Goal: Task Accomplishment & Management: Manage account settings

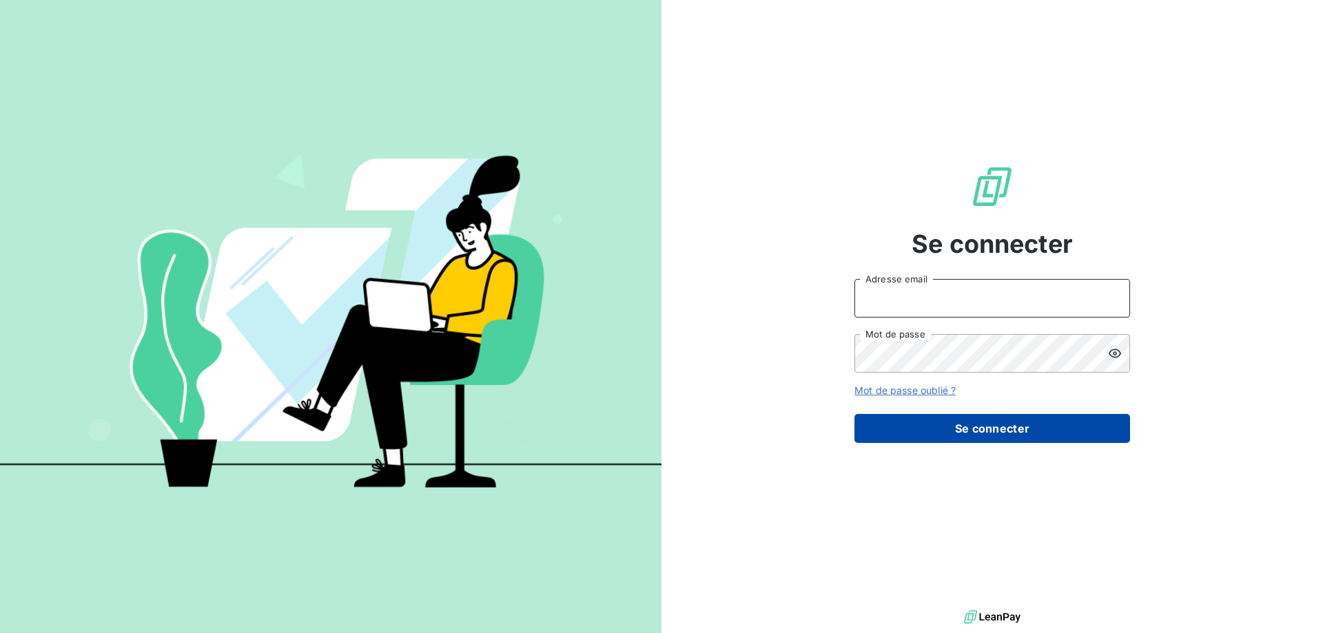
type input "[EMAIL_ADDRESS][DOMAIN_NAME]"
click at [997, 428] on button "Se connecter" at bounding box center [993, 428] width 276 height 29
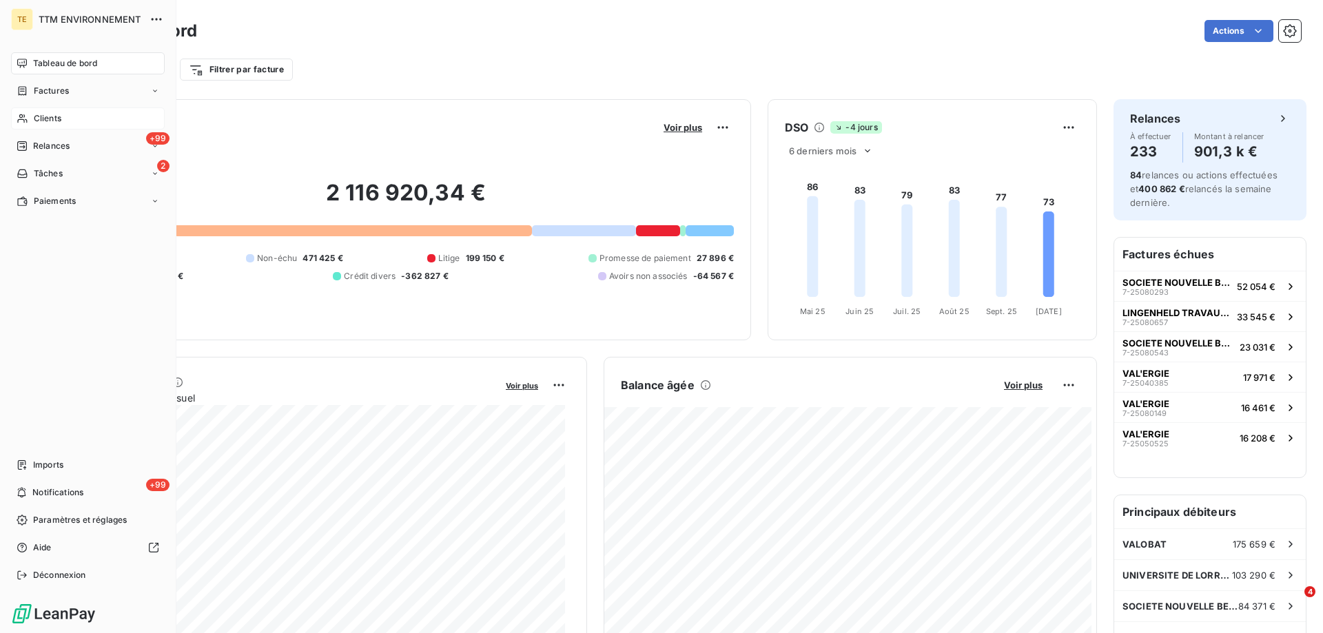
click at [54, 111] on div "Clients" at bounding box center [88, 119] width 154 height 22
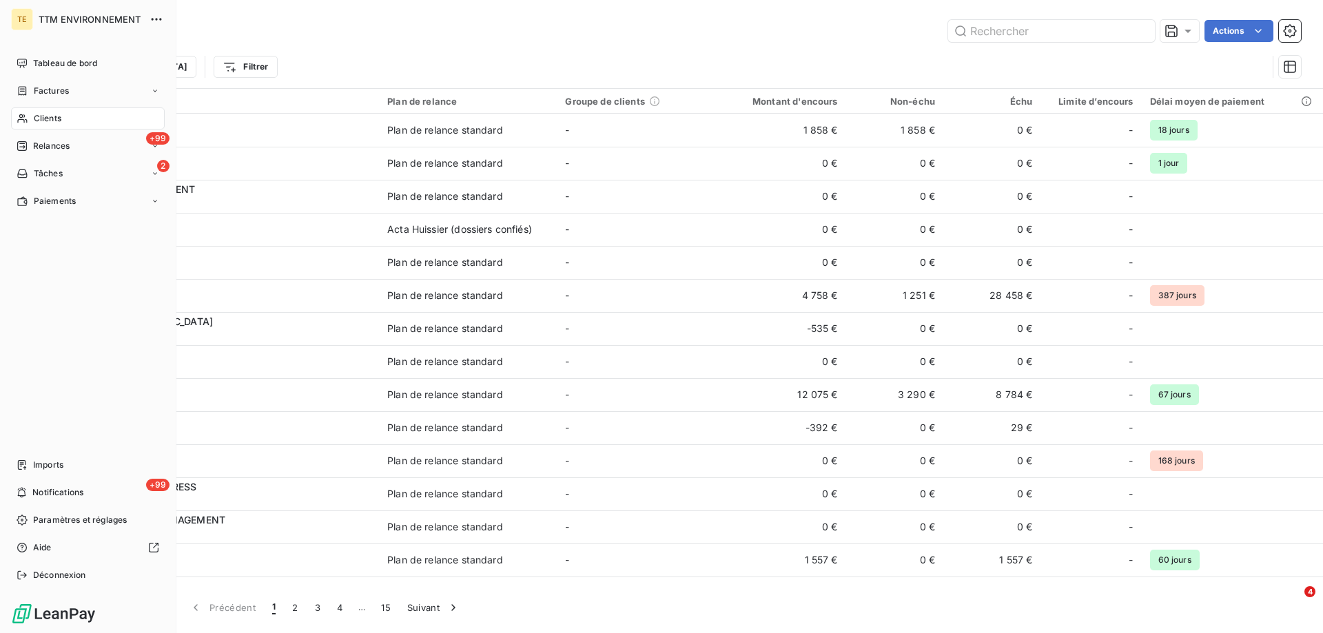
click at [57, 119] on span "Clients" at bounding box center [48, 118] width 28 height 12
click at [54, 149] on span "Relances" at bounding box center [51, 146] width 37 height 12
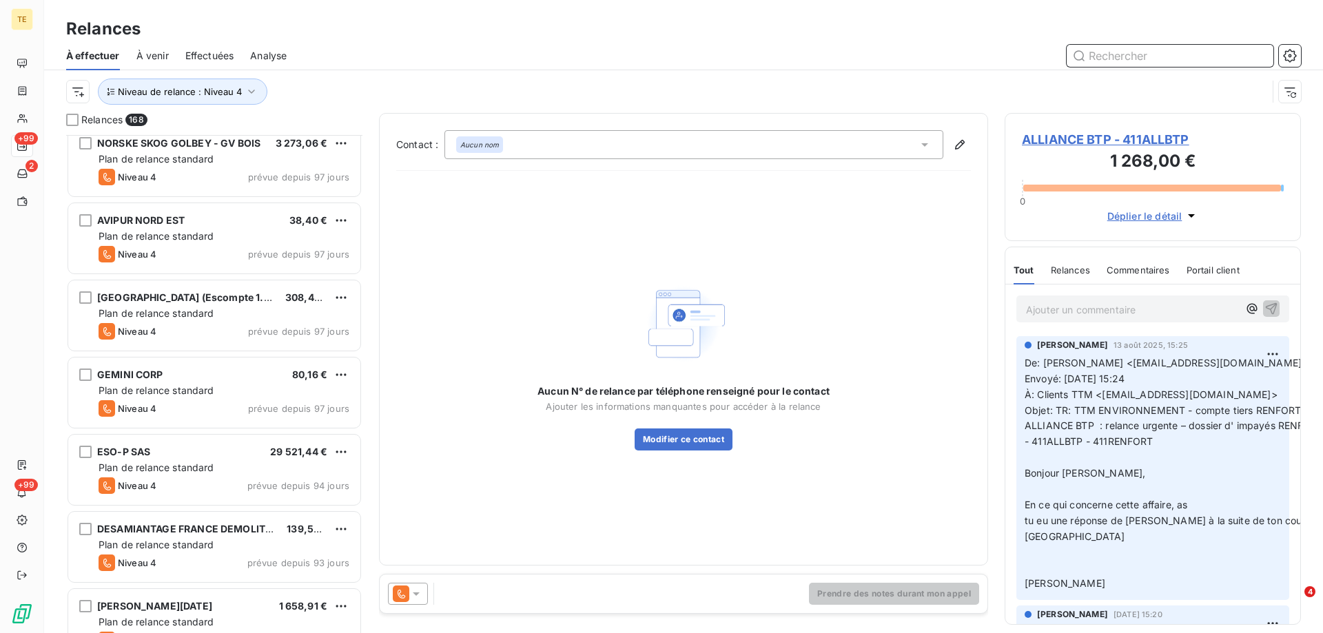
scroll to position [621, 0]
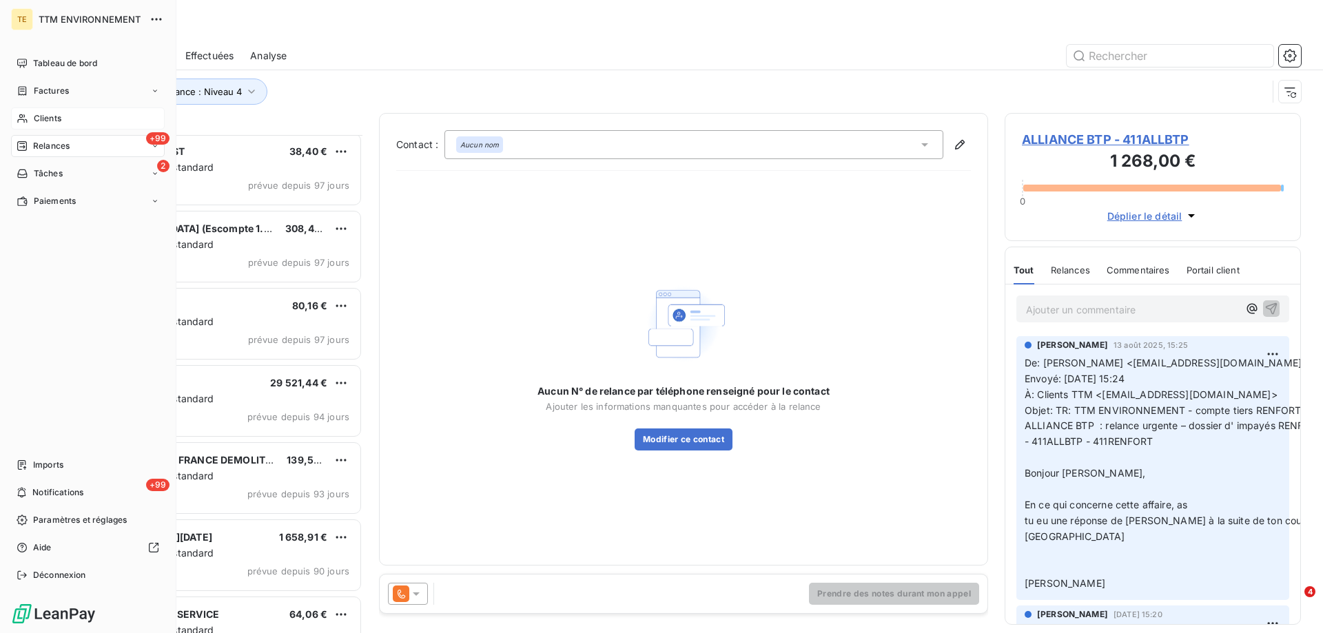
click at [67, 119] on div "Clients" at bounding box center [88, 119] width 154 height 22
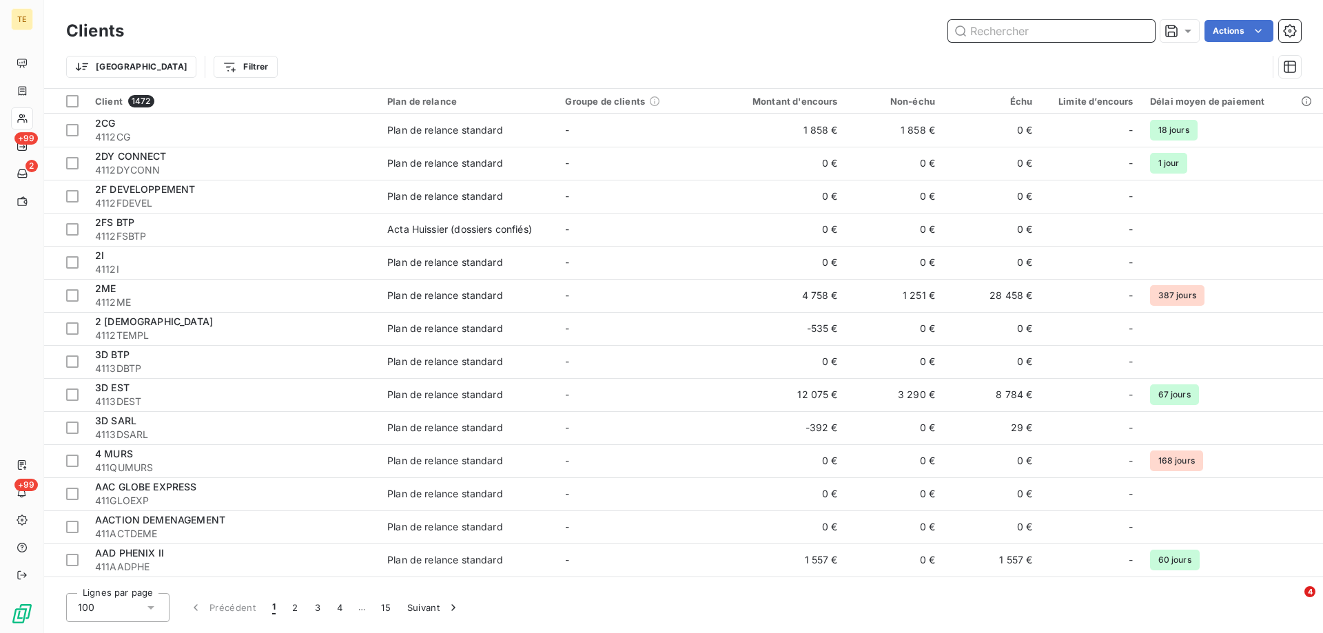
click at [1063, 29] on input "text" at bounding box center [1051, 31] width 207 height 22
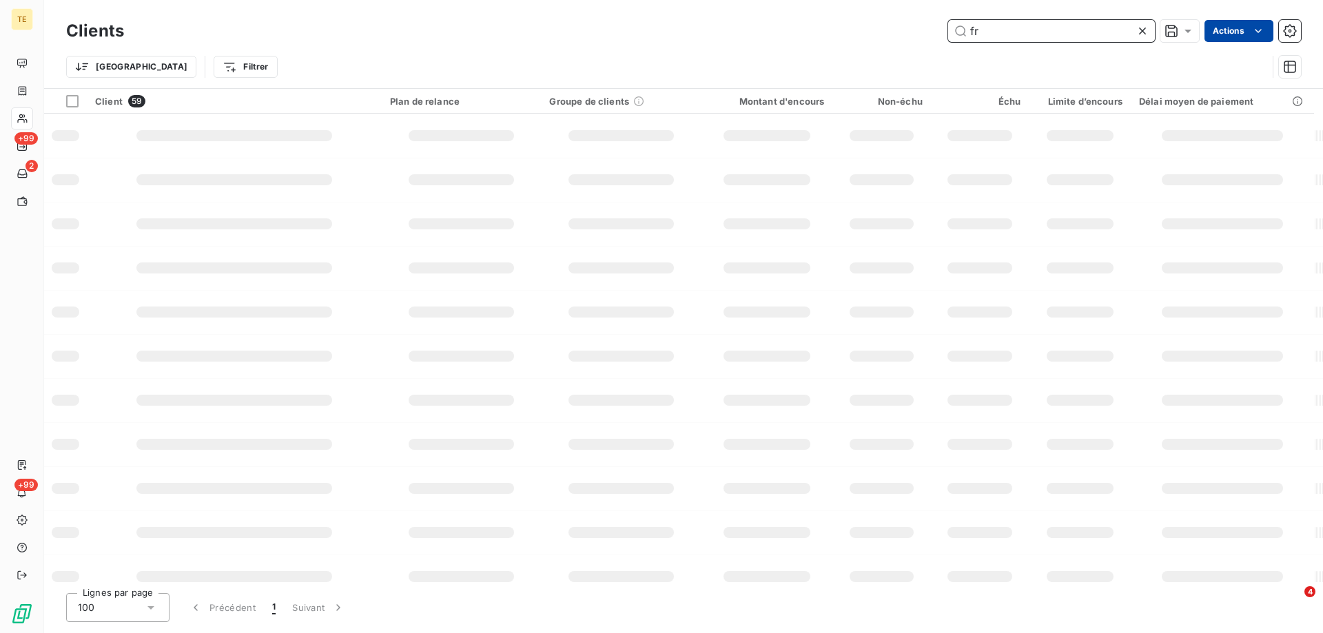
type input "f"
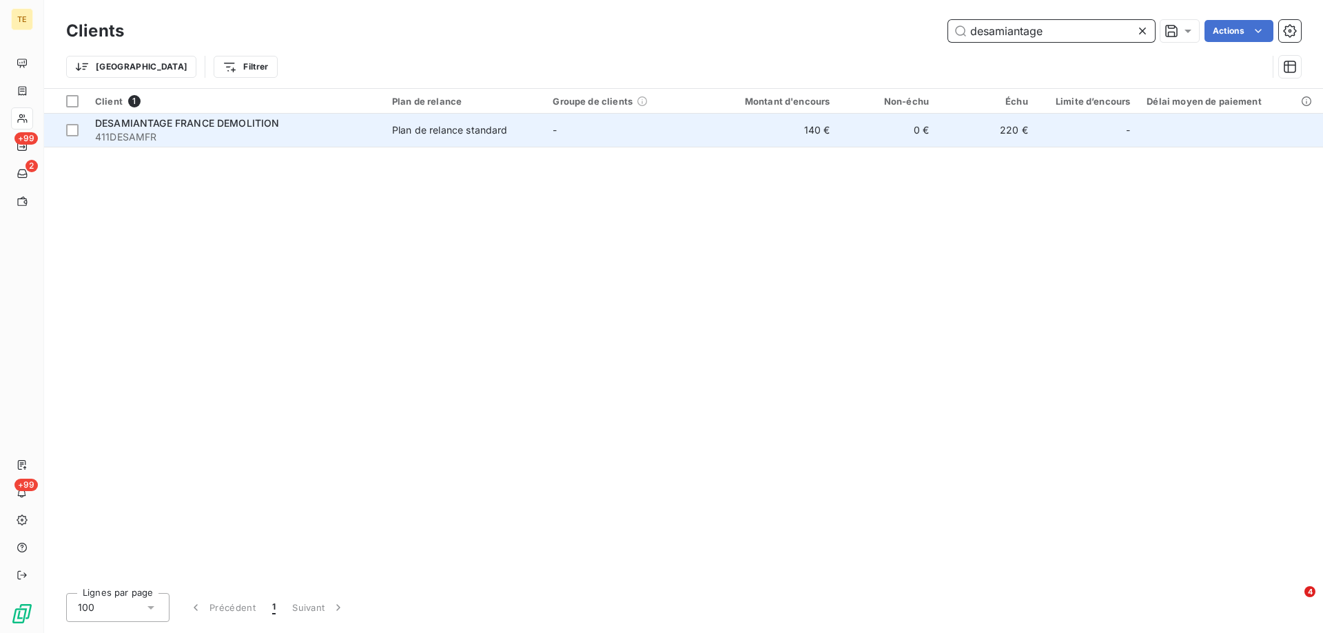
type input "desamiantage"
click at [170, 133] on span "411DESAMFR" at bounding box center [235, 137] width 281 height 14
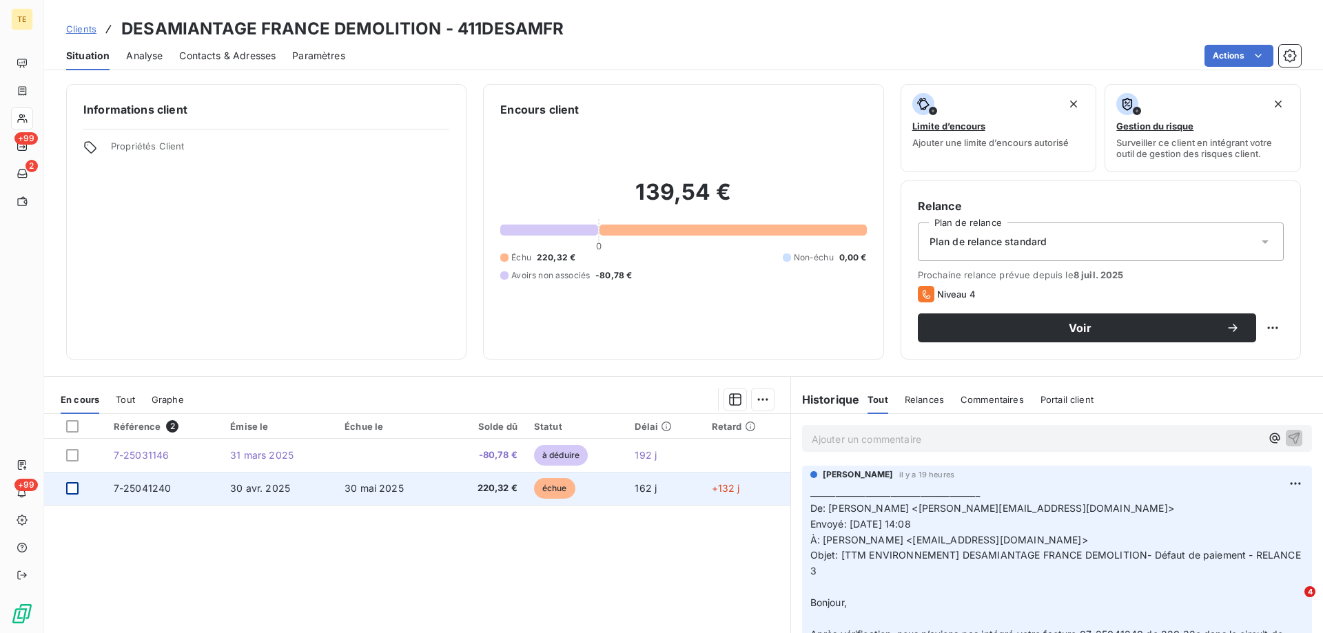
click at [68, 488] on div at bounding box center [72, 488] width 12 height 12
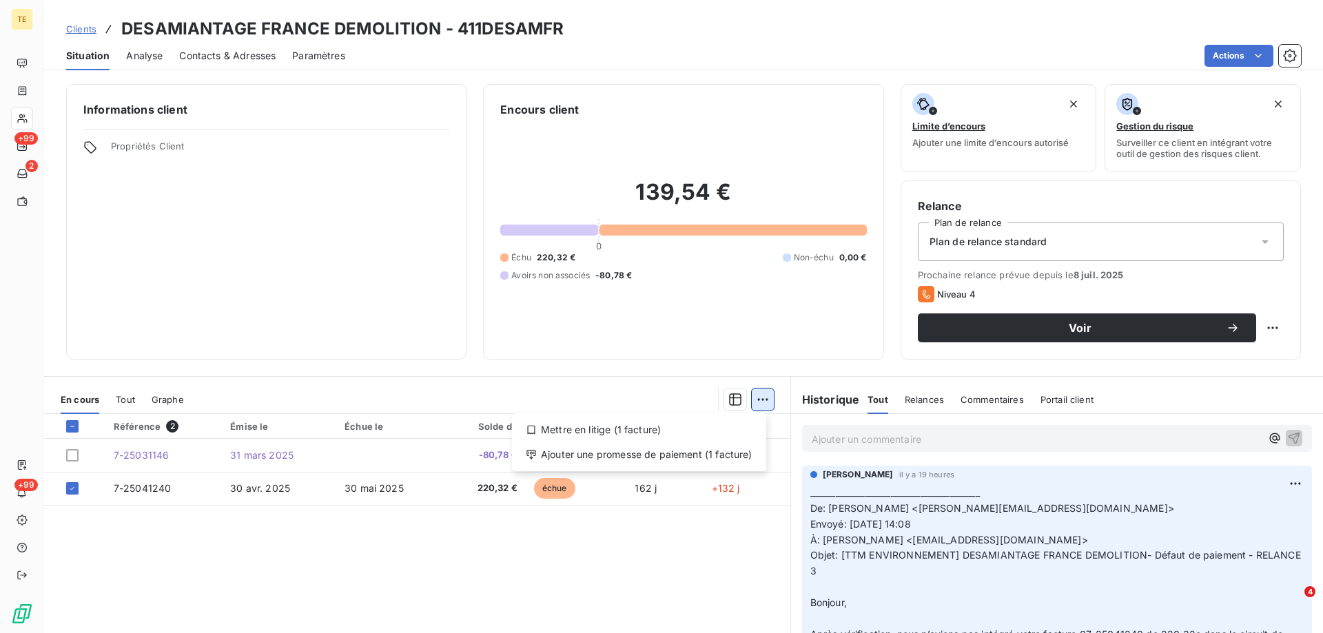
click at [759, 399] on html "TE +99 2 +99 Clients DESAMIANTAGE [GEOGRAPHIC_DATA] DEMOLITION - 411DESAMFR Sit…" at bounding box center [661, 316] width 1323 height 633
click at [595, 430] on div "Mettre en litige (1 facture)" at bounding box center [639, 430] width 243 height 22
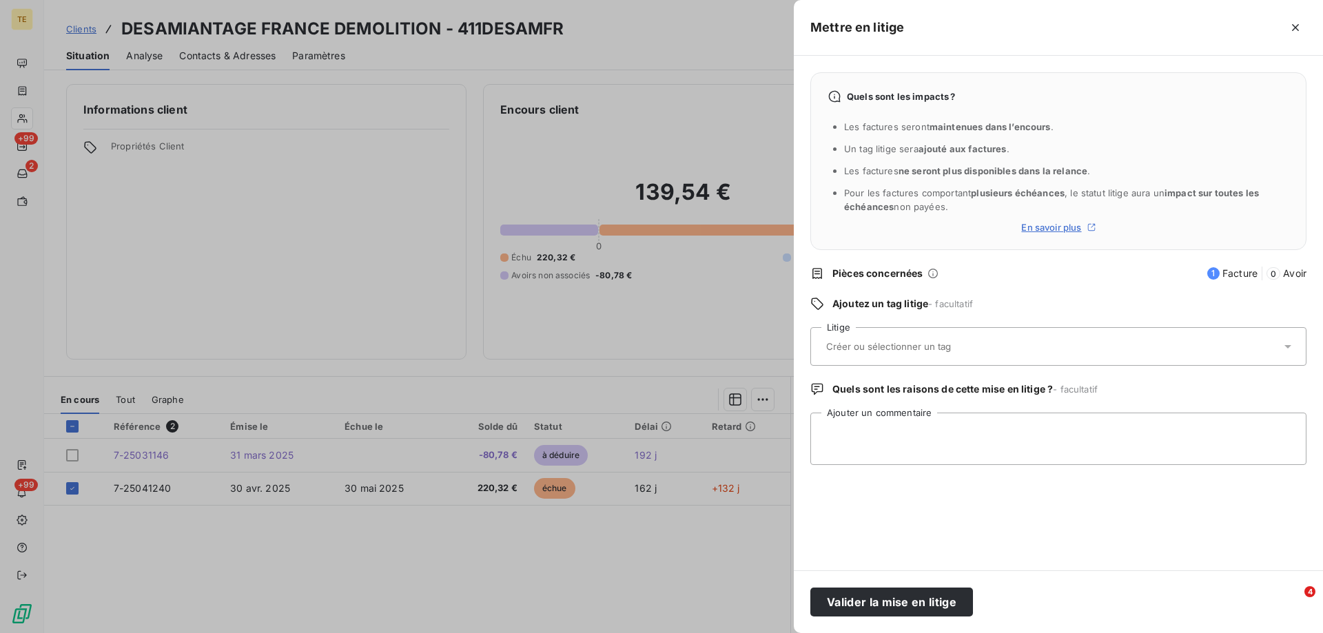
click at [840, 342] on input "text" at bounding box center [925, 346] width 201 height 12
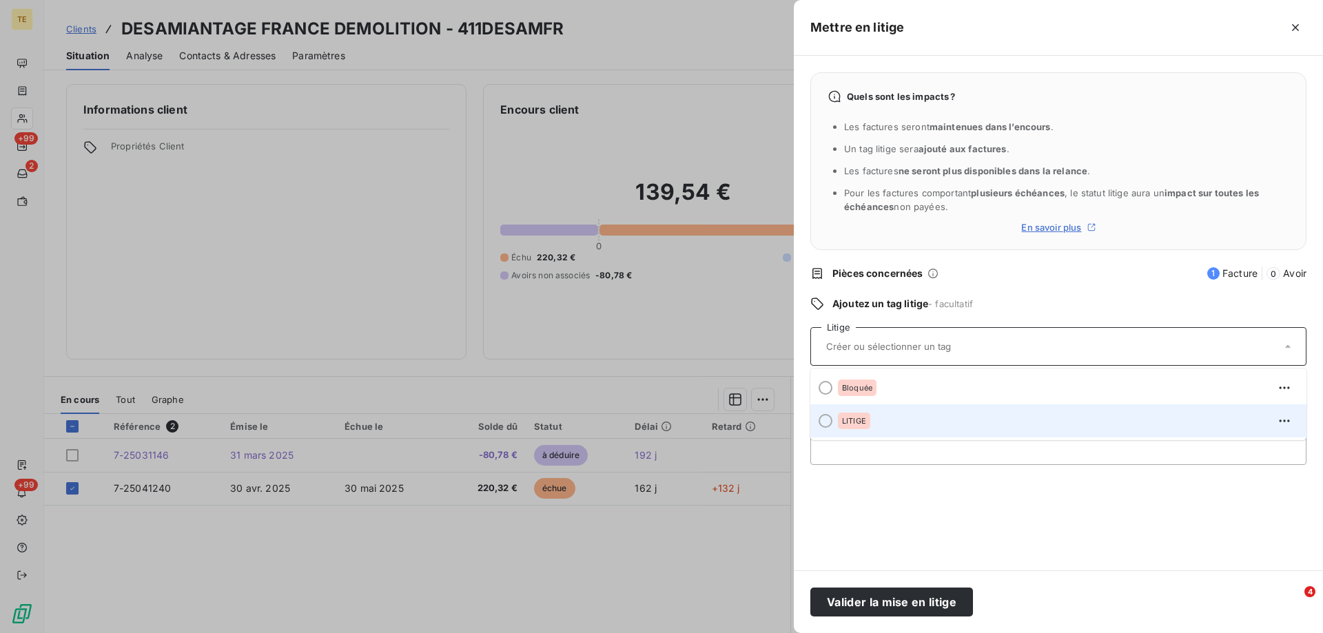
click at [858, 420] on span "LITIGE" at bounding box center [854, 421] width 24 height 8
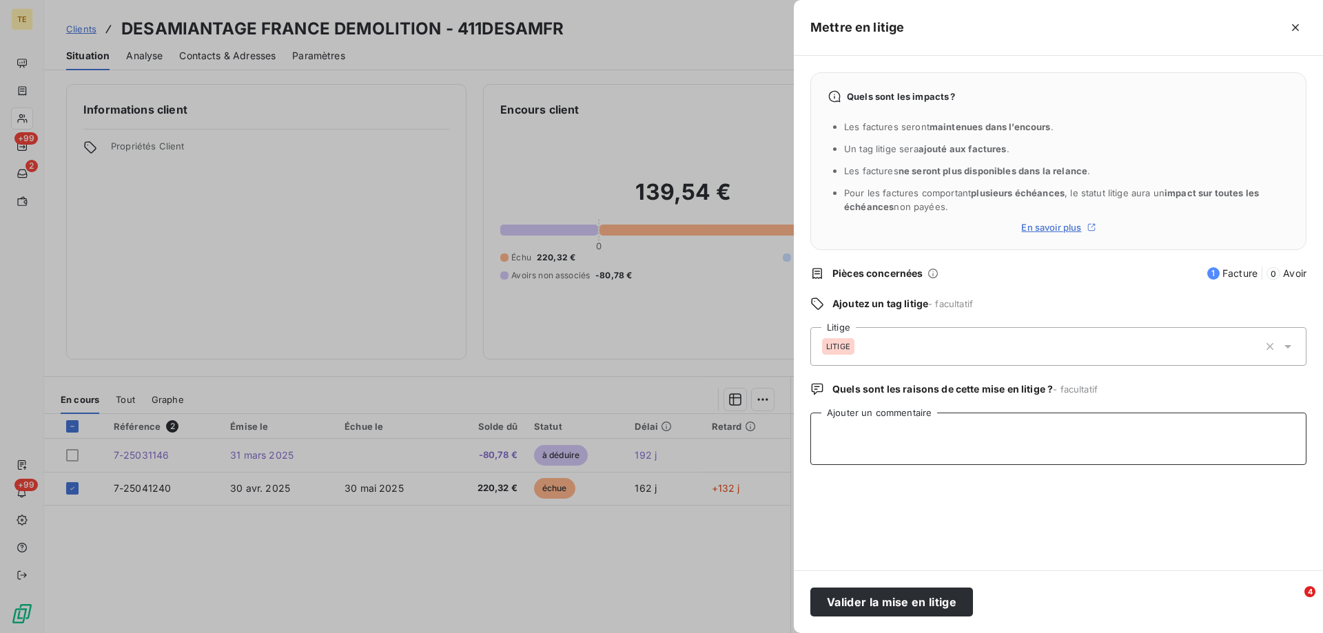
click at [848, 427] on textarea "Ajouter un commentaire" at bounding box center [1059, 439] width 496 height 52
paste textarea "________________________________________ De: [PERSON_NAME] <[PERSON_NAME][EMAIL…"
type textarea "________________________________________ De: [PERSON_NAME] <[PERSON_NAME][EMAIL…"
click at [884, 598] on button "Valider la mise en litige" at bounding box center [892, 602] width 163 height 29
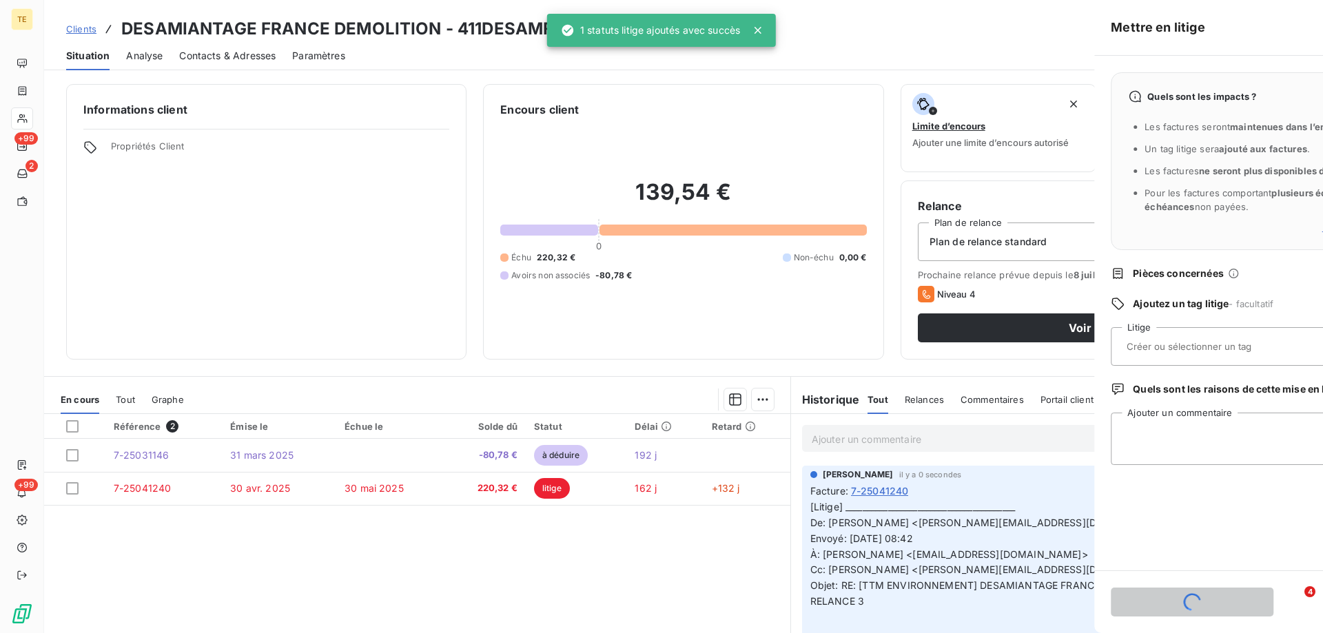
scroll to position [0, 0]
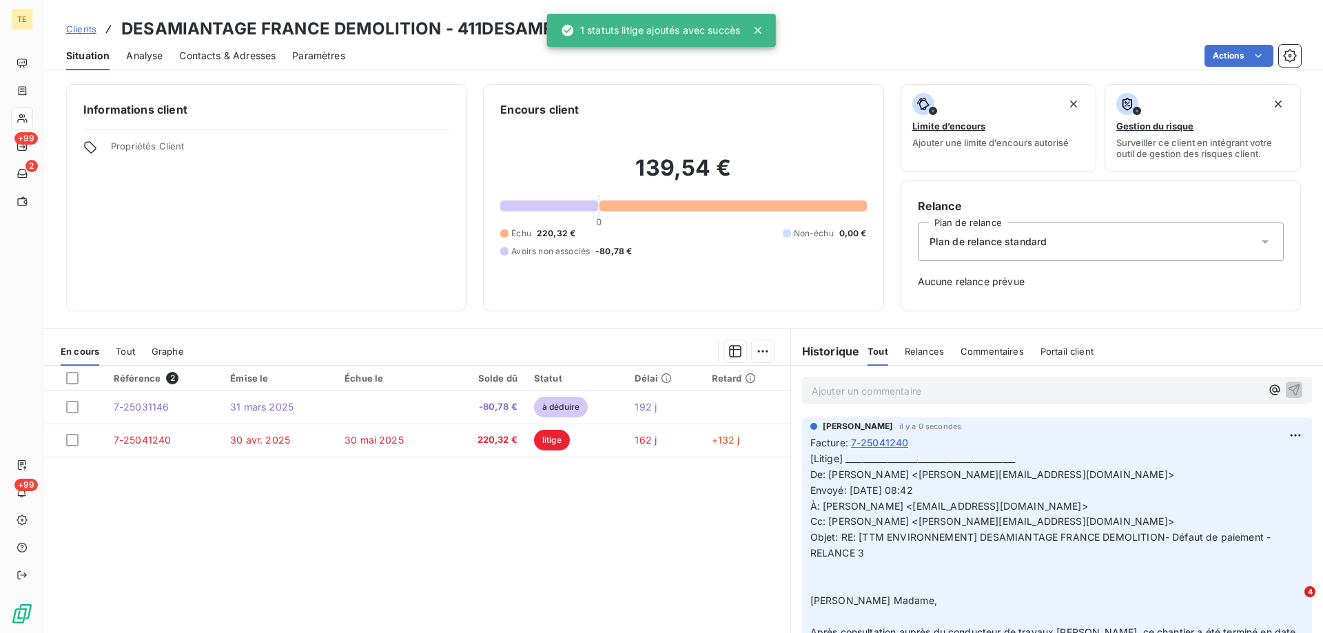
click at [831, 388] on p "Ajouter un commentaire ﻿" at bounding box center [1036, 391] width 449 height 17
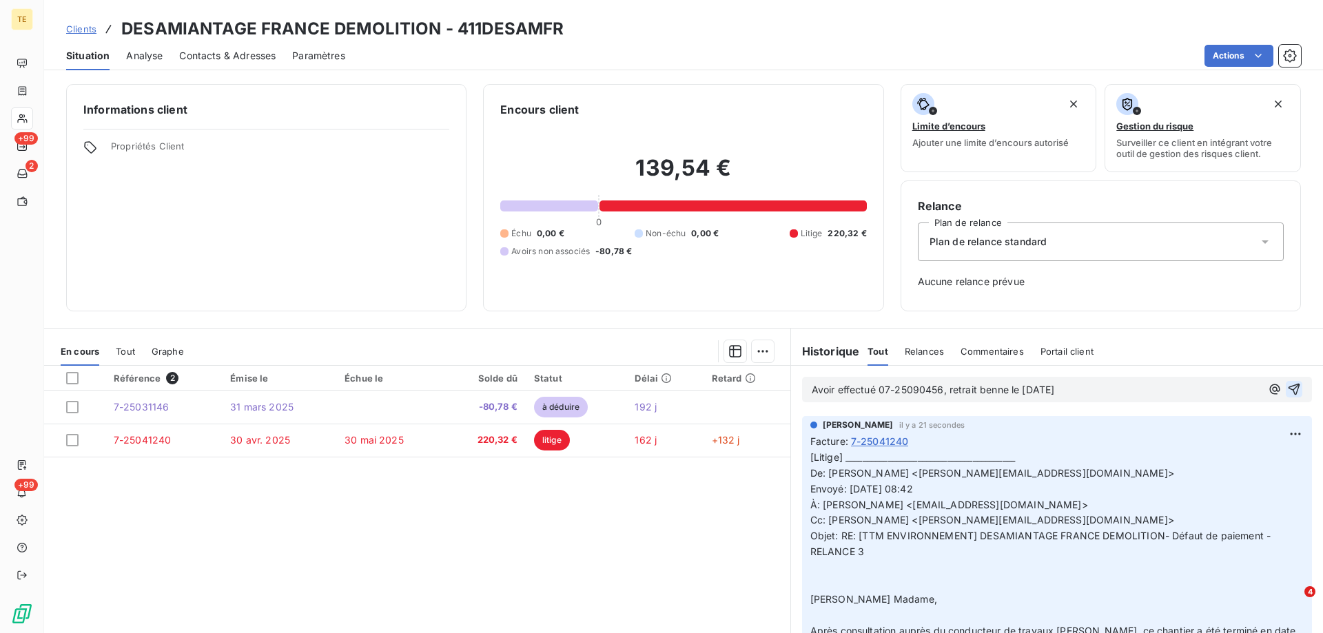
click at [1287, 383] on icon "button" at bounding box center [1294, 390] width 14 height 14
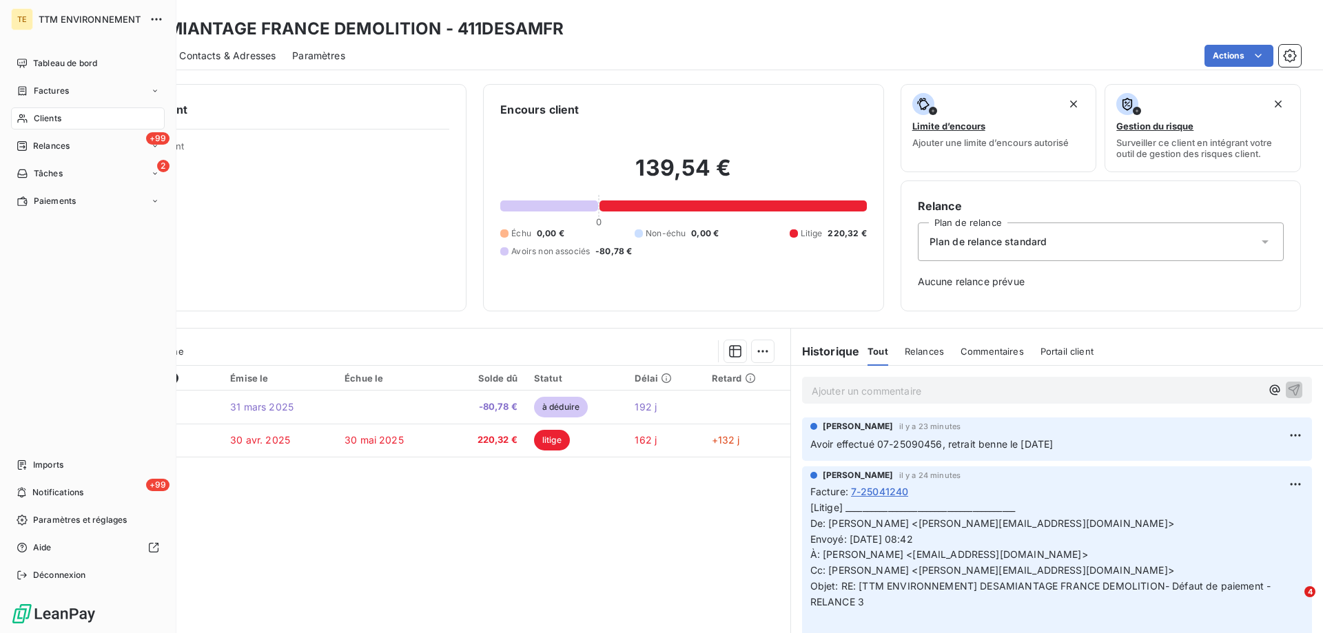
click at [50, 112] on span "Clients" at bounding box center [48, 118] width 28 height 12
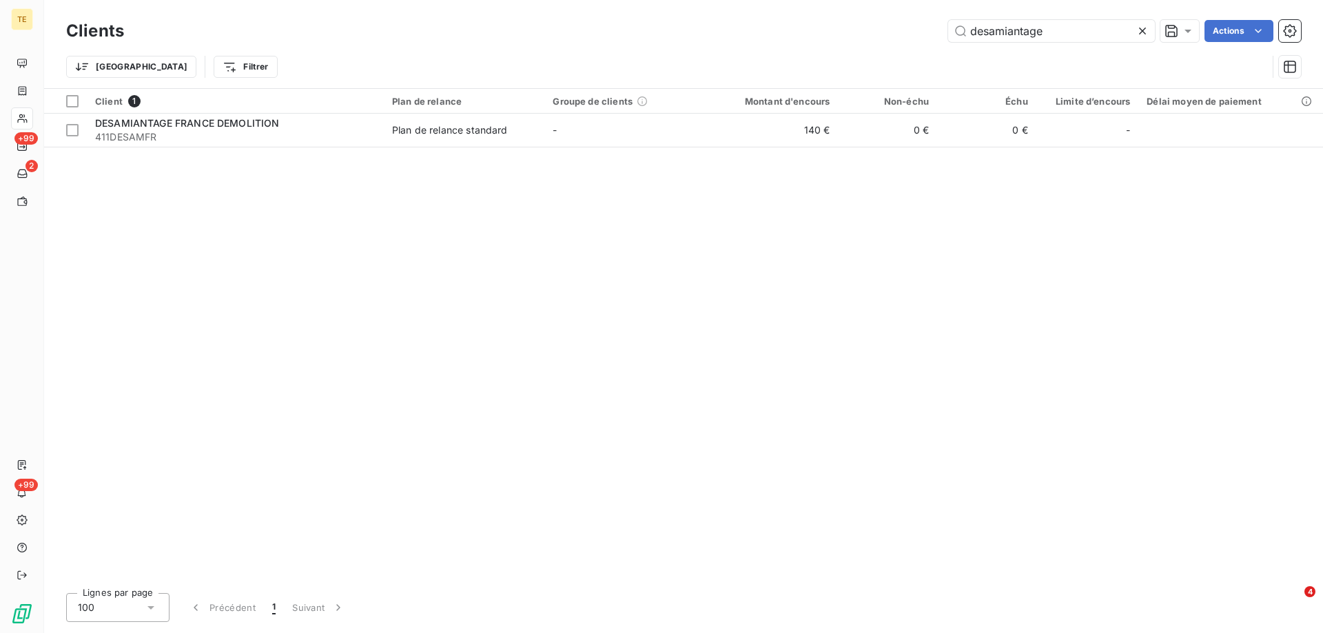
drag, startPoint x: 1039, startPoint y: 38, endPoint x: 884, endPoint y: 31, distance: 155.2
click at [884, 31] on div "desamiantage Actions" at bounding box center [721, 31] width 1161 height 22
drag, startPoint x: 1103, startPoint y: 32, endPoint x: 770, endPoint y: 17, distance: 333.9
click at [770, 17] on div "Clients desamiantage Actions" at bounding box center [683, 31] width 1235 height 29
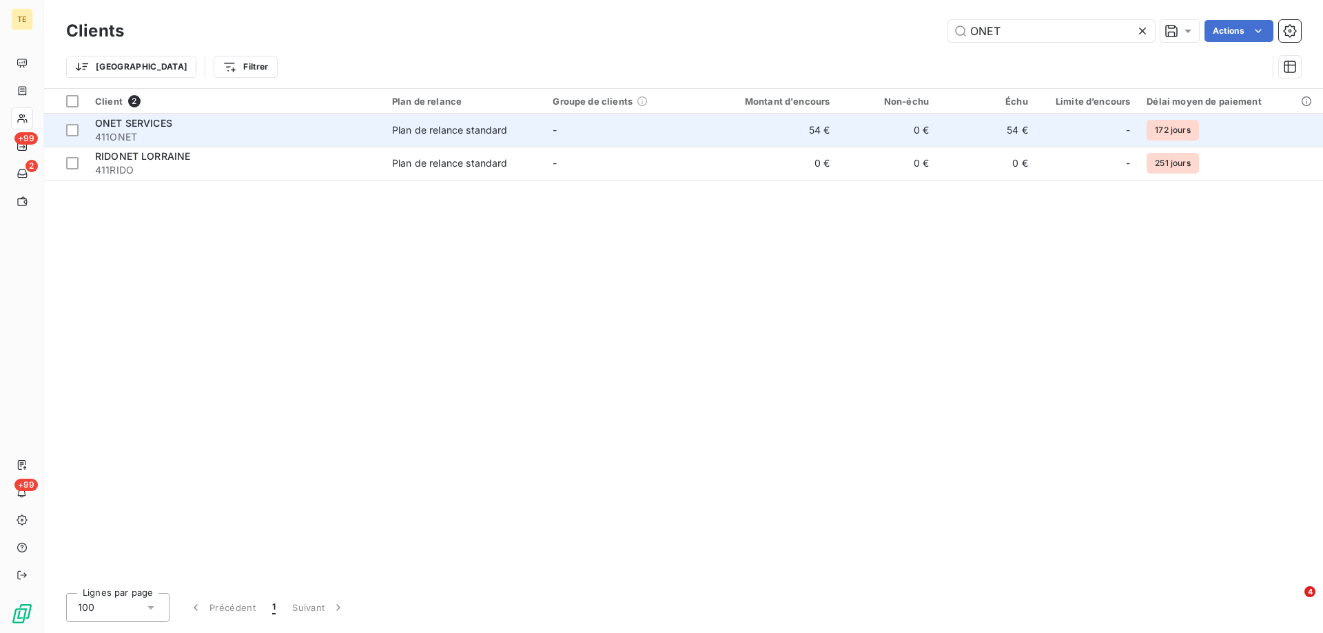
type input "ONET"
click at [116, 123] on span "ONET SERVICES" at bounding box center [133, 123] width 77 height 12
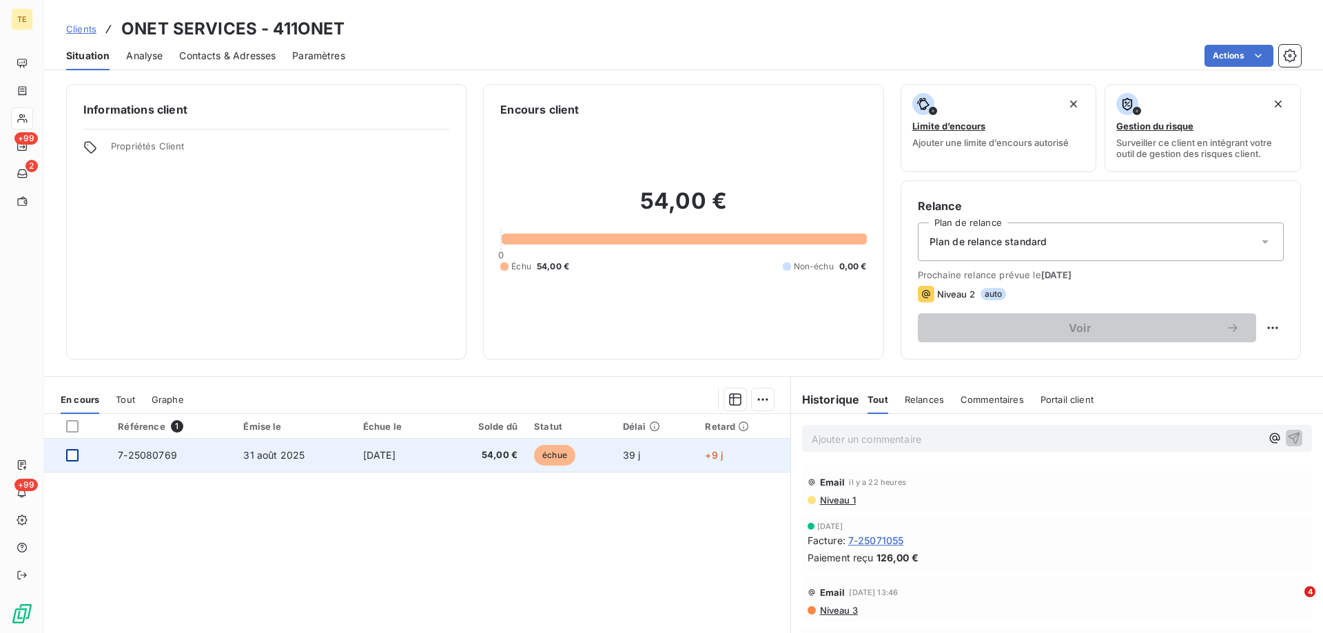
click at [73, 454] on div at bounding box center [72, 455] width 12 height 12
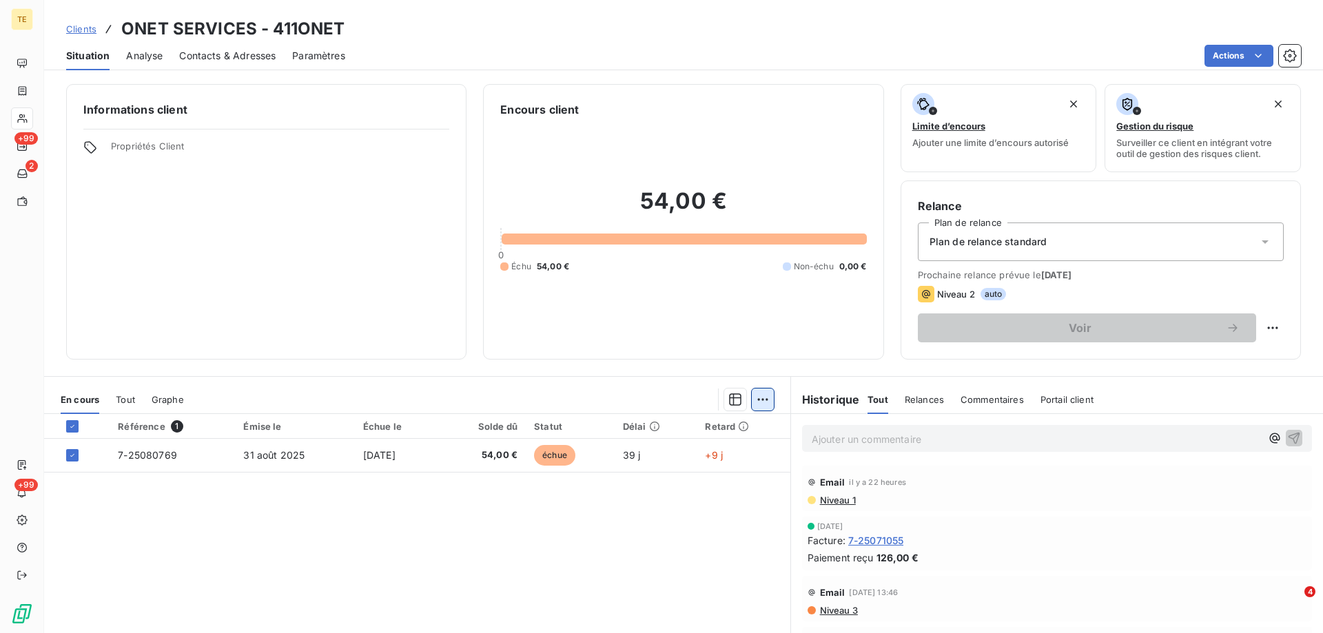
click at [752, 397] on html "TE +99 2 +99 Clients ONET SERVICES - 411ONET Situation Analyse Contacts & Adres…" at bounding box center [661, 316] width 1323 height 633
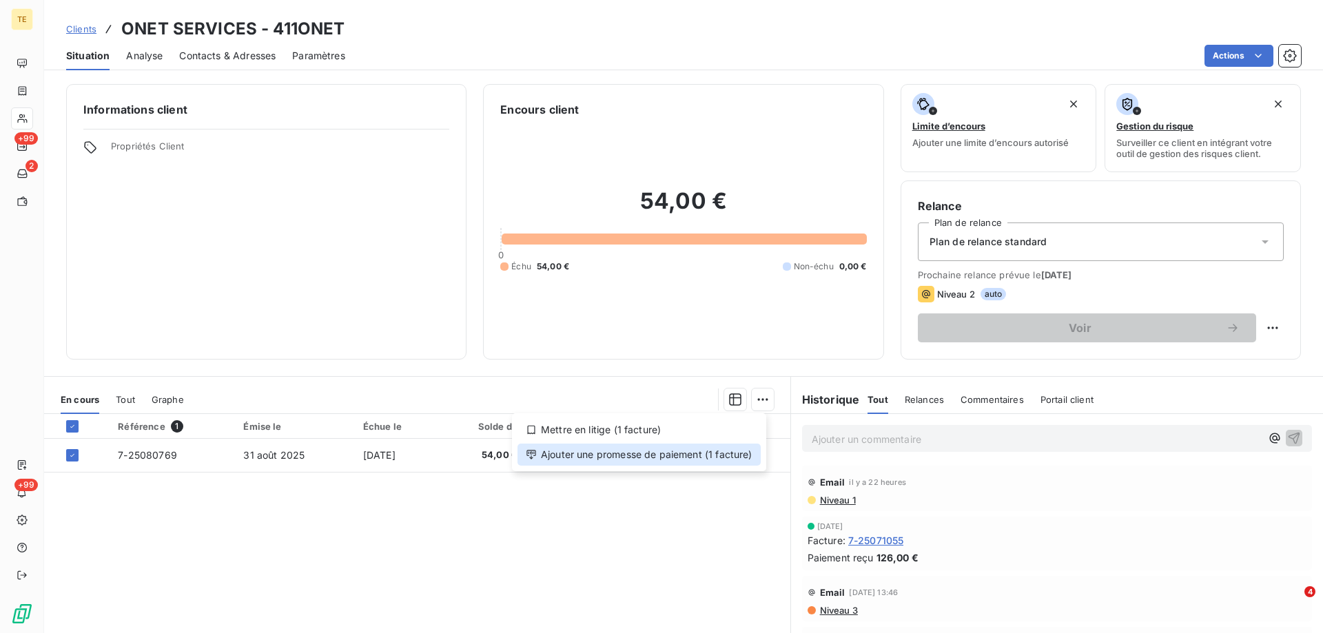
click at [658, 456] on div "Ajouter une promesse de paiement (1 facture)" at bounding box center [639, 455] width 243 height 22
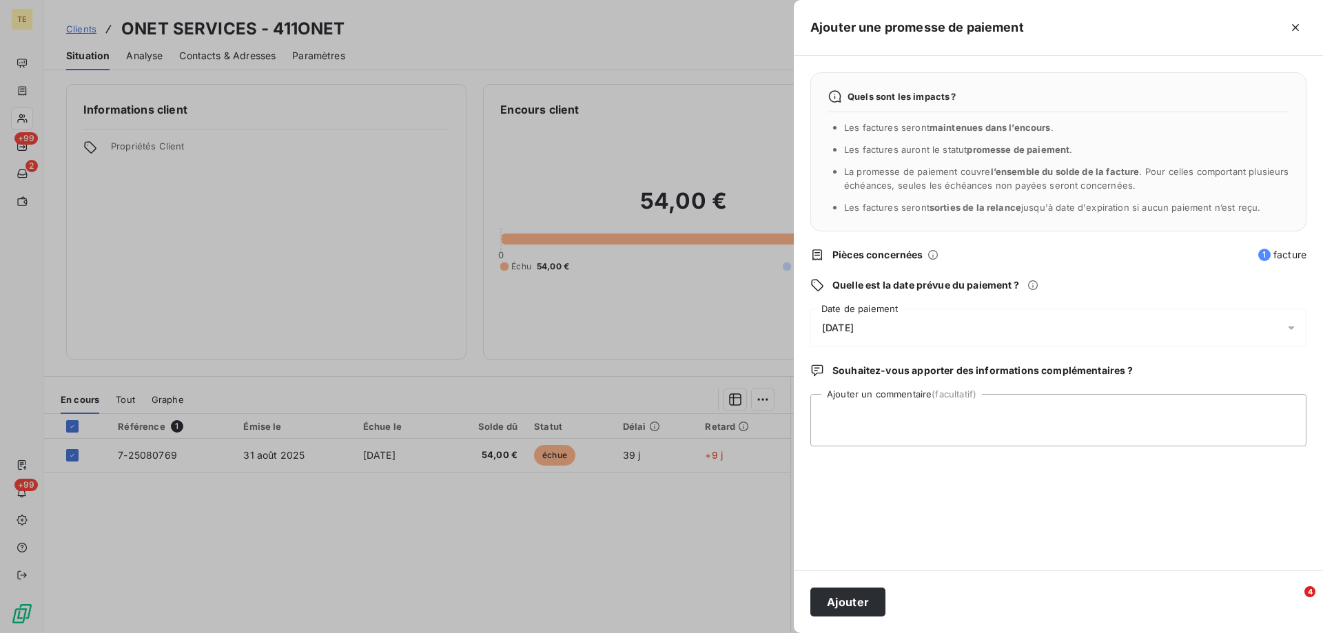
click at [842, 326] on span "[DATE]" at bounding box center [838, 328] width 32 height 11
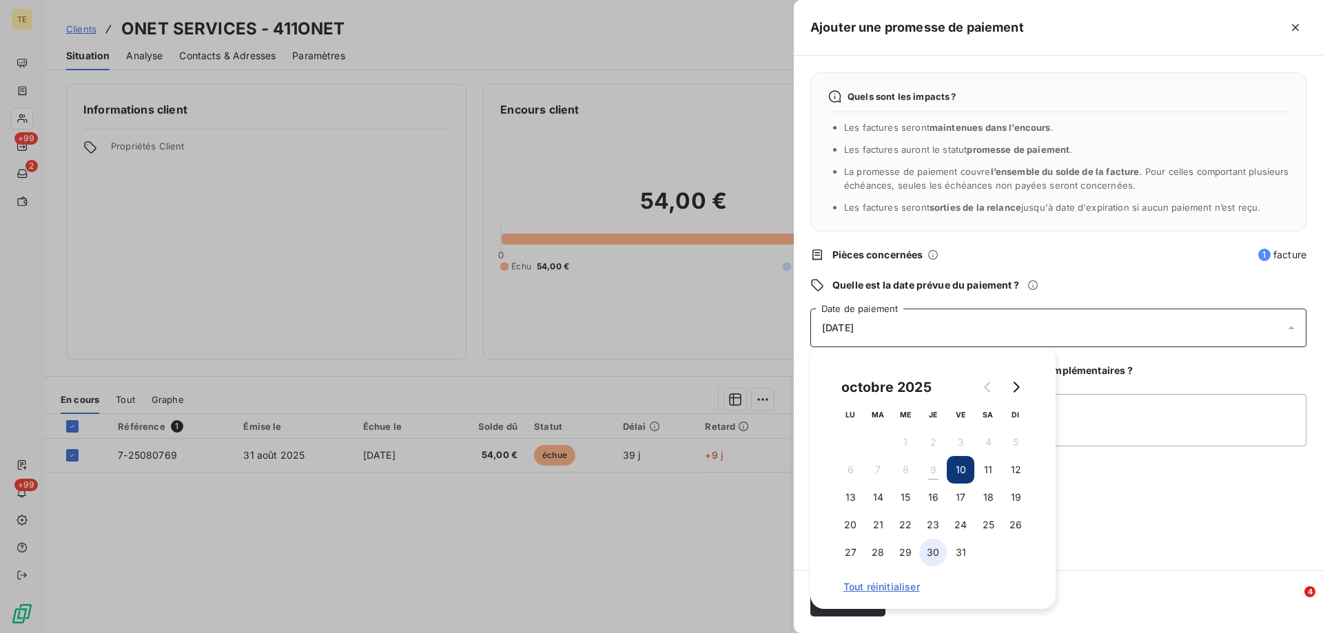
click at [932, 547] on button "30" at bounding box center [933, 553] width 28 height 28
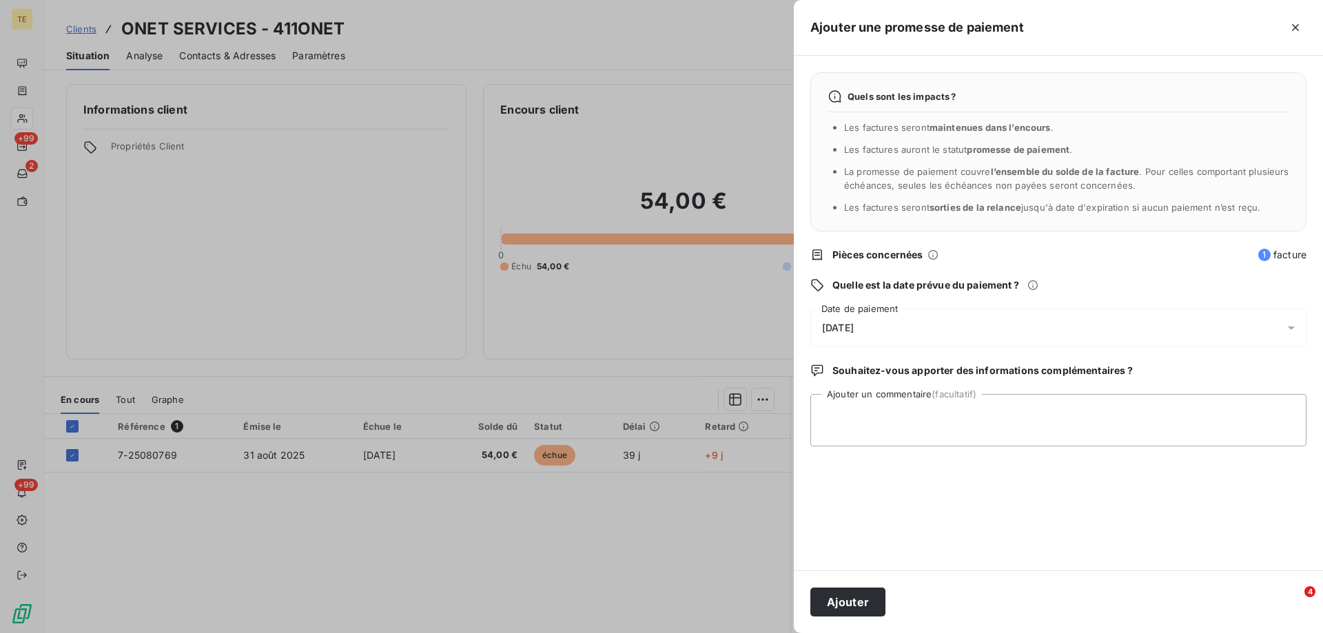
click at [1101, 509] on div "Quels sont les impacts ? Les factures seront maintenues dans l’encours . Les fa…" at bounding box center [1058, 313] width 529 height 515
click at [837, 600] on button "Ajouter" at bounding box center [848, 602] width 75 height 29
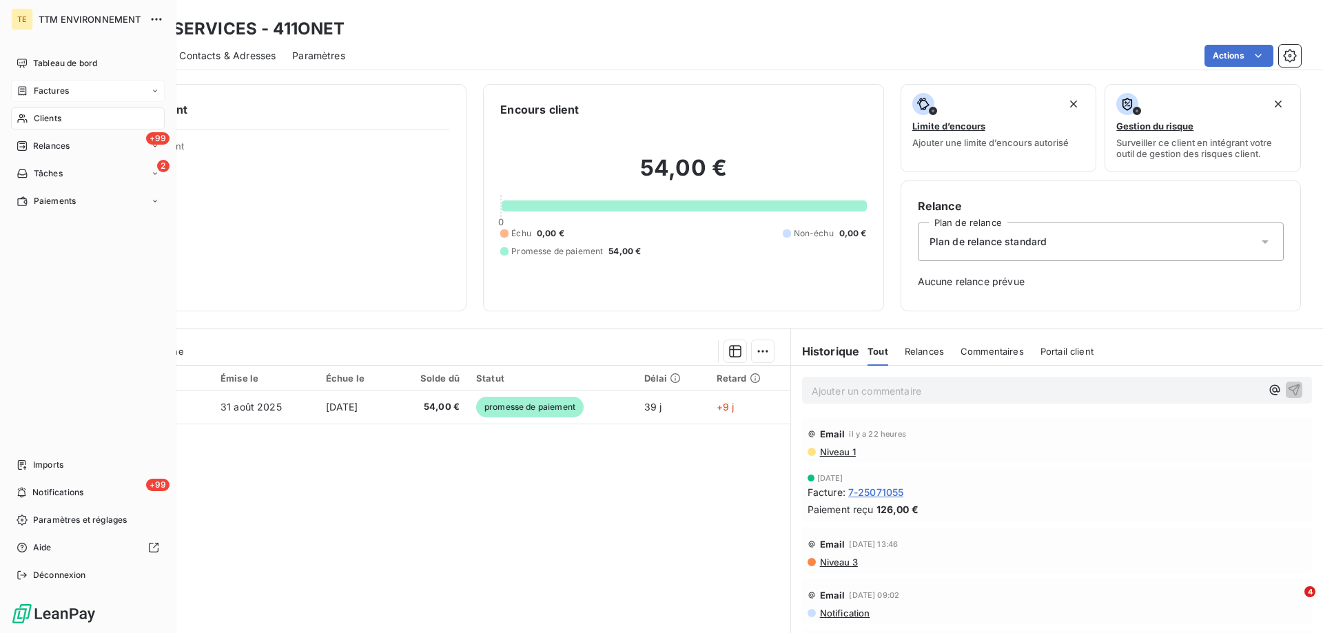
click at [45, 96] on span "Factures" at bounding box center [51, 91] width 35 height 12
click at [53, 124] on span "Clients" at bounding box center [48, 118] width 28 height 12
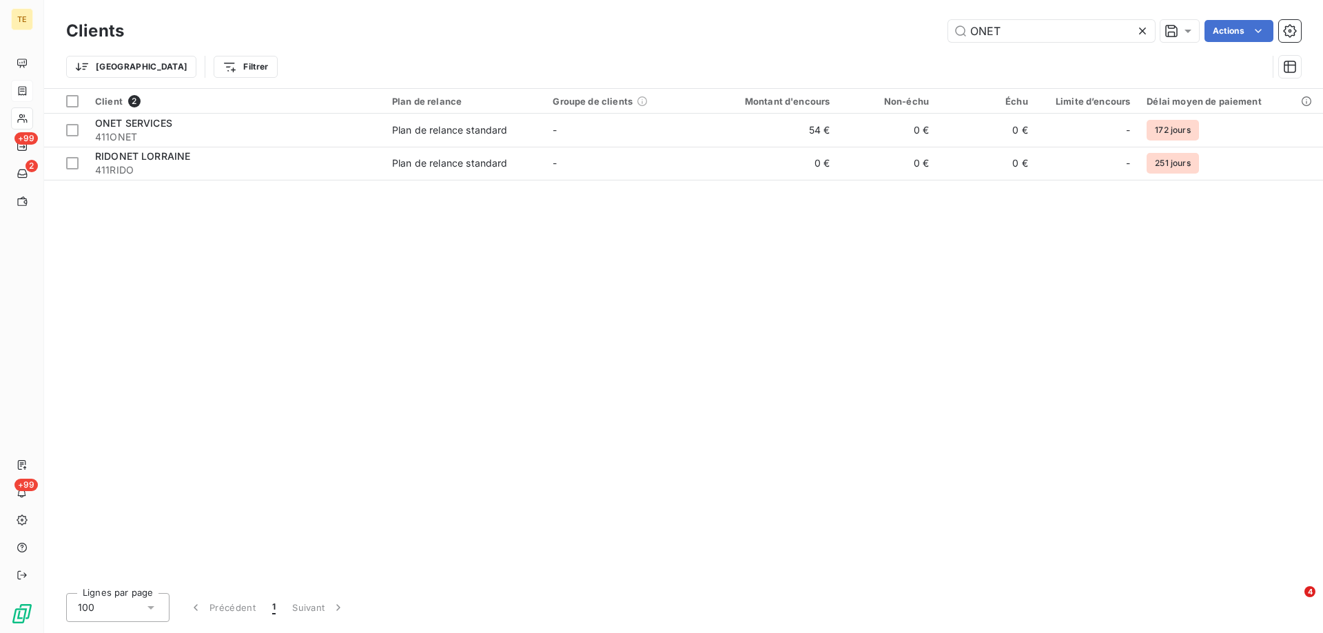
drag, startPoint x: 910, startPoint y: 38, endPoint x: 837, endPoint y: 38, distance: 73.7
click at [837, 38] on div "ONET Actions" at bounding box center [721, 31] width 1161 height 22
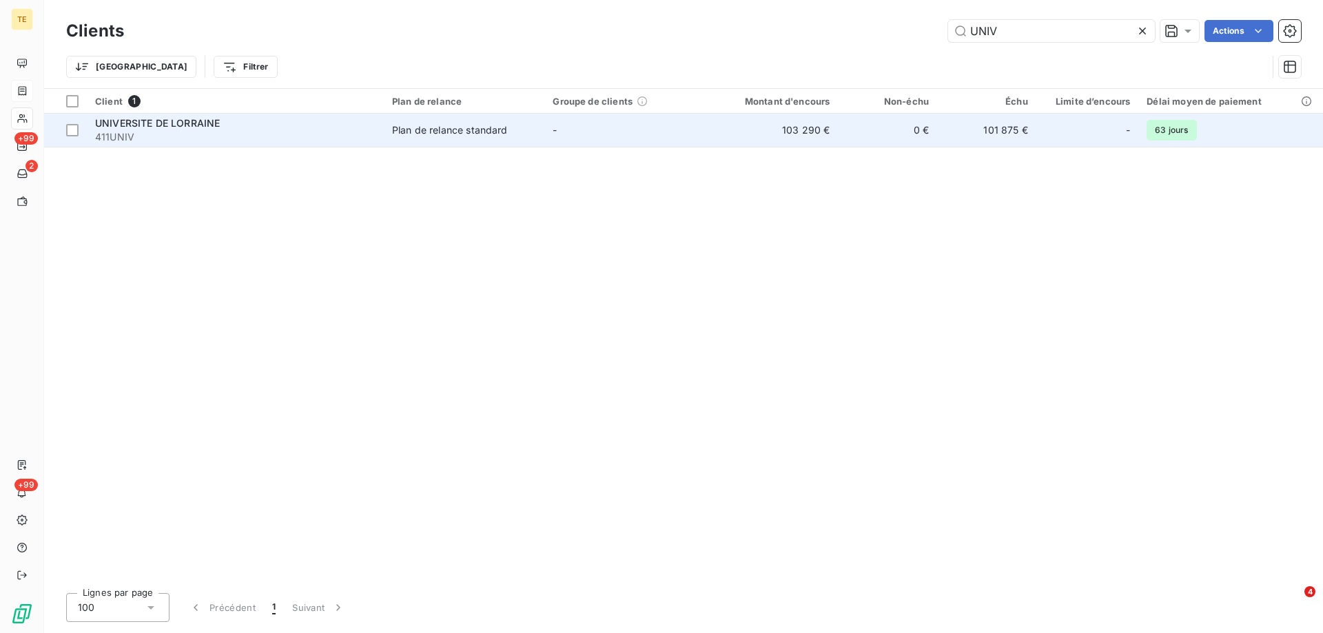
type input "UNIV"
click at [172, 127] on span "UNIVERSITE DE LORRAINE" at bounding box center [157, 123] width 125 height 12
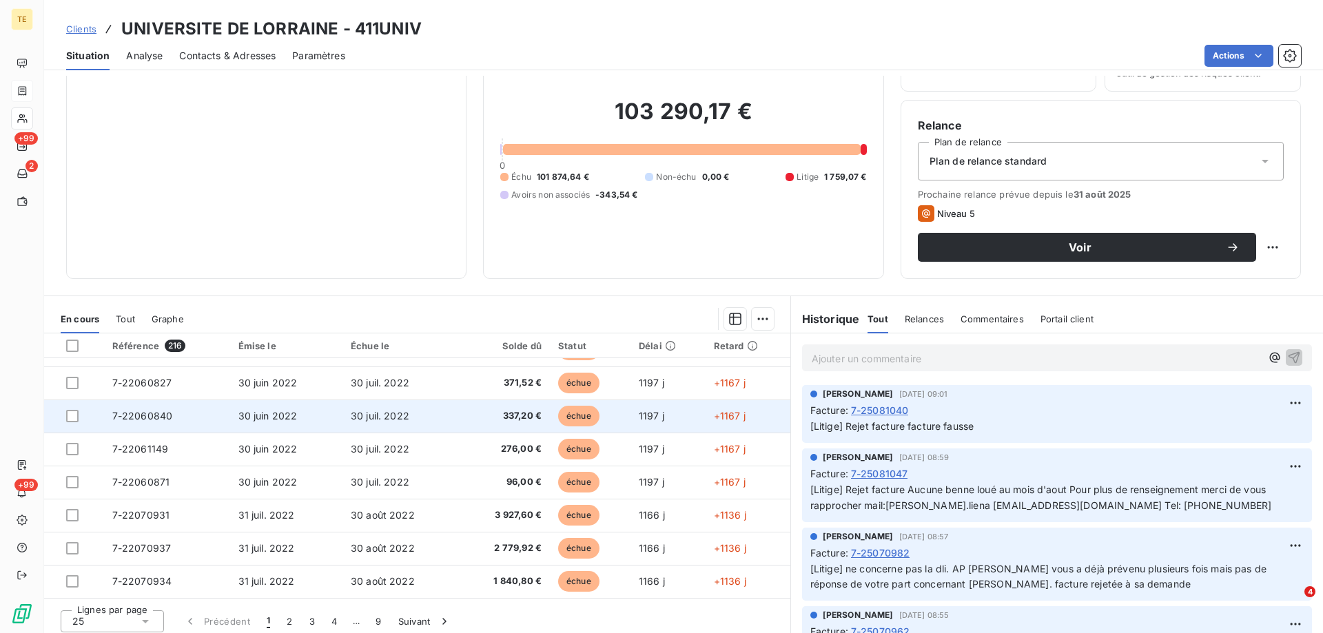
scroll to position [88, 0]
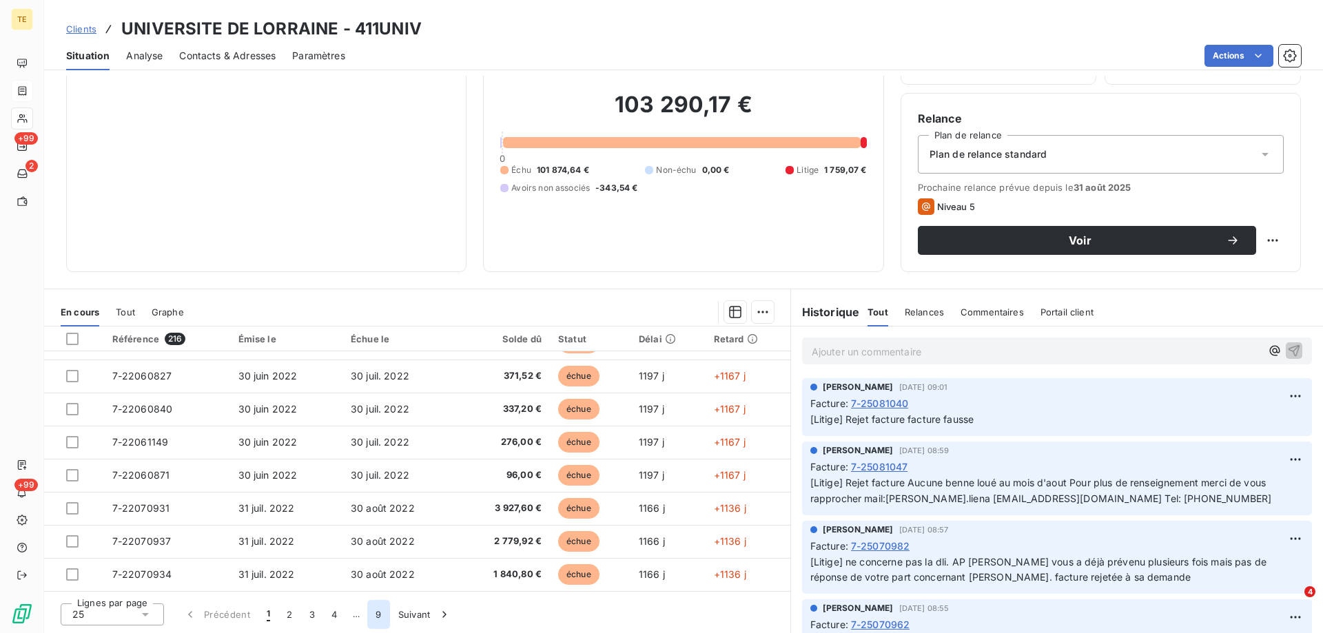
click at [375, 615] on button "9" at bounding box center [378, 614] width 22 height 29
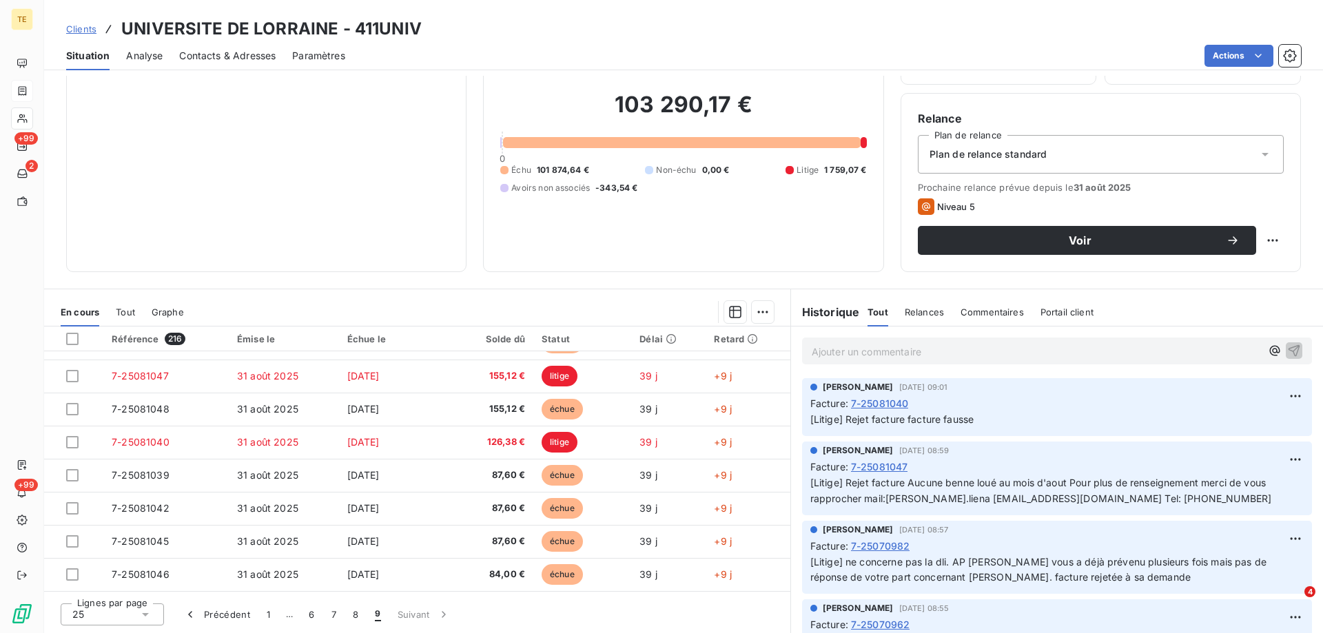
scroll to position [221, 0]
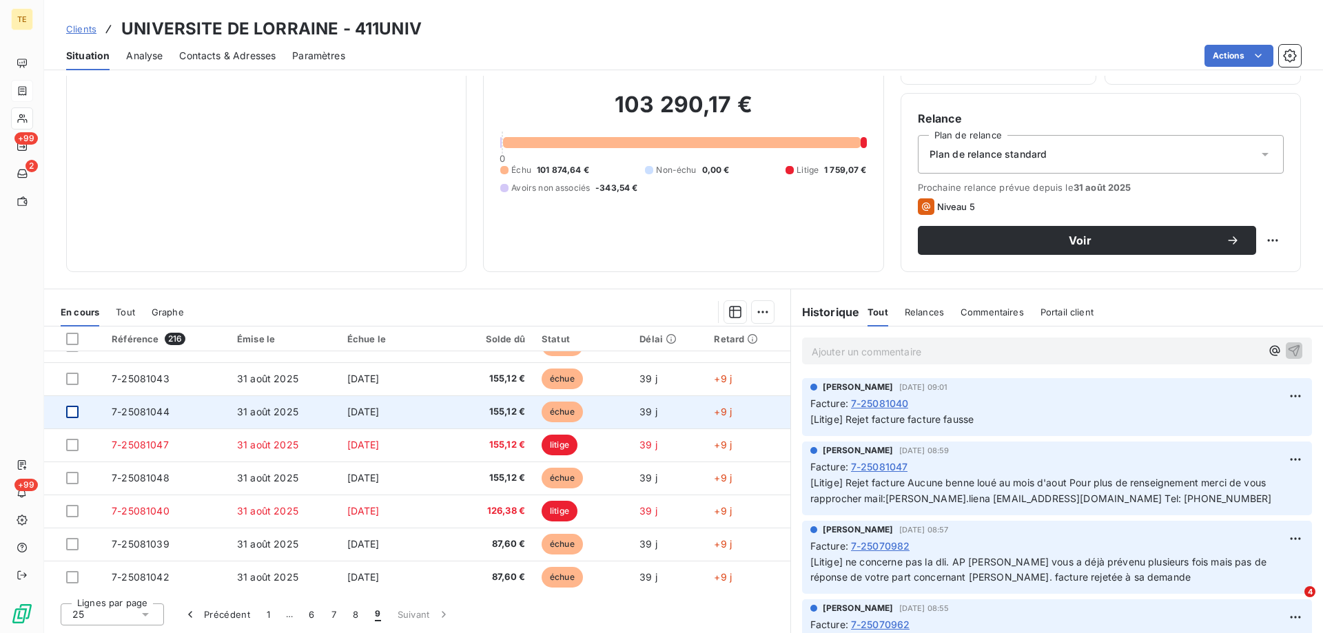
click at [73, 414] on div at bounding box center [72, 412] width 12 height 12
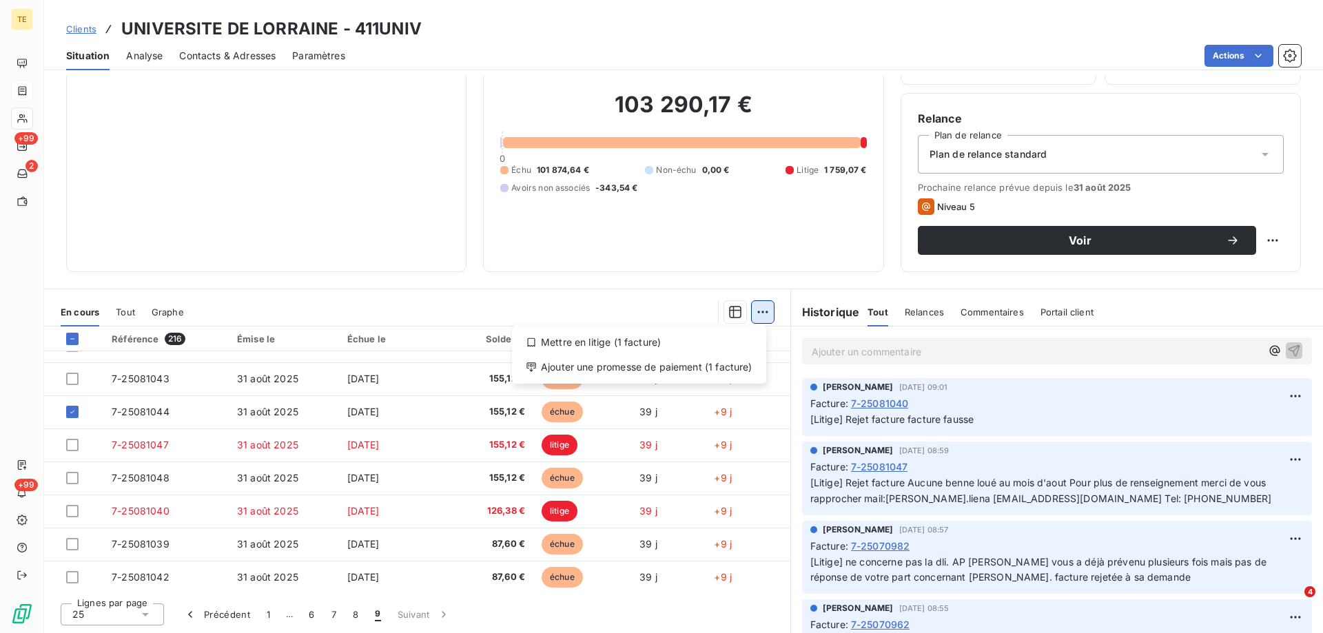
click at [764, 313] on html "TE +99 2 +99 Clients UNIVERSITE DE LORRAINE - 411UNIV Situation Analyse Contact…" at bounding box center [661, 316] width 1323 height 633
click at [647, 337] on div "Mettre en litige (1 facture)" at bounding box center [639, 343] width 243 height 22
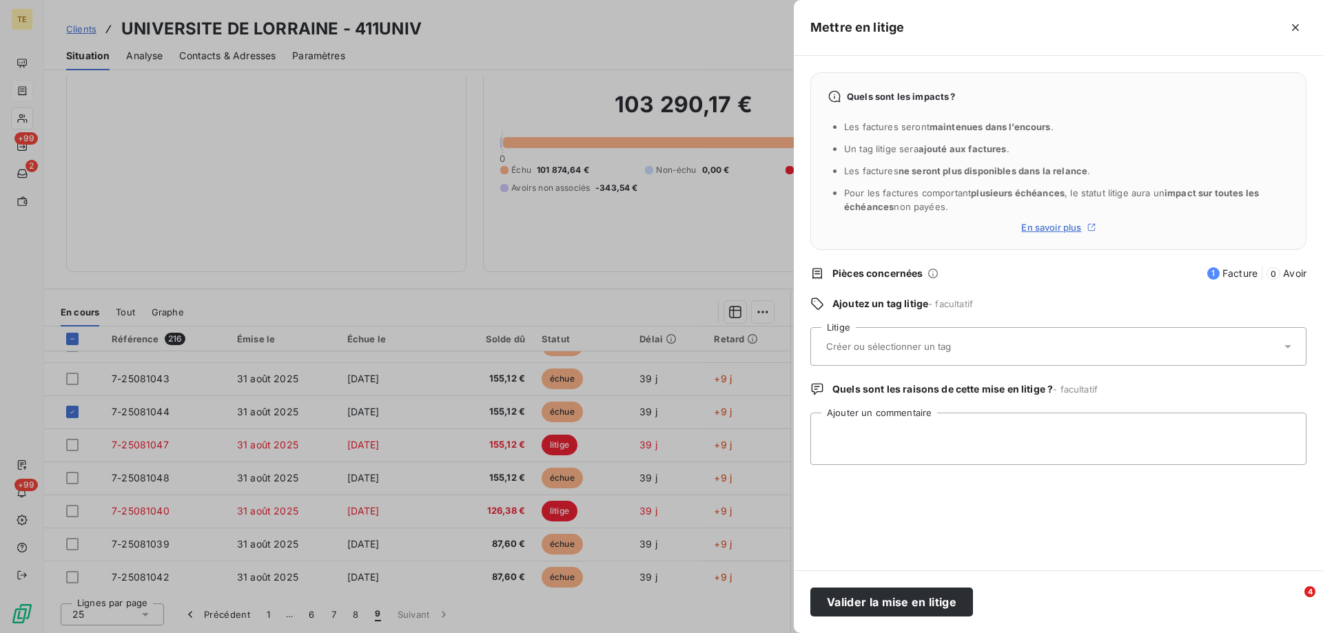
click at [837, 340] on div at bounding box center [1051, 346] width 459 height 29
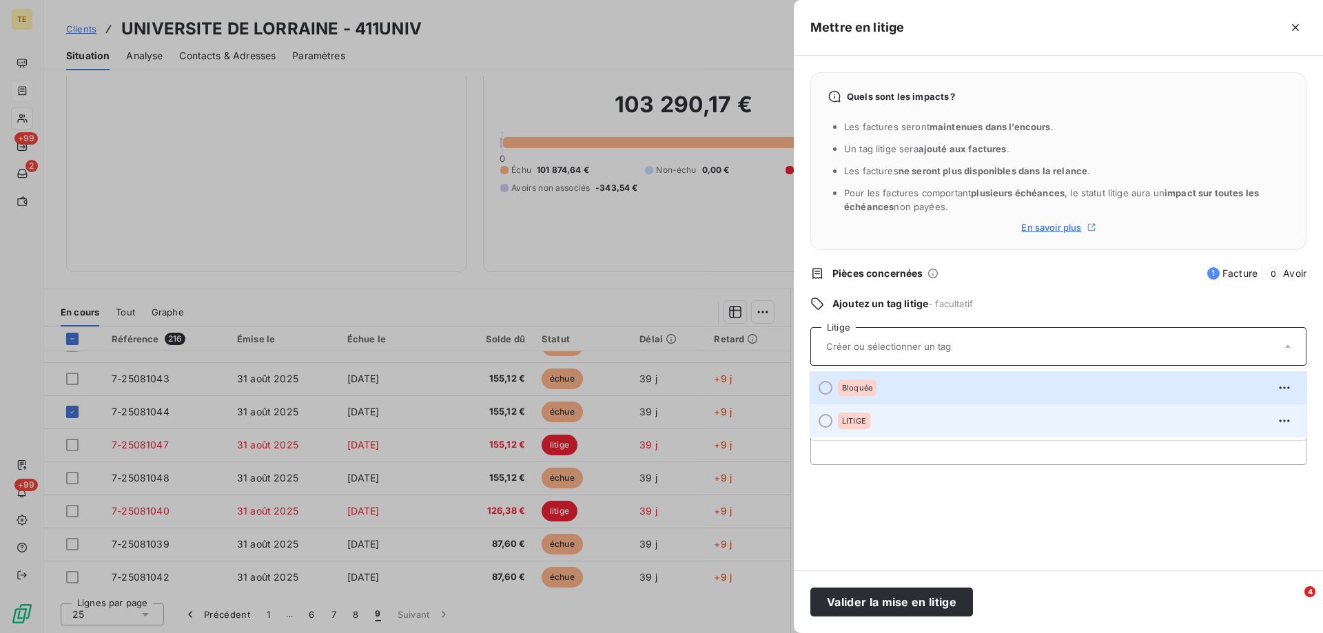
click at [846, 414] on ul "Bloquée LITIGE" at bounding box center [1059, 405] width 496 height 72
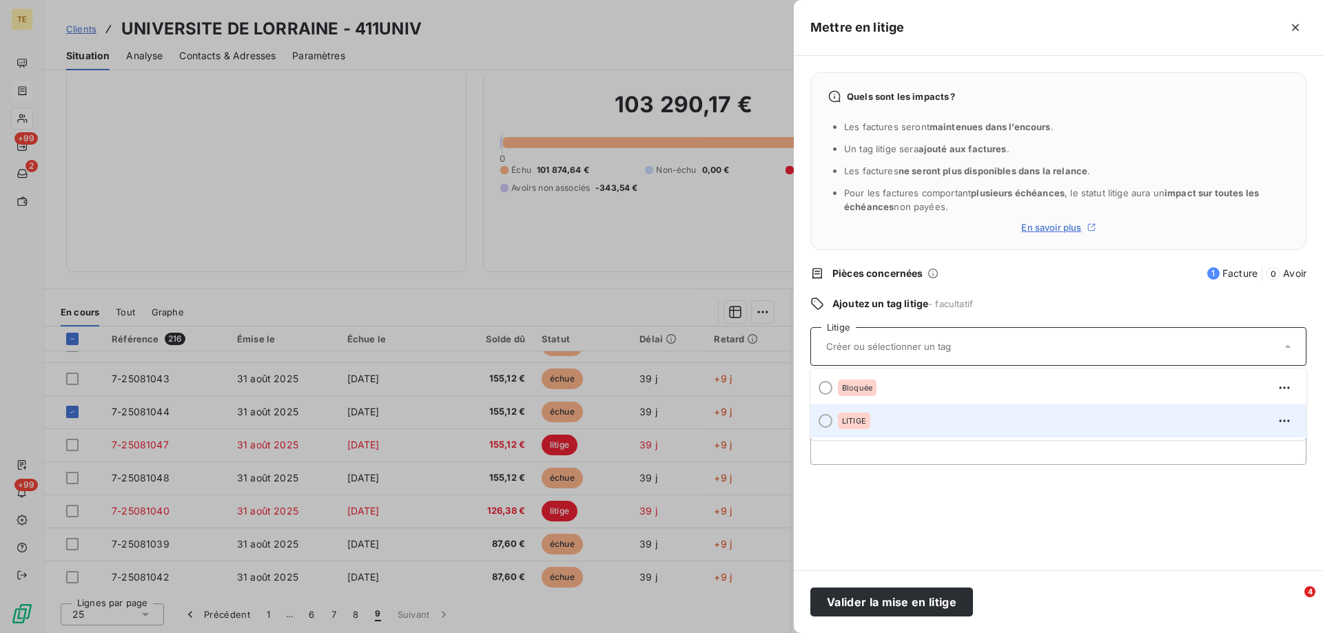
click at [846, 418] on span "LITIGE" at bounding box center [854, 421] width 24 height 8
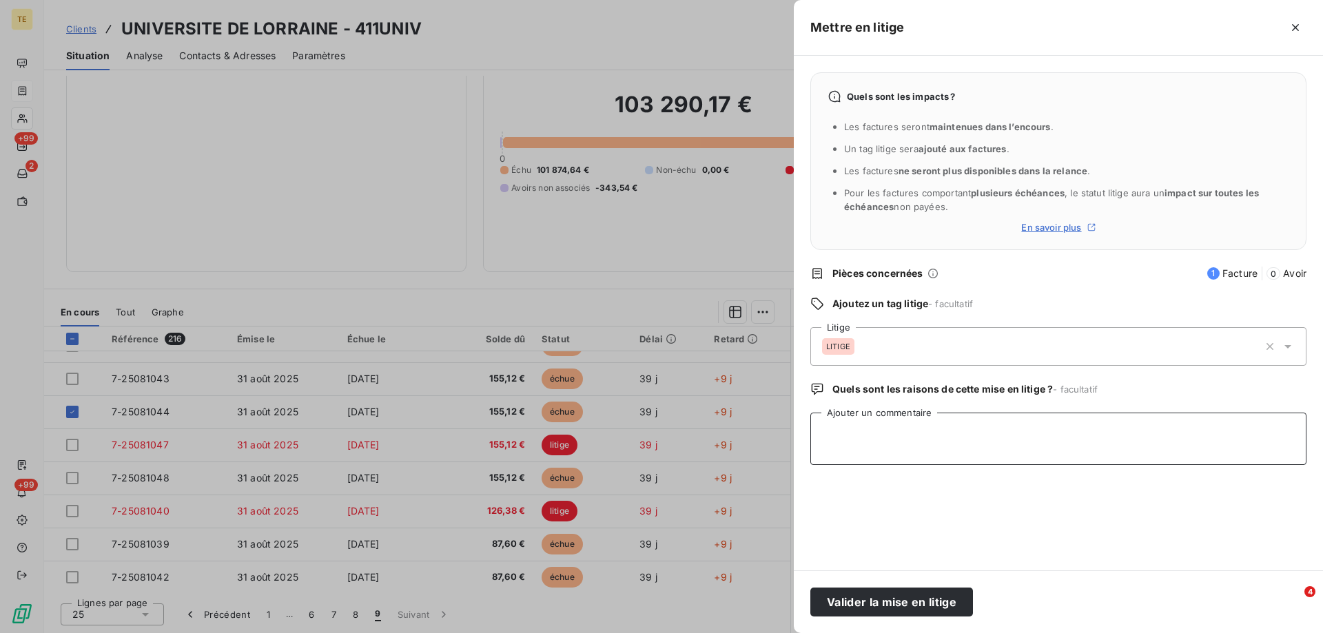
click at [846, 418] on textarea "Ajouter un commentaire" at bounding box center [1059, 439] width 496 height 52
paste textarea "Rejet facture pour efus de paiement à la demande [PERSON_NAME] POUR PLUS DE REN…"
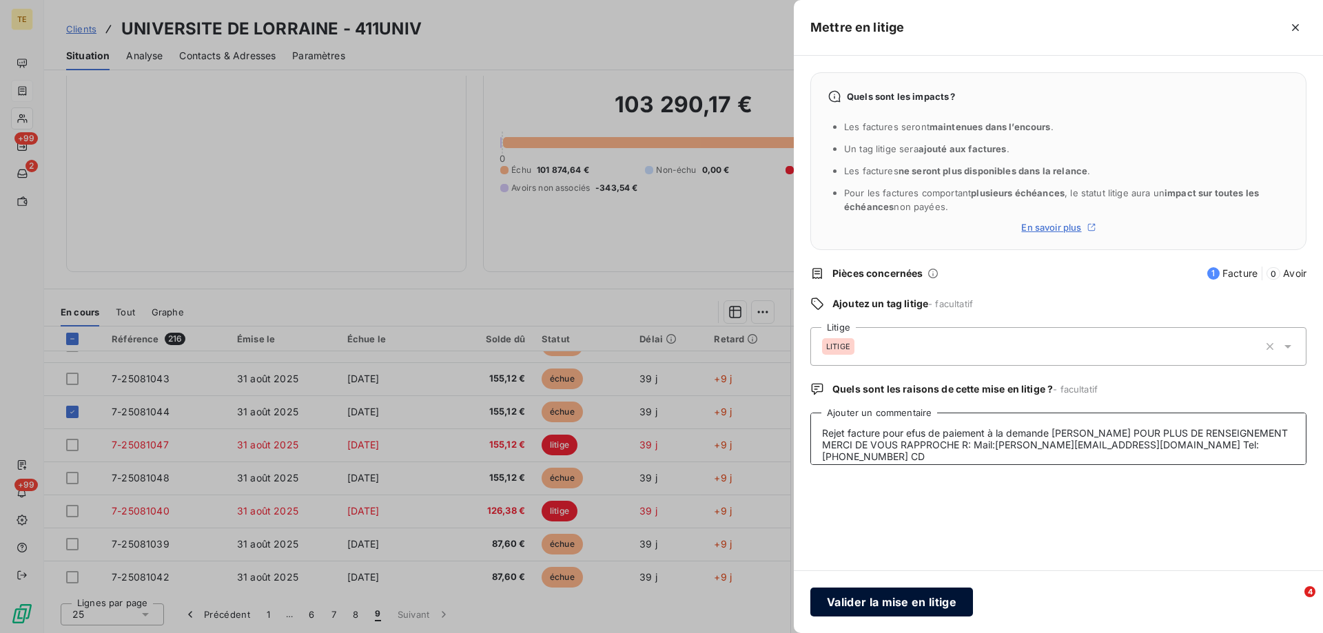
type textarea "Rejet facture pour efus de paiement à la demande [PERSON_NAME] POUR PLUS DE REN…"
click at [890, 604] on button "Valider la mise en litige" at bounding box center [892, 602] width 163 height 29
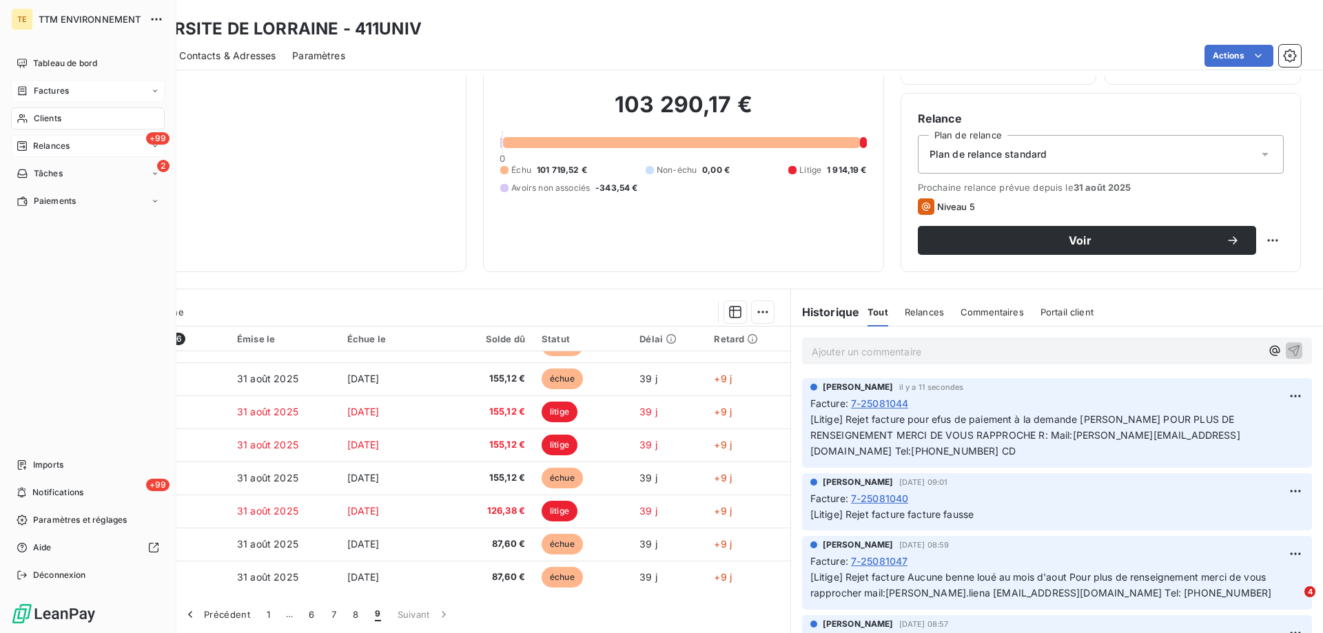
click at [52, 141] on span "Relances" at bounding box center [51, 146] width 37 height 12
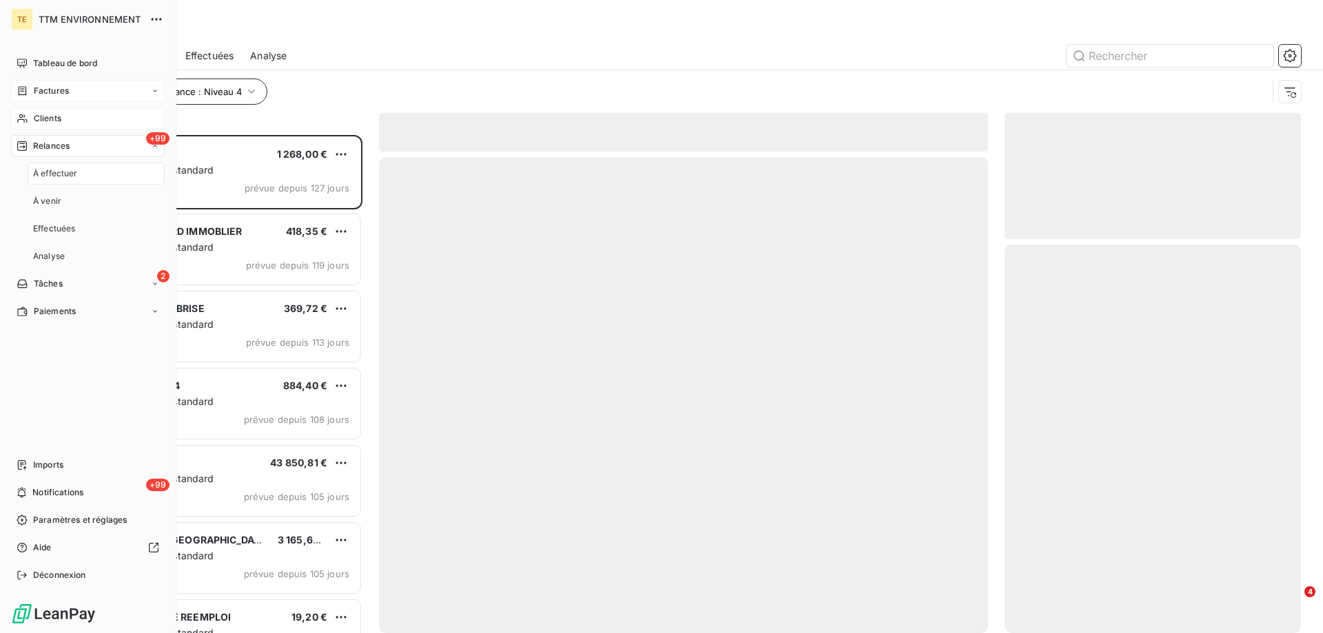
scroll to position [488, 286]
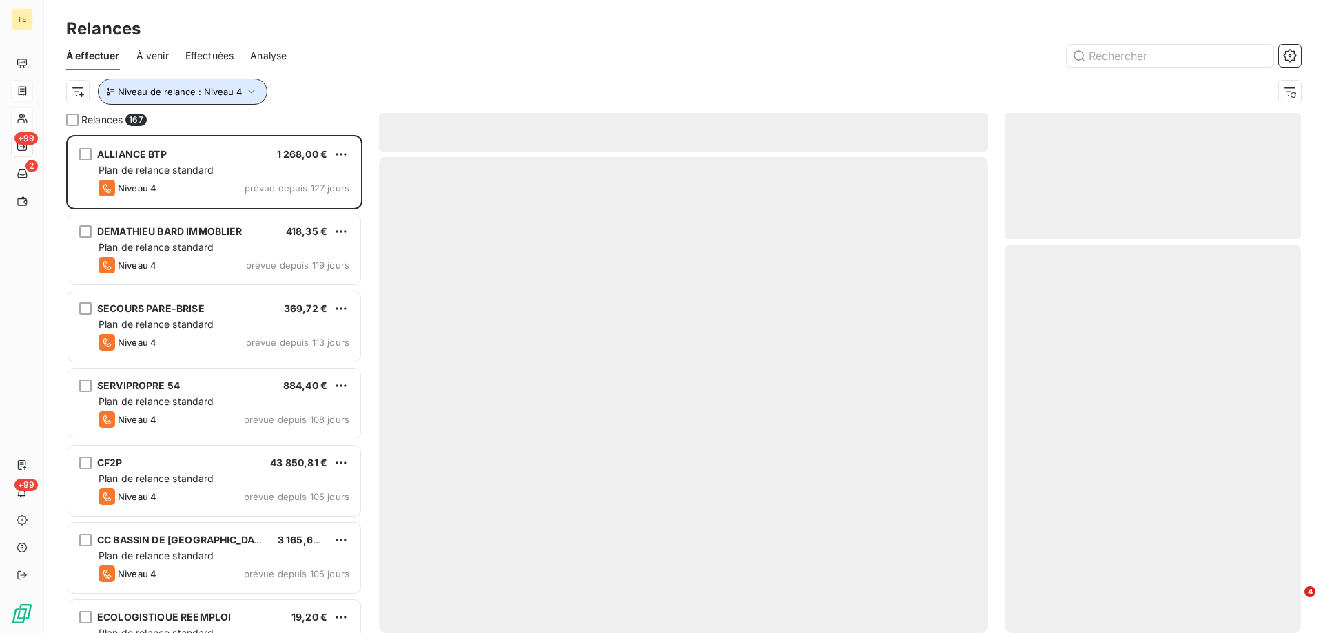
click at [252, 88] on icon "button" at bounding box center [252, 92] width 14 height 14
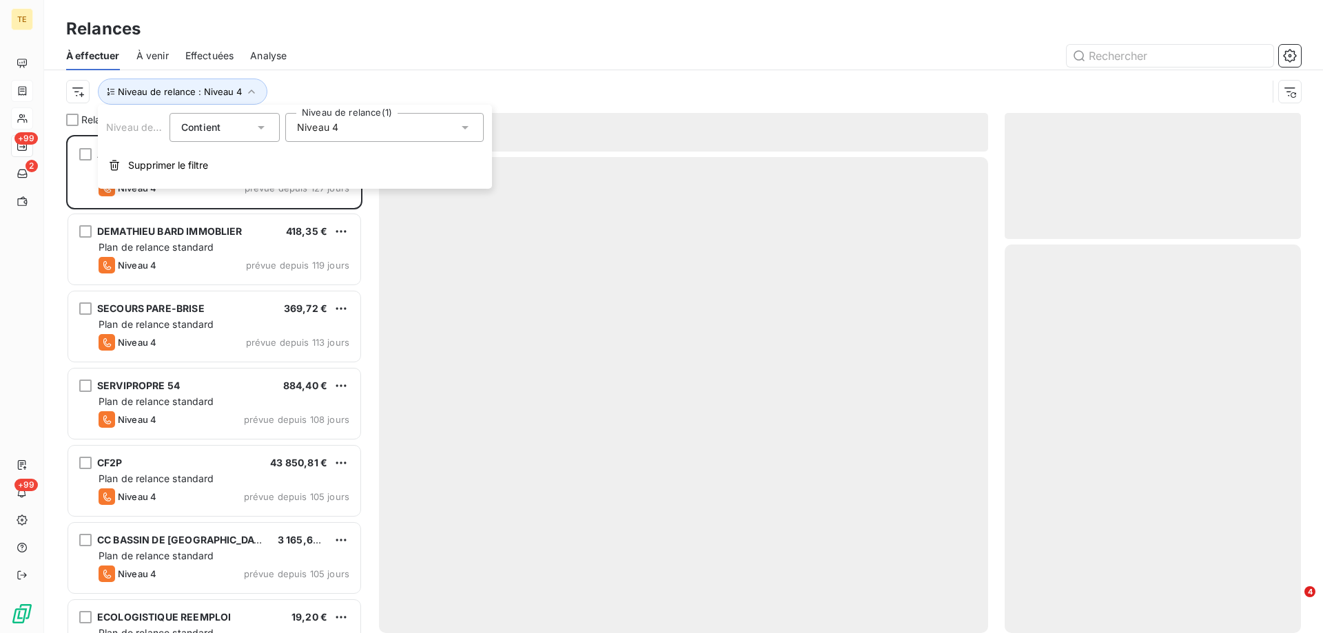
click at [320, 123] on span "Niveau 4" at bounding box center [317, 128] width 41 height 14
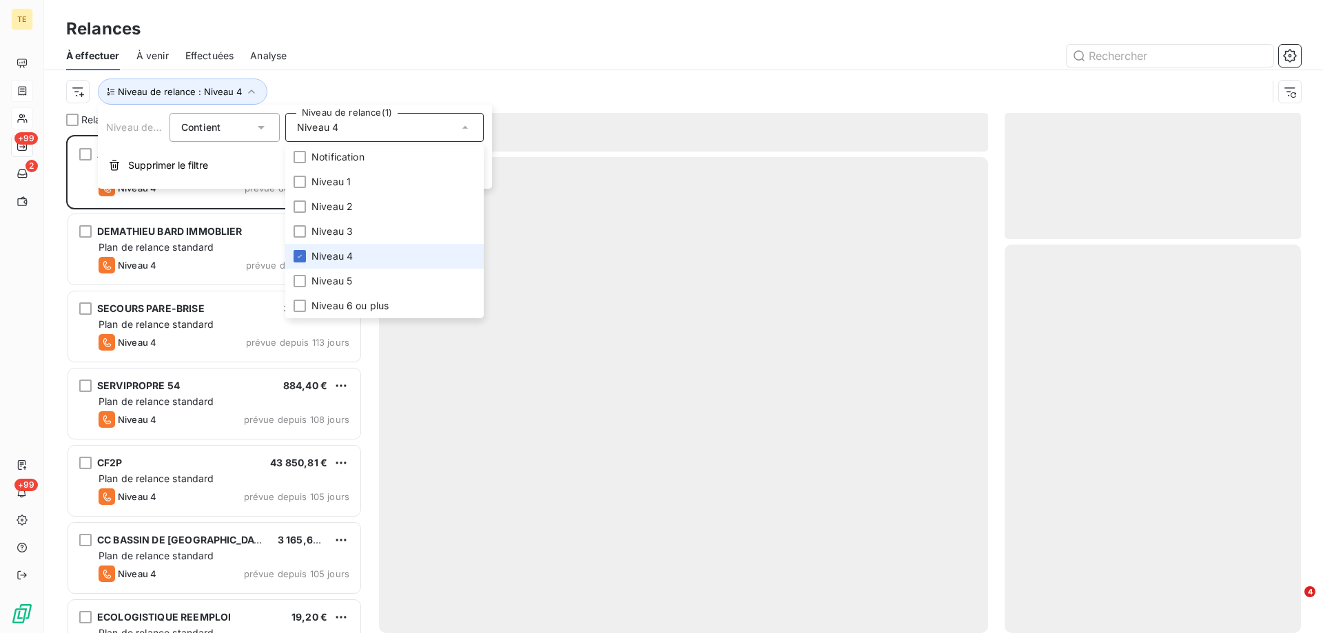
click at [311, 262] on li "Niveau 4" at bounding box center [384, 256] width 198 height 25
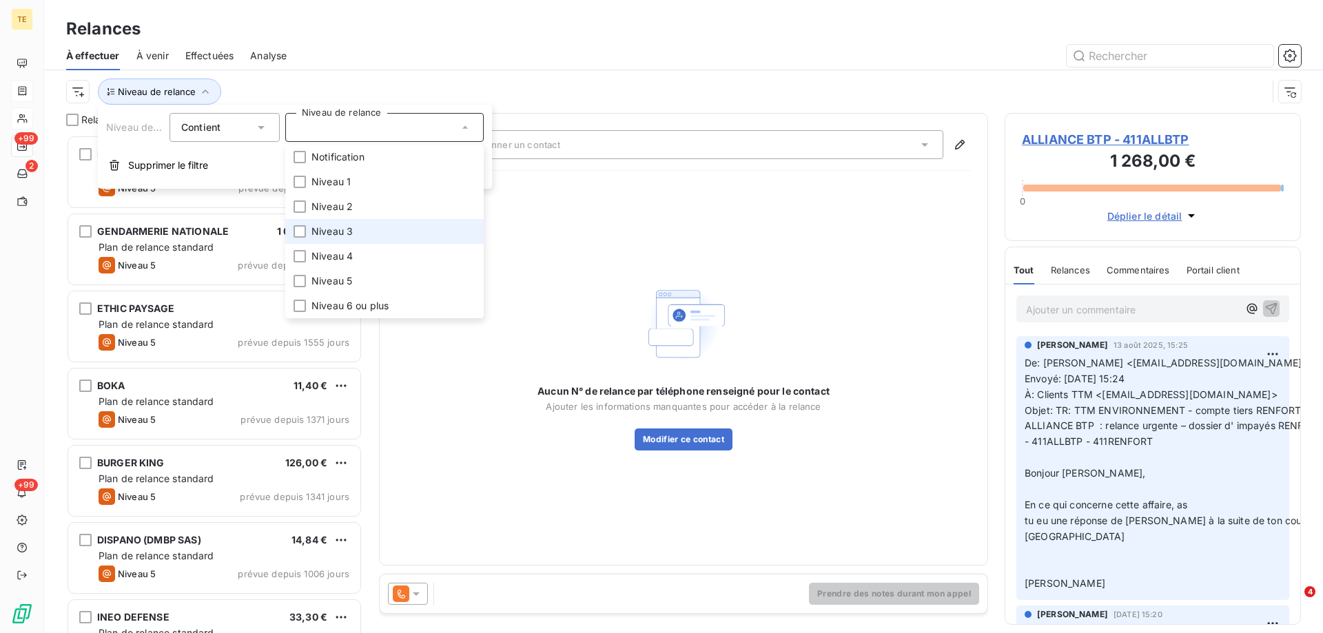
click at [319, 229] on span "Niveau 3" at bounding box center [332, 232] width 41 height 14
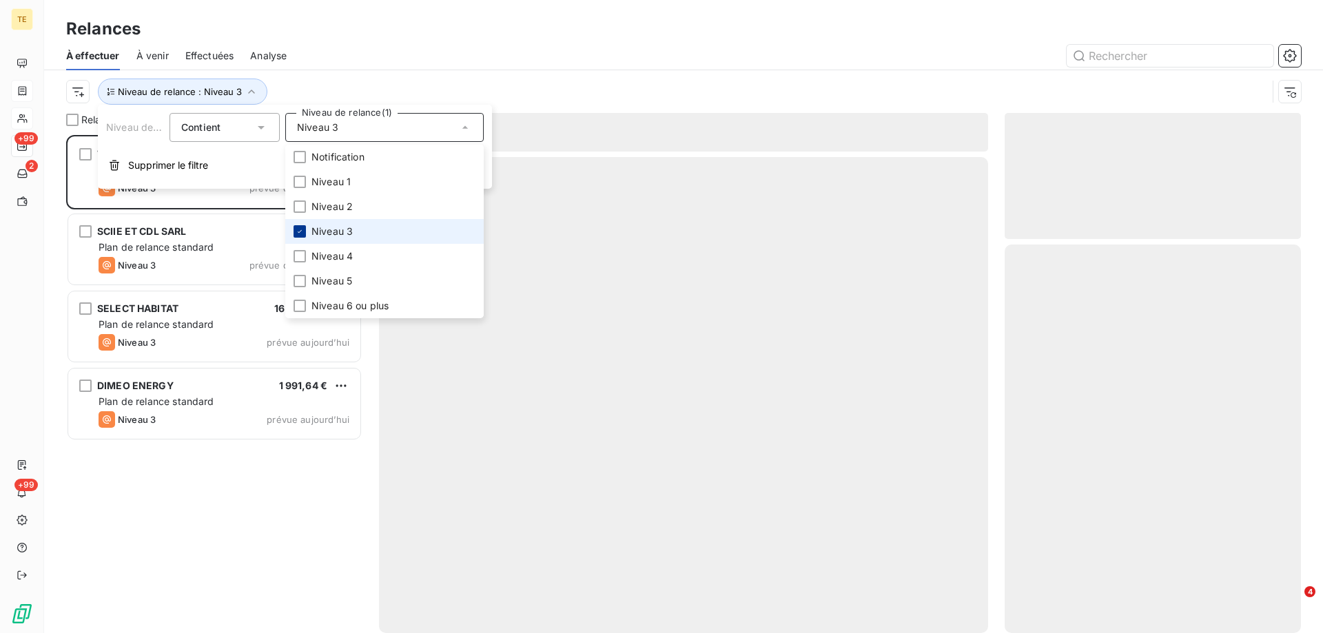
scroll to position [488, 286]
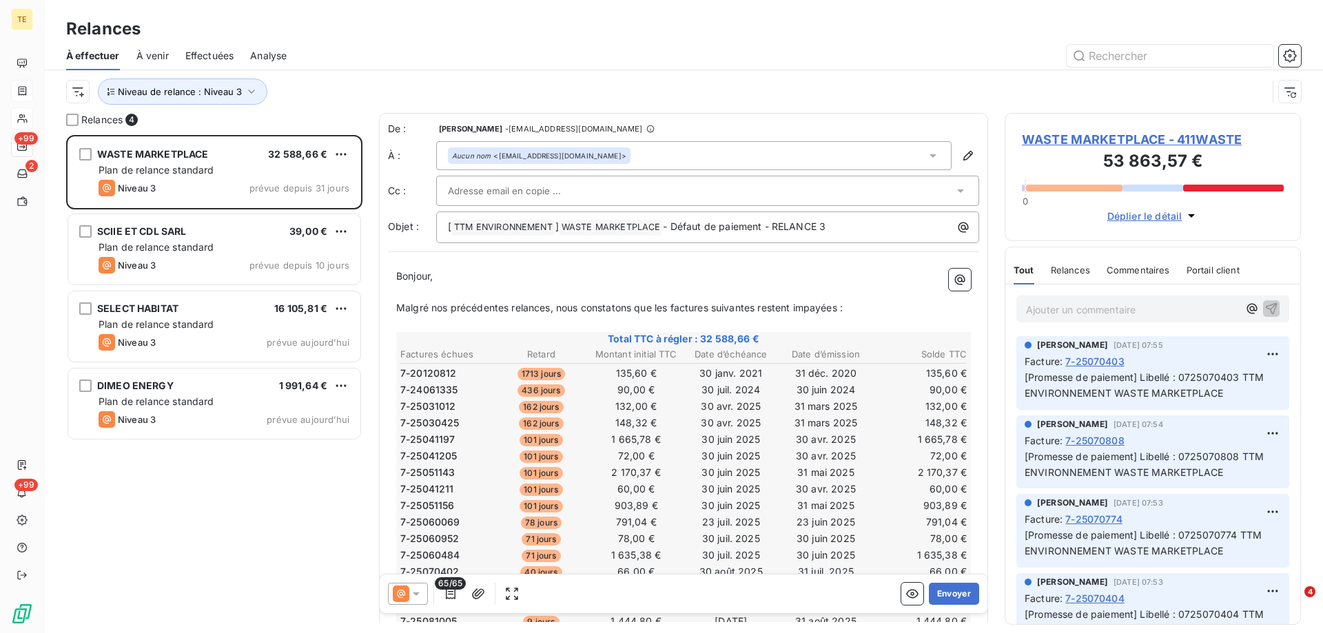
click at [191, 573] on div "WASTE MARKETPLACE 32 588,66 € Plan de relance standard Niveau 3 prévue depuis 3…" at bounding box center [214, 384] width 296 height 498
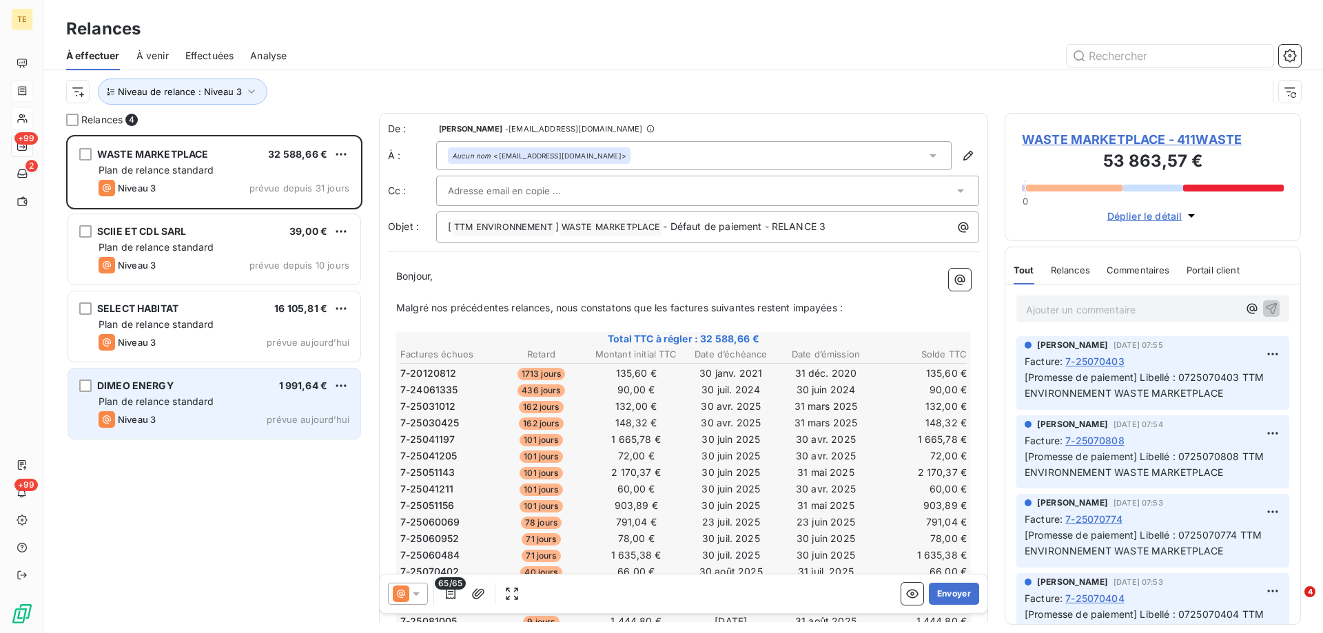
click at [237, 392] on div "DIMEO ENERGY 1 991,64 € Plan de relance standard Niveau 3 prévue [DATE]" at bounding box center [214, 404] width 292 height 70
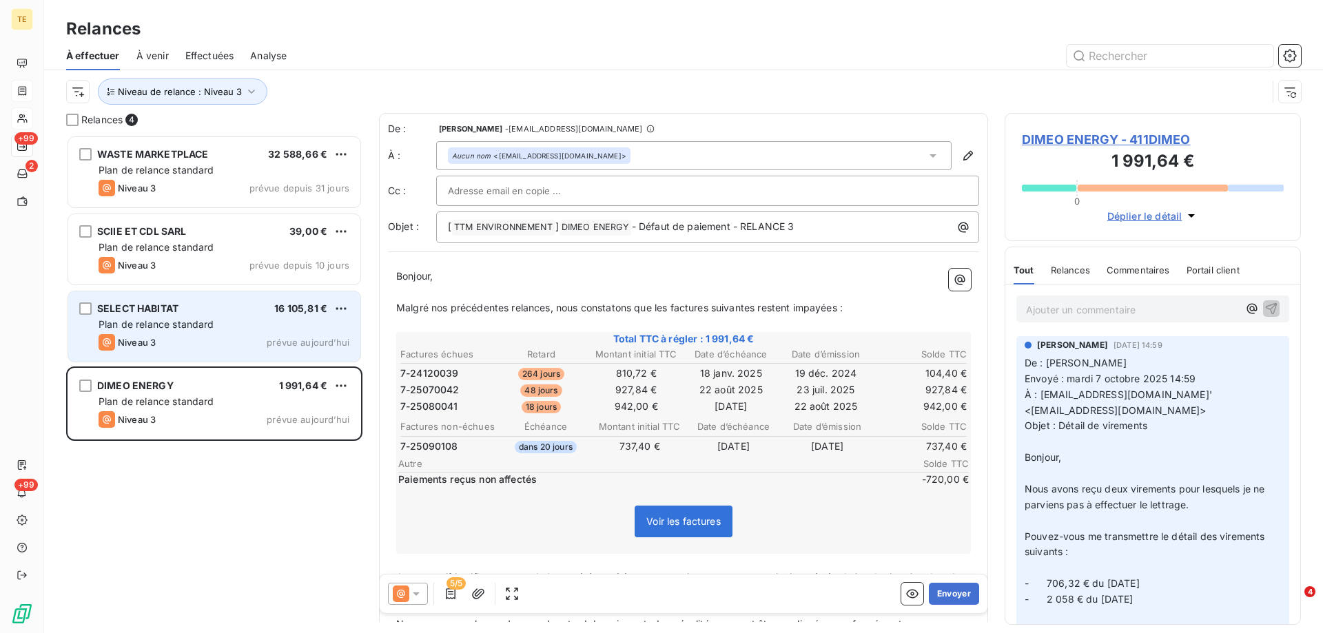
click at [161, 332] on div "SELECT HABITAT 16 105,81 € Plan de relance standard Niveau 3 prévue [DATE]" at bounding box center [214, 327] width 292 height 70
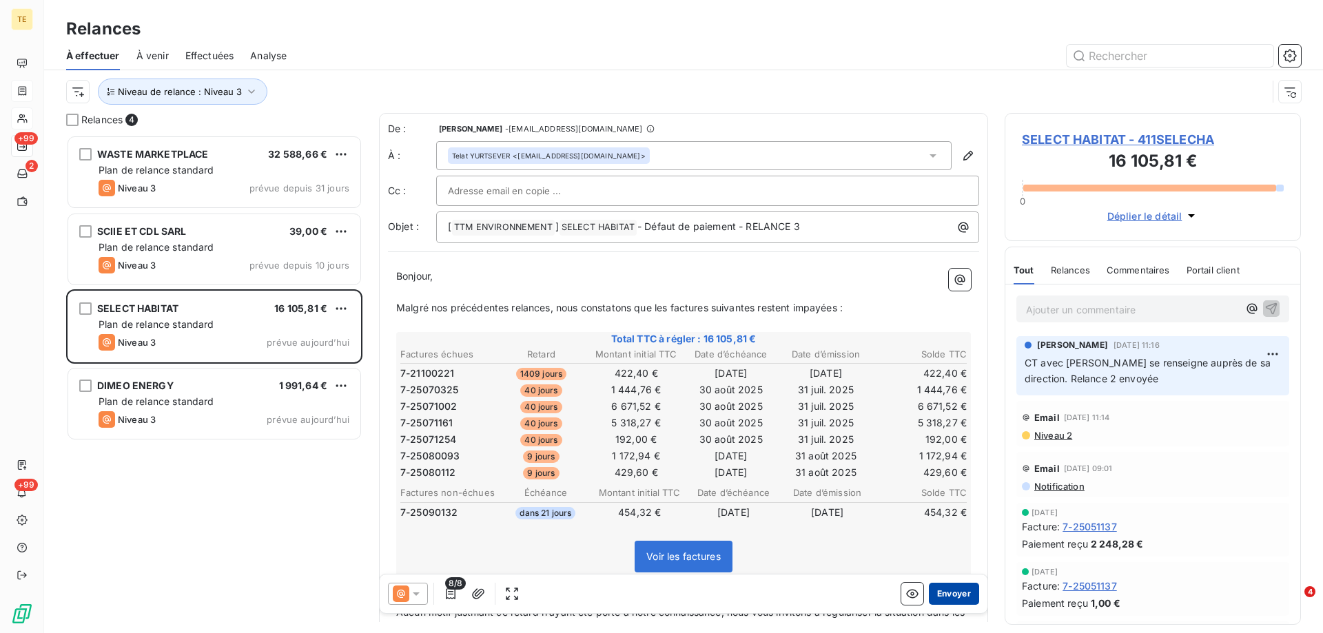
click at [955, 593] on button "Envoyer" at bounding box center [954, 594] width 50 height 22
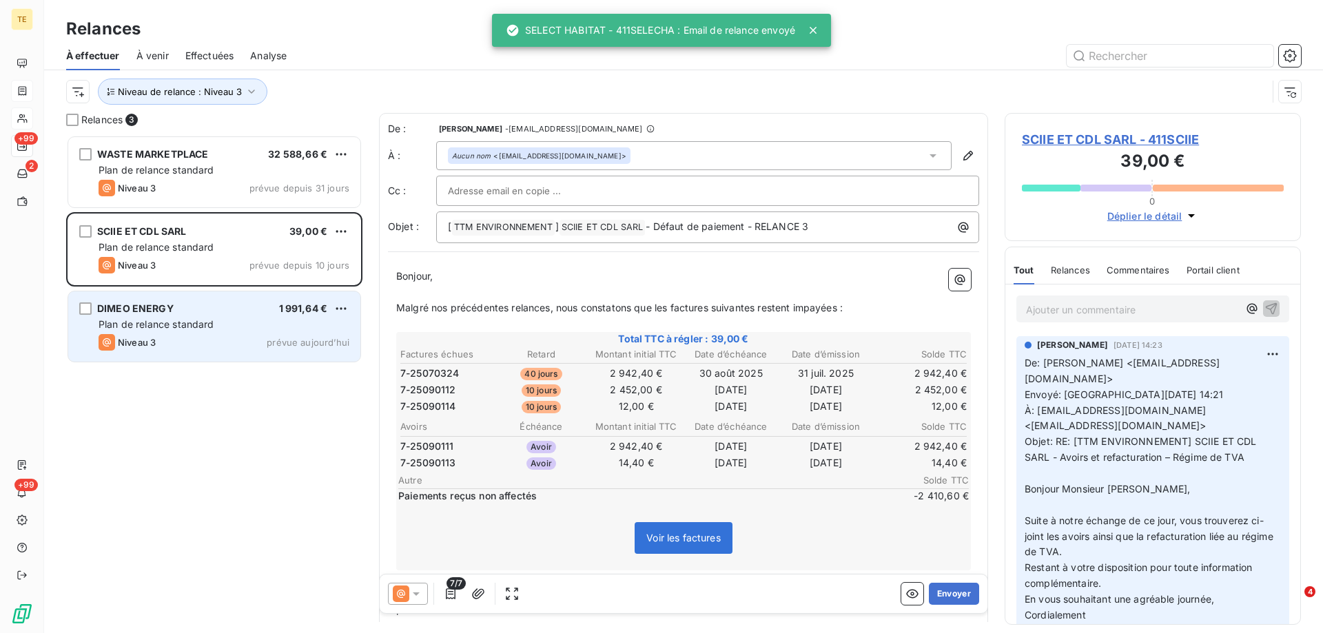
click at [177, 335] on div "Niveau 3 prévue aujourd’hui" at bounding box center [224, 342] width 251 height 17
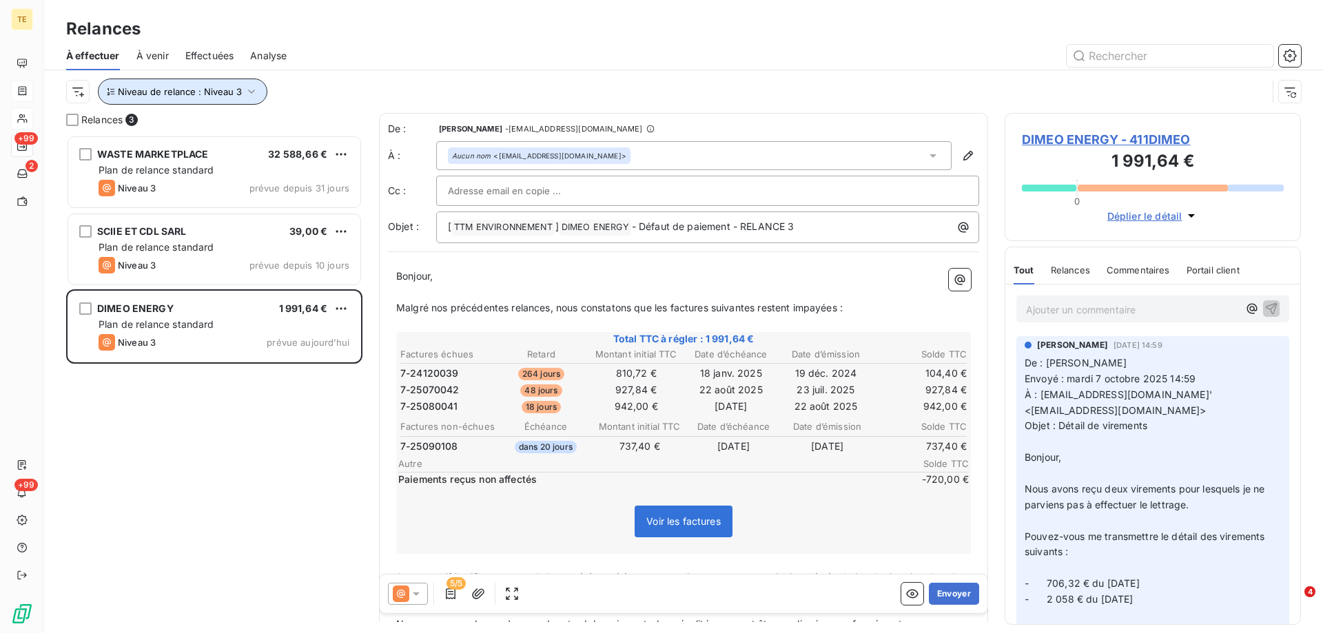
click at [203, 88] on span "Niveau de relance : Niveau 3" at bounding box center [180, 91] width 124 height 11
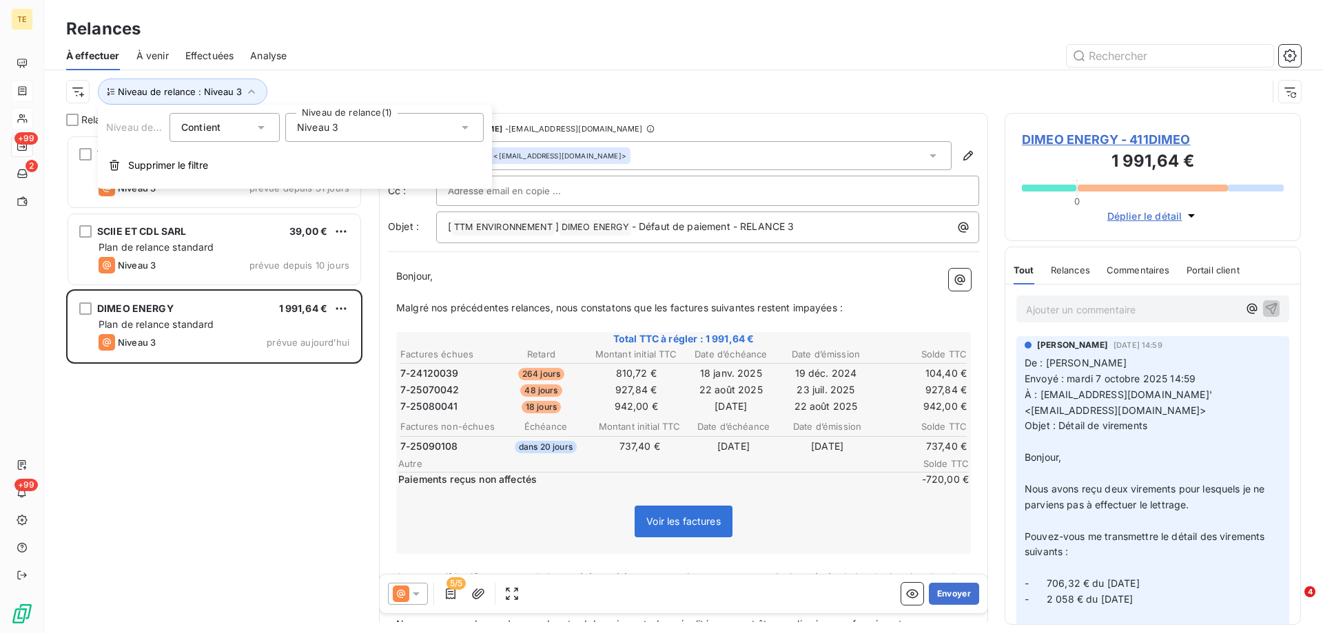
click at [307, 130] on span "Niveau 3" at bounding box center [317, 128] width 41 height 14
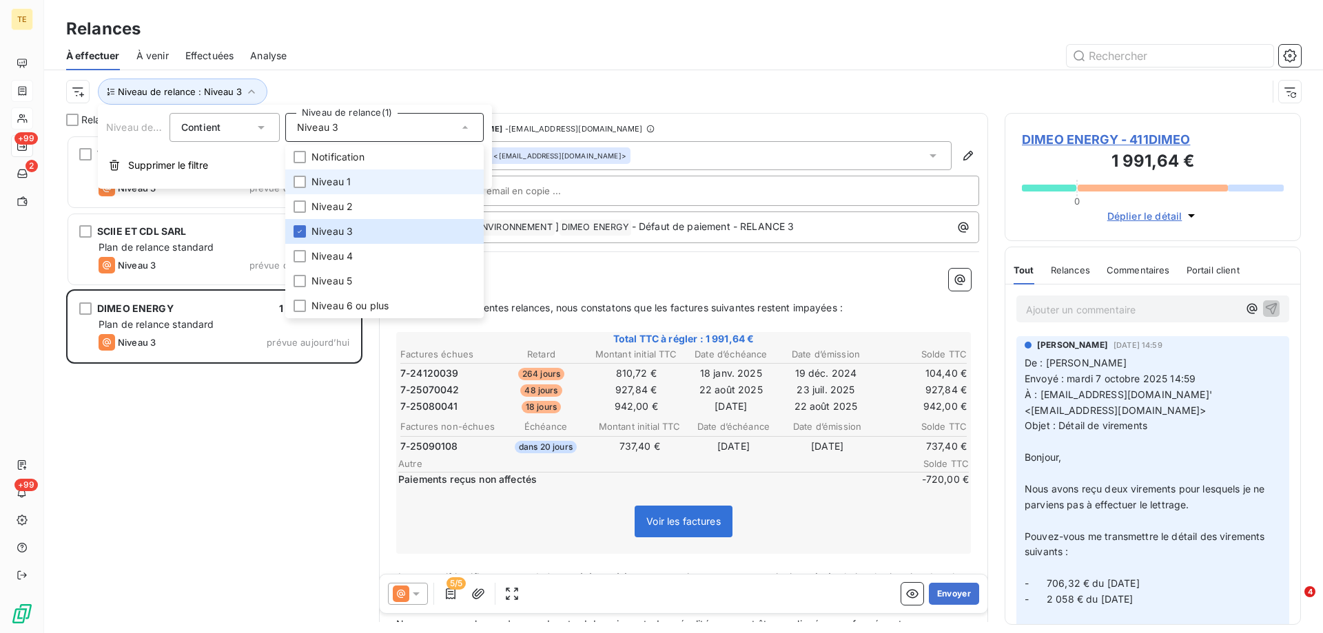
click at [320, 179] on span "Niveau 1" at bounding box center [331, 182] width 39 height 14
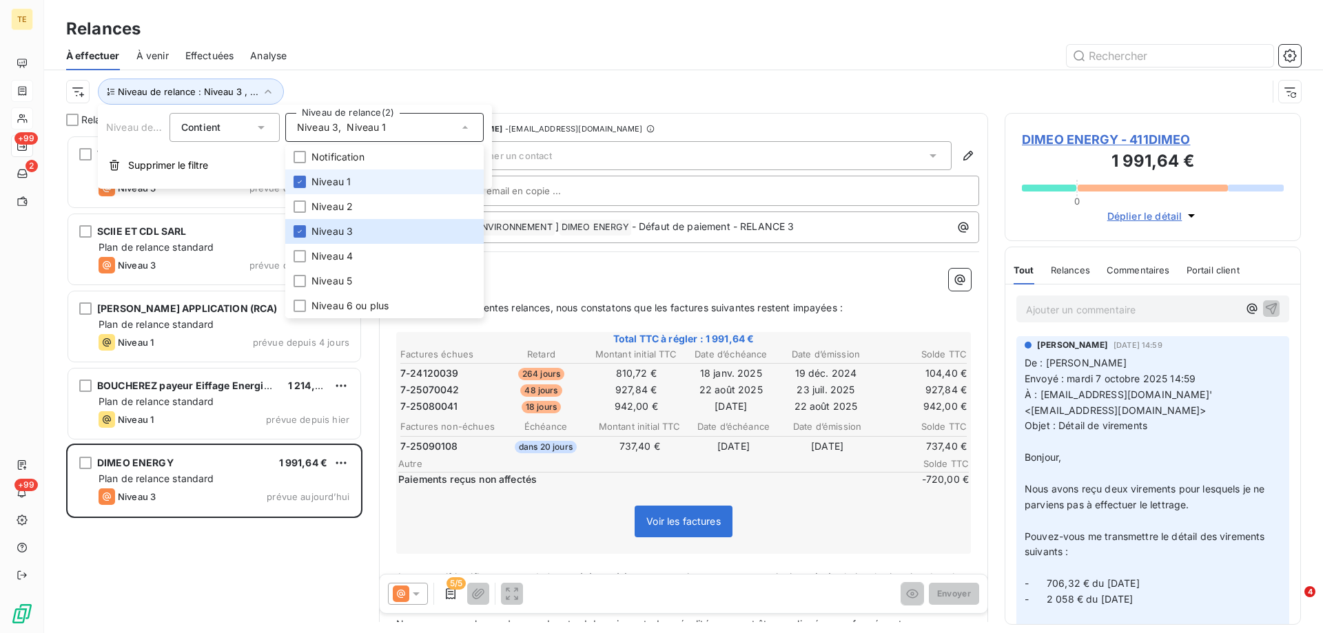
scroll to position [488, 286]
click at [301, 236] on div at bounding box center [300, 231] width 12 height 12
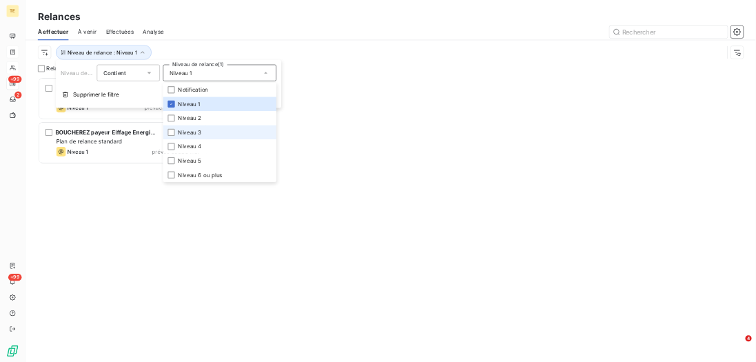
scroll to position [488, 286]
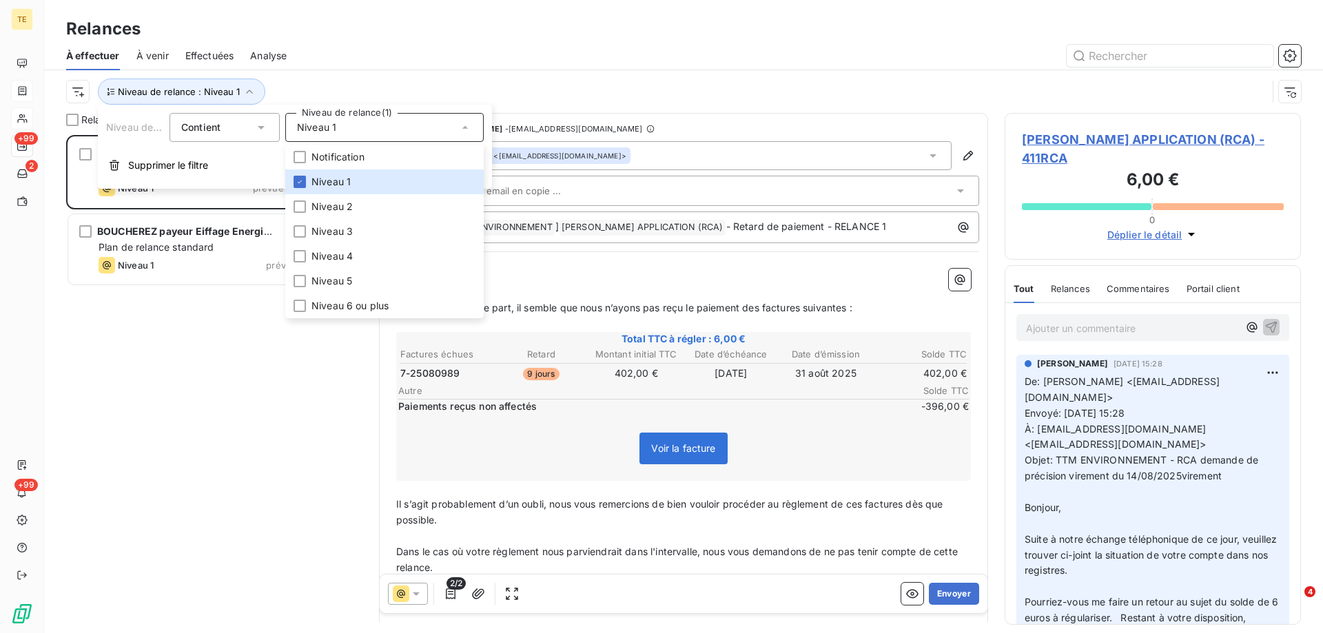
click at [239, 398] on div "[PERSON_NAME] APPLICATION (RCA) 6,00 € Plan de relance standard Niveau 1 prévue…" at bounding box center [214, 384] width 296 height 498
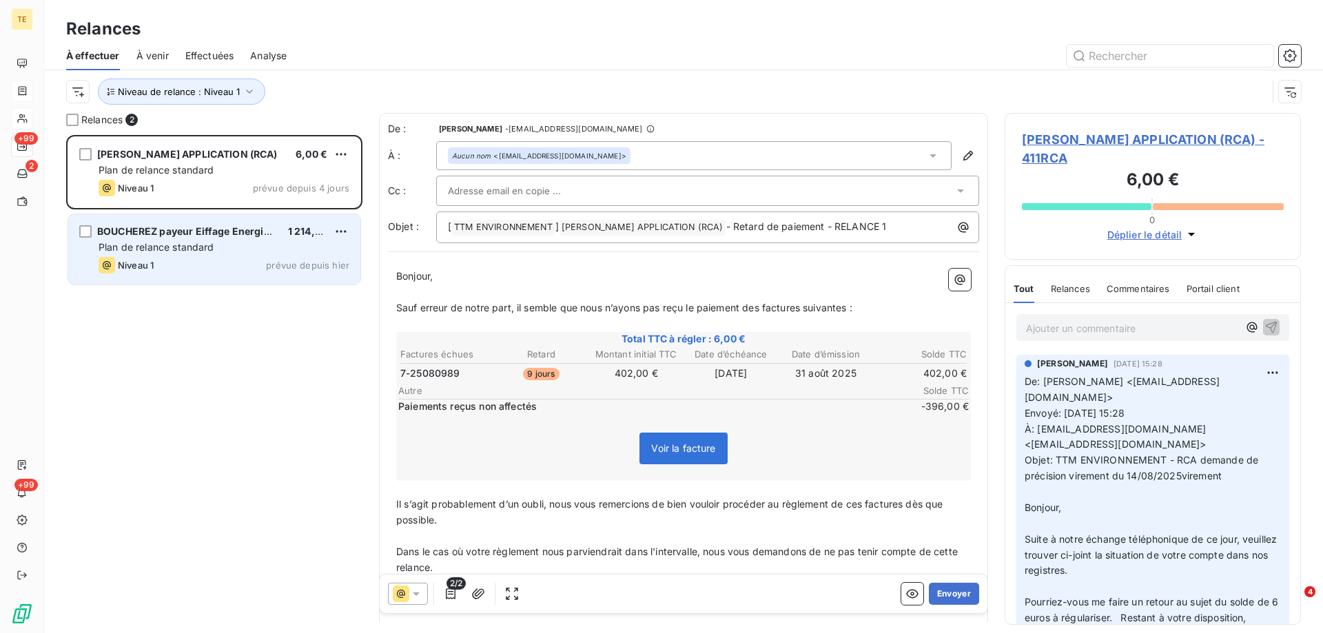
click at [237, 260] on div "Niveau 1 prévue depuis hier" at bounding box center [224, 265] width 251 height 17
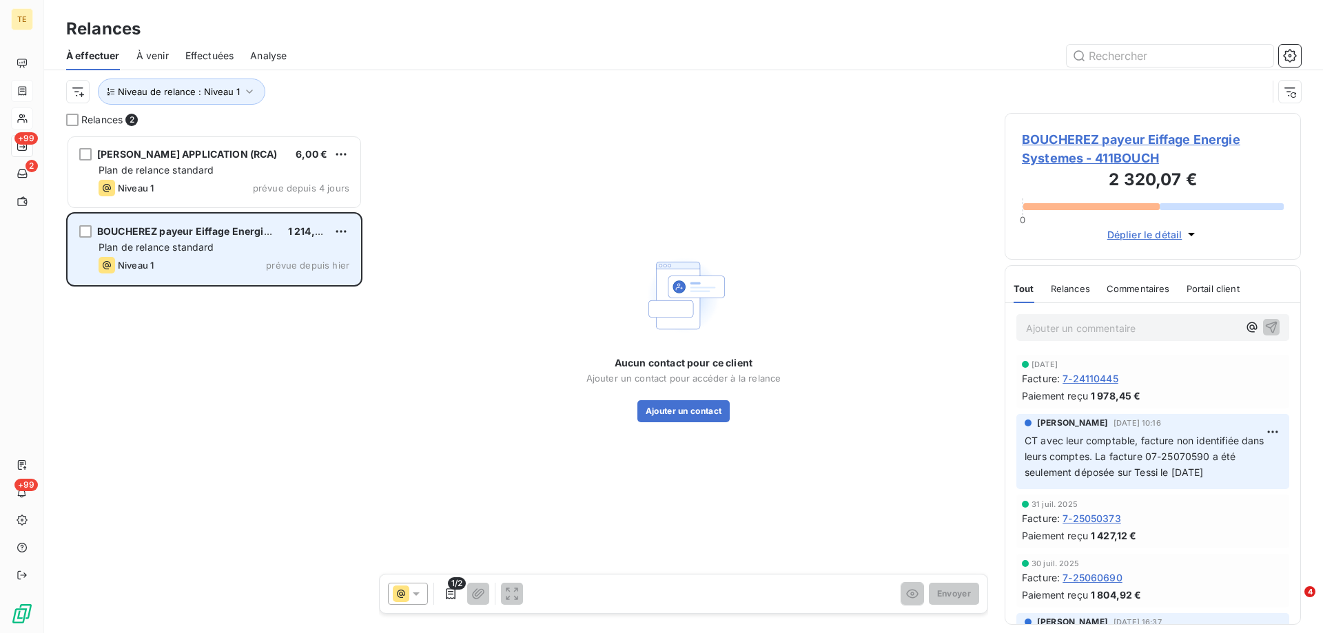
click at [243, 236] on span "BOUCHEREZ payeur Eiffage Energie Systemes" at bounding box center [207, 231] width 221 height 12
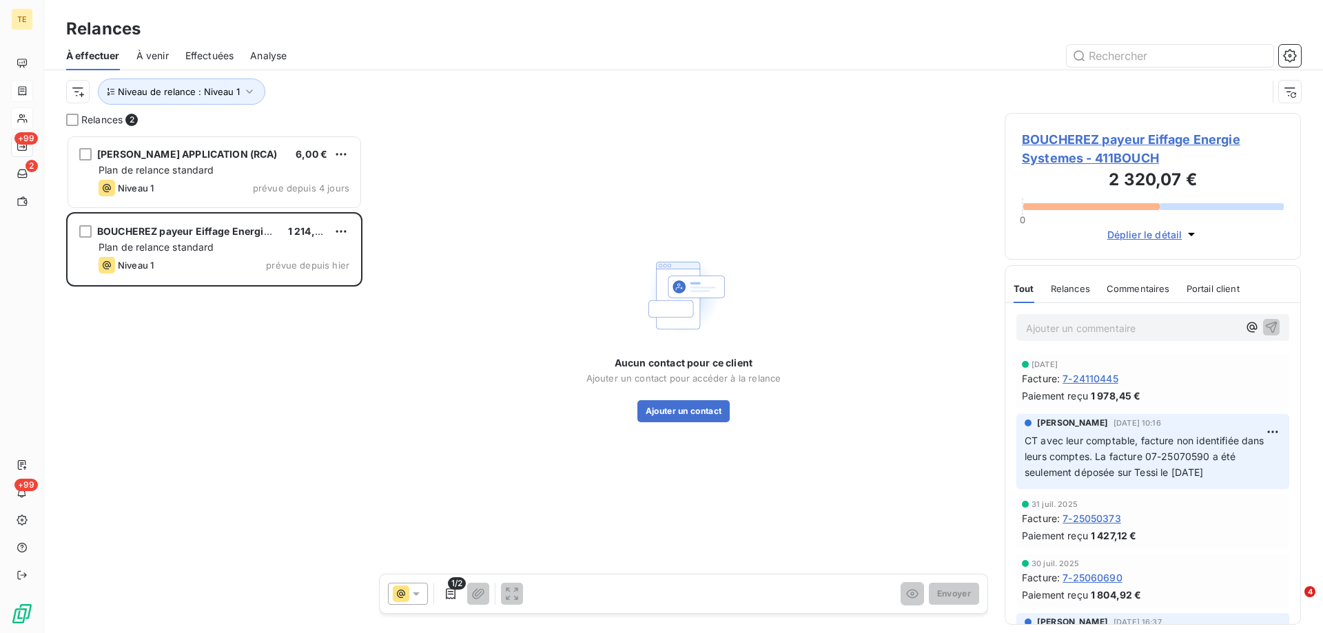
click at [1054, 157] on span "BOUCHEREZ payeur Eiffage Energie Systemes - 411BOUCH" at bounding box center [1153, 148] width 262 height 37
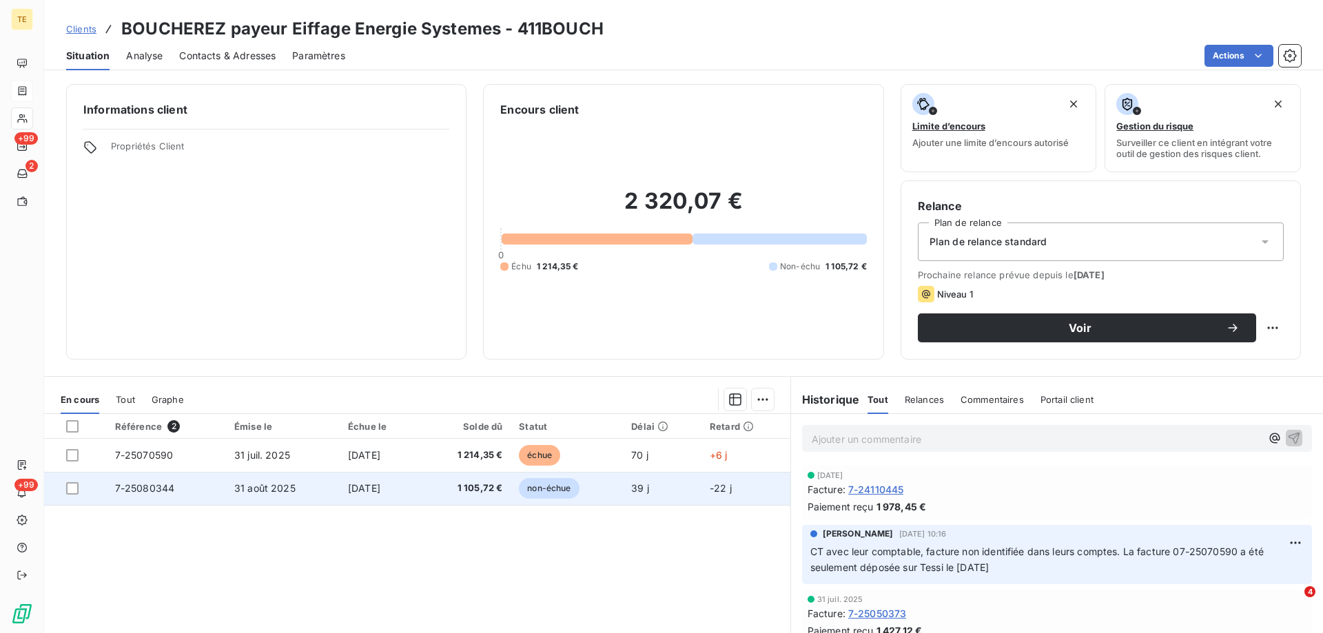
click at [127, 487] on span "7-25080344" at bounding box center [145, 488] width 60 height 12
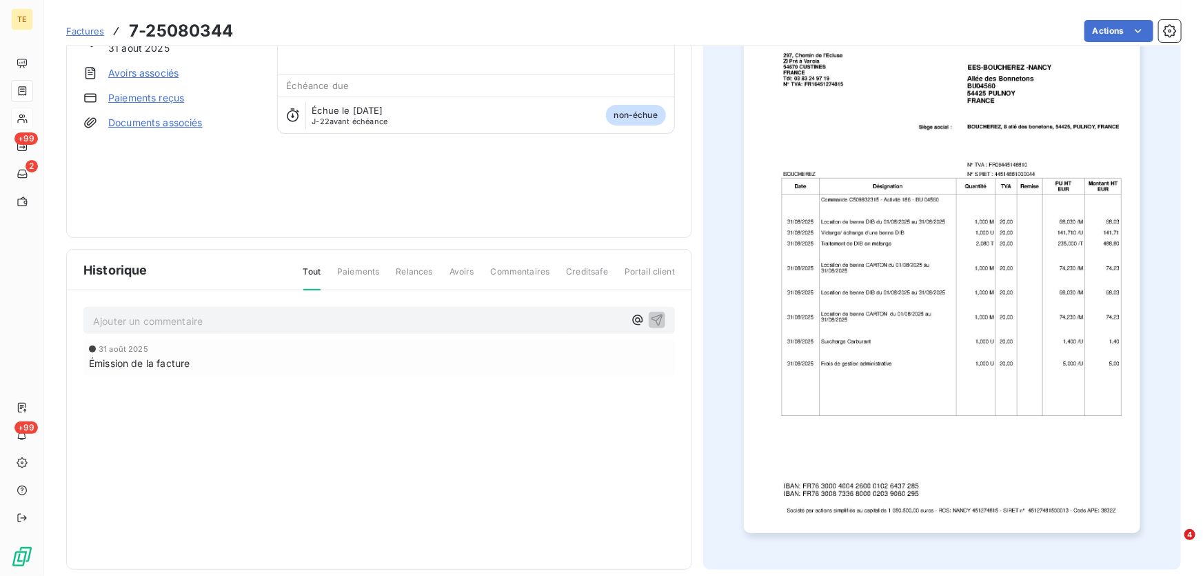
scroll to position [134, 0]
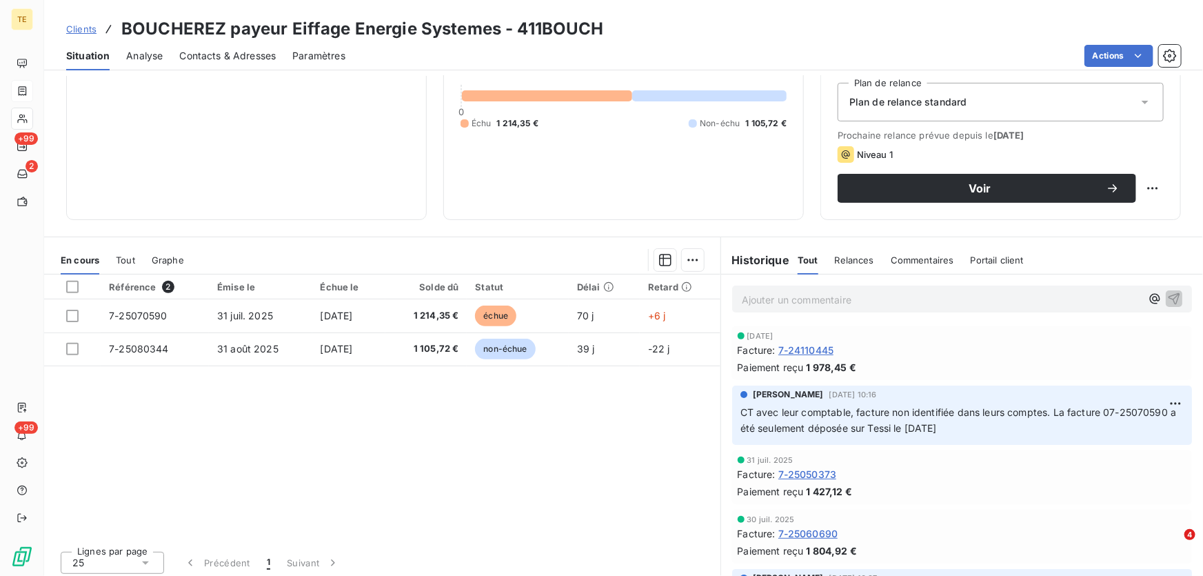
scroll to position [152, 0]
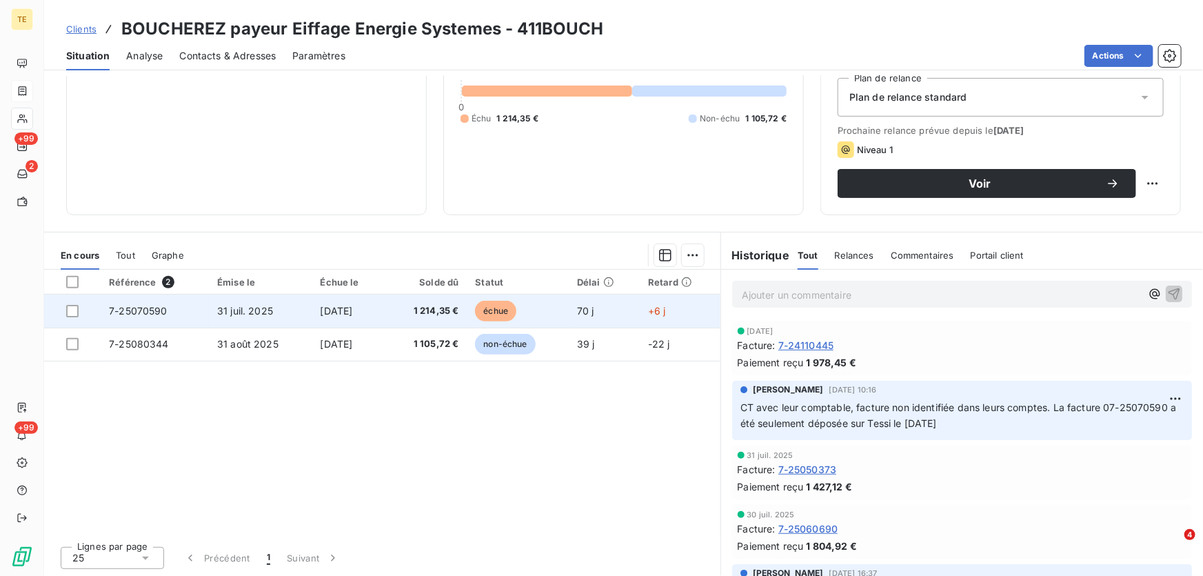
click at [120, 313] on span "7-25070590" at bounding box center [138, 311] width 59 height 12
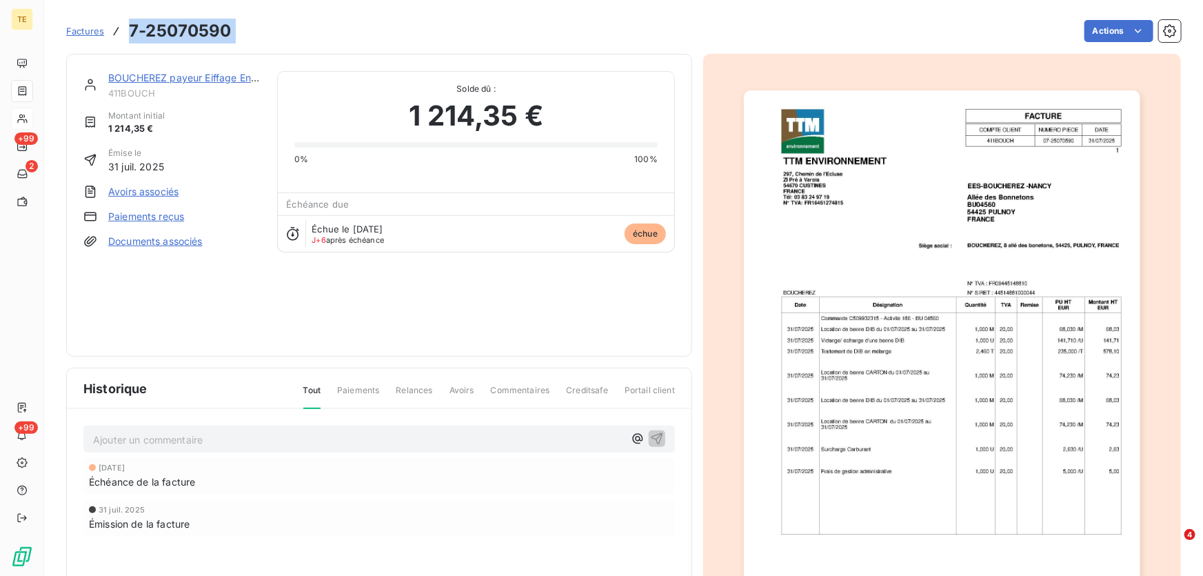
drag, startPoint x: 251, startPoint y: 32, endPoint x: 128, endPoint y: 37, distance: 123.4
click at [128, 37] on div "Factures 7-25070590 Actions" at bounding box center [623, 31] width 1114 height 29
copy section "7-25070590 Actions"
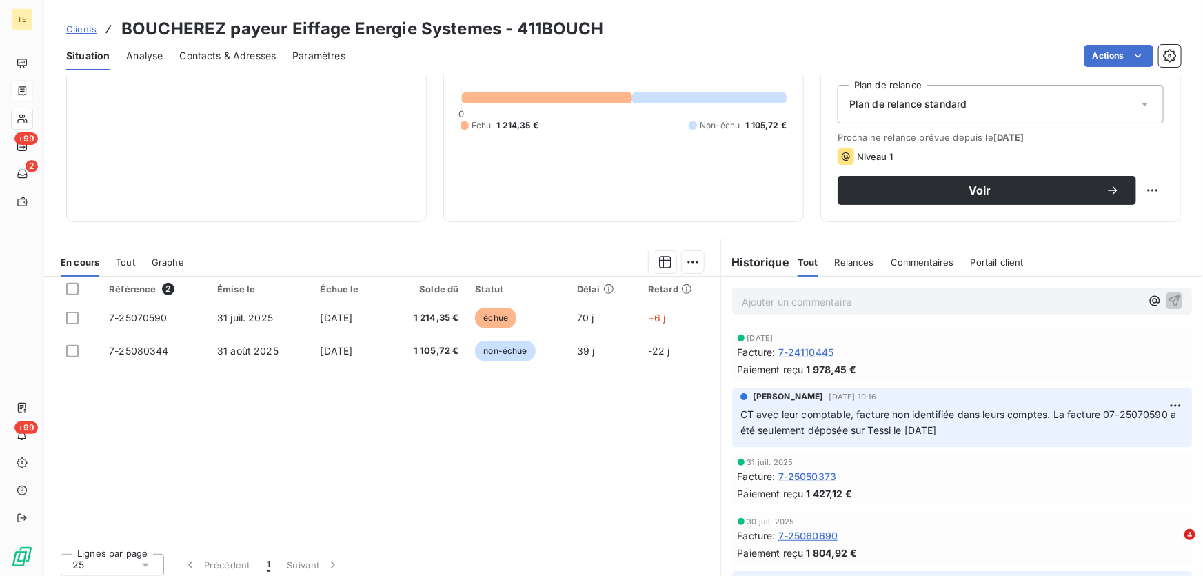
scroll to position [152, 0]
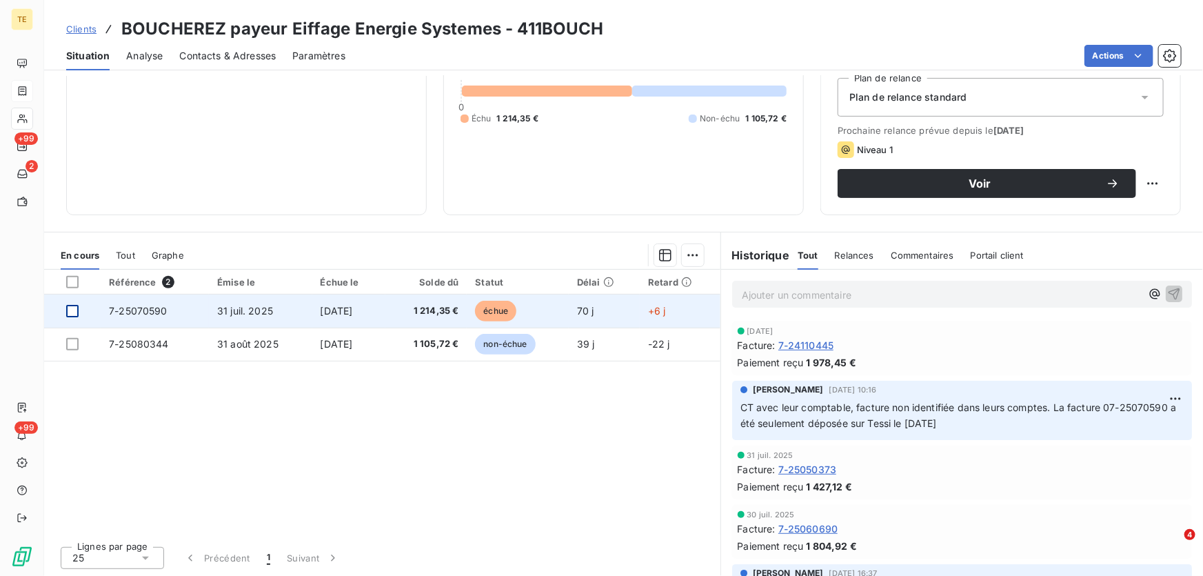
click at [72, 309] on div at bounding box center [72, 311] width 12 height 12
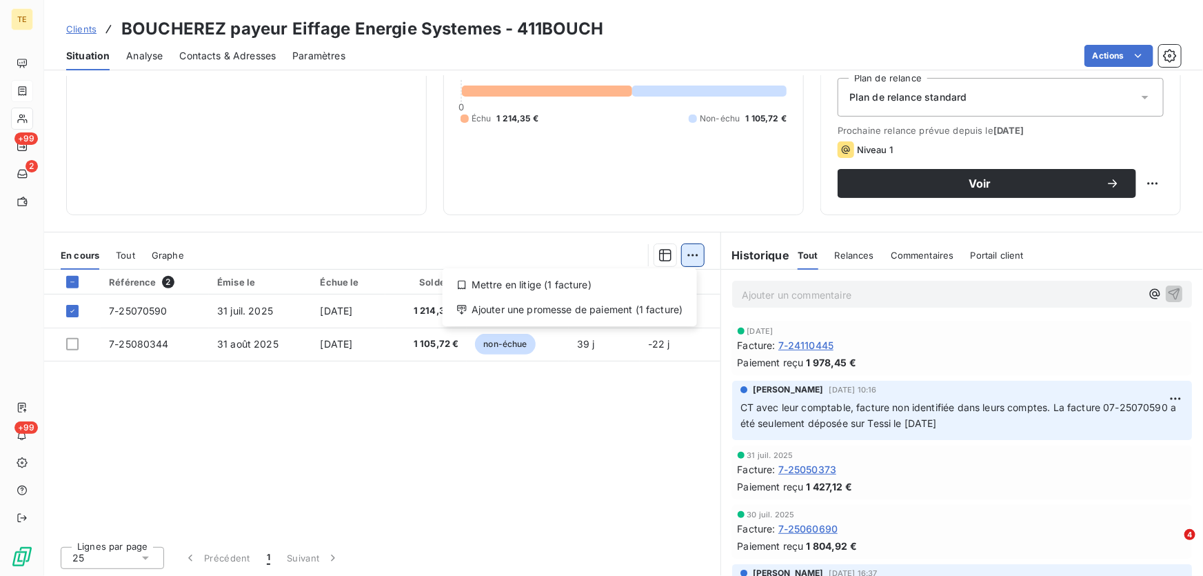
click at [691, 255] on html "TE +99 2 +99 Clients BOUCHEREZ payeur Eiffage Energie Systemes - 411BOUCH Situa…" at bounding box center [601, 288] width 1203 height 576
click at [610, 303] on div "Ajouter une promesse de paiement (1 facture)" at bounding box center [569, 309] width 243 height 22
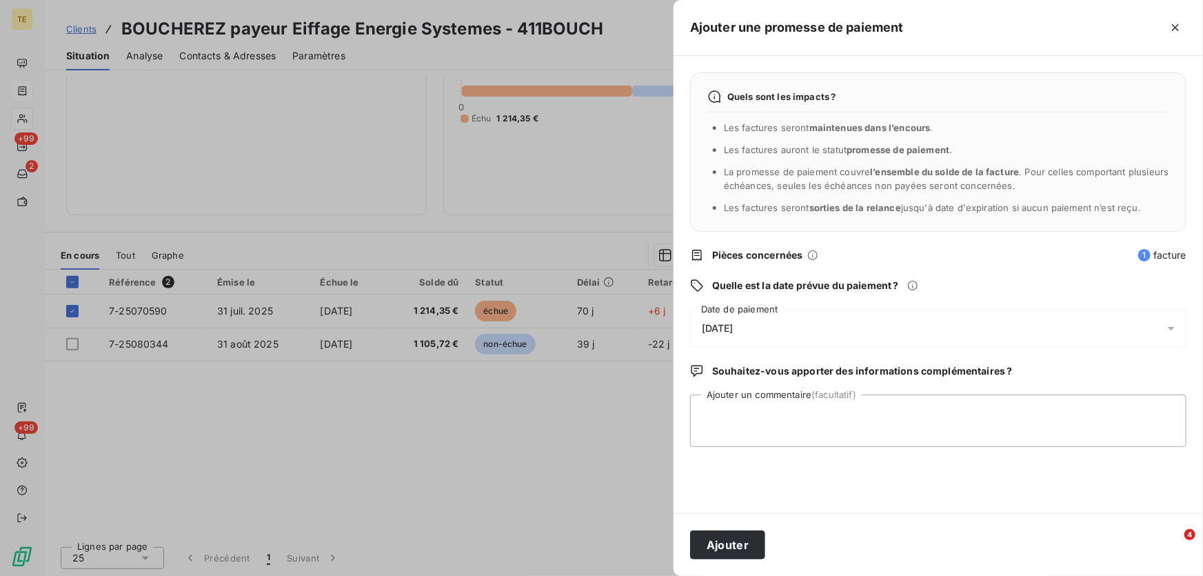
click at [724, 327] on span "[DATE]" at bounding box center [718, 328] width 32 height 11
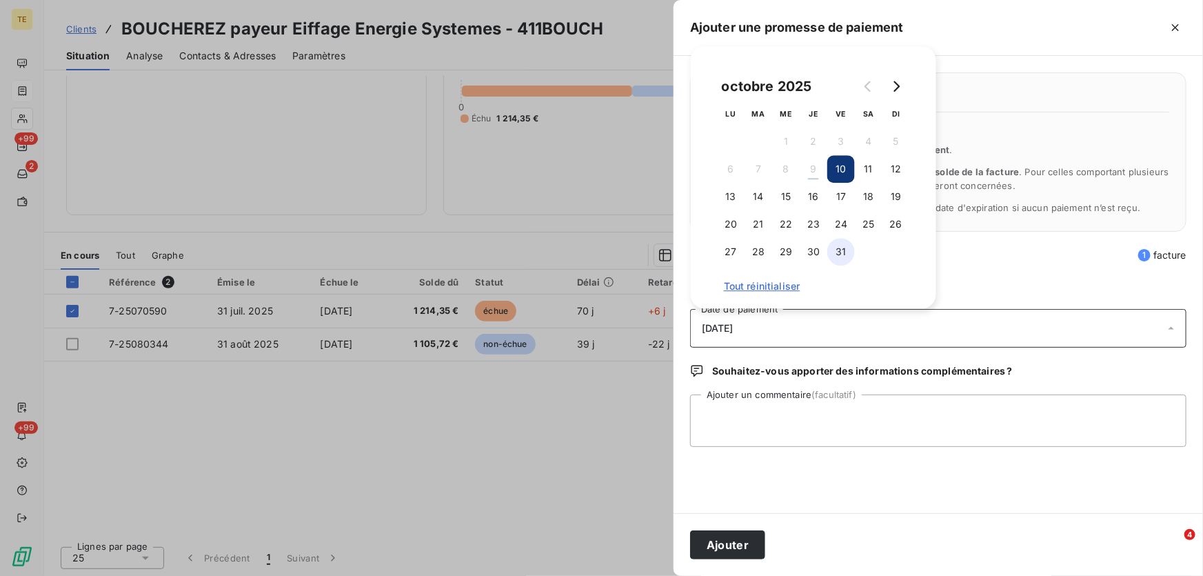
click at [841, 255] on button "31" at bounding box center [841, 252] width 28 height 28
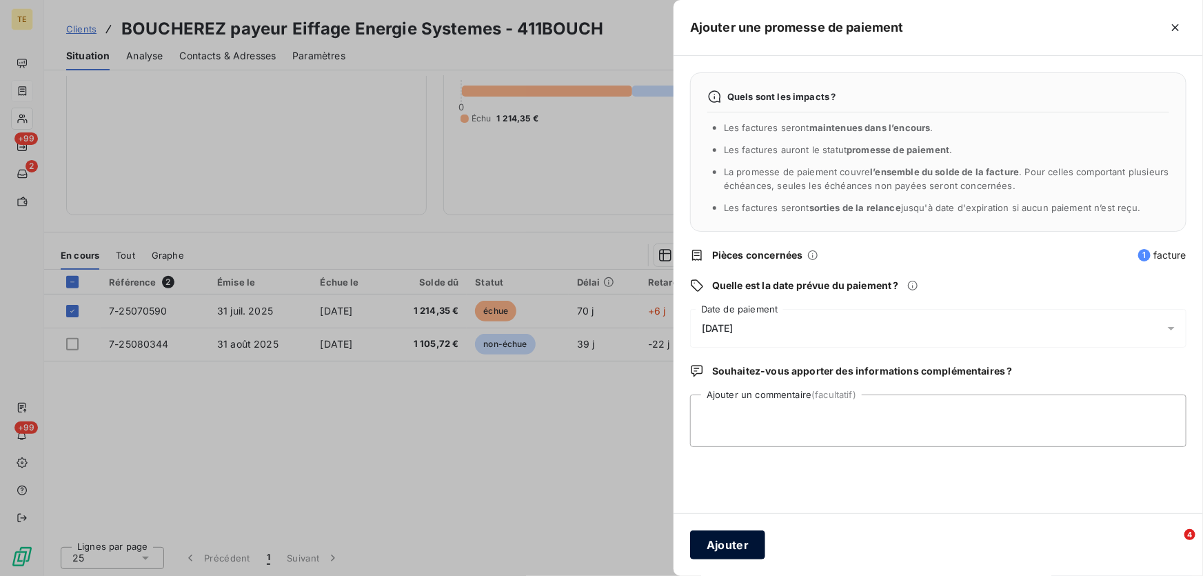
click at [735, 545] on button "Ajouter" at bounding box center [727, 544] width 75 height 29
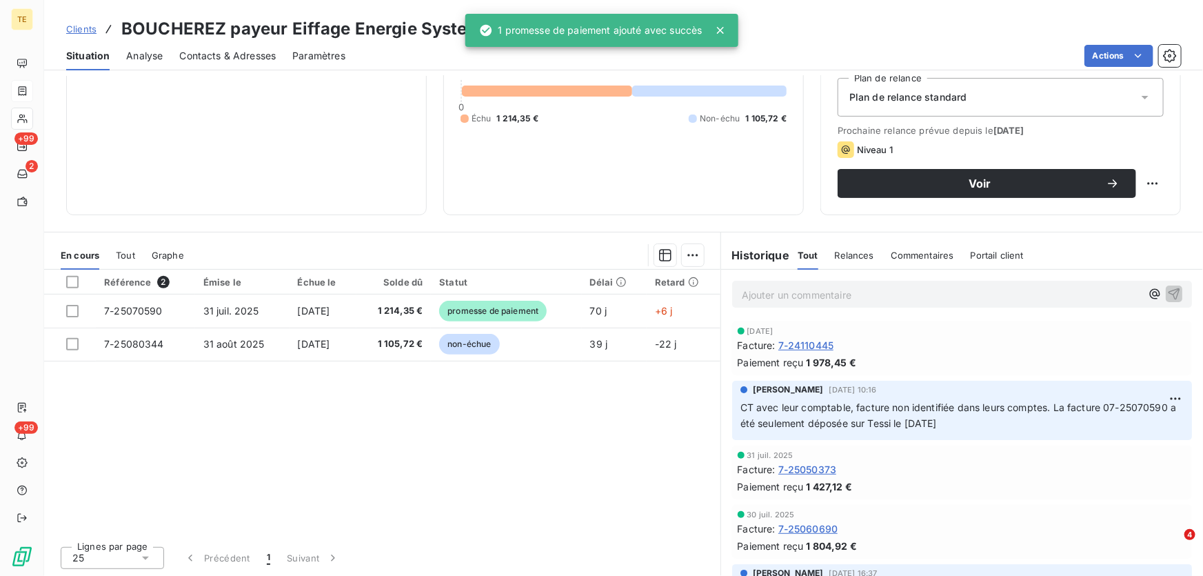
click at [269, 456] on div "Référence 2 Émise le Échue le Solde dû Statut Délai Retard 7-25070590 [DATE] [D…" at bounding box center [382, 401] width 676 height 265
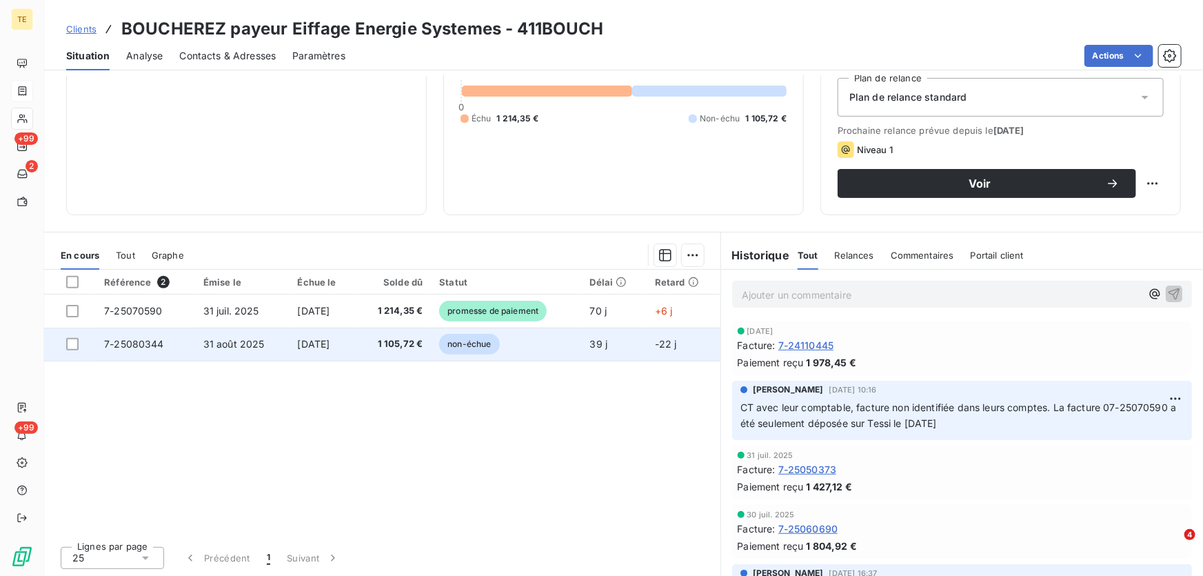
click at [130, 340] on span "7-25080344" at bounding box center [134, 344] width 60 height 12
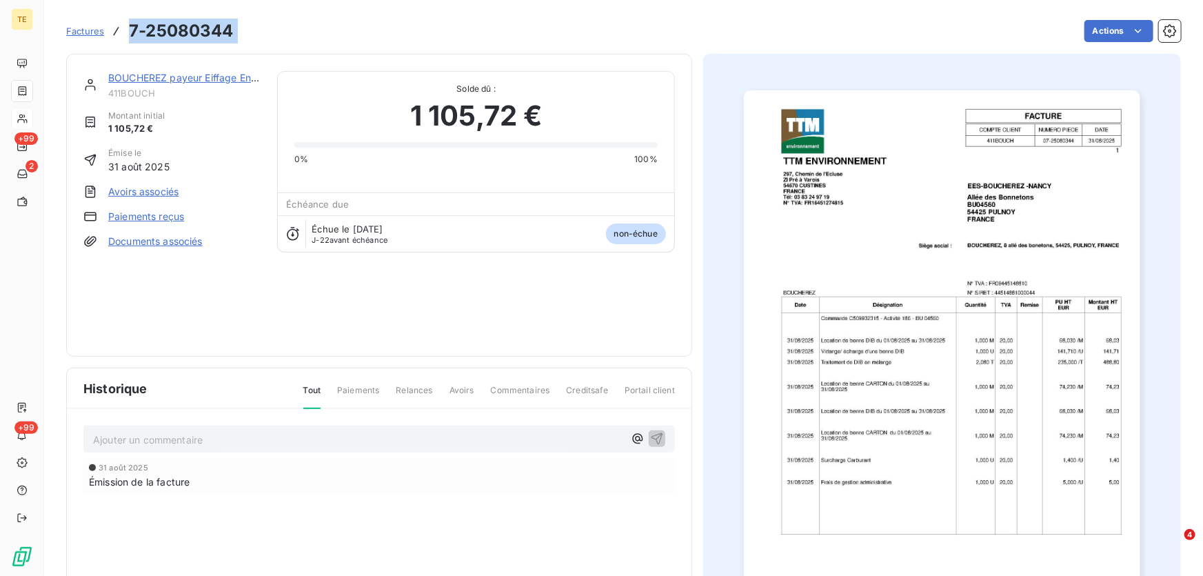
drag, startPoint x: 249, startPoint y: 29, endPoint x: 129, endPoint y: 32, distance: 120.0
click at [129, 32] on div "Factures 7-25080344 Actions" at bounding box center [623, 31] width 1114 height 29
copy section "7-25080344 Actions"
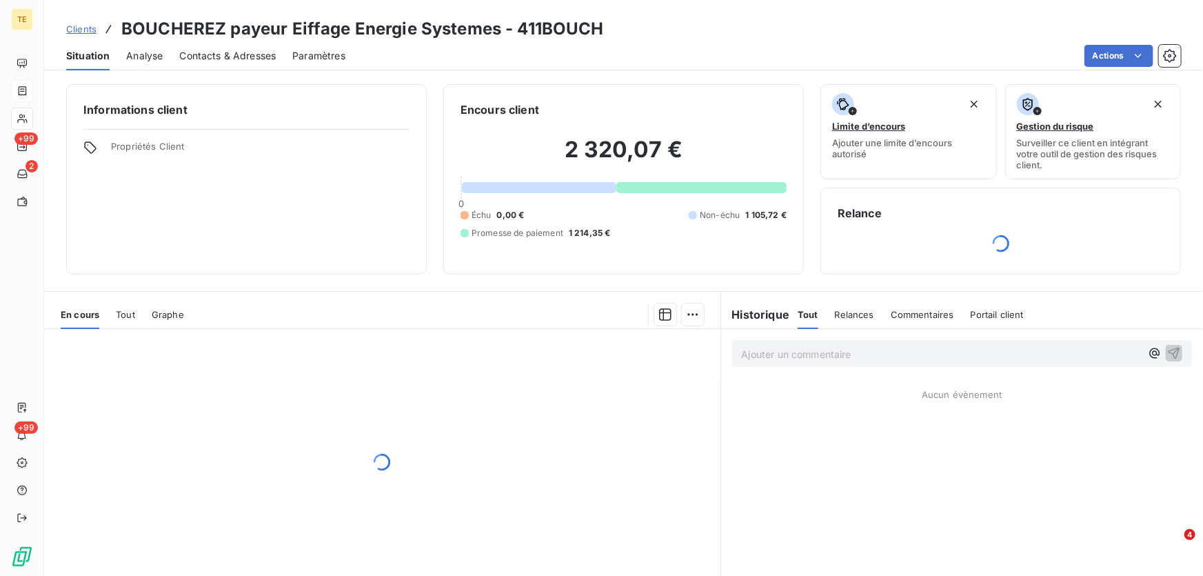
click at [161, 405] on div at bounding box center [382, 461] width 676 height 265
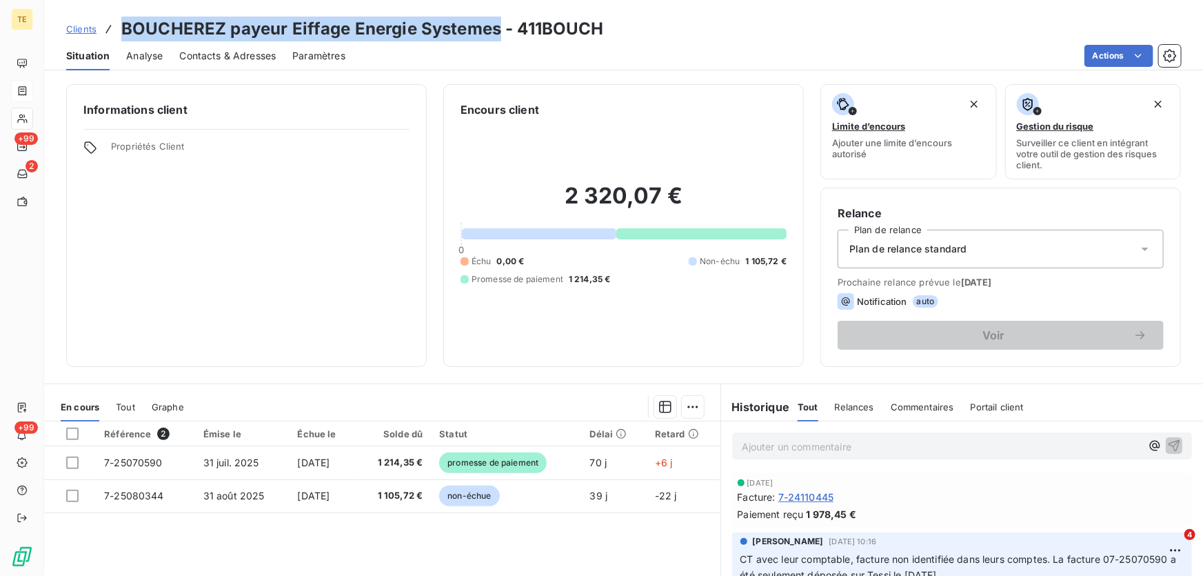
drag, startPoint x: 121, startPoint y: 26, endPoint x: 497, endPoint y: 28, distance: 376.3
click at [497, 28] on h3 "BOUCHEREZ payeur Eiffage Energie Systemes - 411BOUCH" at bounding box center [362, 29] width 482 height 25
copy h3 "BOUCHEREZ payeur Eiffage Energie Systemes"
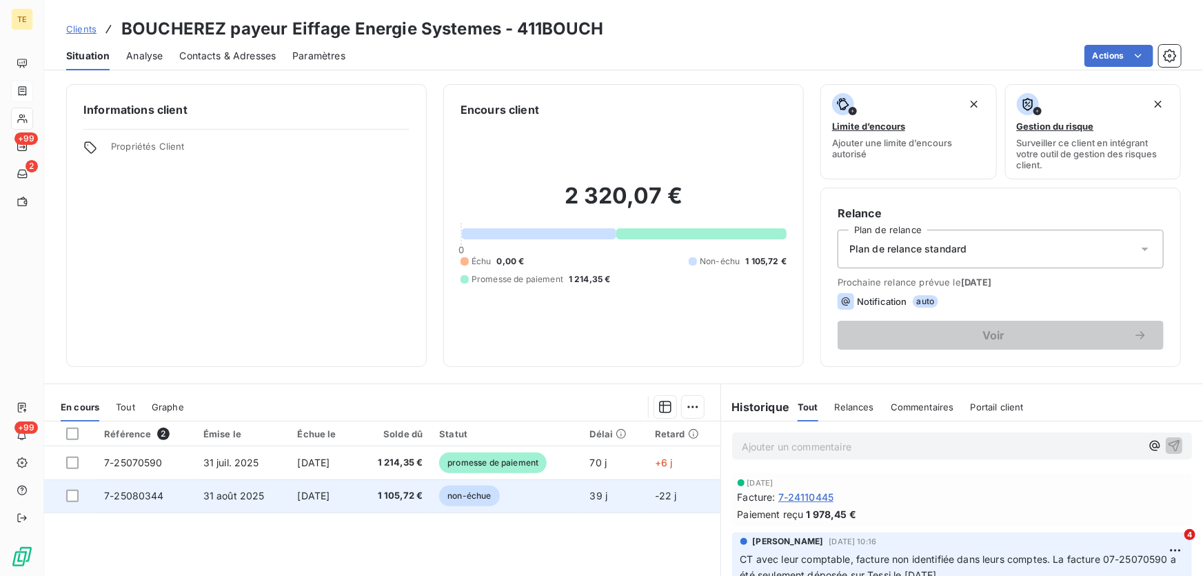
click at [124, 499] on span "7-25080344" at bounding box center [134, 495] width 60 height 12
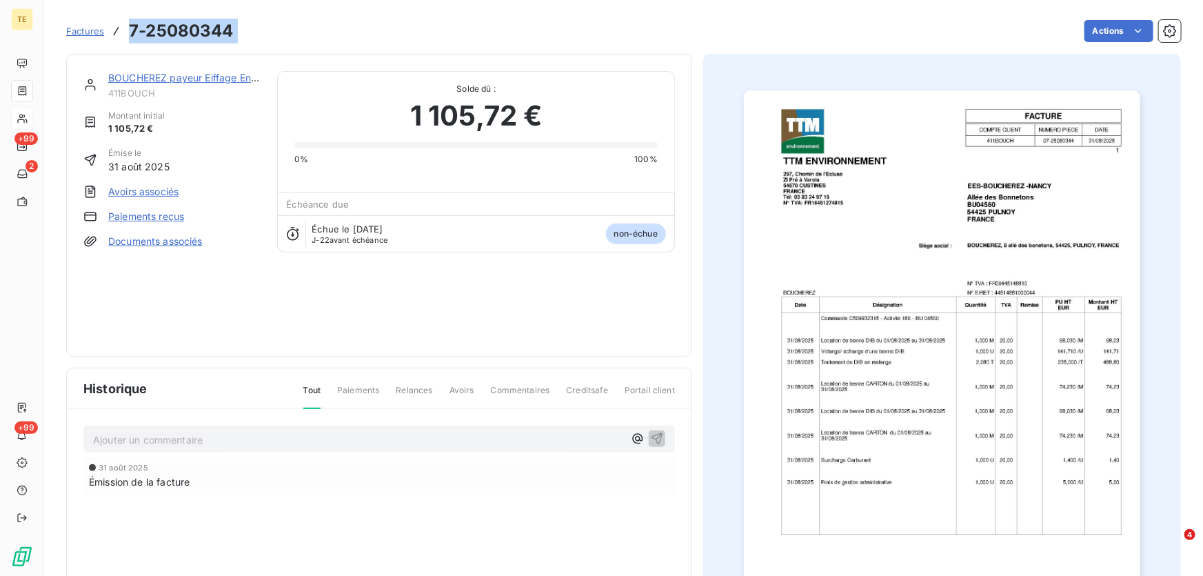
drag, startPoint x: 265, startPoint y: 34, endPoint x: 131, endPoint y: 34, distance: 133.7
click at [131, 34] on div "Factures 7-25080344 Actions" at bounding box center [623, 31] width 1114 height 29
copy section "7-25080344 Actions"
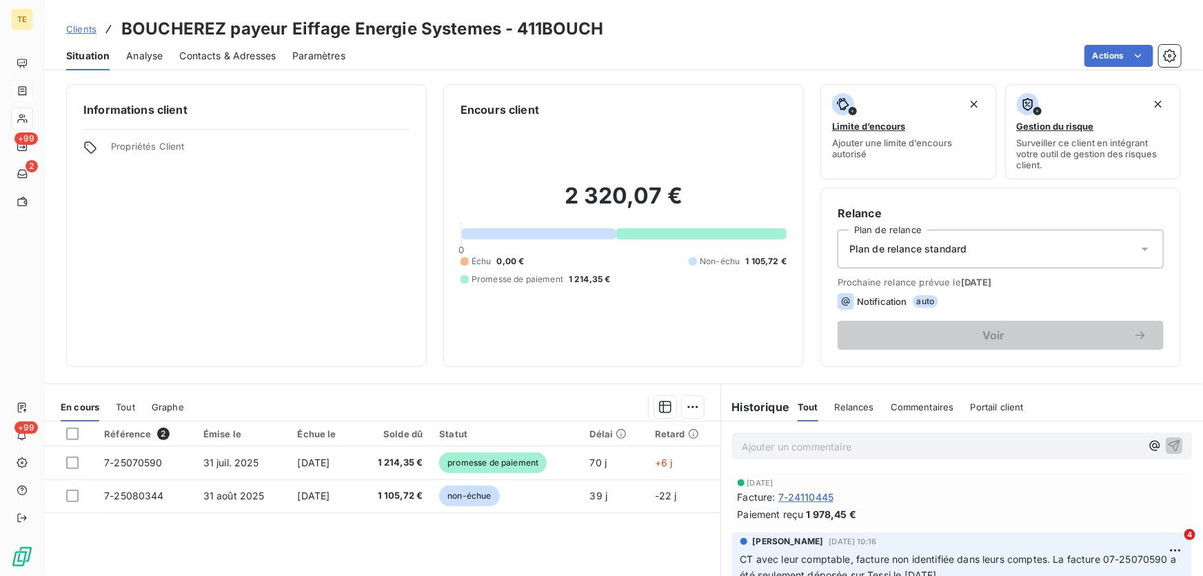
click at [760, 441] on p "Ajouter un commentaire ﻿" at bounding box center [941, 446] width 399 height 17
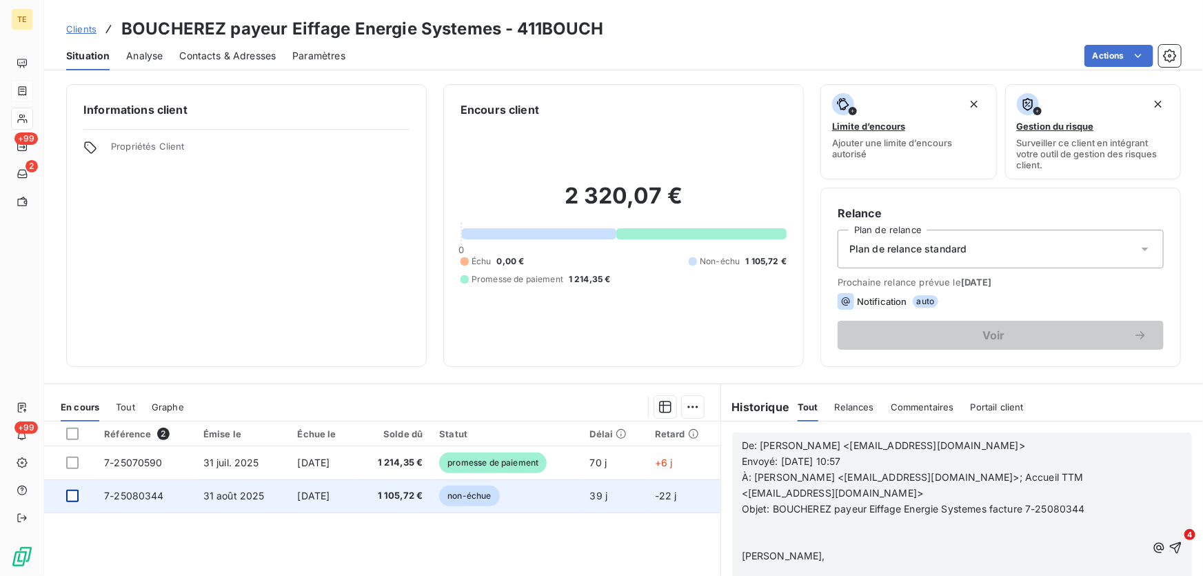
click at [76, 493] on div at bounding box center [72, 495] width 12 height 12
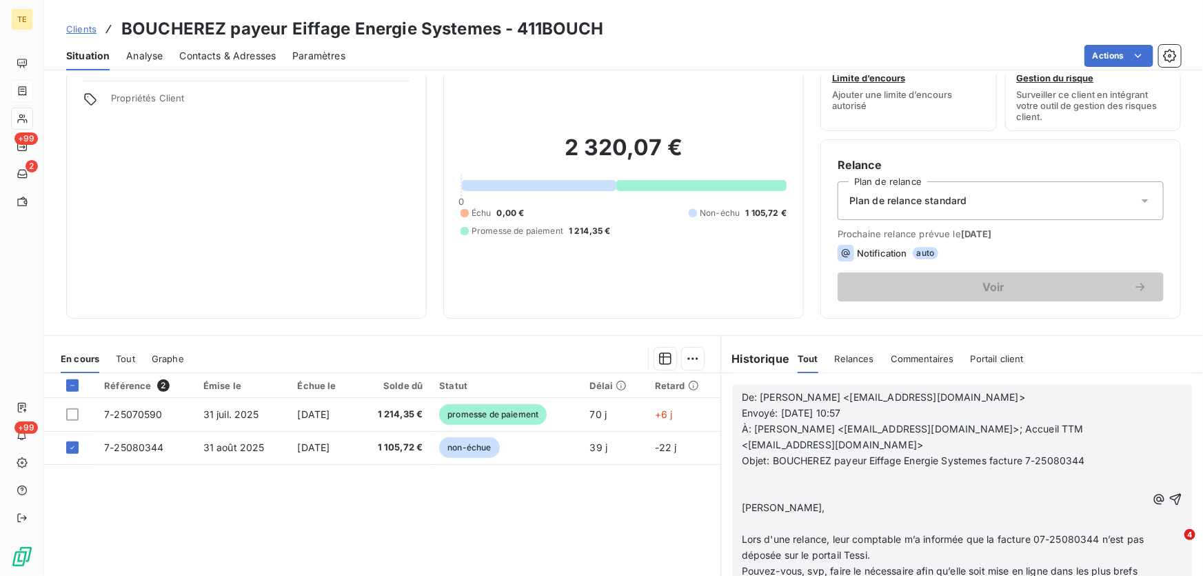
scroll to position [75, 0]
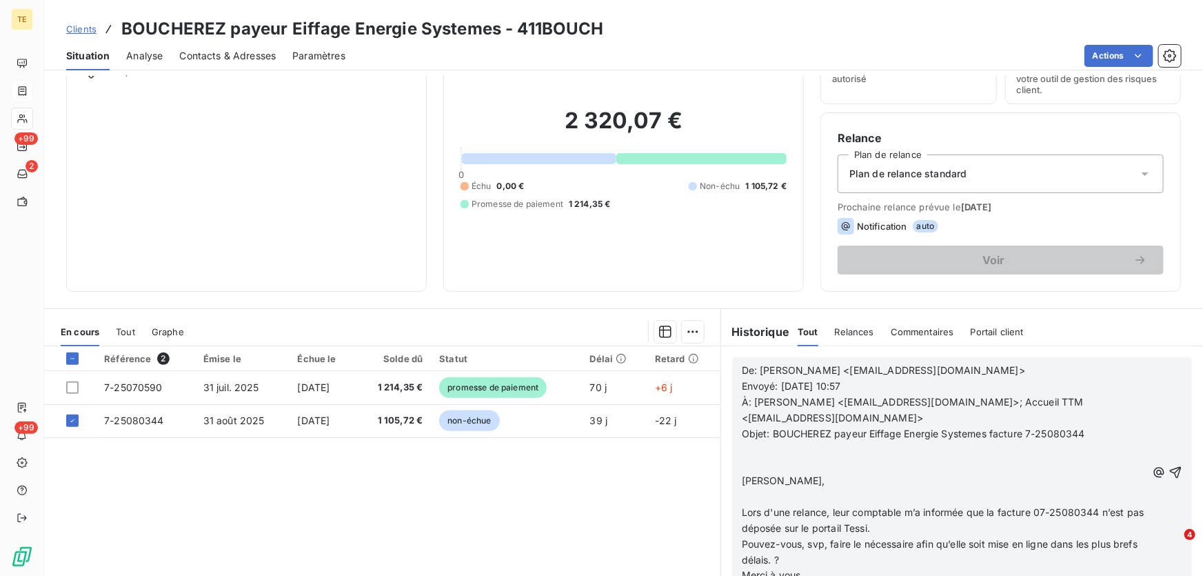
click at [816, 449] on p "﻿" at bounding box center [944, 449] width 405 height 16
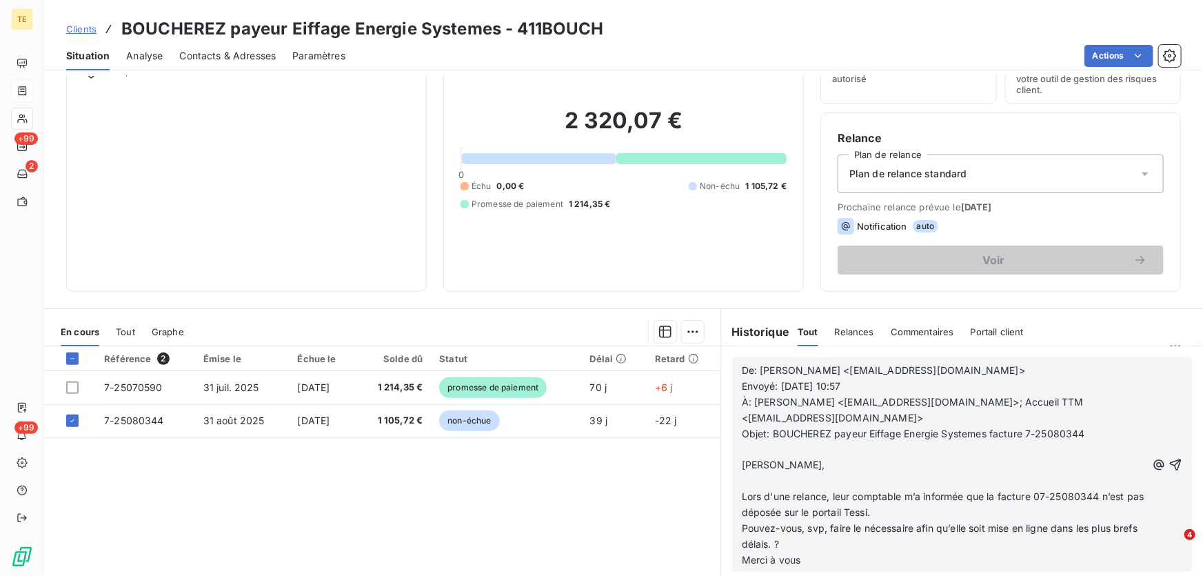
scroll to position [548, 0]
click at [1168, 462] on icon "button" at bounding box center [1175, 465] width 14 height 14
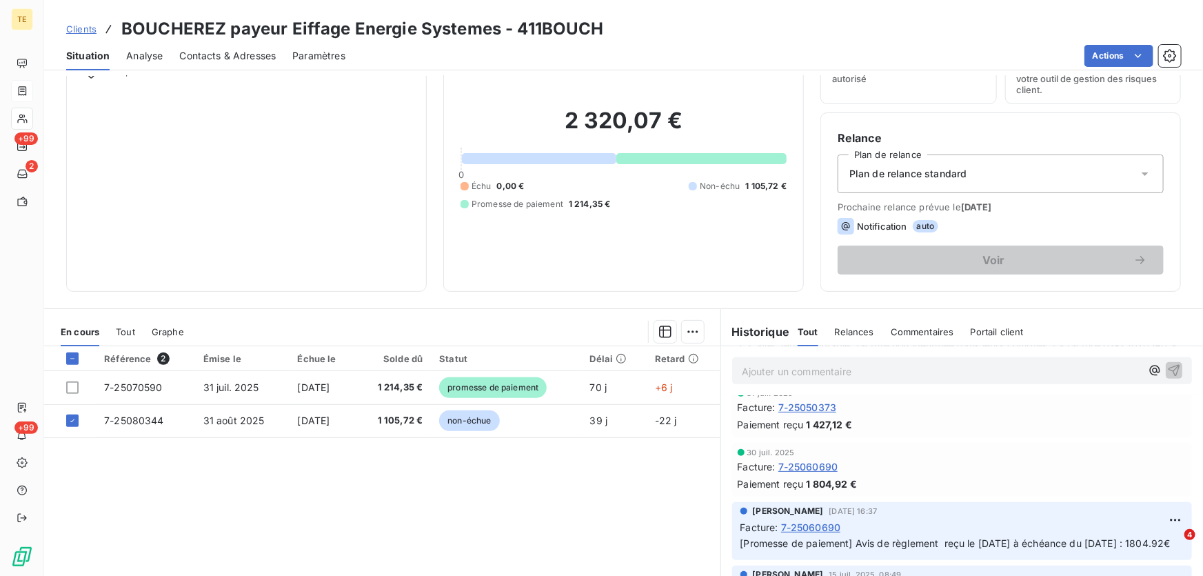
scroll to position [599, 0]
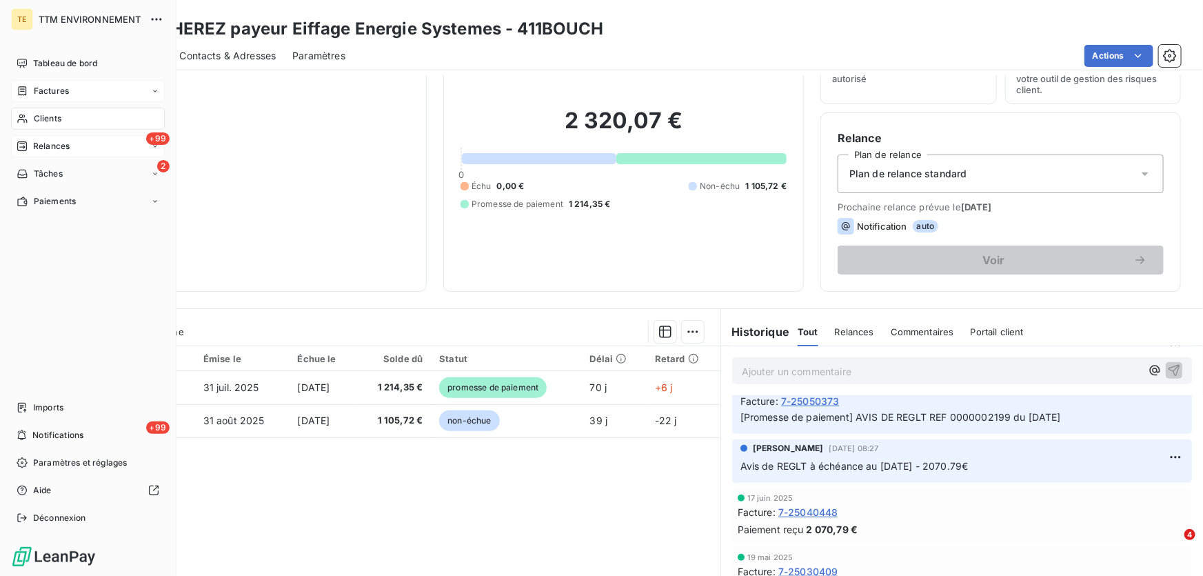
click at [57, 135] on div "+99 Relances" at bounding box center [88, 146] width 154 height 22
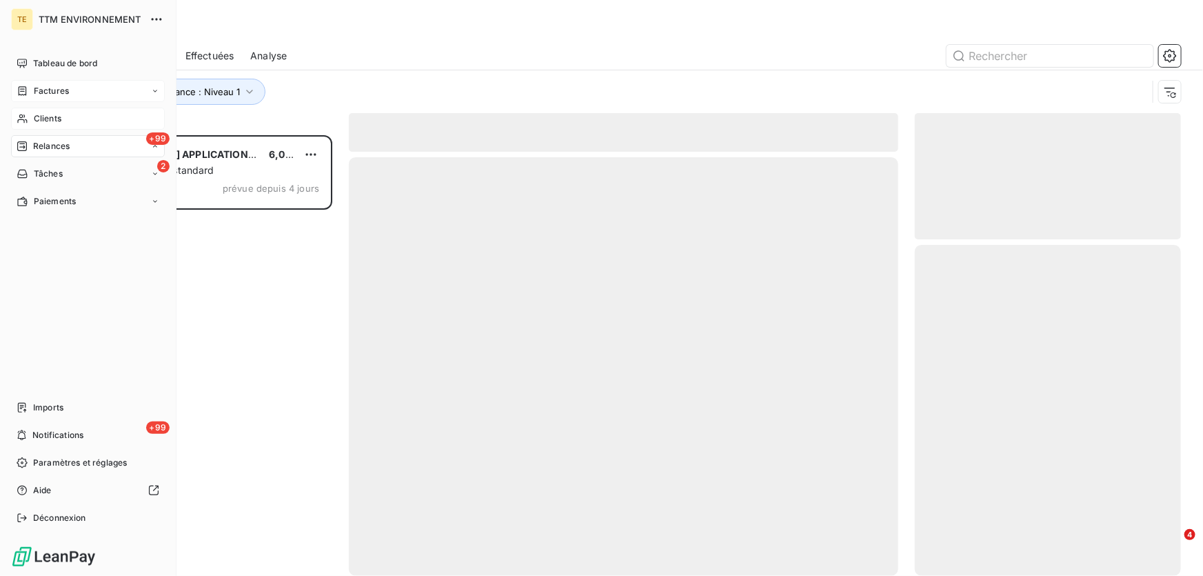
scroll to position [431, 256]
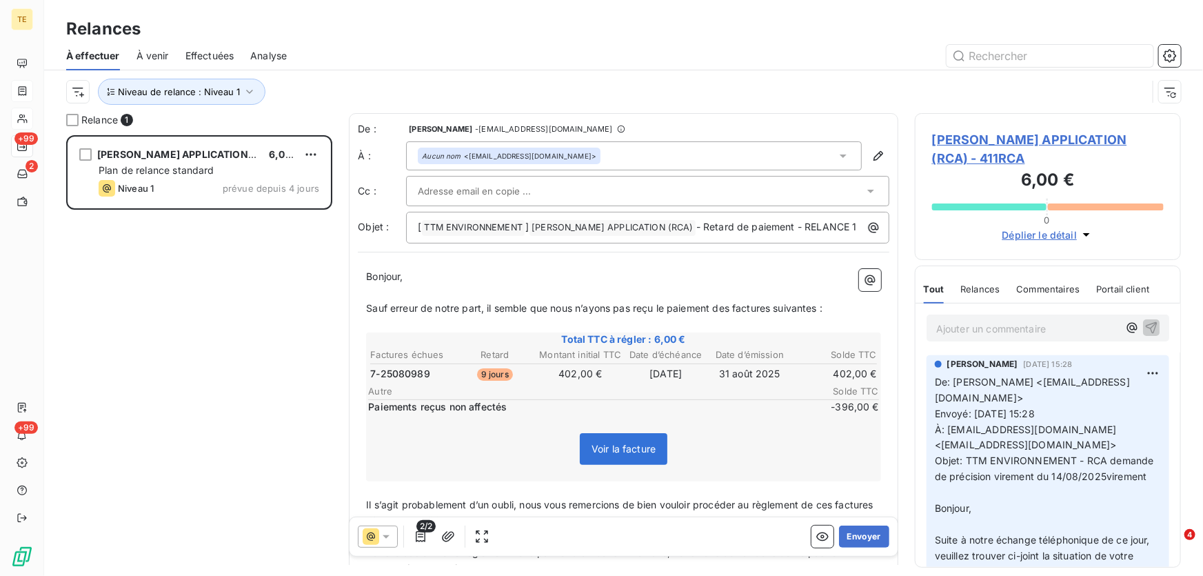
click at [212, 245] on div "[PERSON_NAME] APPLICATION (RCA) 6,00 € Plan de relance standard Niveau 1 prévue…" at bounding box center [199, 355] width 266 height 441
click at [248, 91] on icon "button" at bounding box center [249, 92] width 7 height 4
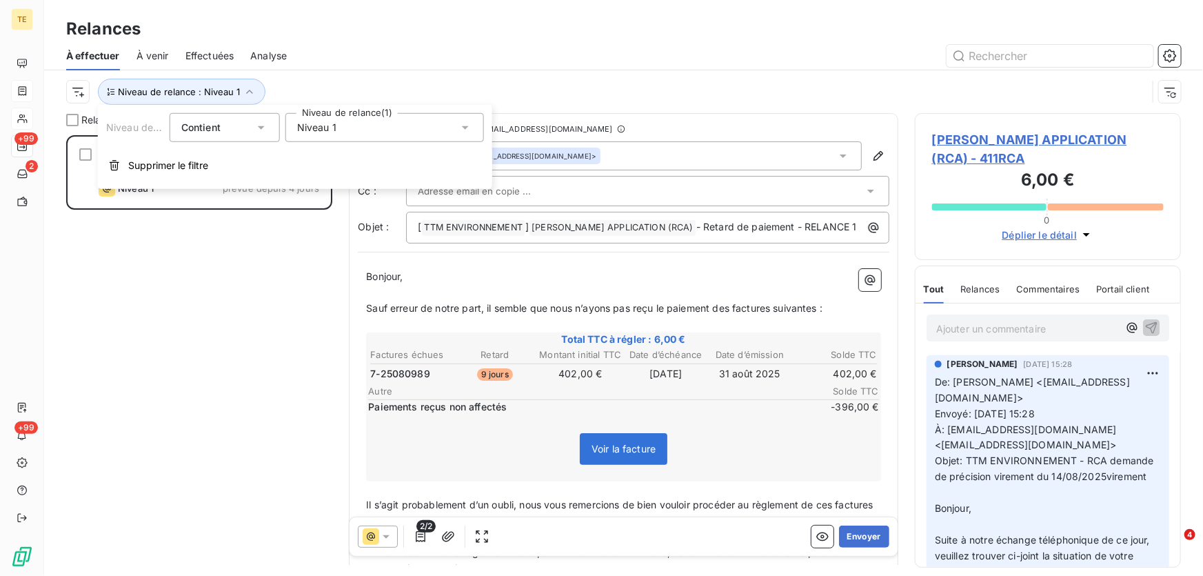
click at [307, 121] on span "Niveau 1" at bounding box center [316, 128] width 39 height 14
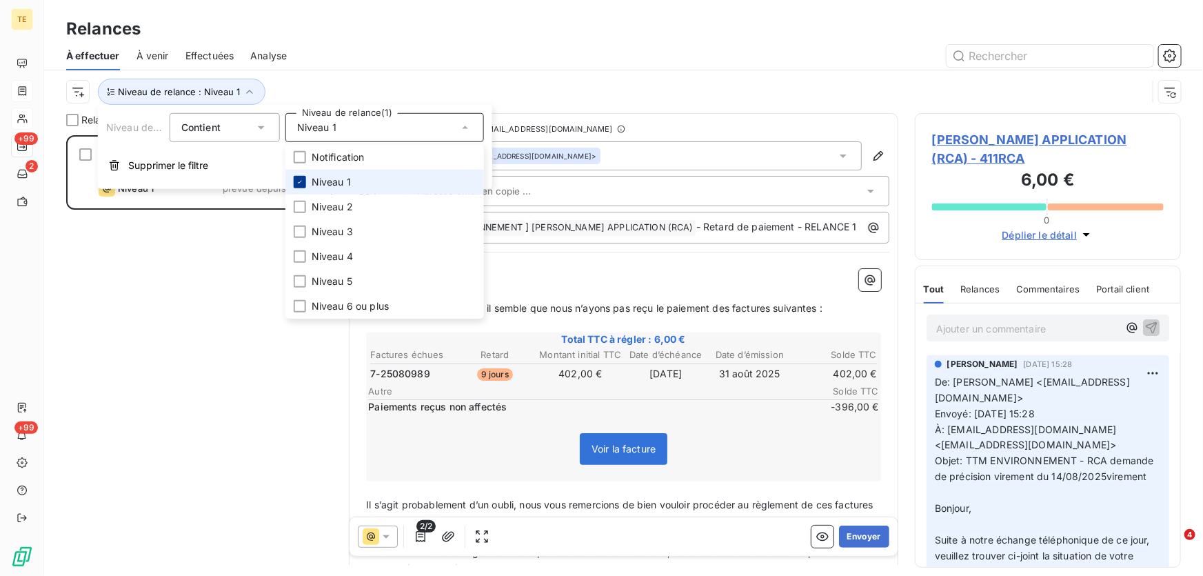
click at [305, 181] on div at bounding box center [300, 182] width 12 height 12
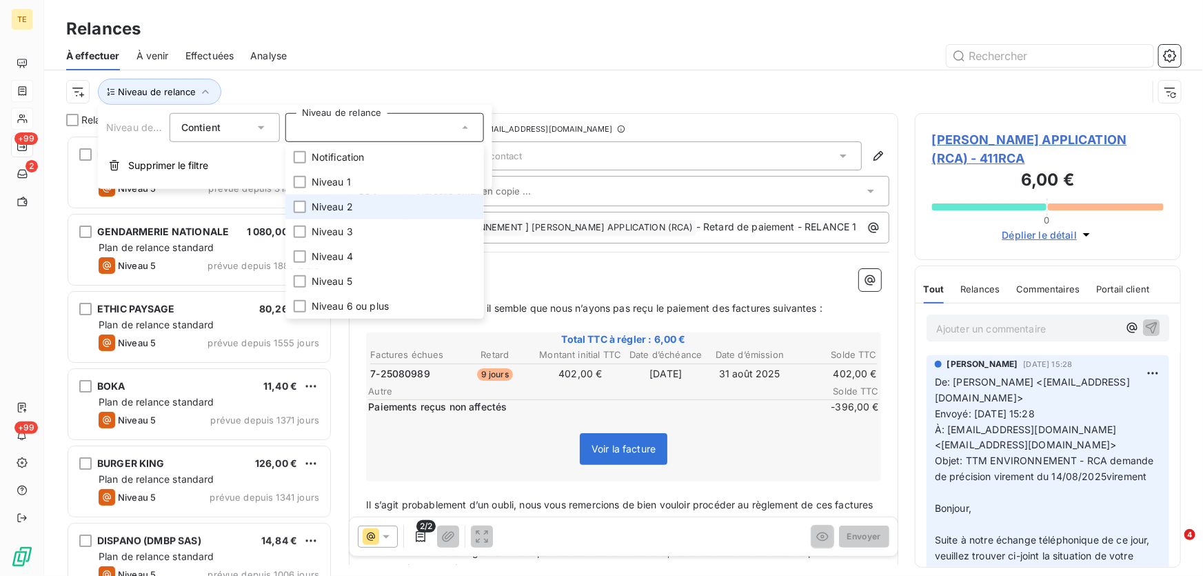
click at [314, 211] on span "Niveau 2" at bounding box center [332, 207] width 41 height 14
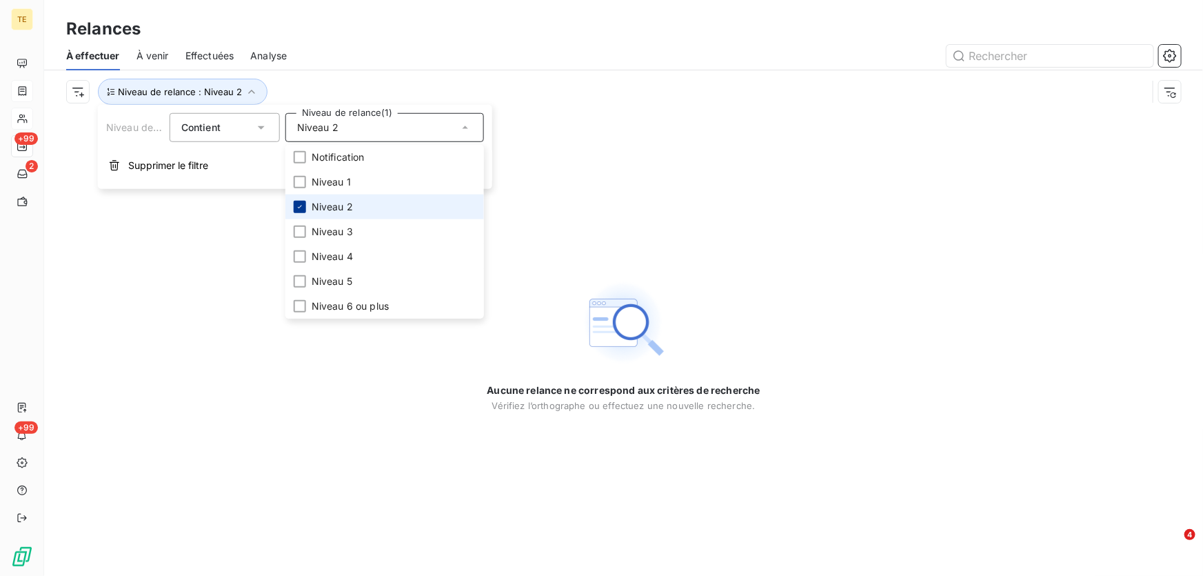
click at [296, 205] on icon at bounding box center [300, 207] width 8 height 8
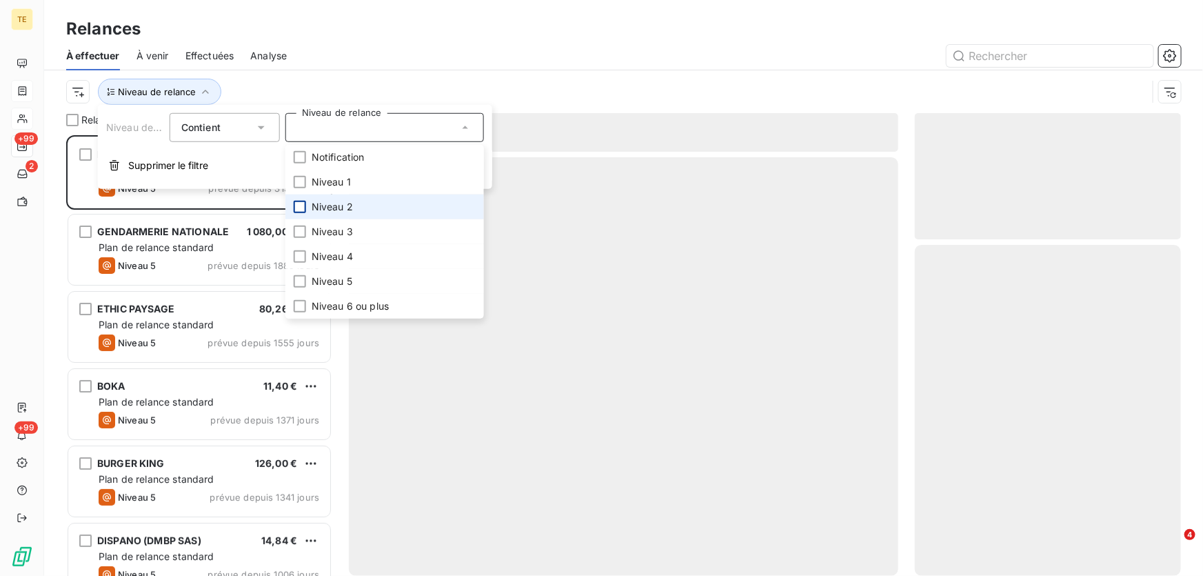
scroll to position [431, 256]
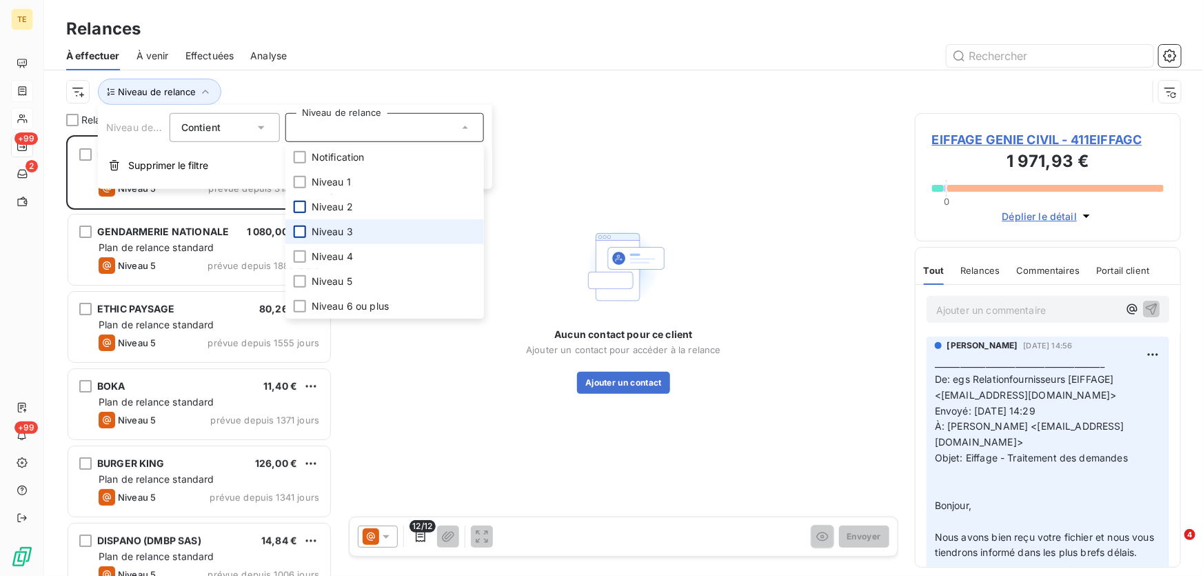
click at [301, 226] on div at bounding box center [300, 231] width 12 height 12
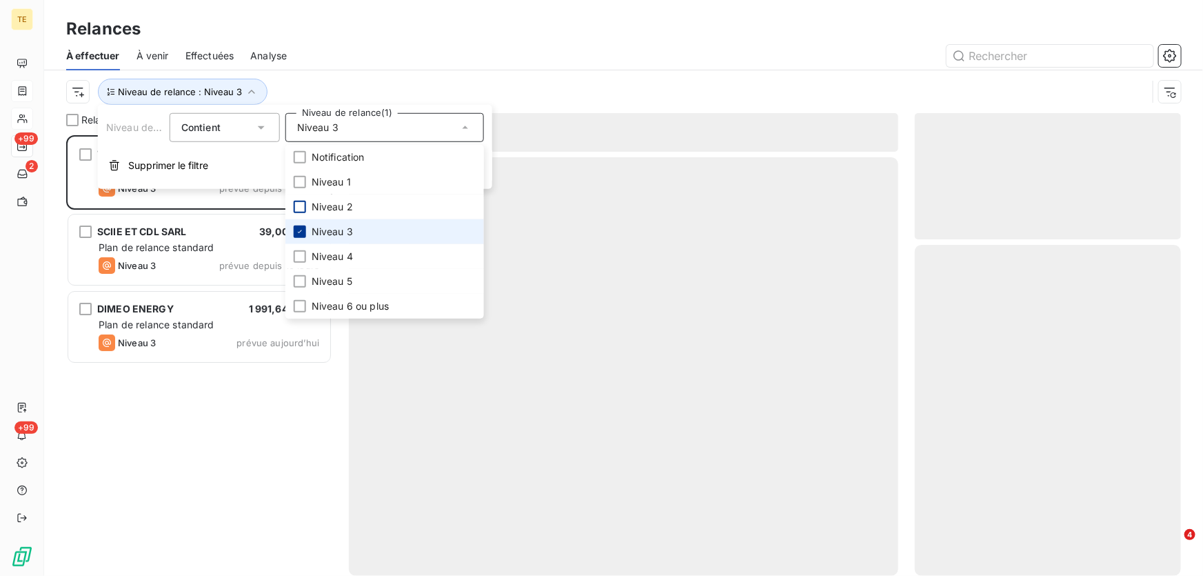
scroll to position [431, 256]
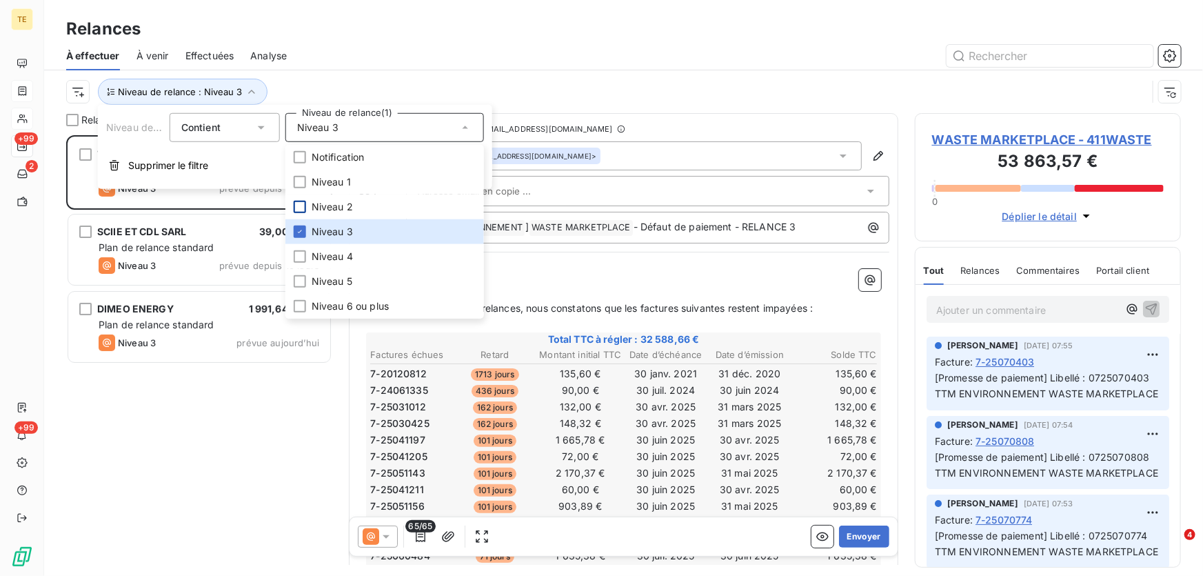
click at [187, 416] on div "WASTE MARKETPLACE 32 588,66 € Plan de relance standard Niveau 3 prévue depuis 3…" at bounding box center [199, 355] width 266 height 441
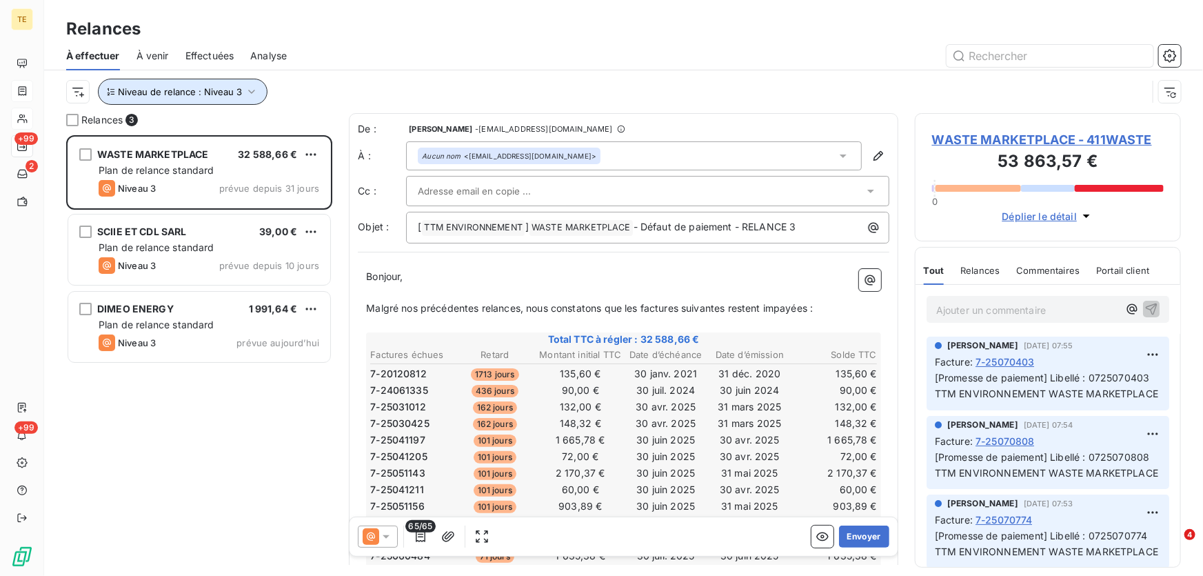
click at [246, 87] on icon "button" at bounding box center [252, 92] width 14 height 14
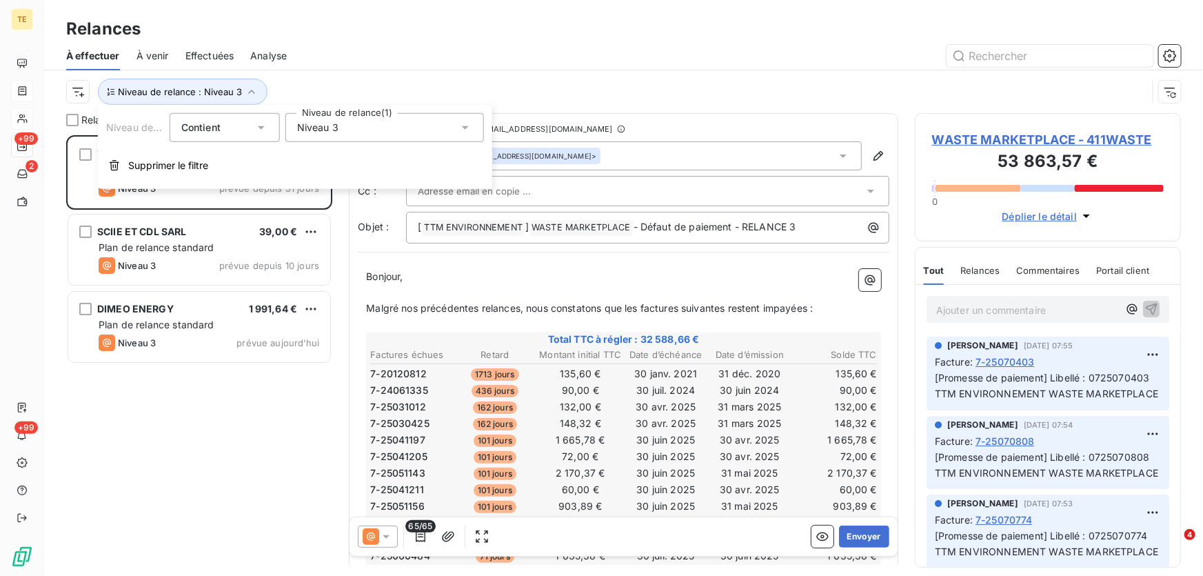
click at [314, 125] on span "Niveau 3" at bounding box center [317, 128] width 41 height 14
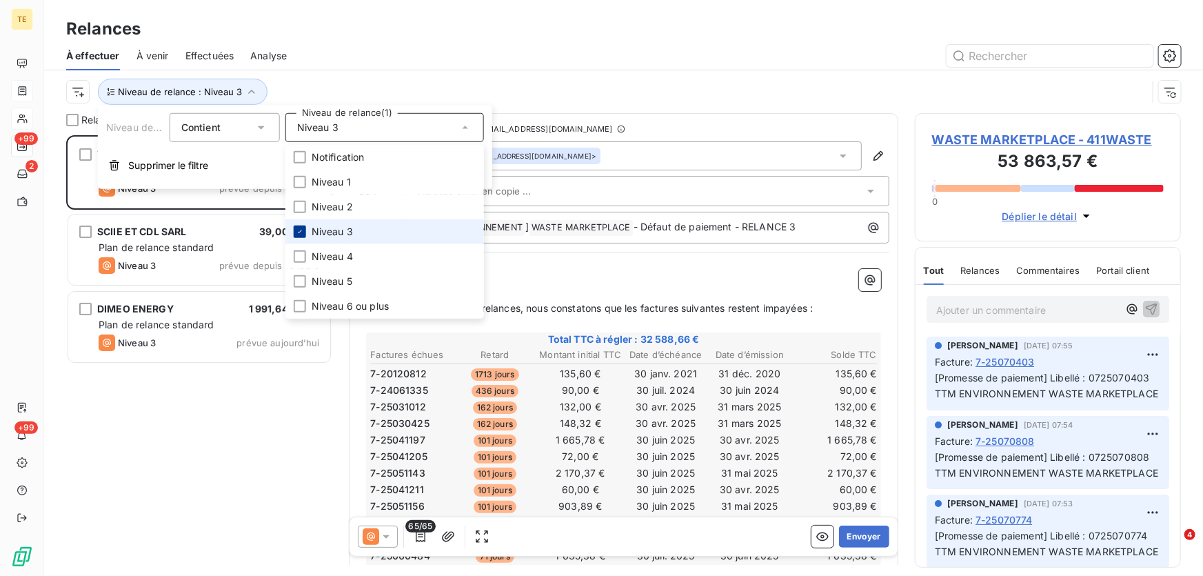
click at [296, 227] on icon at bounding box center [300, 231] width 8 height 8
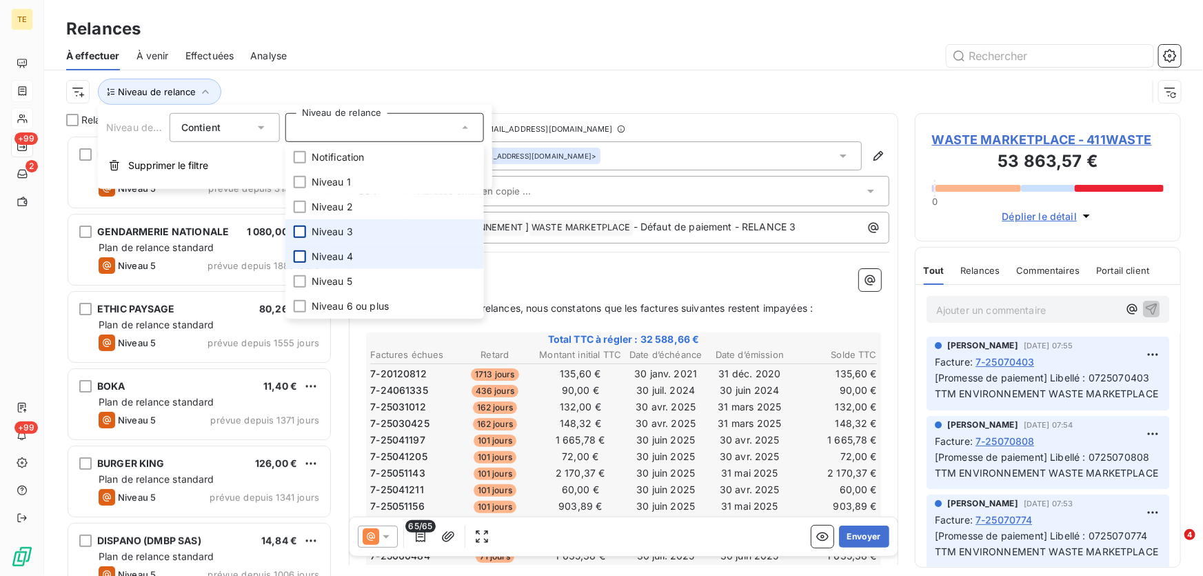
click at [301, 256] on div at bounding box center [300, 256] width 12 height 12
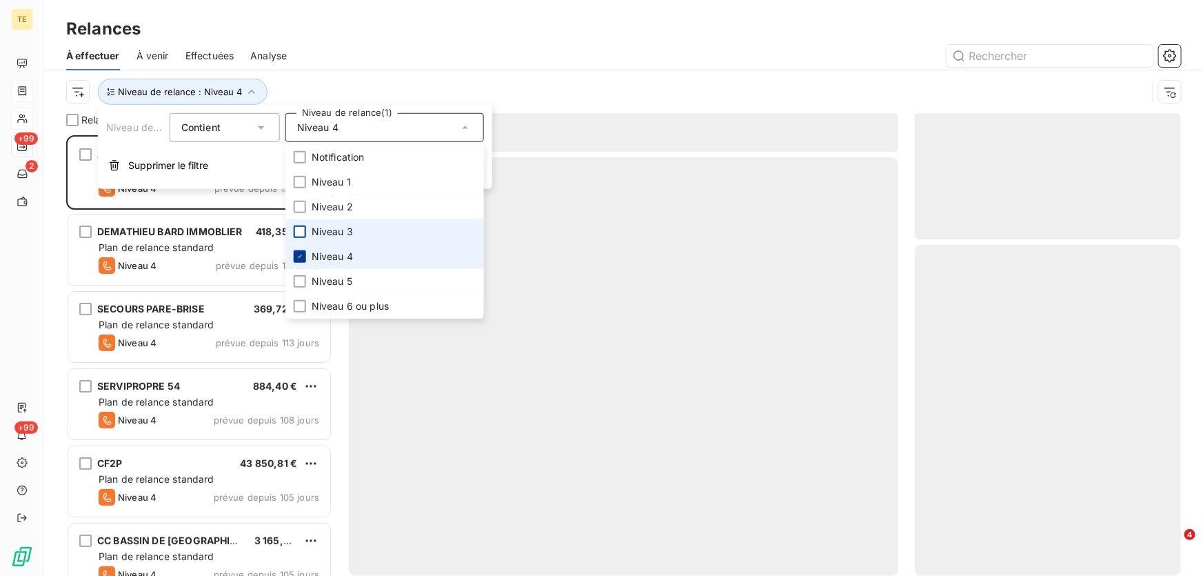
scroll to position [431, 256]
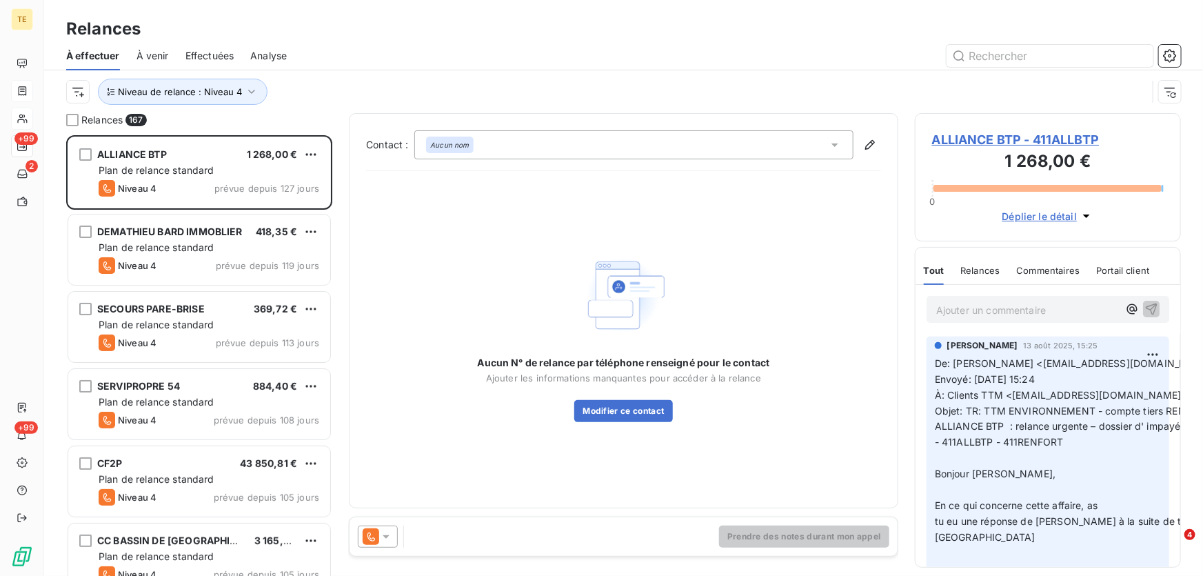
click at [378, 53] on div at bounding box center [741, 56] width 877 height 22
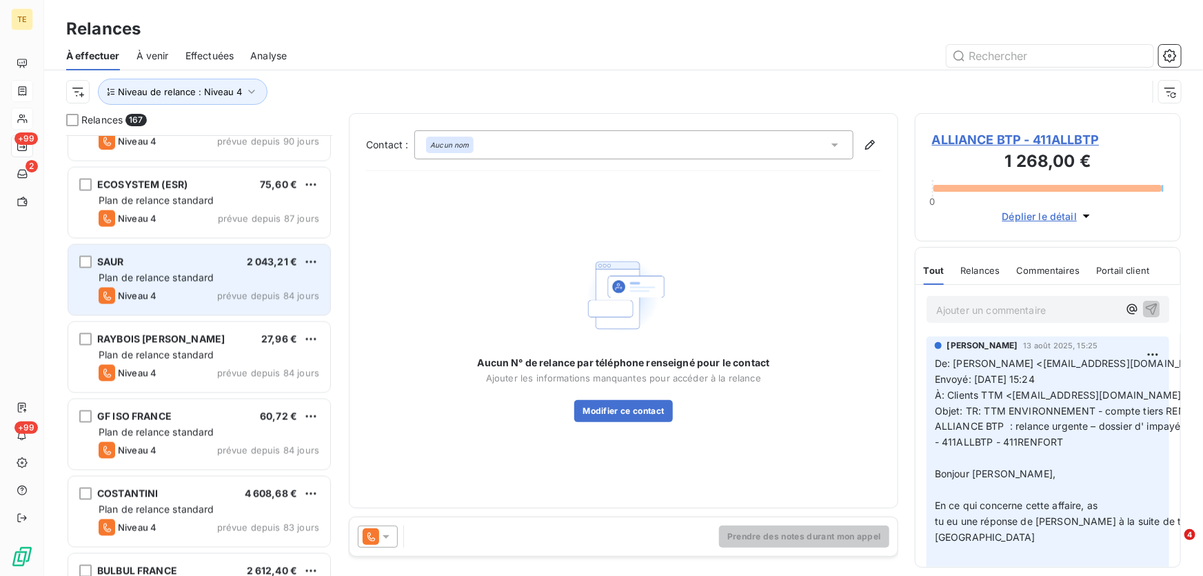
scroll to position [1191, 0]
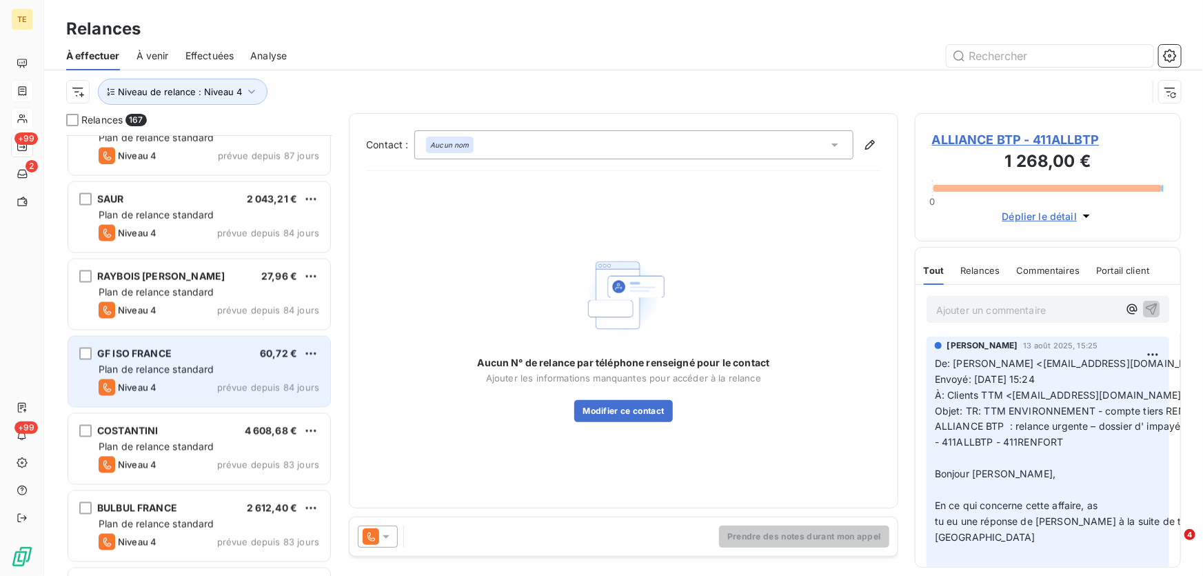
click at [207, 370] on span "Plan de relance standard" at bounding box center [157, 369] width 116 height 12
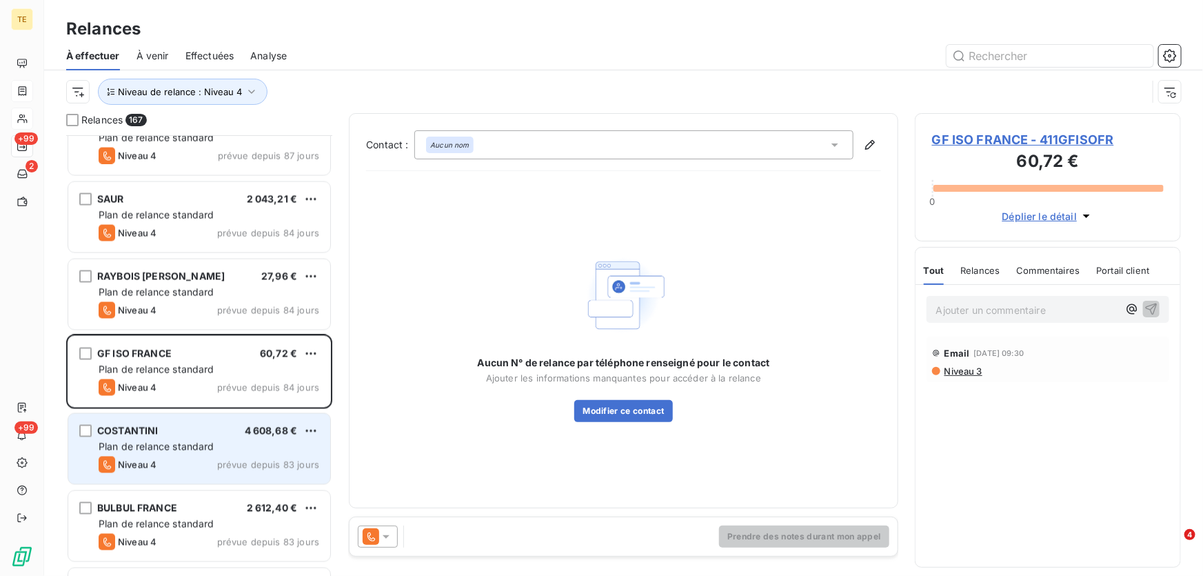
click at [194, 441] on span "Plan de relance standard" at bounding box center [157, 446] width 116 height 12
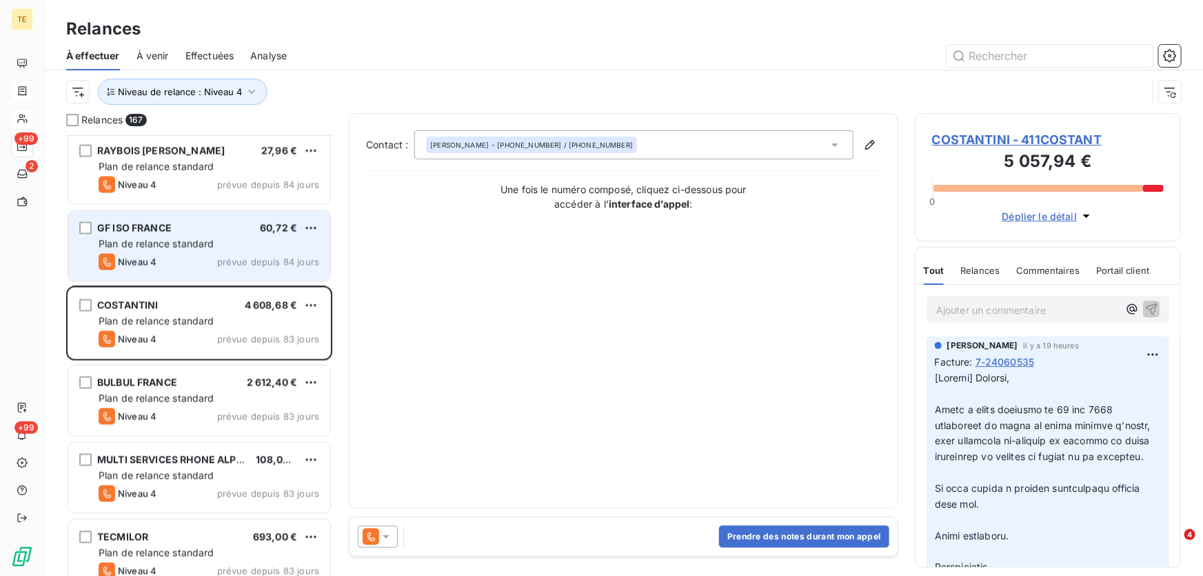
scroll to position [1378, 0]
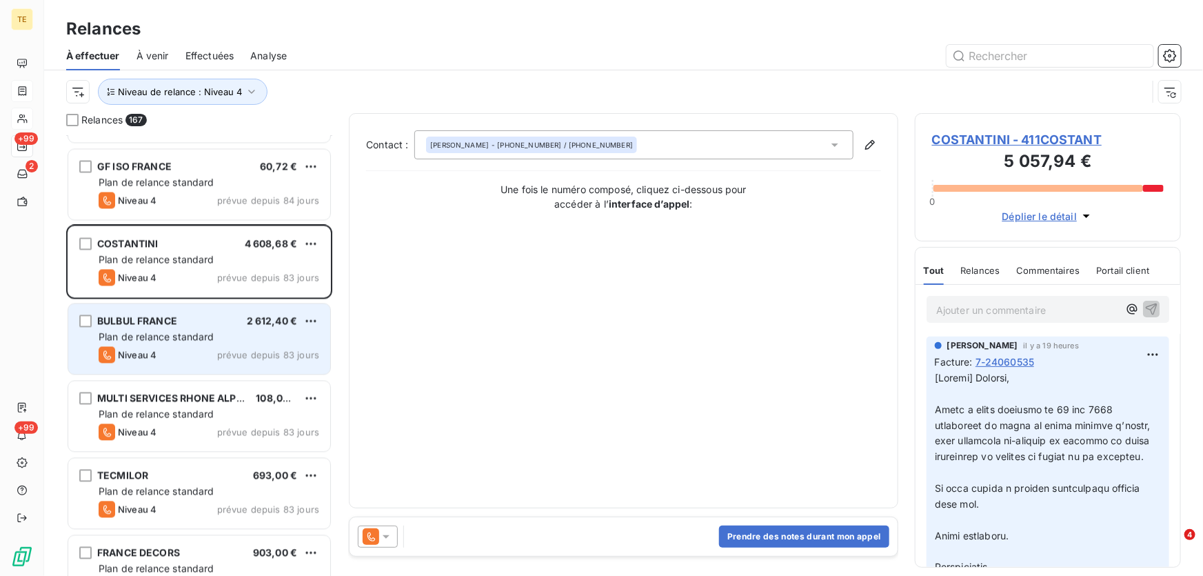
click at [230, 336] on div "Plan de relance standard" at bounding box center [209, 336] width 221 height 14
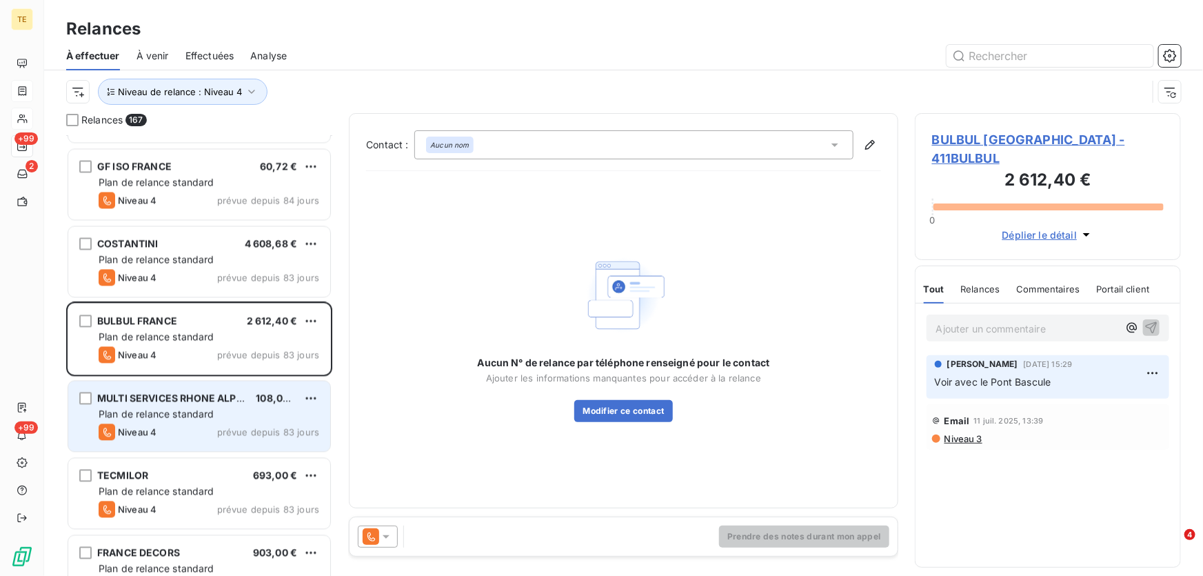
click at [165, 429] on div "Niveau 4 prévue depuis 83 jours" at bounding box center [209, 431] width 221 height 17
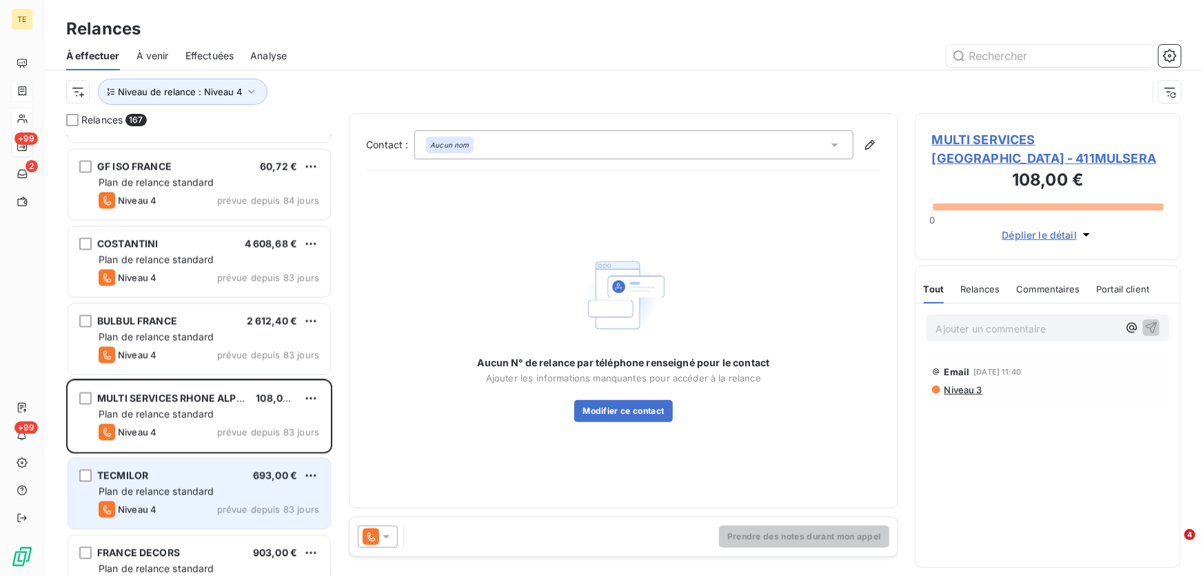
click at [160, 493] on span "Plan de relance standard" at bounding box center [157, 491] width 116 height 12
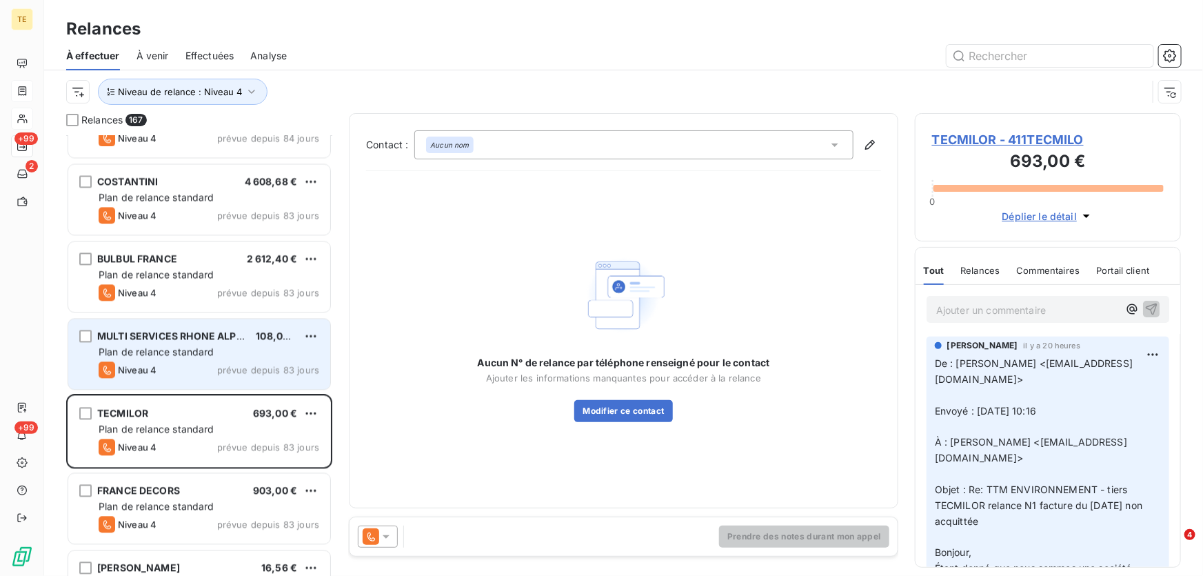
scroll to position [1504, 0]
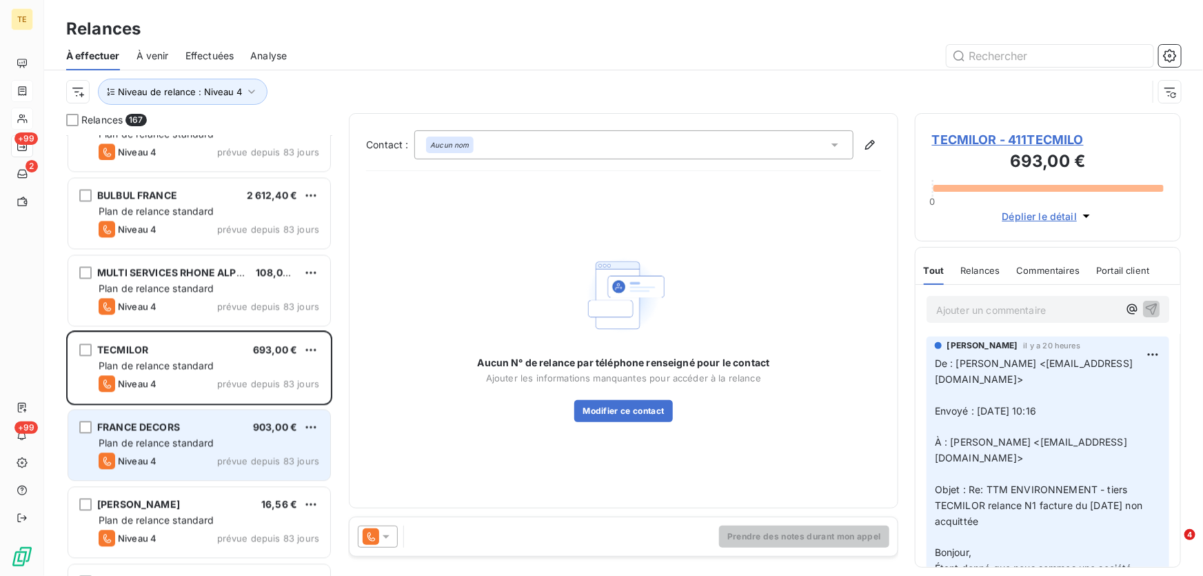
click at [187, 437] on span "Plan de relance standard" at bounding box center [157, 442] width 116 height 12
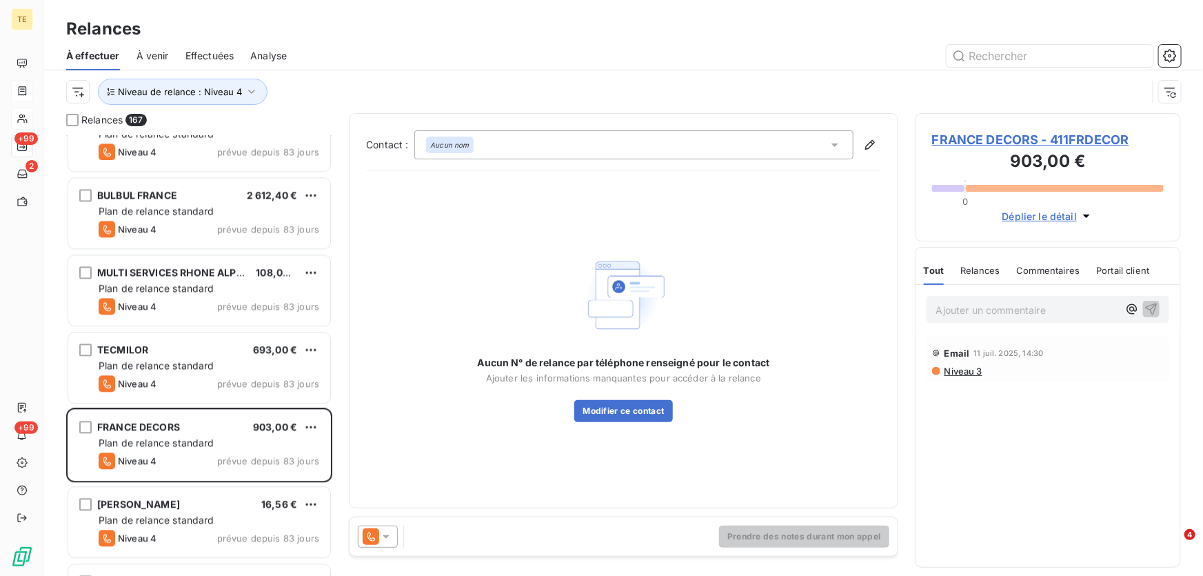
click at [974, 134] on span "FRANCE DECORS - 411FRDECOR" at bounding box center [1048, 139] width 232 height 19
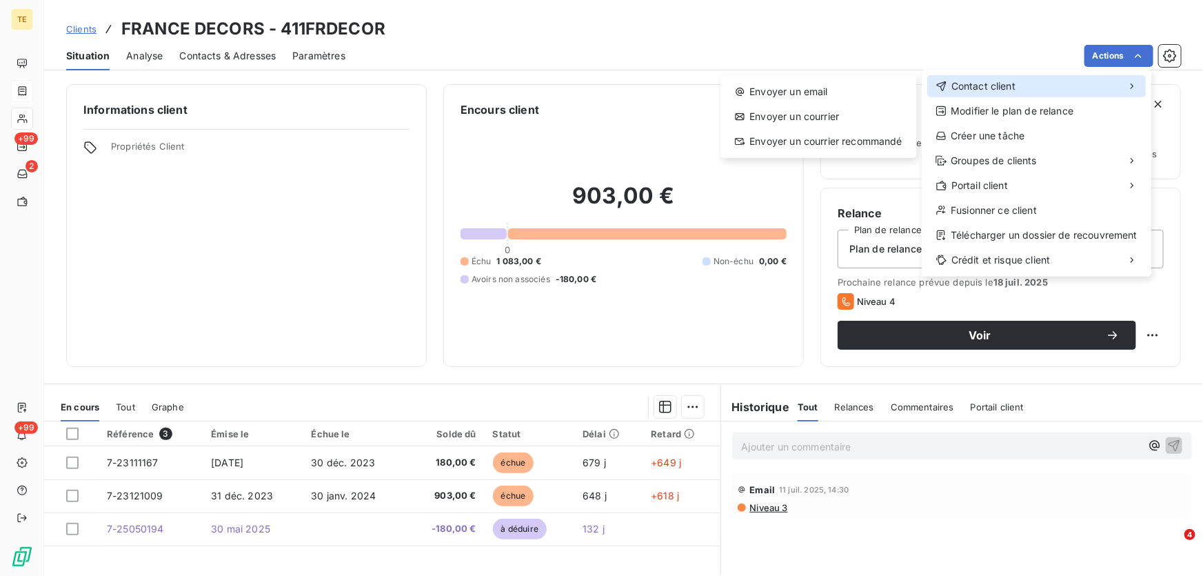
click at [997, 85] on span "Contact client" at bounding box center [983, 86] width 64 height 14
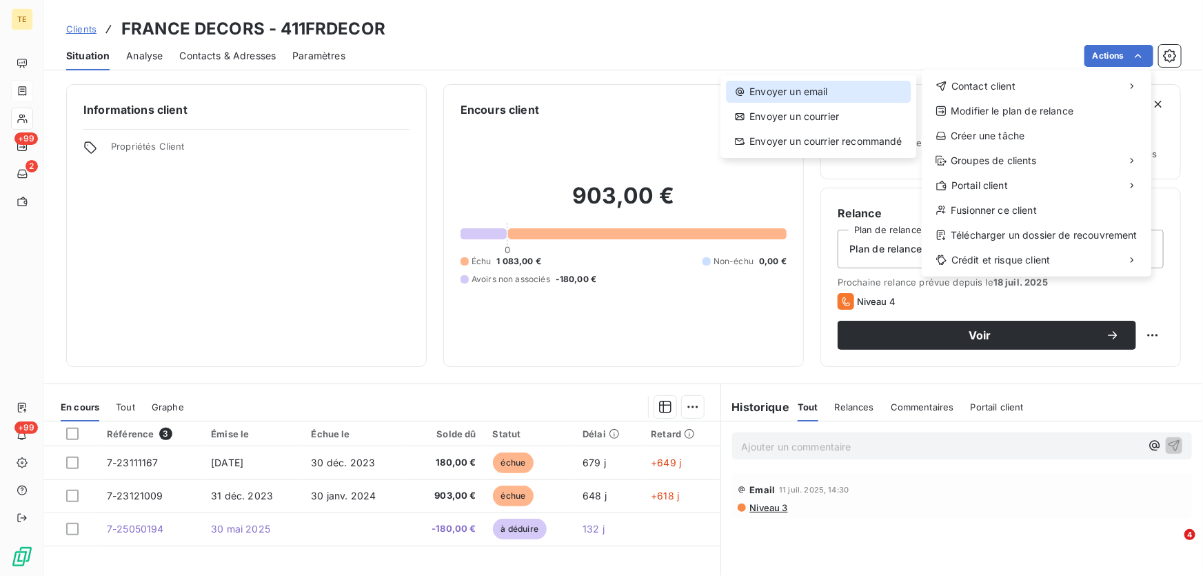
click at [803, 88] on div "Envoyer un email" at bounding box center [818, 92] width 185 height 22
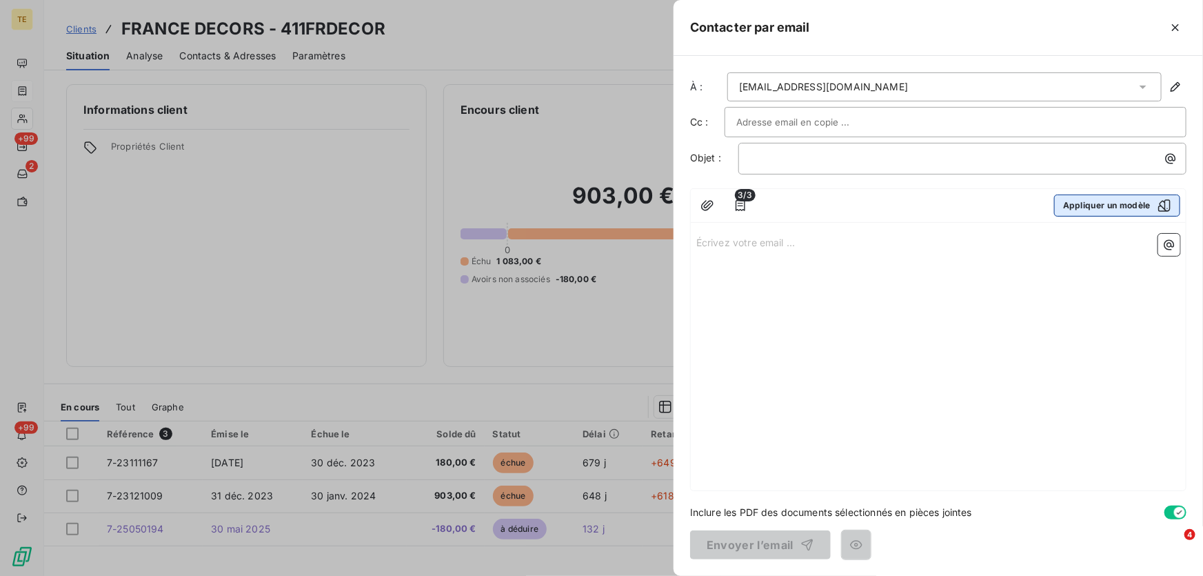
click at [1083, 205] on button "Appliquer un modèle" at bounding box center [1117, 205] width 126 height 22
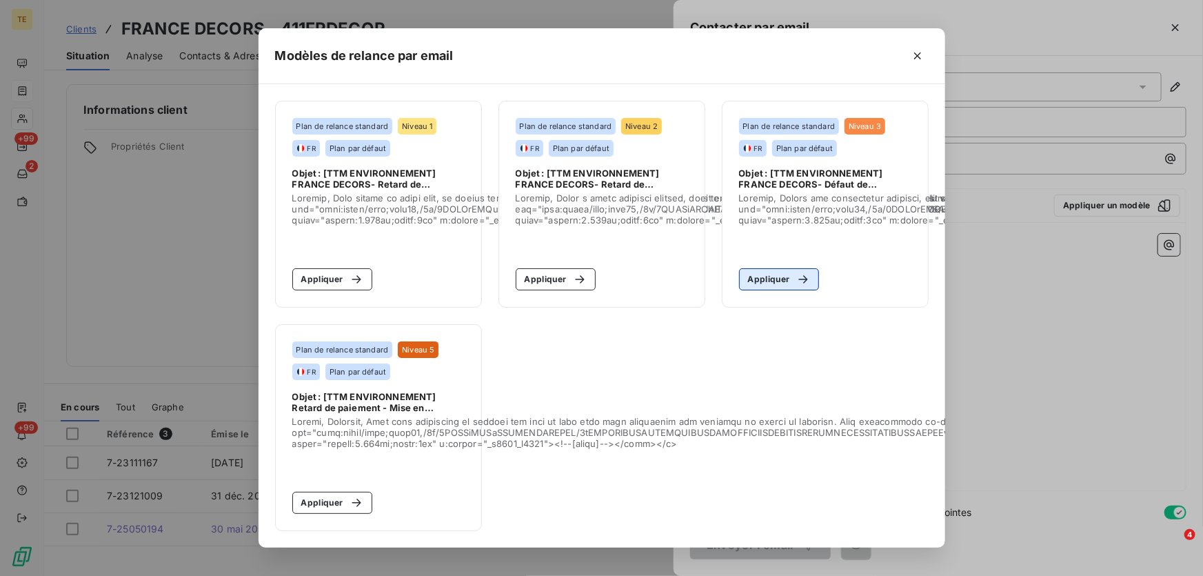
click at [784, 273] on button "Appliquer" at bounding box center [779, 279] width 81 height 22
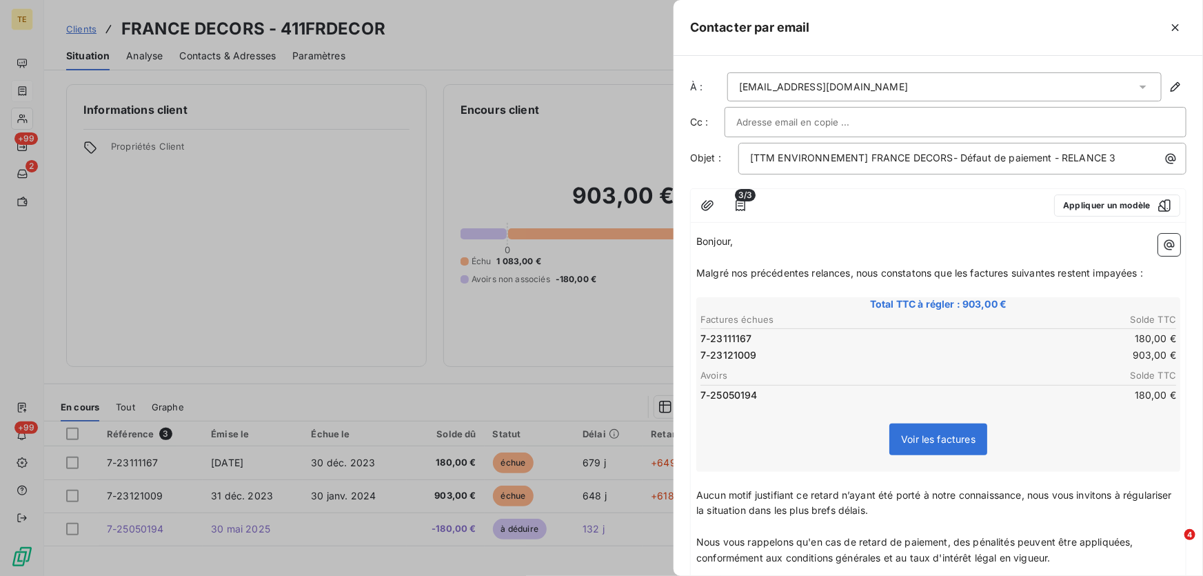
click at [742, 194] on span "3/3" at bounding box center [745, 195] width 21 height 12
click at [742, 207] on icon "button" at bounding box center [740, 205] width 14 height 14
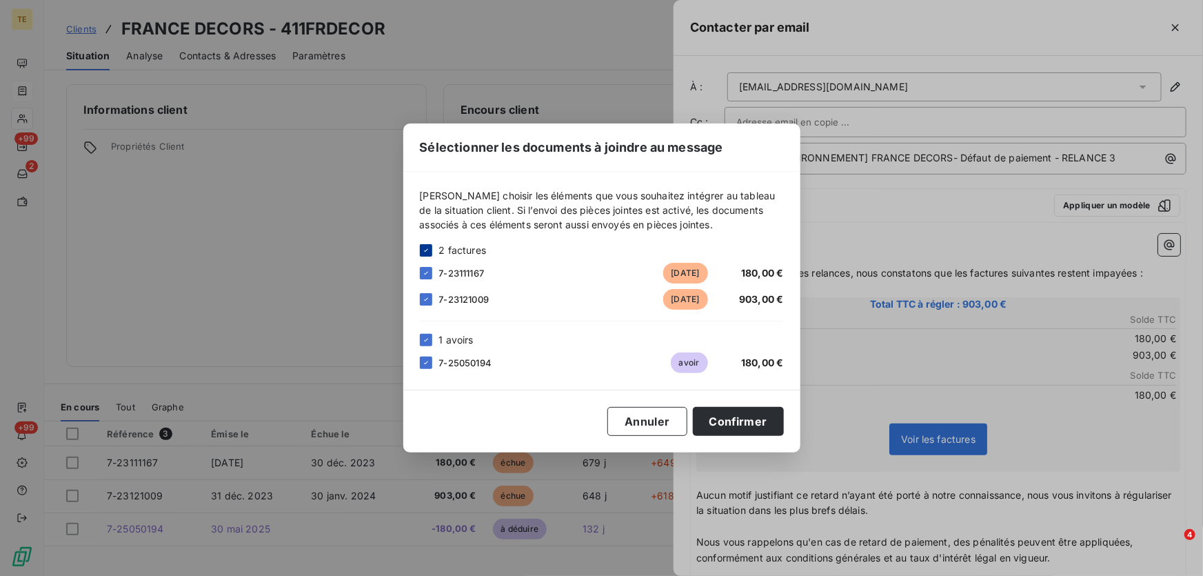
click at [427, 251] on icon at bounding box center [426, 250] width 8 height 8
click at [427, 299] on div at bounding box center [426, 299] width 12 height 12
click at [425, 341] on icon at bounding box center [426, 340] width 8 height 8
click at [429, 365] on div at bounding box center [426, 362] width 12 height 12
click at [428, 341] on icon at bounding box center [426, 340] width 8 height 8
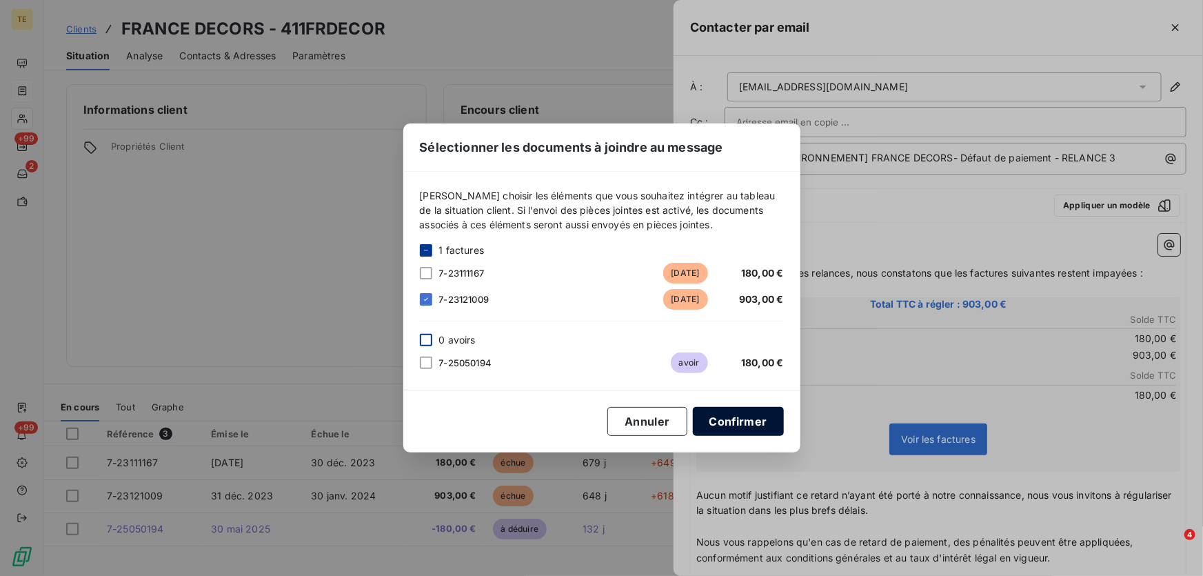
click at [724, 416] on button "Confirmer" at bounding box center [738, 421] width 91 height 29
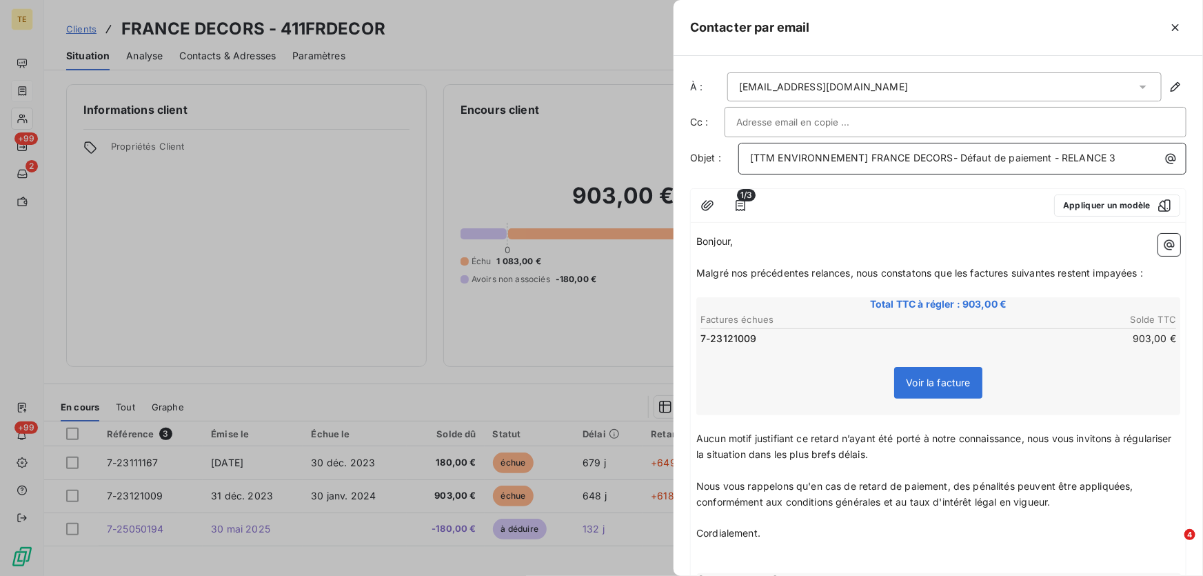
click at [1063, 158] on span "[TTM ENVIRONNEMENT] FRANCE DECORS- Défaut de paiement - RELANCE 3" at bounding box center [933, 158] width 366 height 12
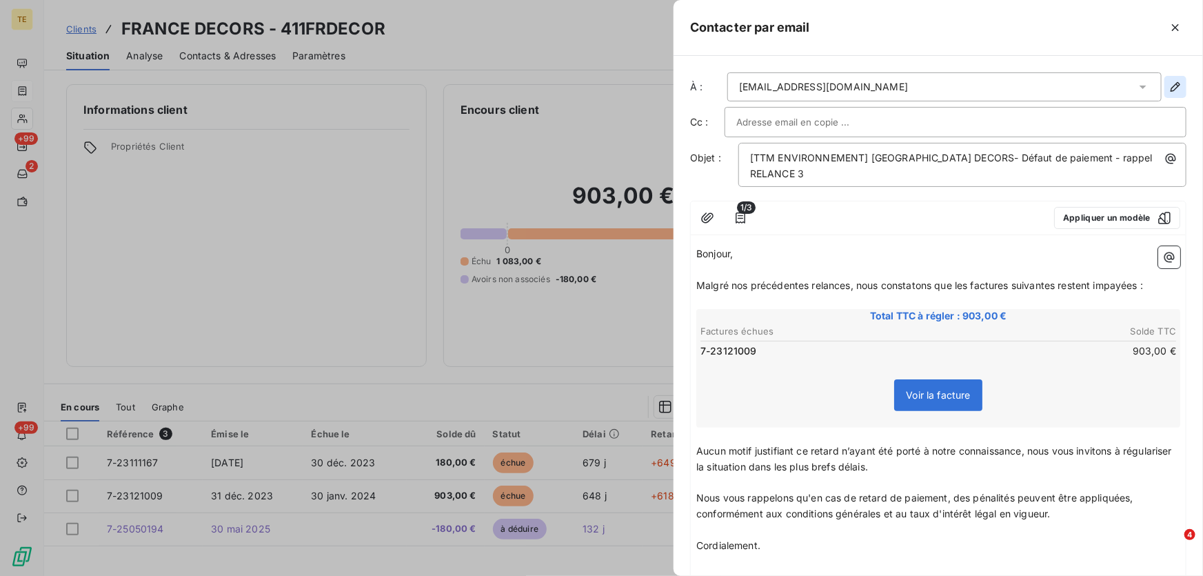
click at [1168, 85] on icon "button" at bounding box center [1175, 87] width 14 height 14
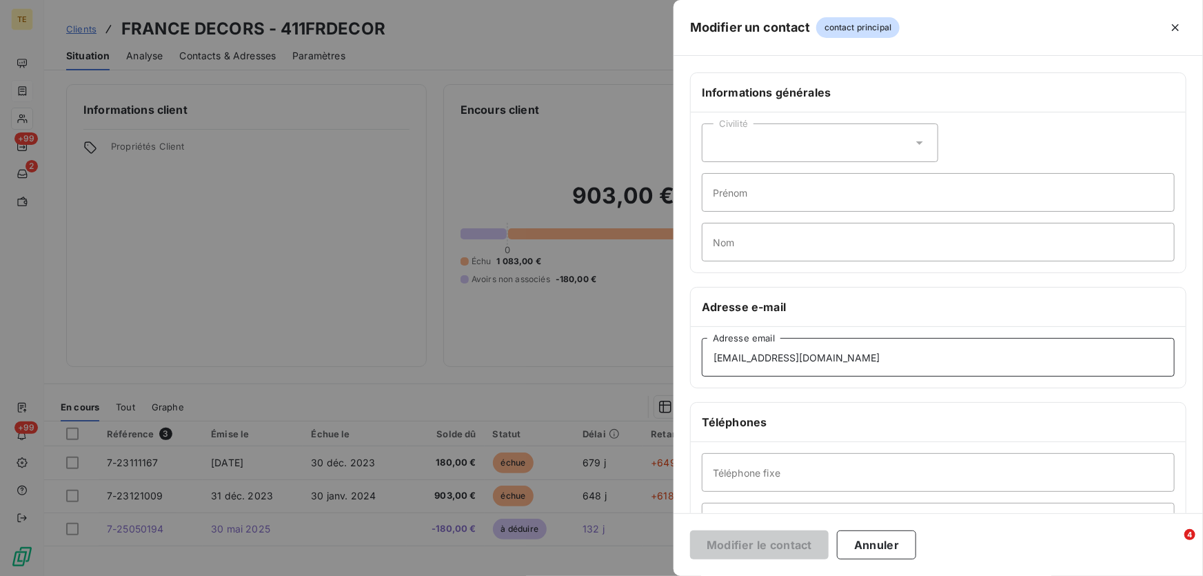
drag, startPoint x: 837, startPoint y: 358, endPoint x: 664, endPoint y: 358, distance: 173.7
click at [664, 576] on div "Modifier un contact contact principal Informations générales Civilité Prénom No…" at bounding box center [601, 576] width 1203 height 0
paste input "d.tournus"
type input "[EMAIL_ADDRESS][DOMAIN_NAME]"
click at [771, 544] on button "Modifier le contact" at bounding box center [759, 544] width 139 height 29
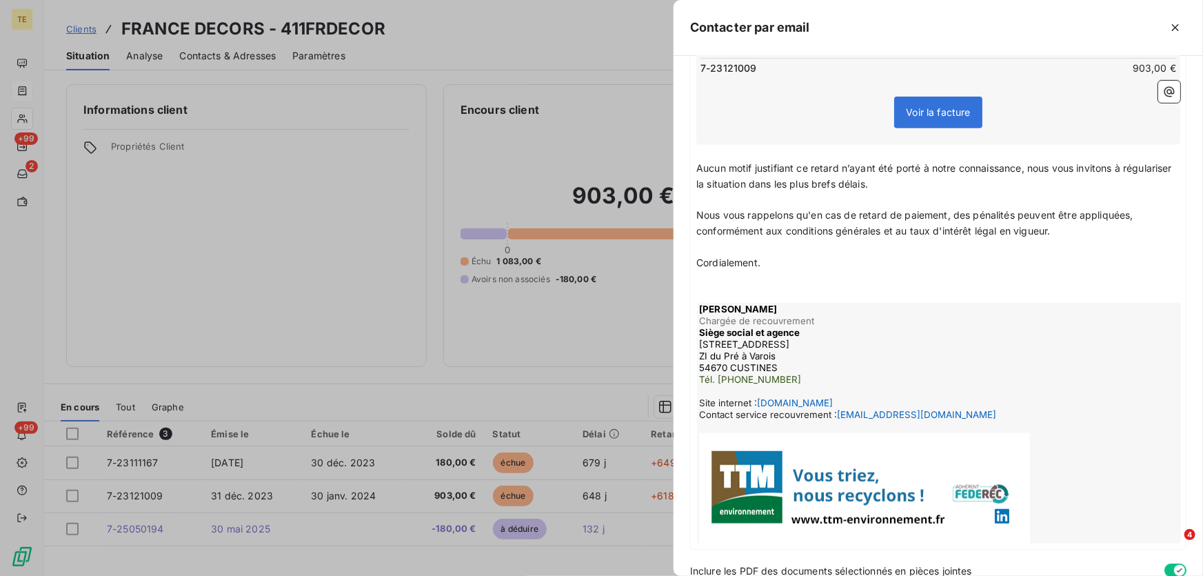
scroll to position [329, 0]
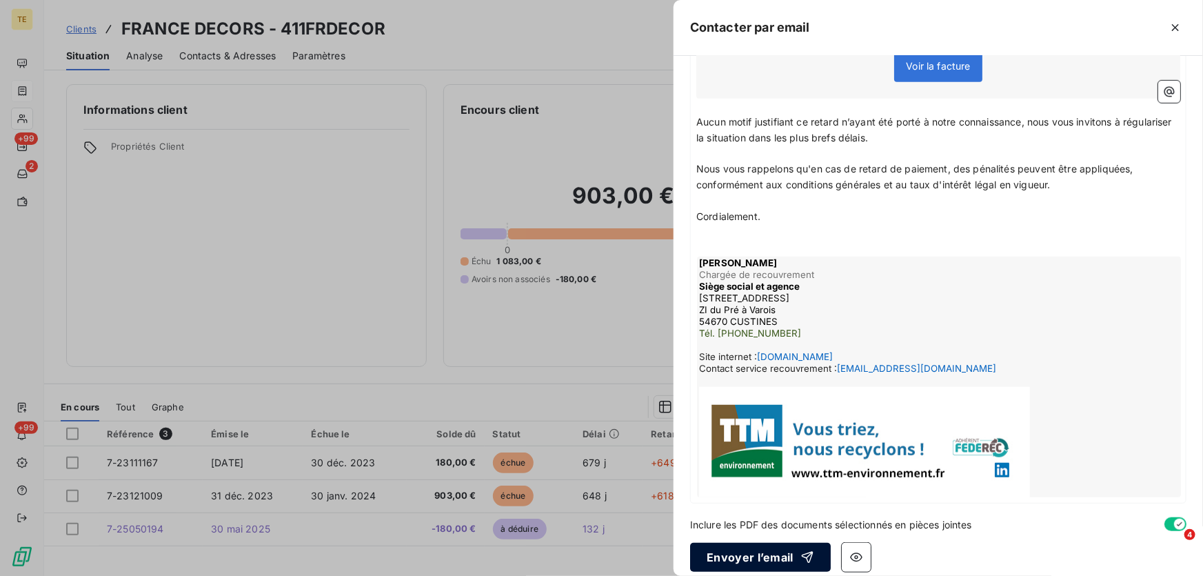
click at [765, 547] on button "Envoyer l’email" at bounding box center [760, 556] width 141 height 29
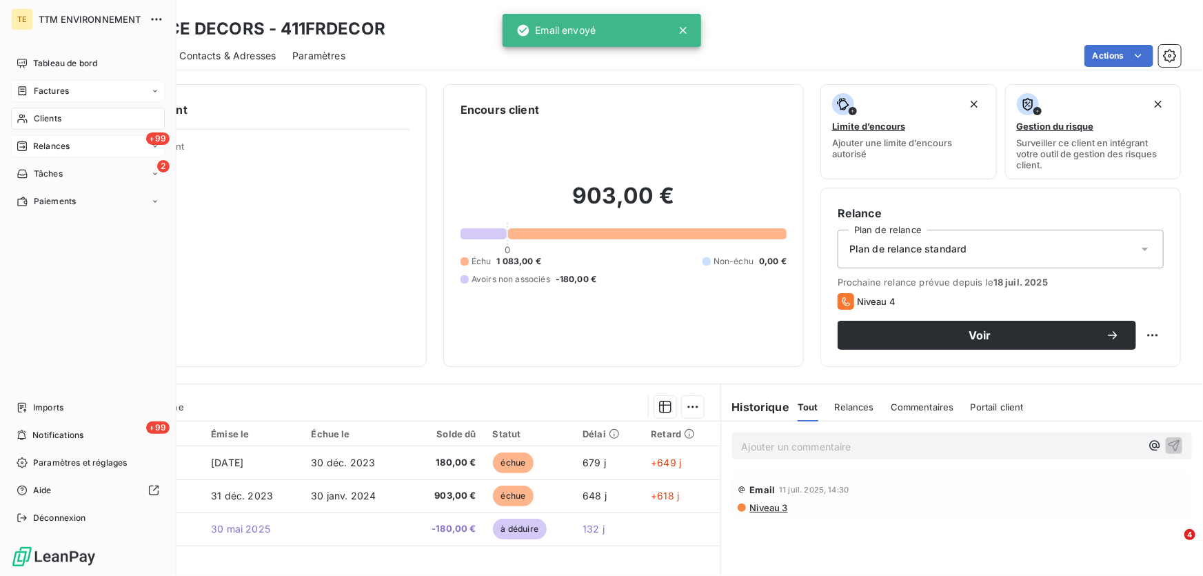
click at [55, 145] on span "Relances" at bounding box center [51, 146] width 37 height 12
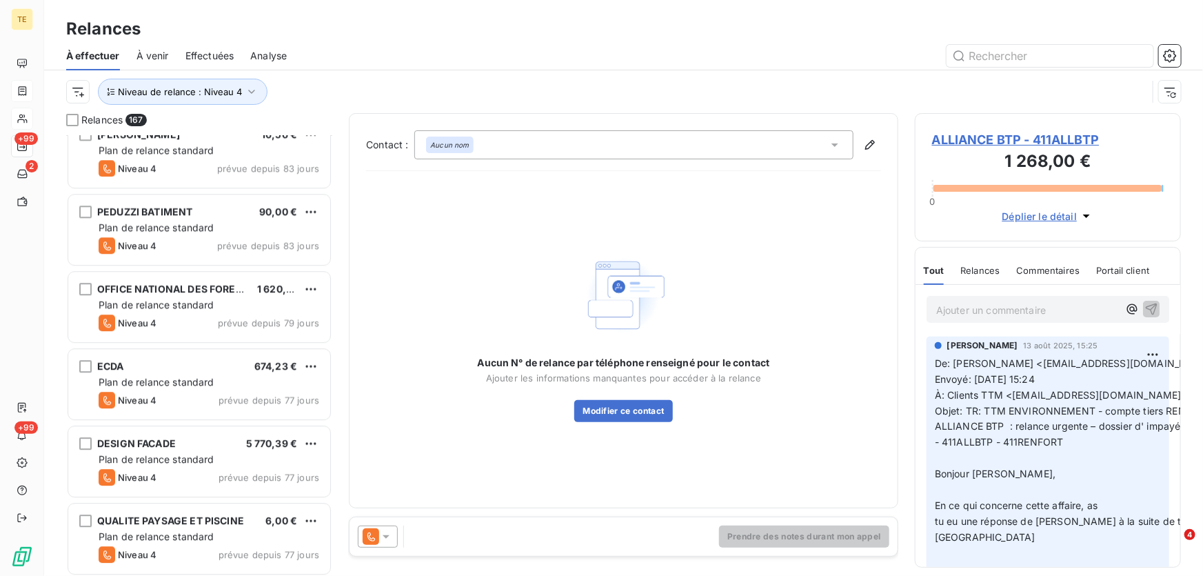
scroll to position [1880, 0]
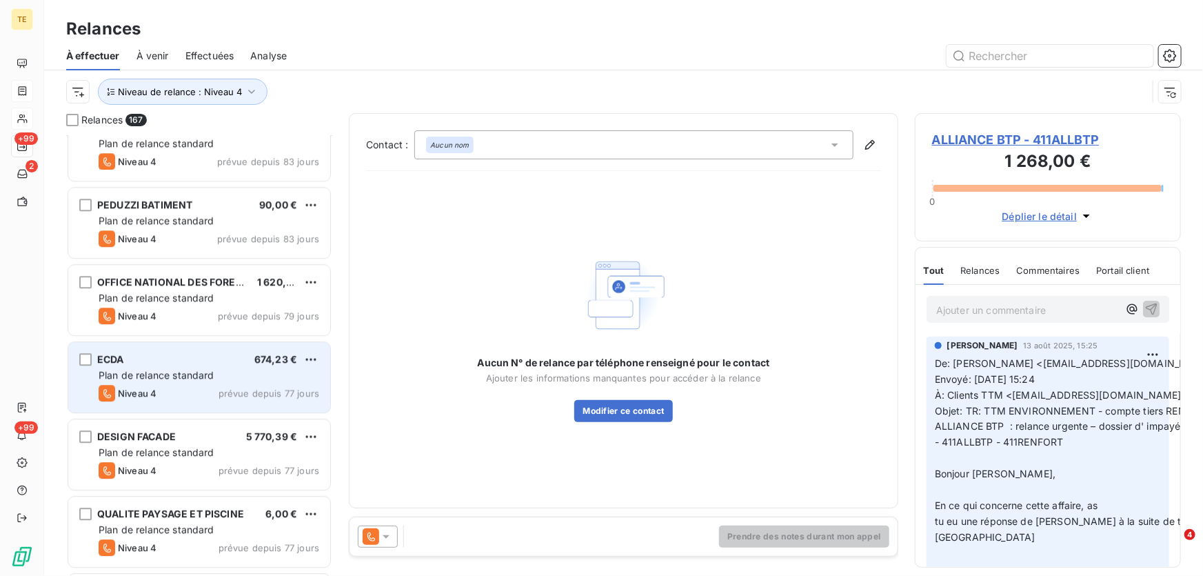
click at [211, 366] on div "ECDA 674,23 € Plan de relance standard Niveau 4 prévue depuis 77 jours" at bounding box center [199, 377] width 262 height 70
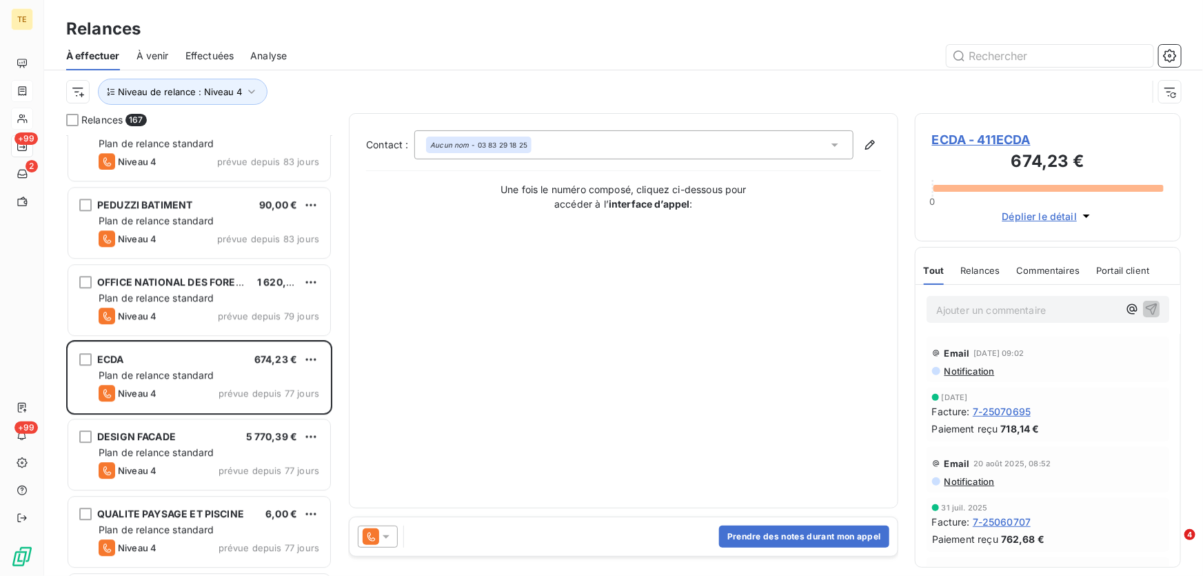
click at [967, 132] on span "ECDA - 411ECDA" at bounding box center [1048, 139] width 232 height 19
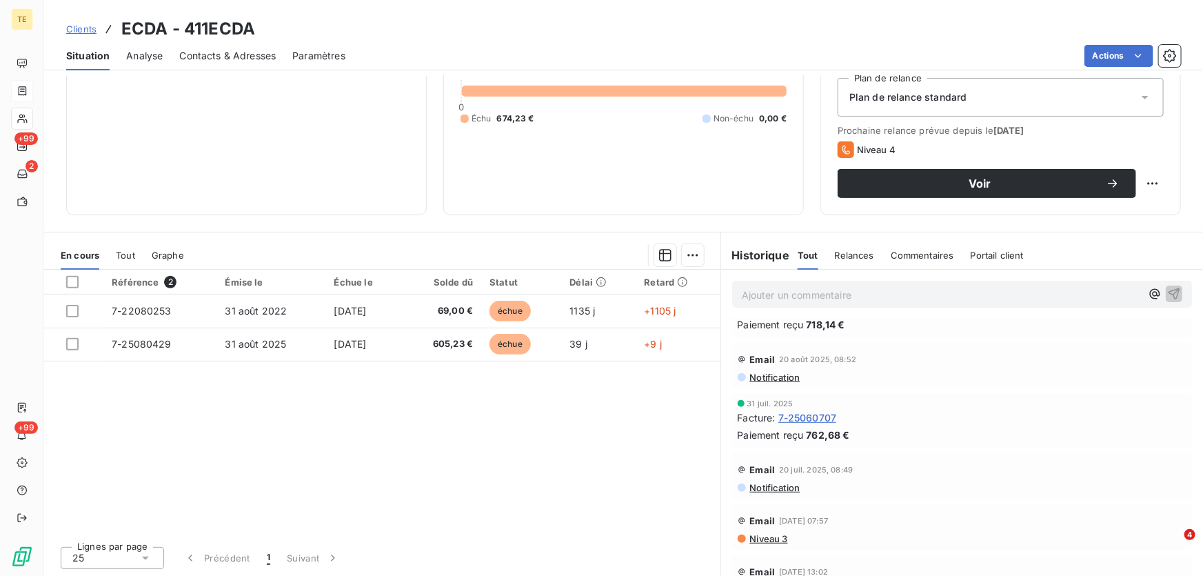
scroll to position [125, 0]
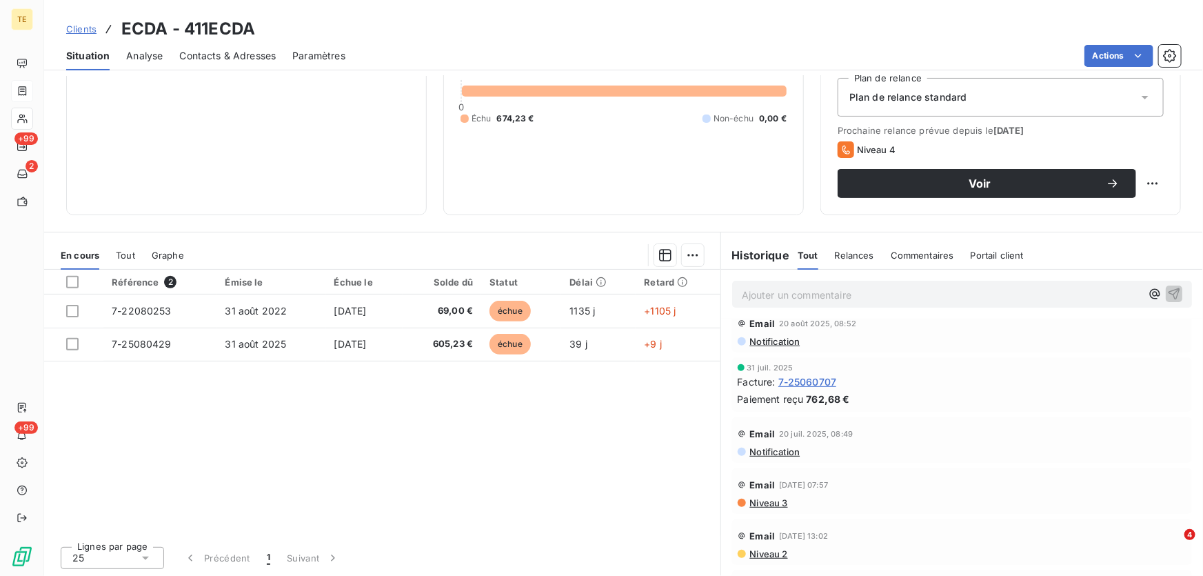
click at [759, 506] on span "Niveau 3" at bounding box center [768, 502] width 39 height 11
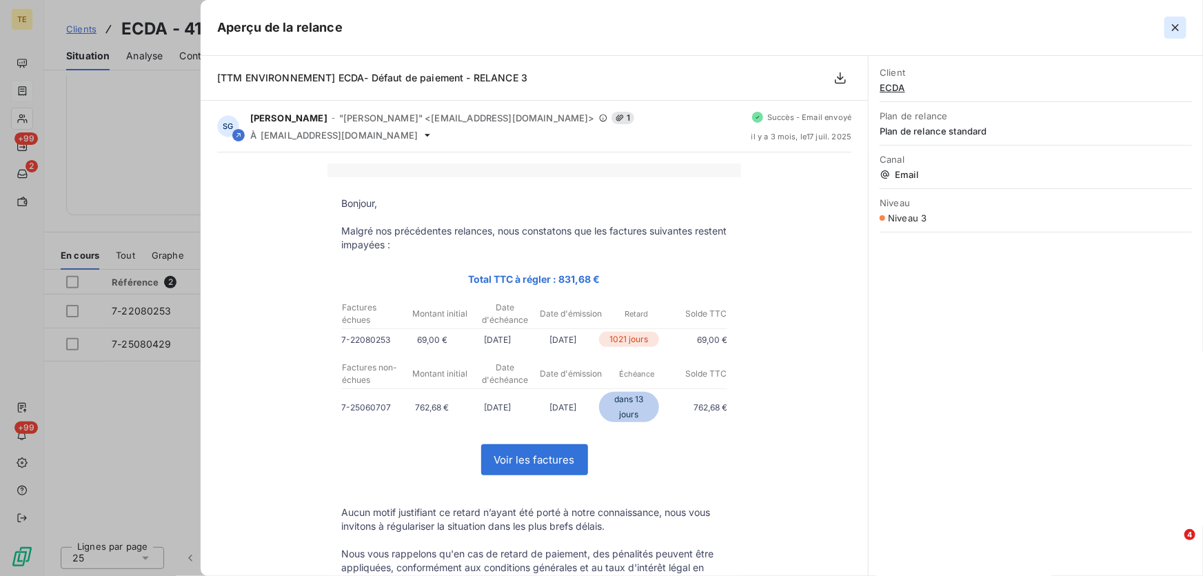
click at [1178, 28] on icon "button" at bounding box center [1175, 28] width 14 height 14
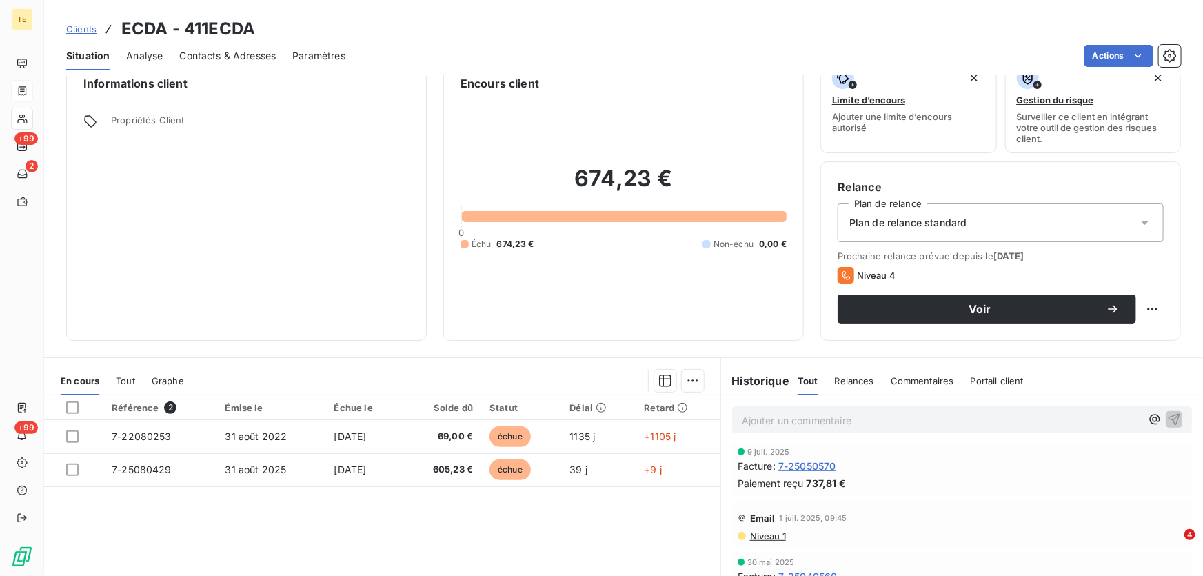
scroll to position [376, 0]
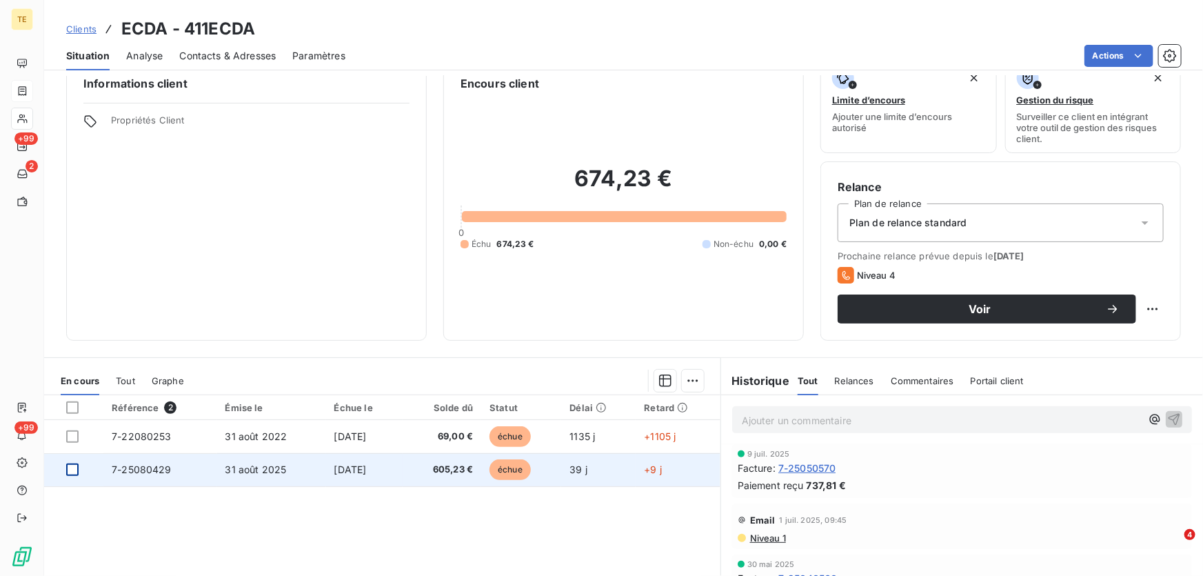
click at [68, 469] on div at bounding box center [72, 469] width 12 height 12
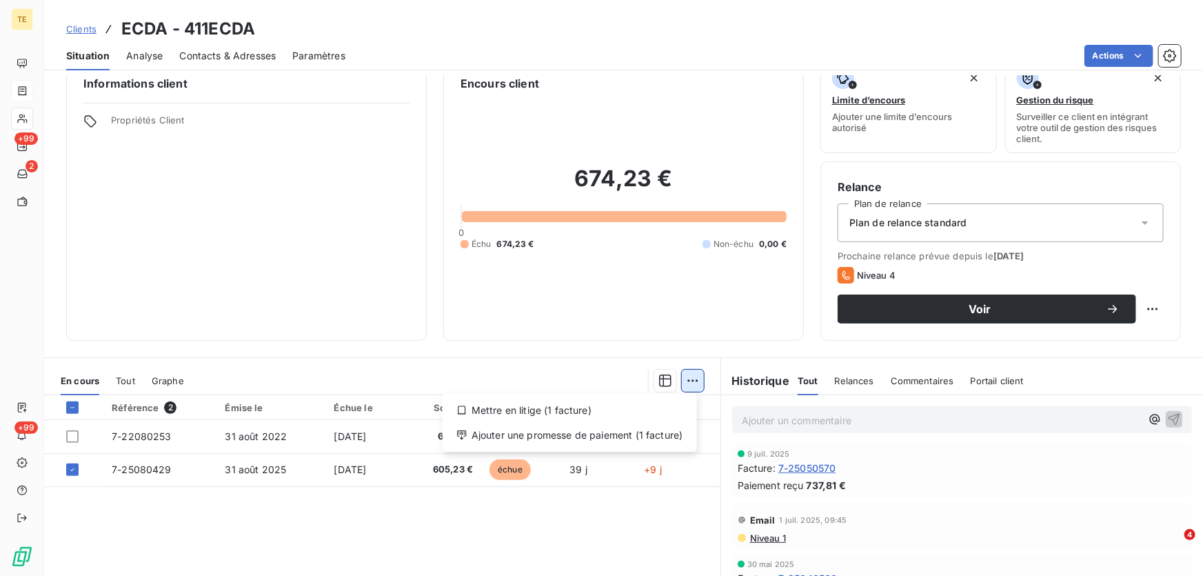
click at [686, 376] on html "TE +99 2 +99 Clients ECDA - 411ECDA Situation Analyse Contacts & Adresses Param…" at bounding box center [601, 288] width 1203 height 576
click at [584, 434] on div "Ajouter une promesse de paiement (1 facture)" at bounding box center [569, 435] width 243 height 22
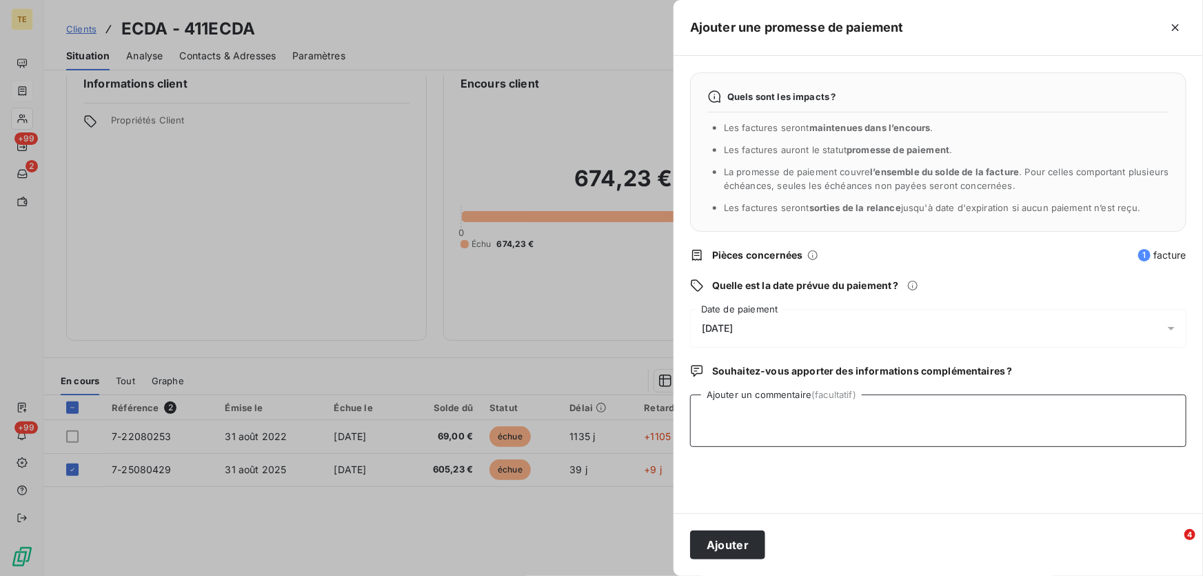
click at [724, 407] on textarea "Ajouter un commentaire (facultatif)" at bounding box center [938, 420] width 496 height 52
click at [722, 325] on span "[DATE]" at bounding box center [718, 328] width 32 height 11
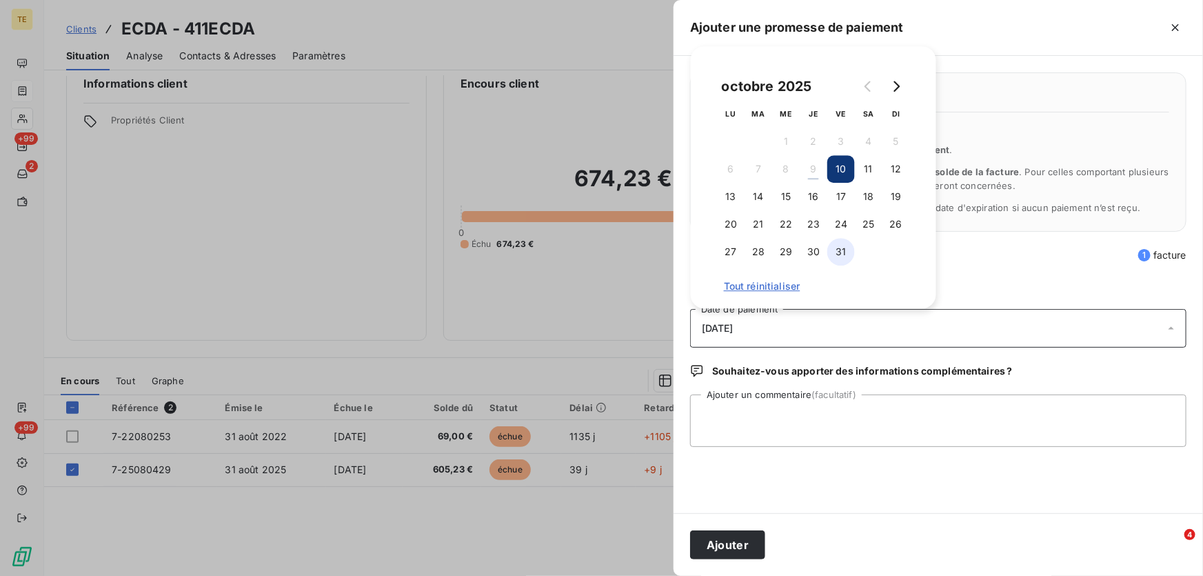
click at [837, 251] on button "31" at bounding box center [841, 252] width 28 height 28
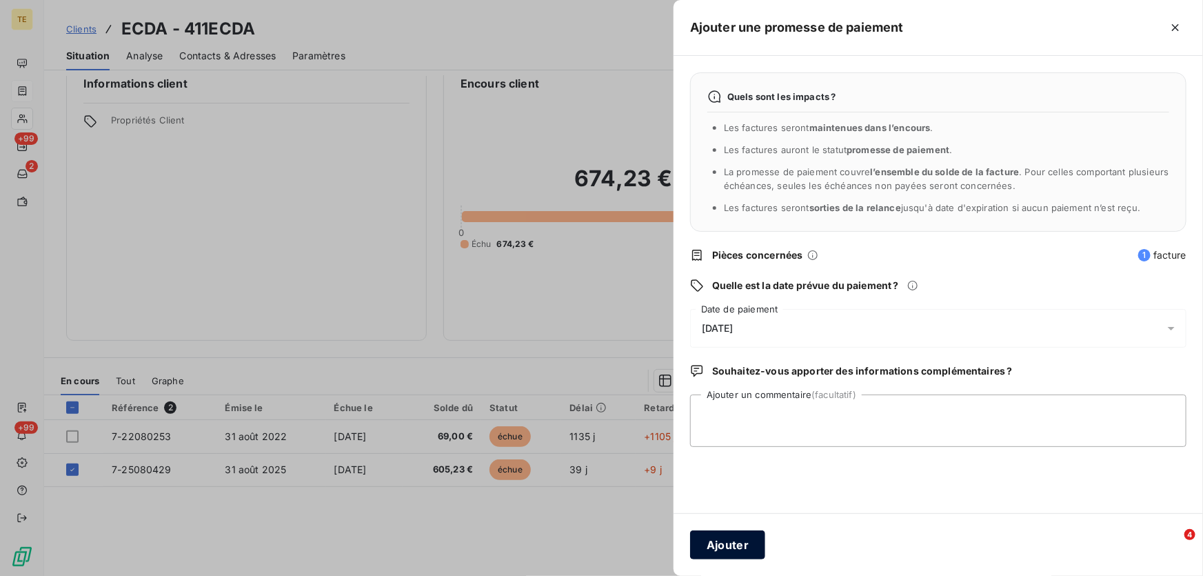
click at [724, 544] on button "Ajouter" at bounding box center [727, 544] width 75 height 29
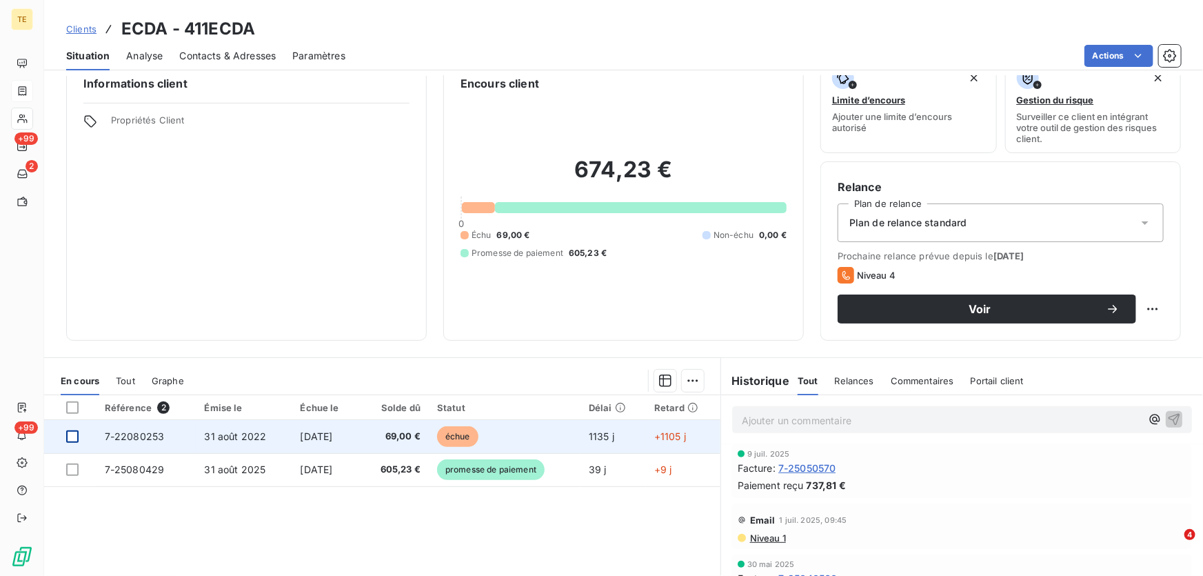
click at [70, 432] on div at bounding box center [72, 436] width 12 height 12
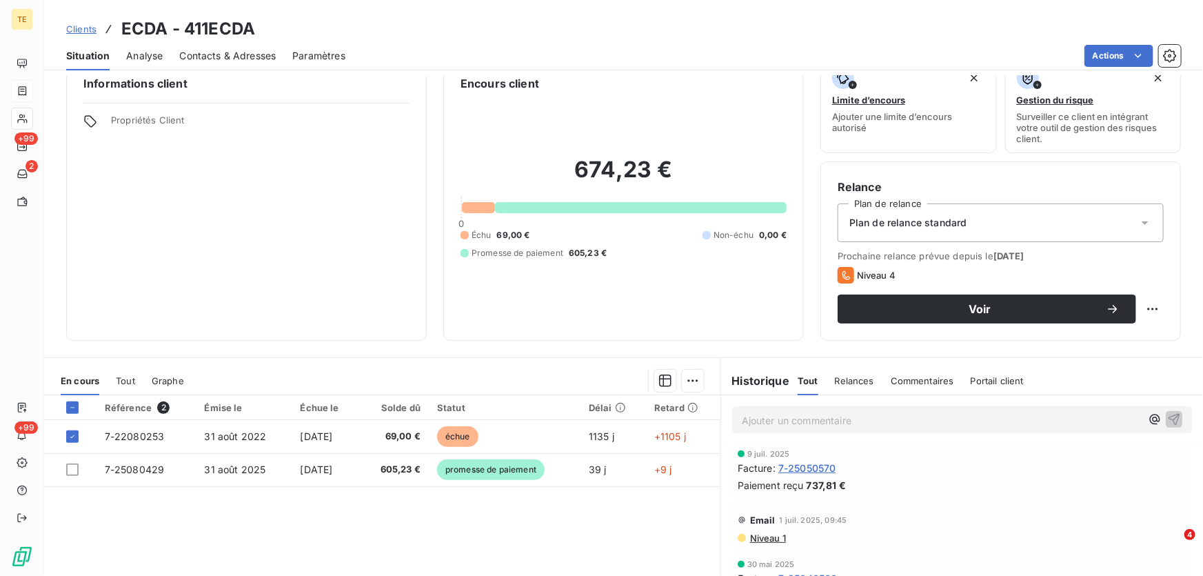
click at [837, 378] on span "Relances" at bounding box center [854, 380] width 39 height 11
click at [742, 419] on p "Ajouter un commentaire ﻿" at bounding box center [941, 419] width 399 height 17
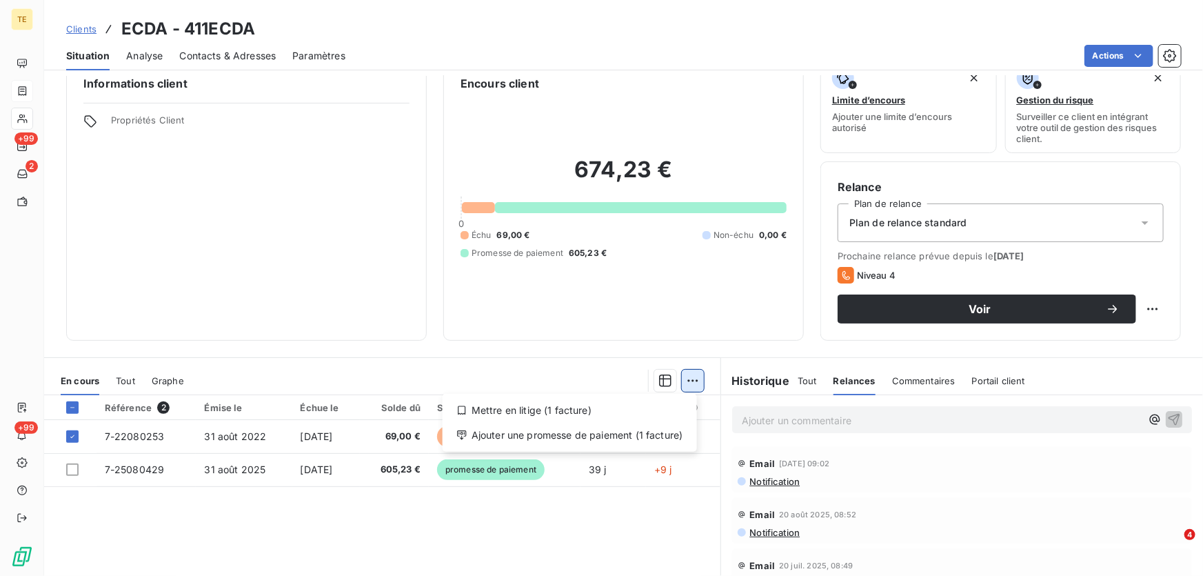
click at [682, 385] on html "TE +99 2 +99 Clients ECDA - 411ECDA Situation Analyse Contacts & Adresses Param…" at bounding box center [601, 288] width 1203 height 576
click at [538, 410] on div "Mettre en litige (1 facture)" at bounding box center [569, 410] width 243 height 22
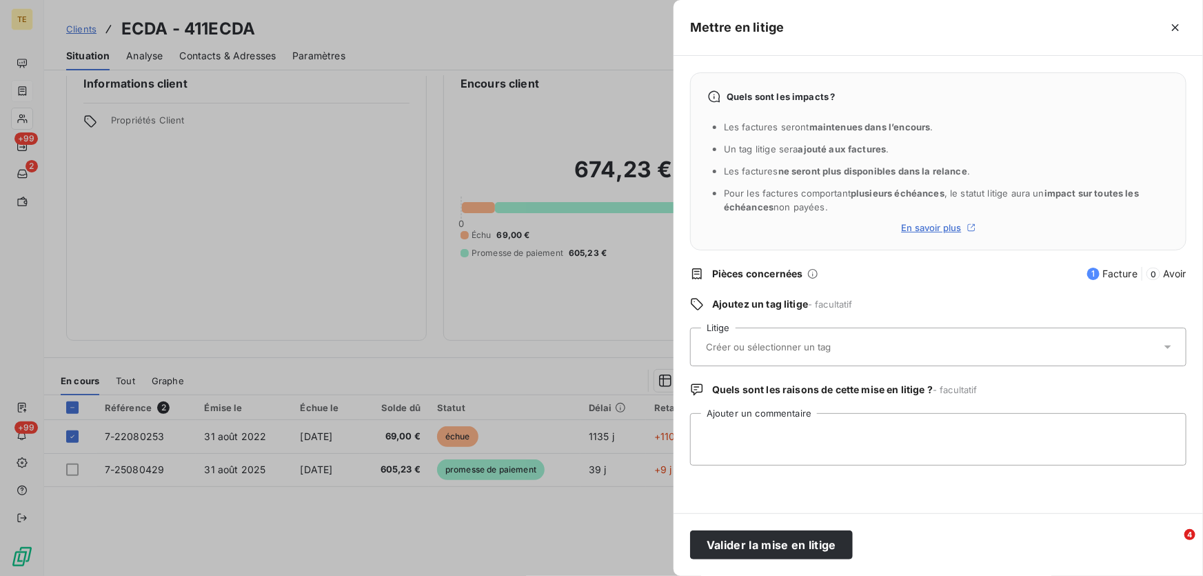
click at [717, 342] on input "text" at bounding box center [804, 346] width 201 height 12
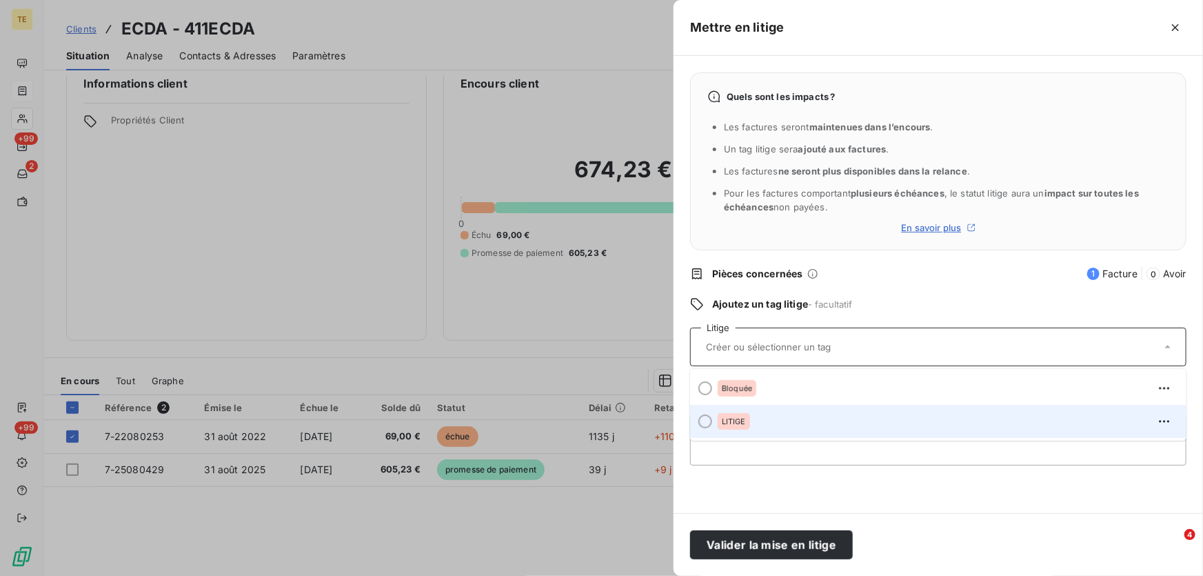
click at [728, 420] on span "LITIGE" at bounding box center [734, 421] width 24 height 8
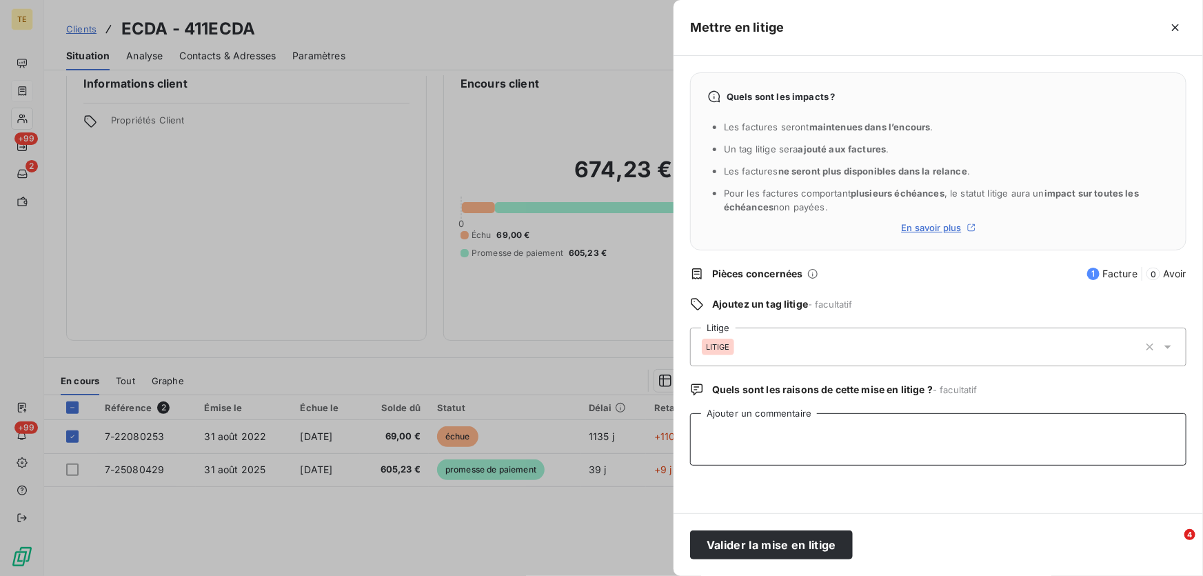
click at [725, 423] on textarea "Ajouter un commentaire" at bounding box center [938, 439] width 496 height 52
paste textarea "[EMAIL_ADDRESS][DOMAIN_NAME]"
type textarea "d"
click at [726, 425] on textarea "Ajouter un commentaire" at bounding box center [938, 439] width 496 height 52
drag, startPoint x: 797, startPoint y: 431, endPoint x: 738, endPoint y: 434, distance: 59.3
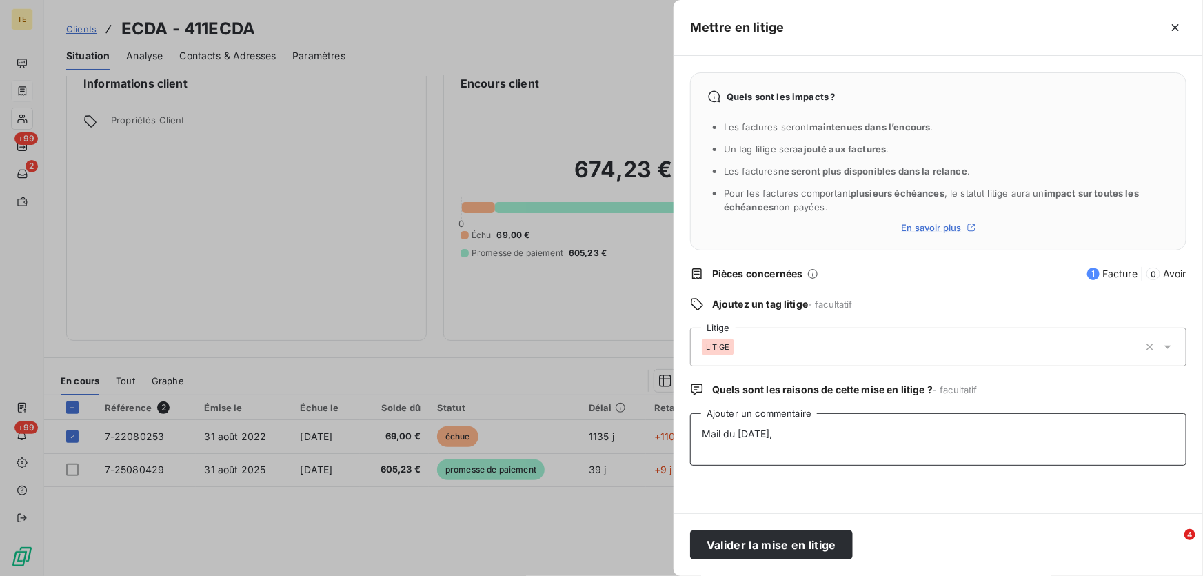
click at [738, 434] on textarea "Mail du [DATE]," at bounding box center [938, 439] width 496 height 52
paste textarea "​ [PERSON_NAME]​ Madame, ci-joint relevé de compte de 2022, pour moi la facture…"
click at [717, 427] on textarea "Mail du [DATE] 15:27 ​ [PERSON_NAME]​ Madame, ci-joint relevé de compte de 2022…" at bounding box center [938, 439] width 496 height 52
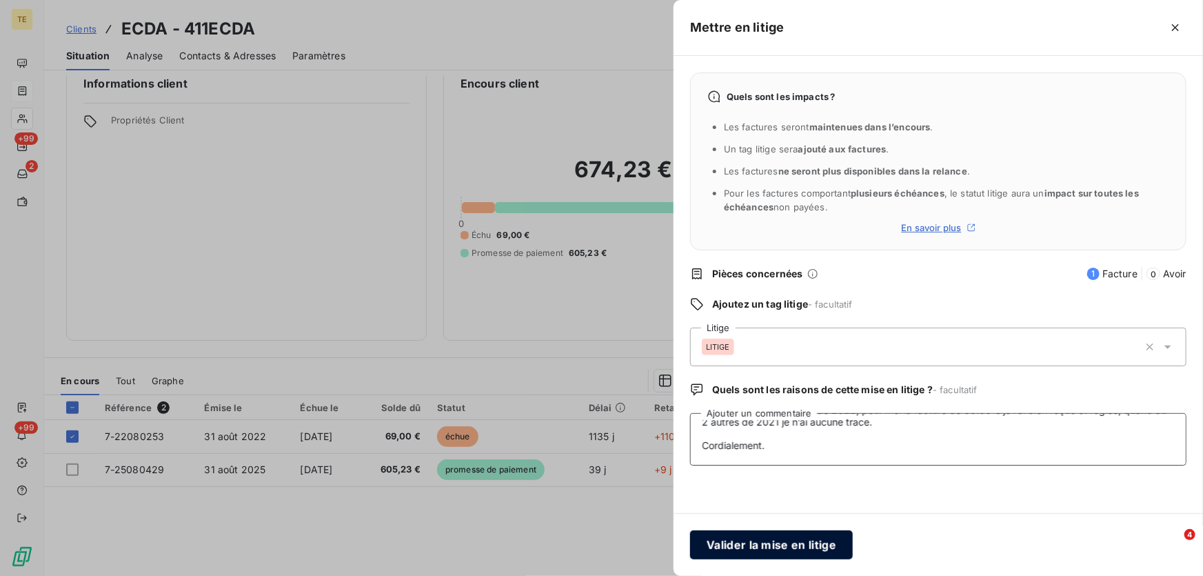
type textarea "Mail du [DATE] 15:27 ​ [PERSON_NAME]​ Madame, ci-joint relevé de compte de 2022…"
click at [743, 546] on button "Valider la mise en litige" at bounding box center [771, 544] width 163 height 29
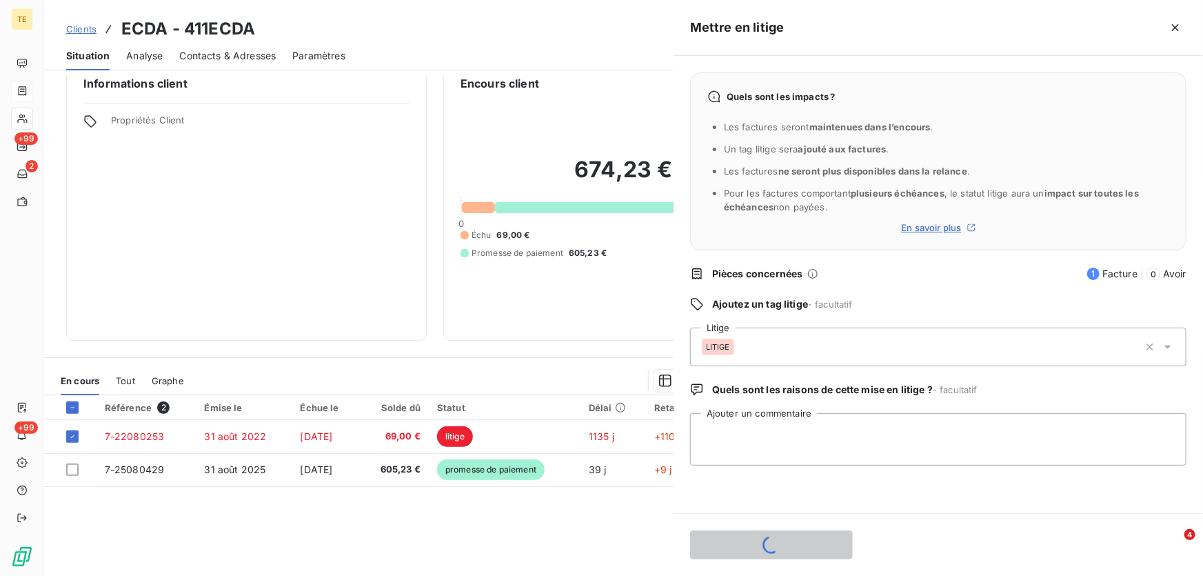
scroll to position [0, 0]
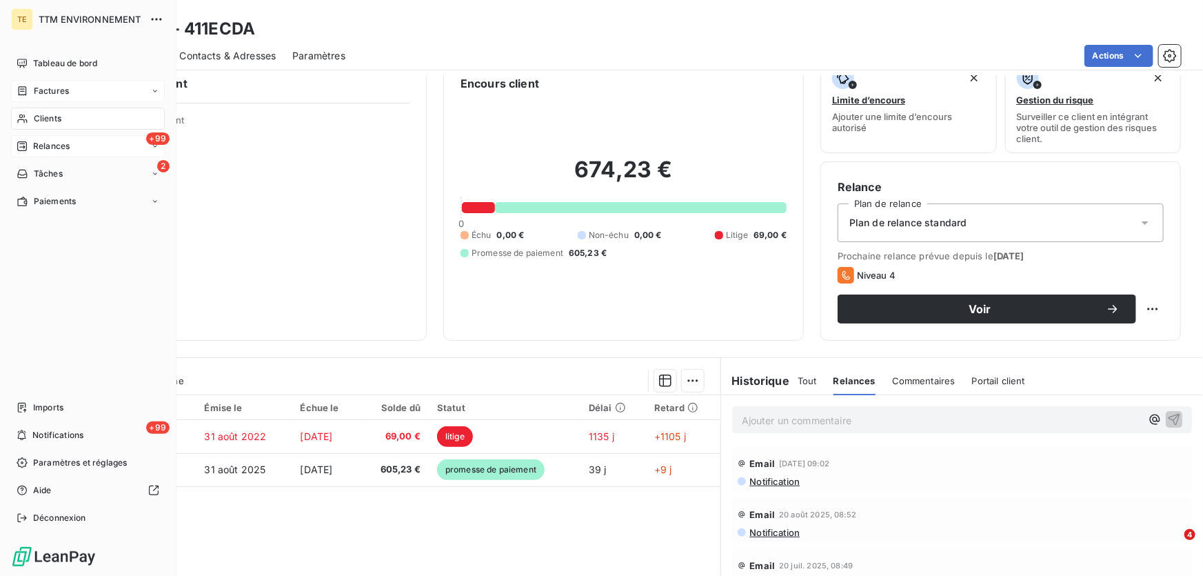
click at [57, 141] on span "Relances" at bounding box center [51, 146] width 37 height 12
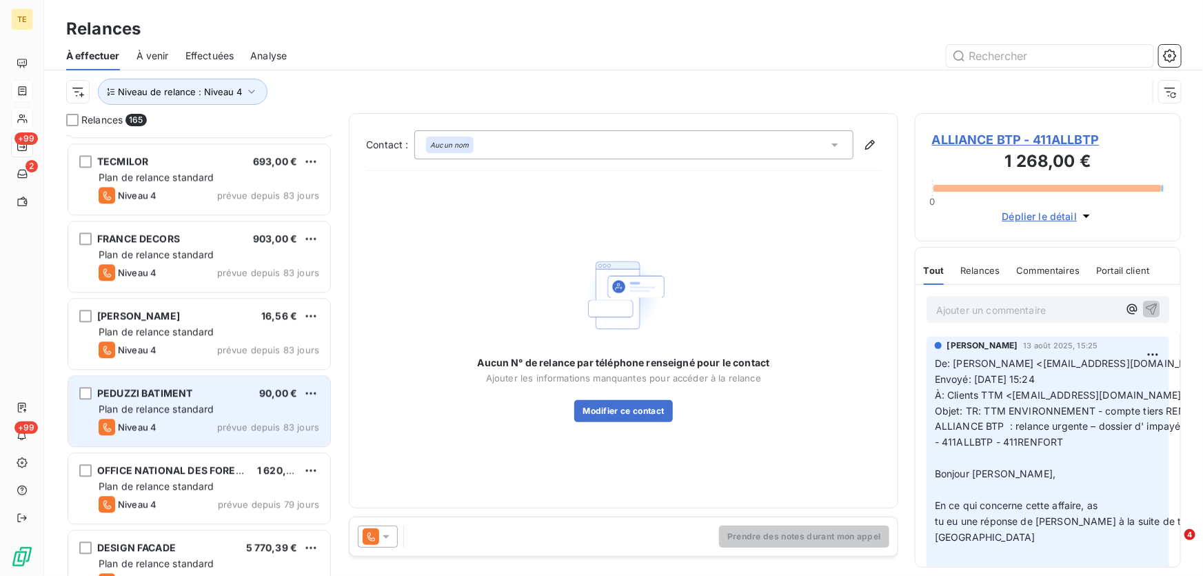
scroll to position [1818, 0]
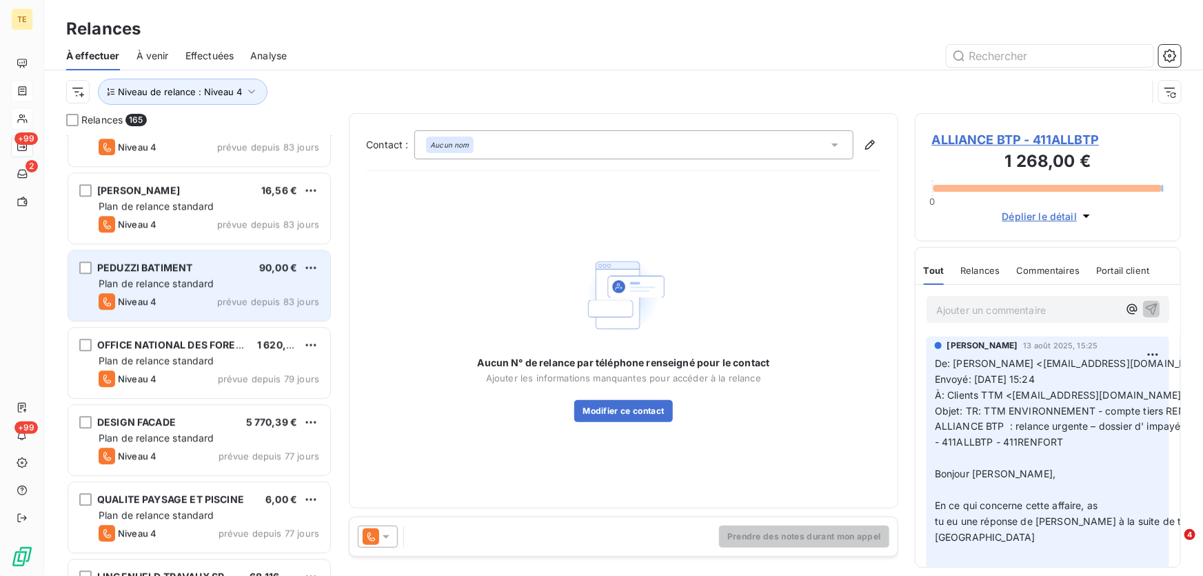
click at [149, 273] on div "PEDUZZI BATIMENT" at bounding box center [144, 268] width 95 height 14
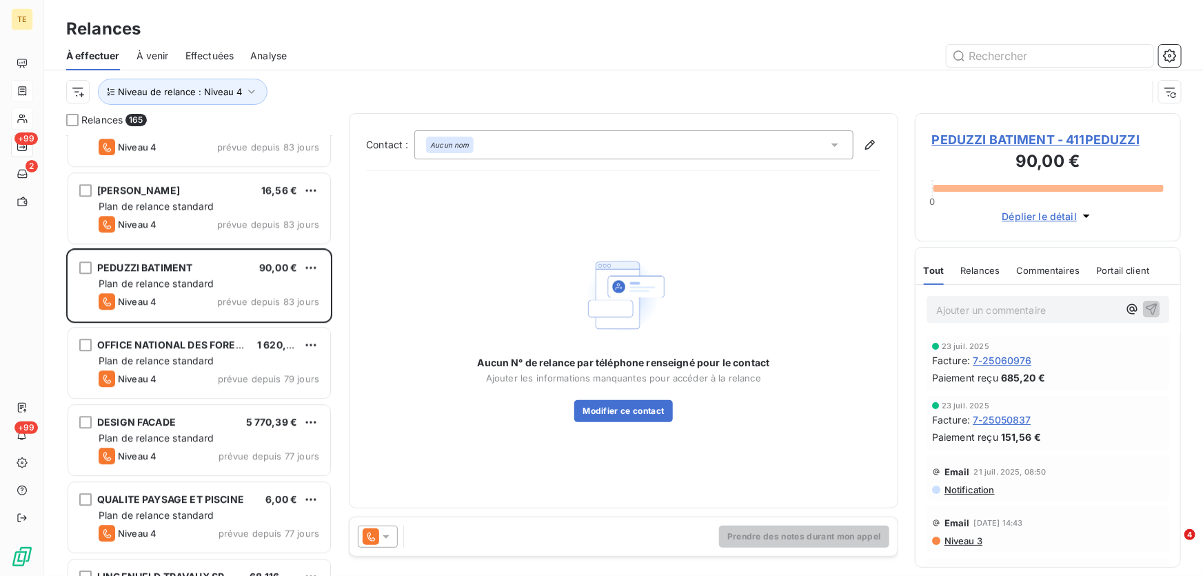
click at [992, 143] on span "PEDUZZI BATIMENT - 411PEDUZZI" at bounding box center [1048, 139] width 232 height 19
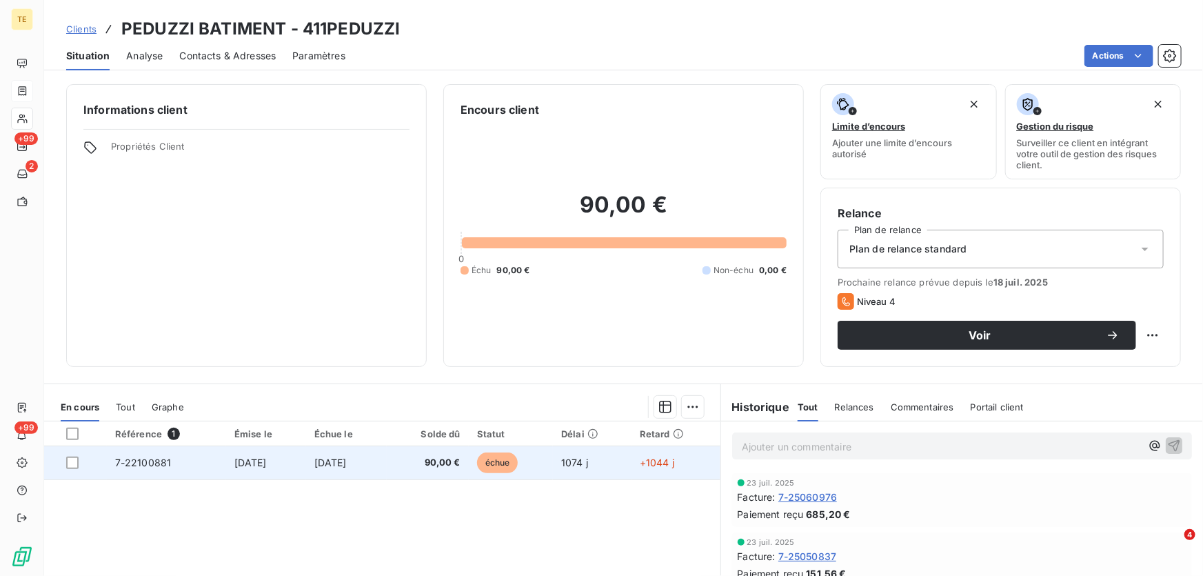
click at [145, 460] on span "7-22100881" at bounding box center [143, 462] width 57 height 12
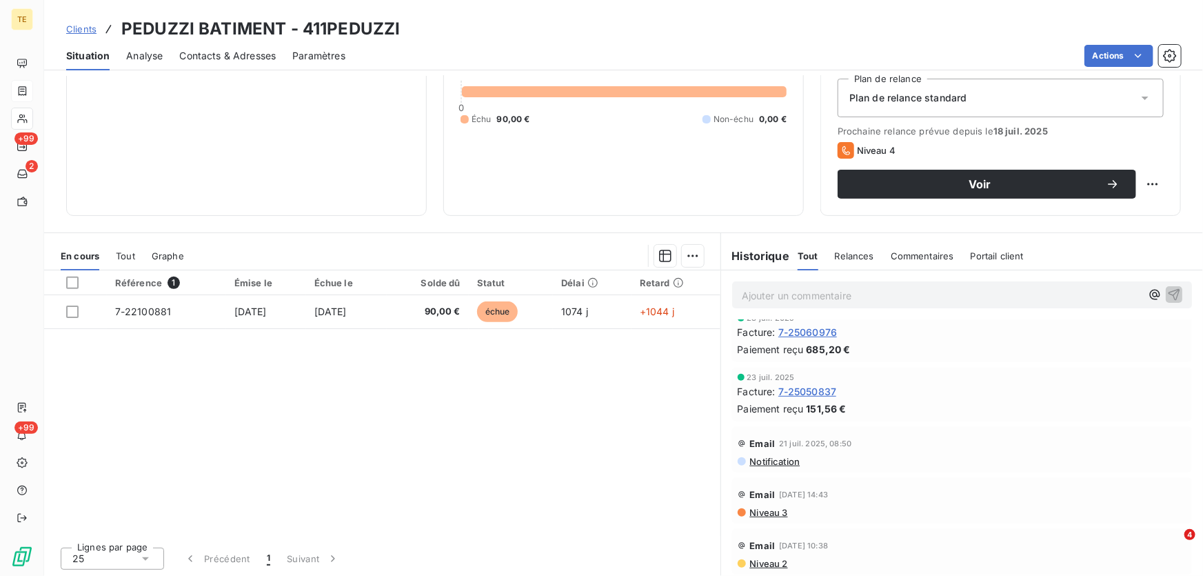
scroll to position [152, 0]
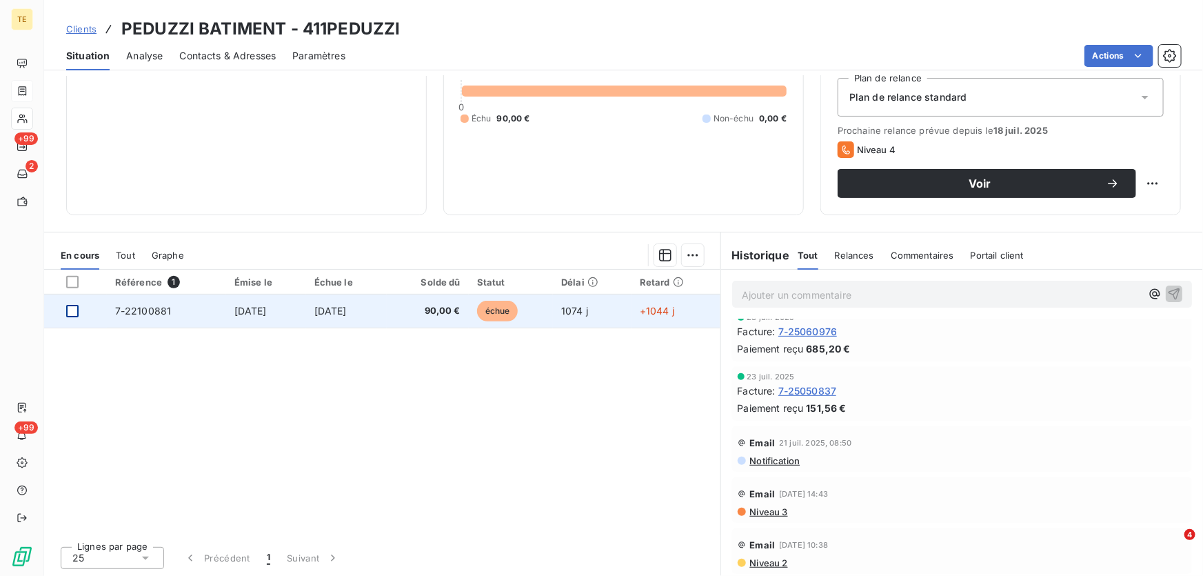
click at [71, 309] on div at bounding box center [72, 311] width 12 height 12
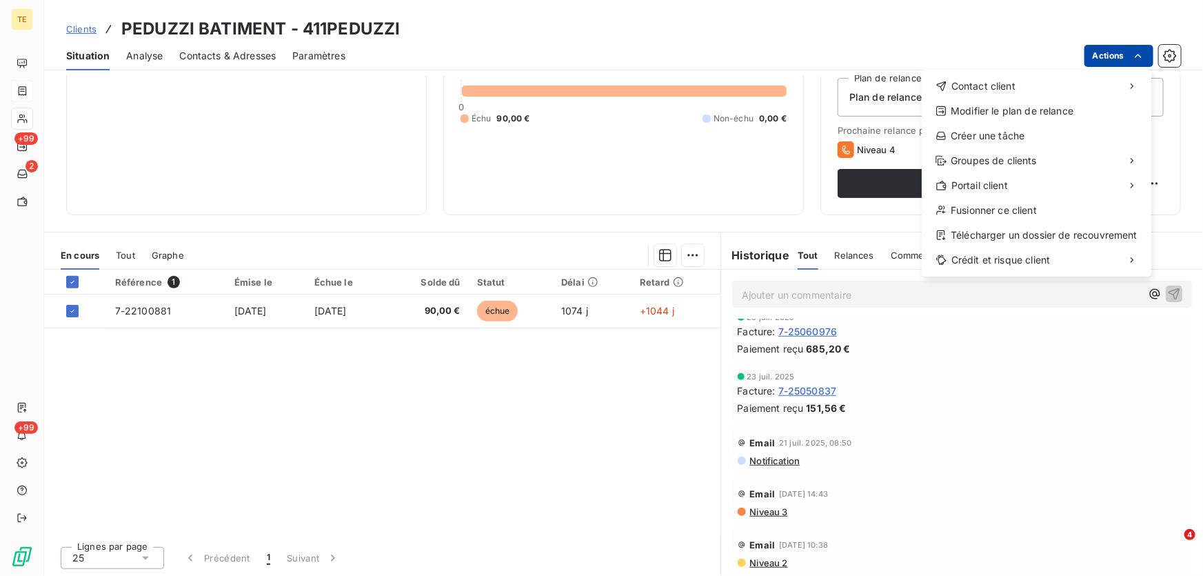
click at [1108, 57] on html "TE +99 2 +99 Clients PEDUZZI BATIMENT - 411PEDUZZI Situation Analyse Contacts &…" at bounding box center [601, 288] width 1203 height 576
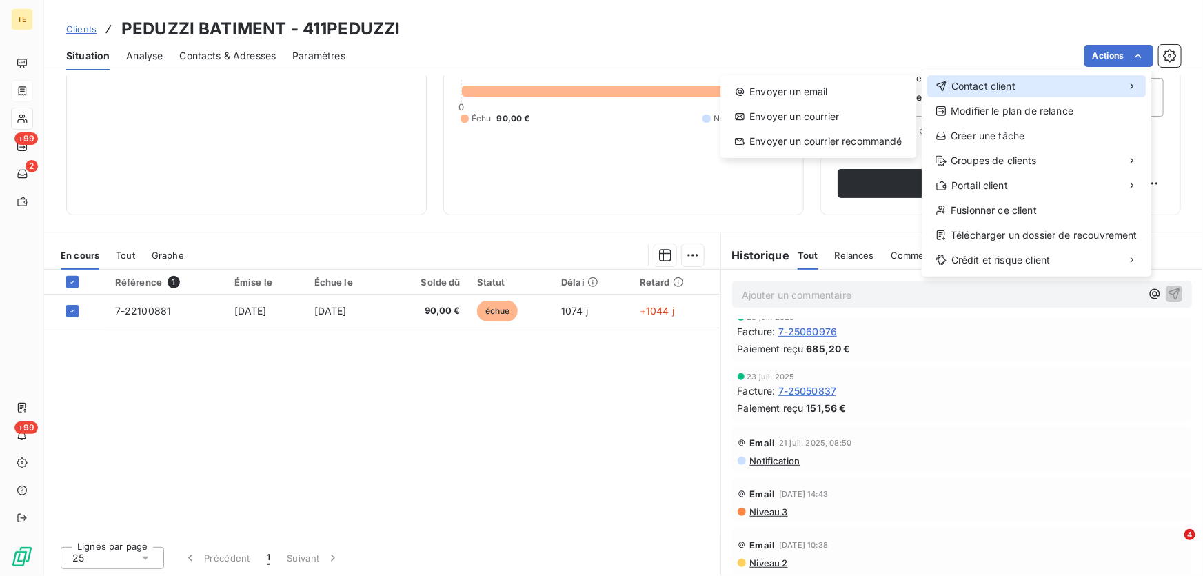
click at [1004, 85] on span "Contact client" at bounding box center [983, 86] width 64 height 14
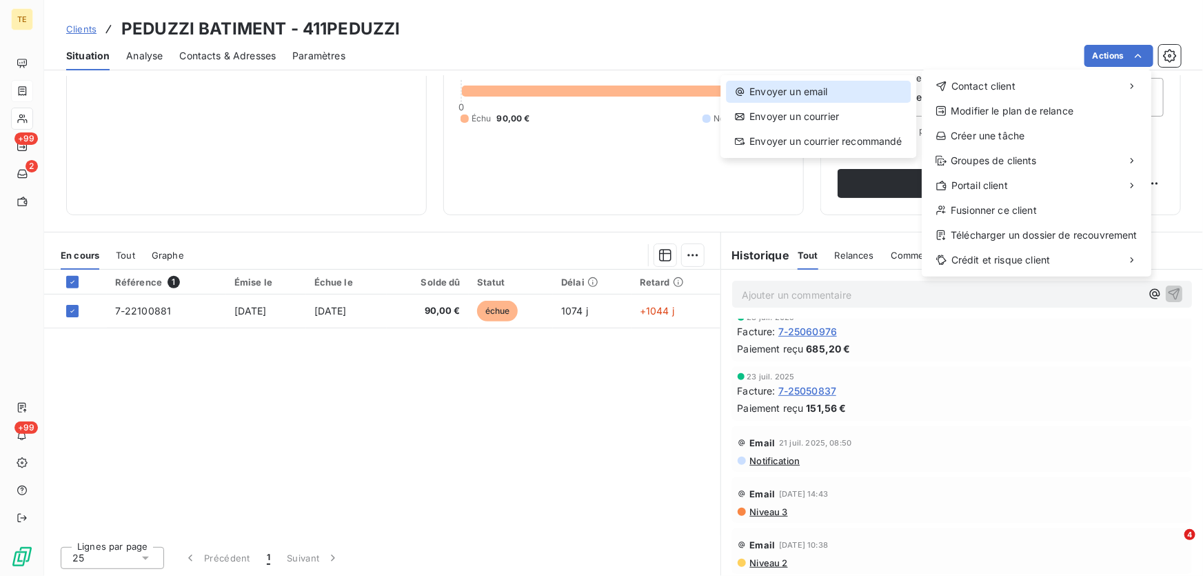
click at [813, 89] on div "Envoyer un email" at bounding box center [818, 92] width 185 height 22
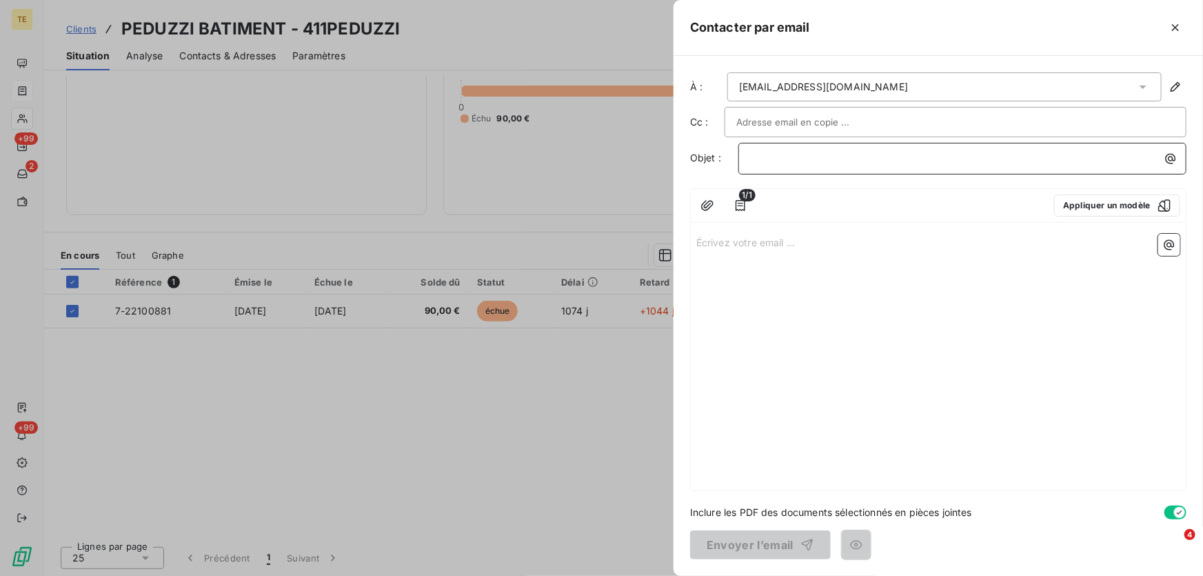
click at [780, 155] on p "﻿" at bounding box center [965, 158] width 431 height 16
click at [1171, 161] on icon "button" at bounding box center [1170, 159] width 14 height 14
drag, startPoint x: 910, startPoint y: 252, endPoint x: 1000, endPoint y: 254, distance: 89.6
click at [912, 254] on html "TE +99 2 +99 Clients PEDUZZI BATIMENT - 411PEDUZZI Situation Analyse Contacts &…" at bounding box center [601, 288] width 1203 height 576
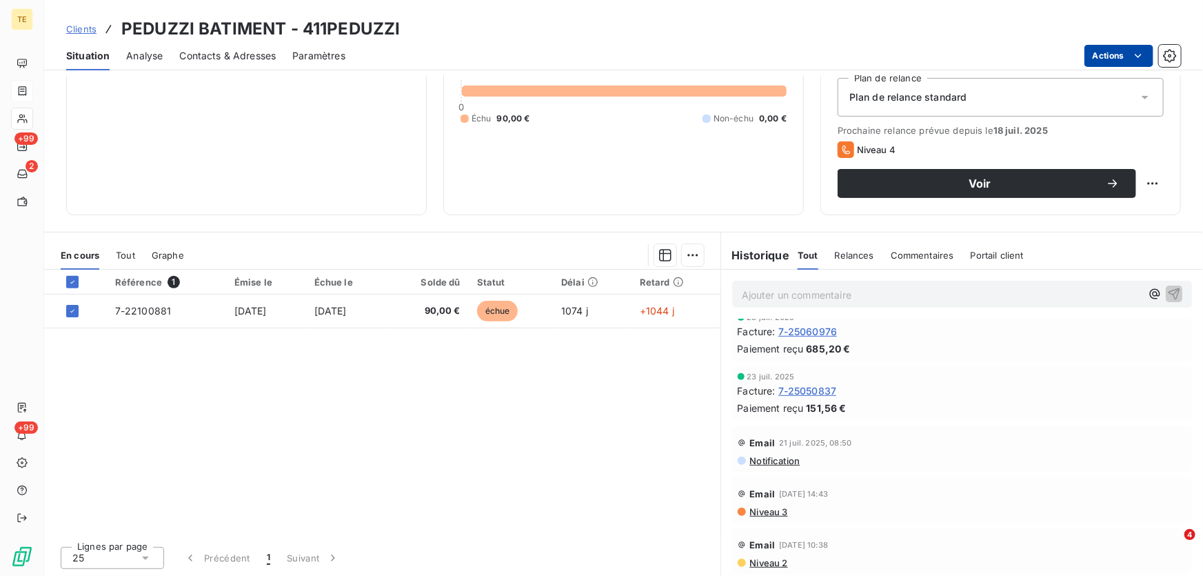
click at [1114, 55] on html "TE +99 2 +99 Clients PEDUZZI BATIMENT - 411PEDUZZI Situation Analyse Contacts &…" at bounding box center [601, 288] width 1203 height 576
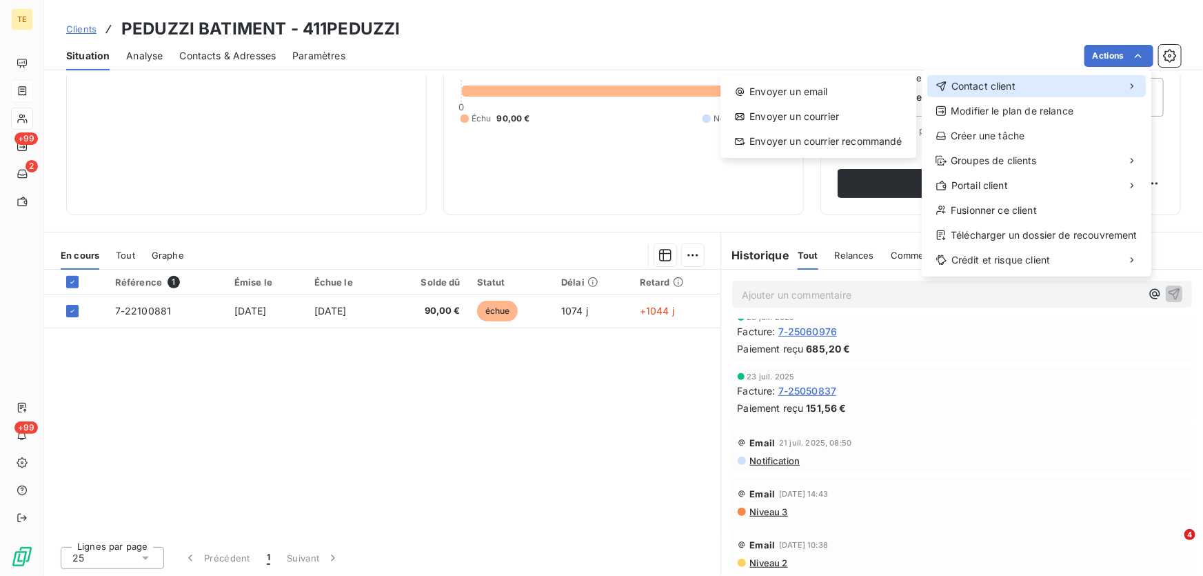
click at [993, 90] on span "Contact client" at bounding box center [983, 86] width 64 height 14
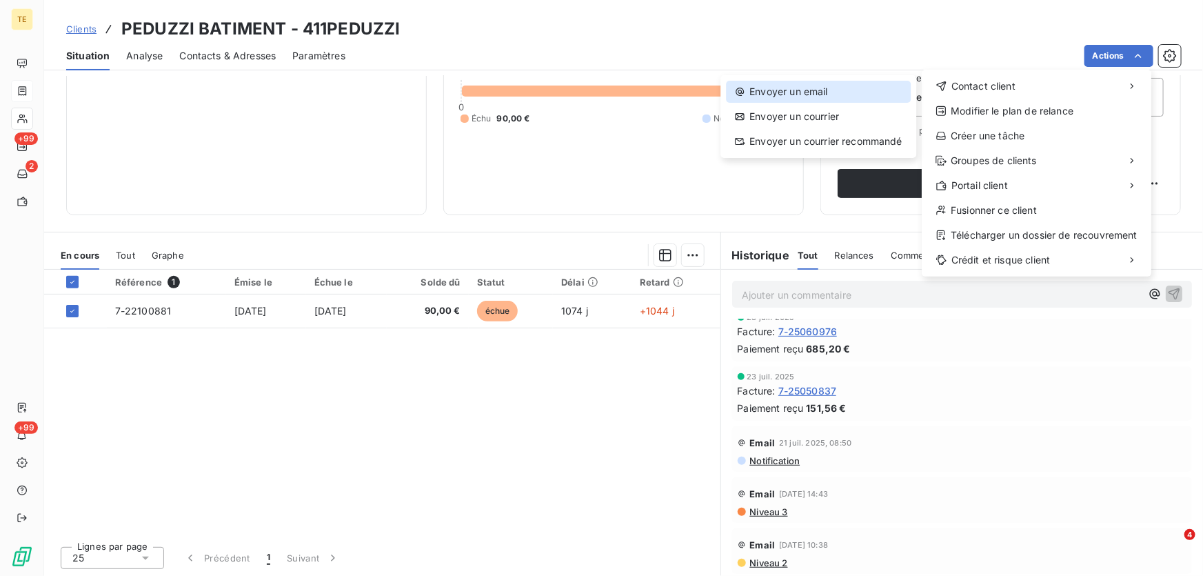
click at [811, 90] on div "Envoyer un email" at bounding box center [818, 92] width 185 height 22
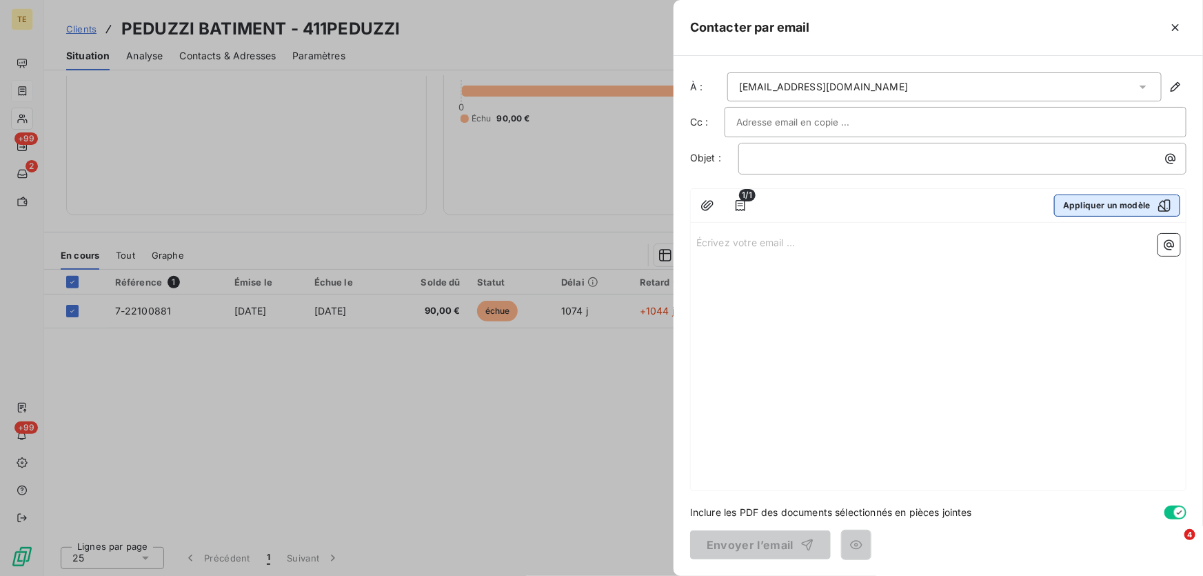
click at [1163, 204] on icon "button" at bounding box center [1164, 205] width 14 height 14
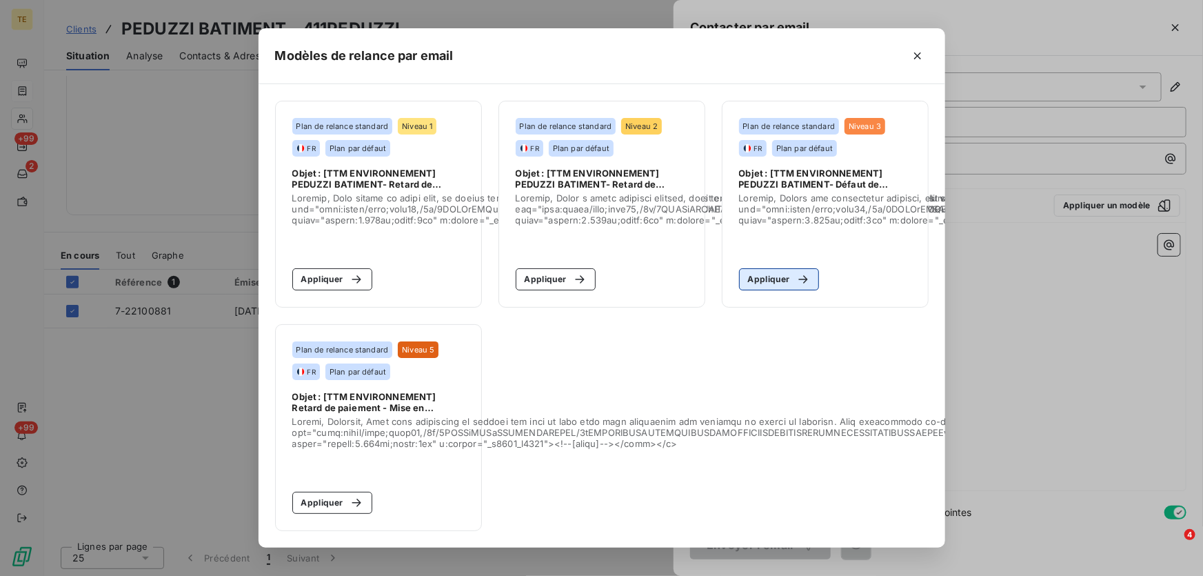
click at [791, 272] on div "button" at bounding box center [799, 279] width 21 height 14
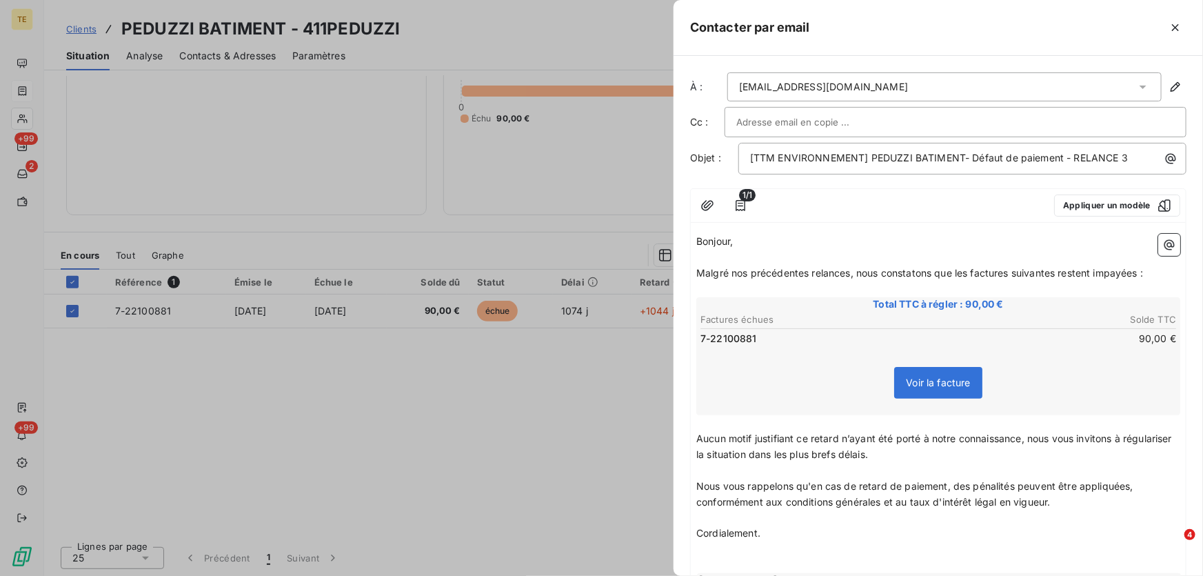
scroll to position [0, 0]
click at [1174, 28] on icon "button" at bounding box center [1175, 27] width 7 height 7
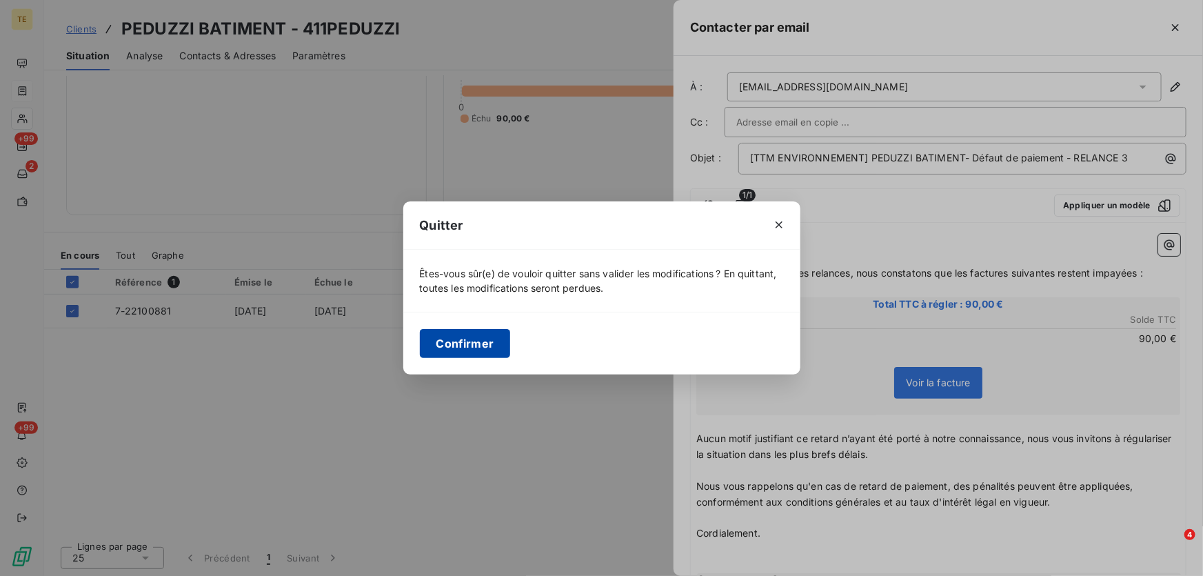
click at [486, 337] on button "Confirmer" at bounding box center [465, 343] width 91 height 29
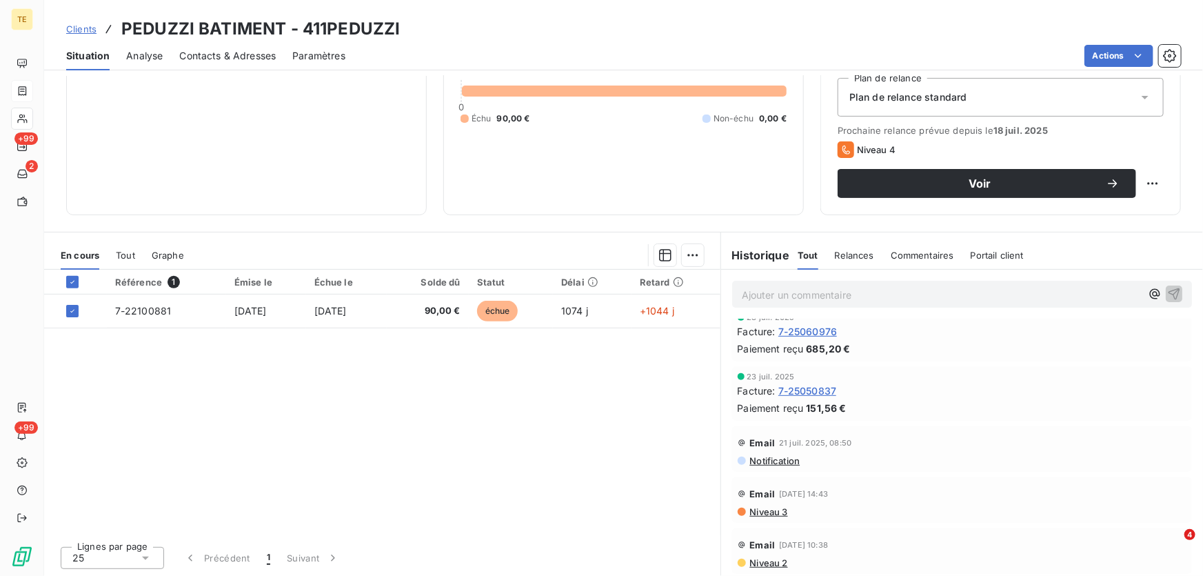
click at [759, 509] on span "Niveau 3" at bounding box center [768, 511] width 39 height 11
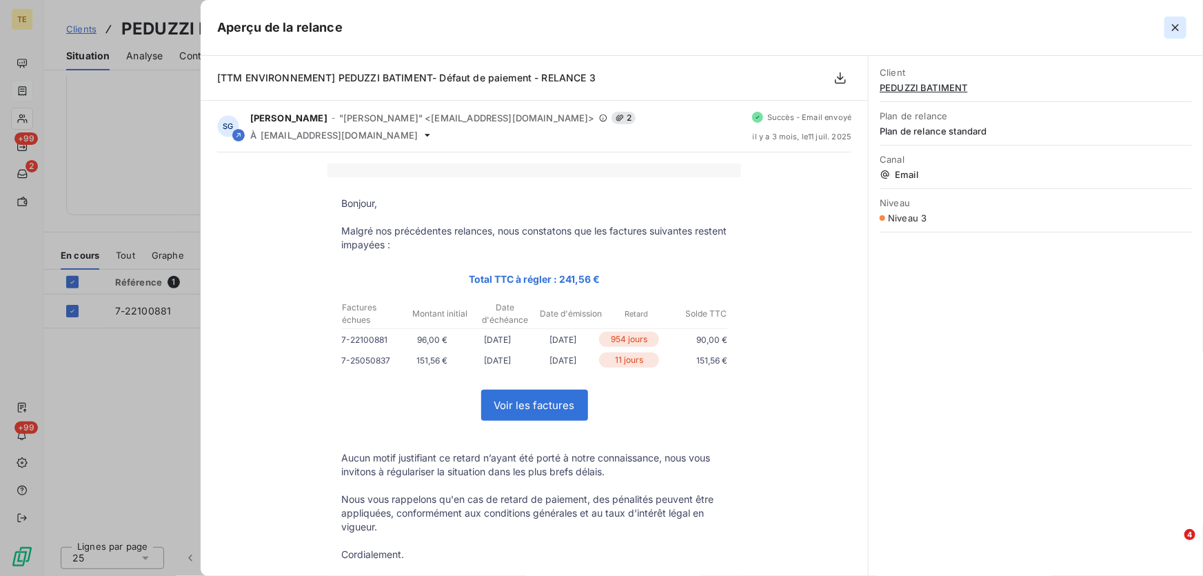
click at [1172, 28] on icon "button" at bounding box center [1175, 28] width 14 height 14
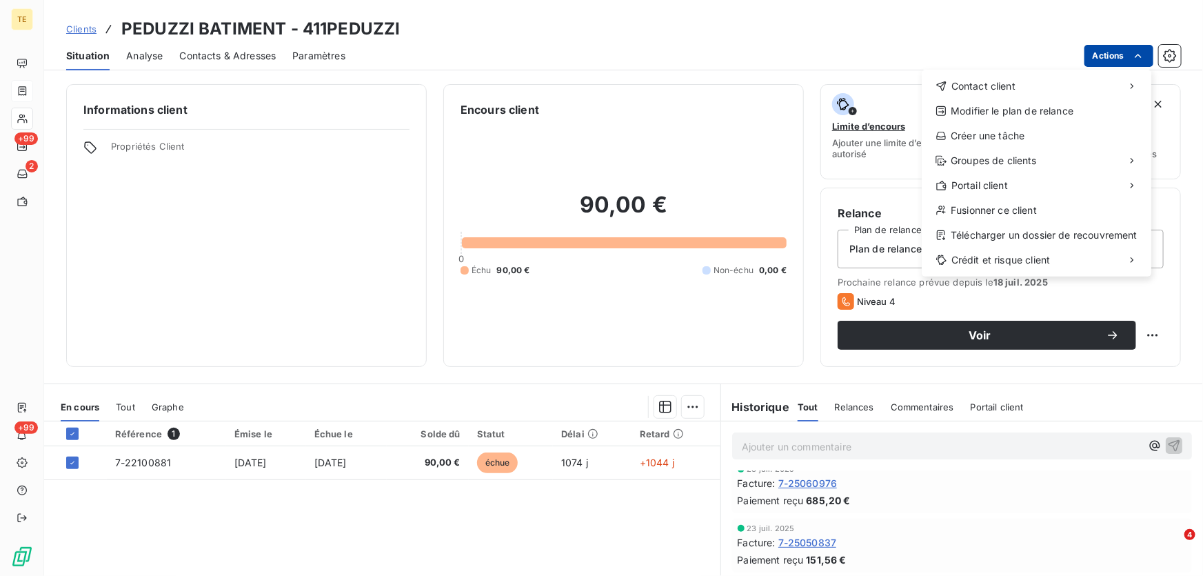
click at [1117, 56] on html "TE +99 2 +99 Clients PEDUZZI BATIMENT - 411PEDUZZI Situation Analyse Contacts &…" at bounding box center [601, 288] width 1203 height 576
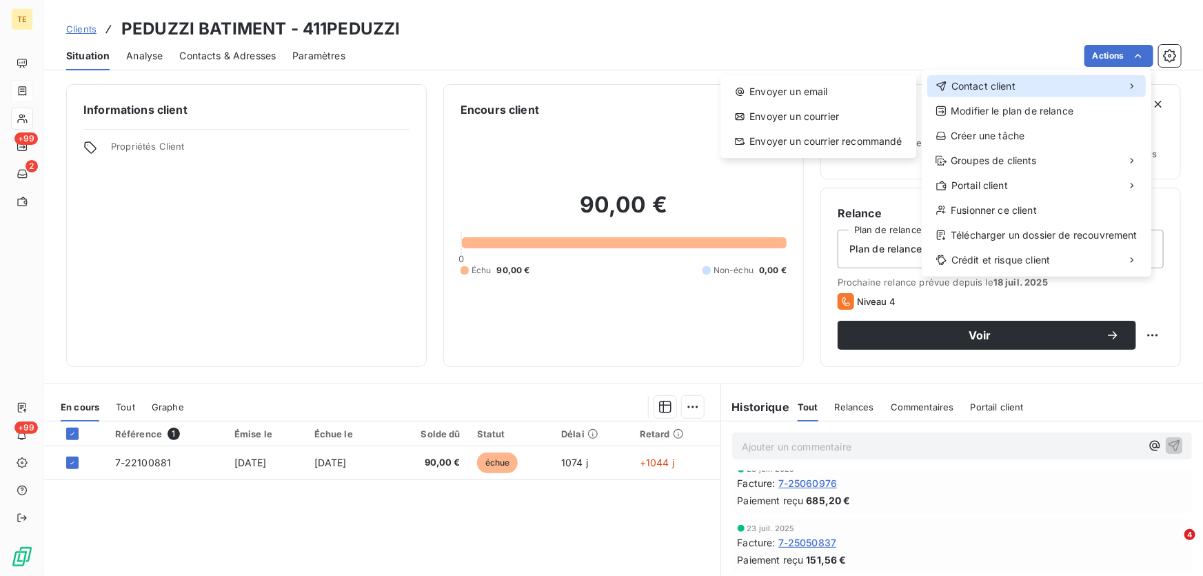
click at [1006, 83] on span "Contact client" at bounding box center [983, 86] width 64 height 14
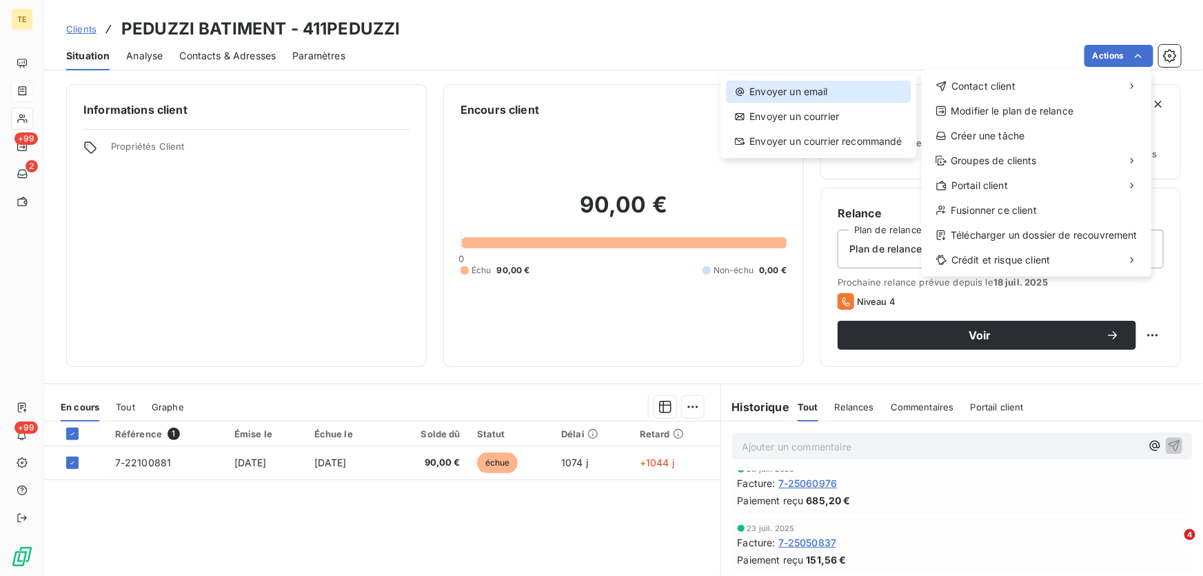
click at [759, 87] on div "Envoyer un email" at bounding box center [818, 92] width 185 height 22
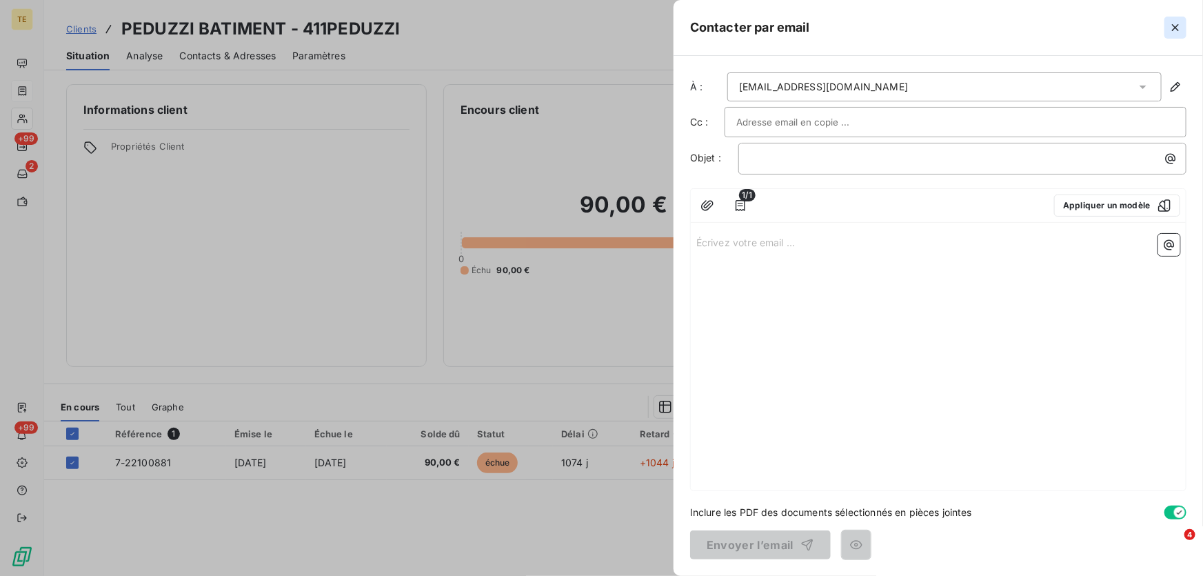
click at [1174, 28] on icon "button" at bounding box center [1175, 27] width 7 height 7
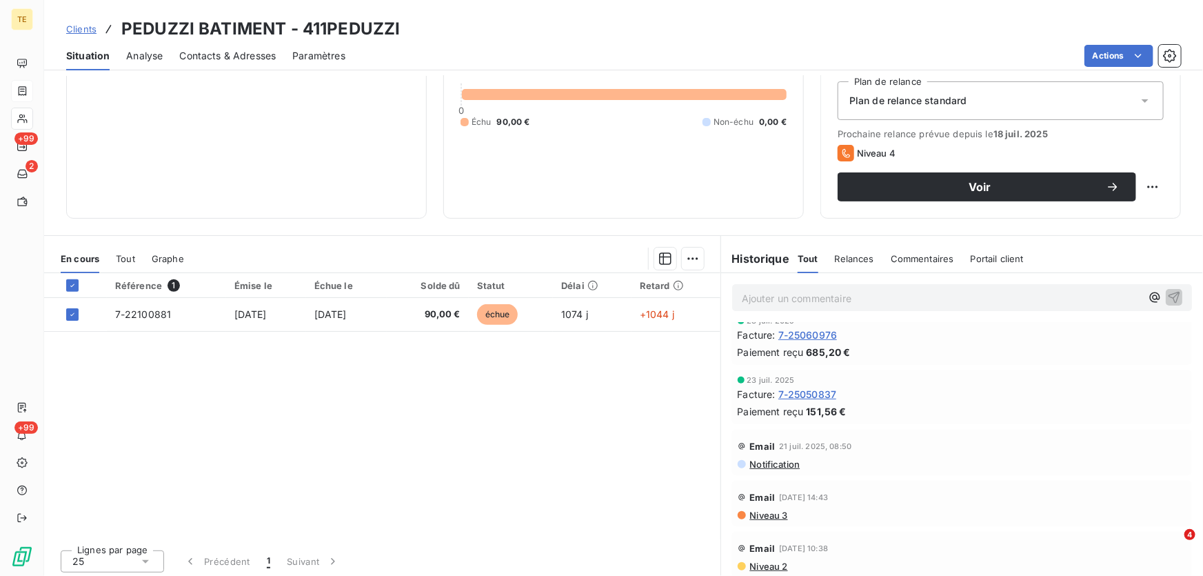
scroll to position [152, 0]
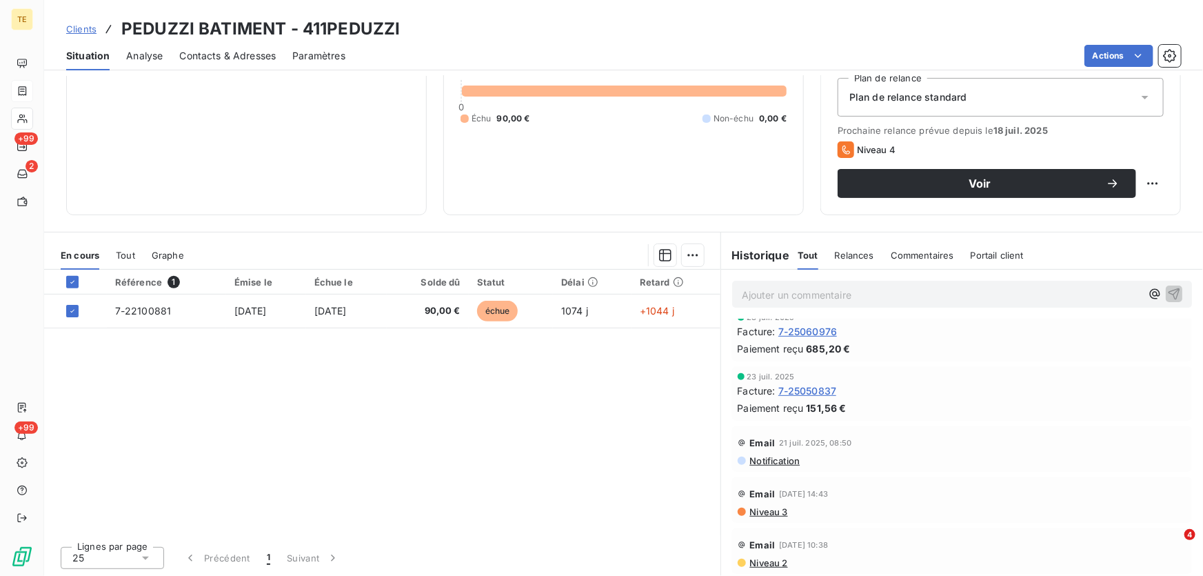
click at [771, 512] on span "Niveau 3" at bounding box center [768, 511] width 39 height 11
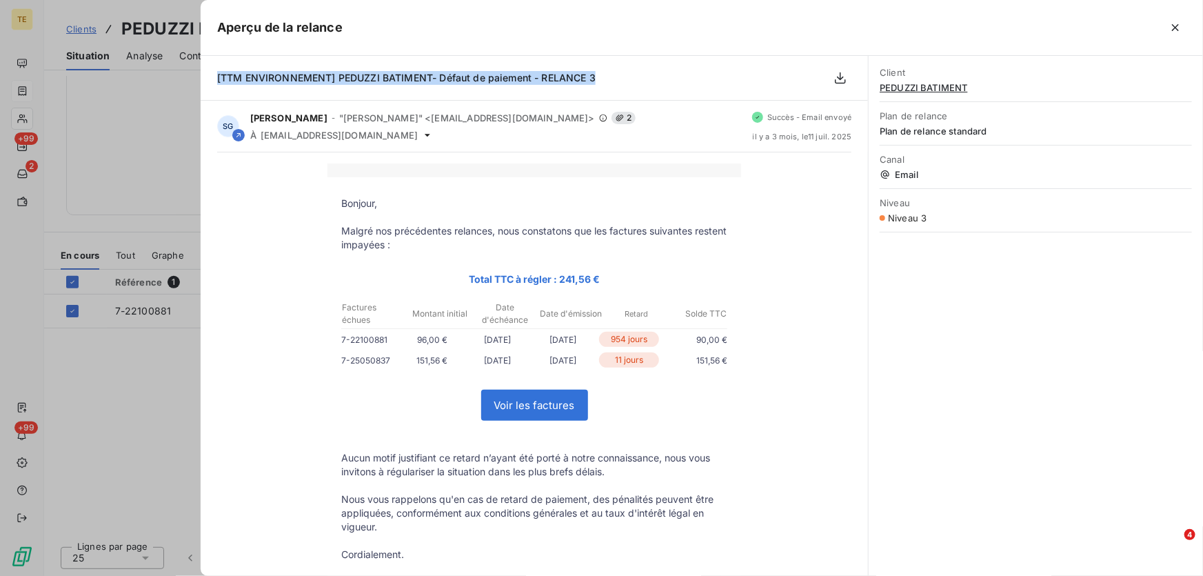
drag, startPoint x: 611, startPoint y: 73, endPoint x: 215, endPoint y: 79, distance: 396.3
click at [214, 78] on div "[TTM ENVIRONNEMENT] PEDUZZI BATIMENT- Défaut de paiement - RELANCE 3" at bounding box center [534, 78] width 667 height 45
copy span "[TTM ENVIRONNEMENT] PEDUZZI BATIMENT- Défaut de paiement - RELANCE 3"
click at [1181, 32] on icon "button" at bounding box center [1175, 28] width 14 height 14
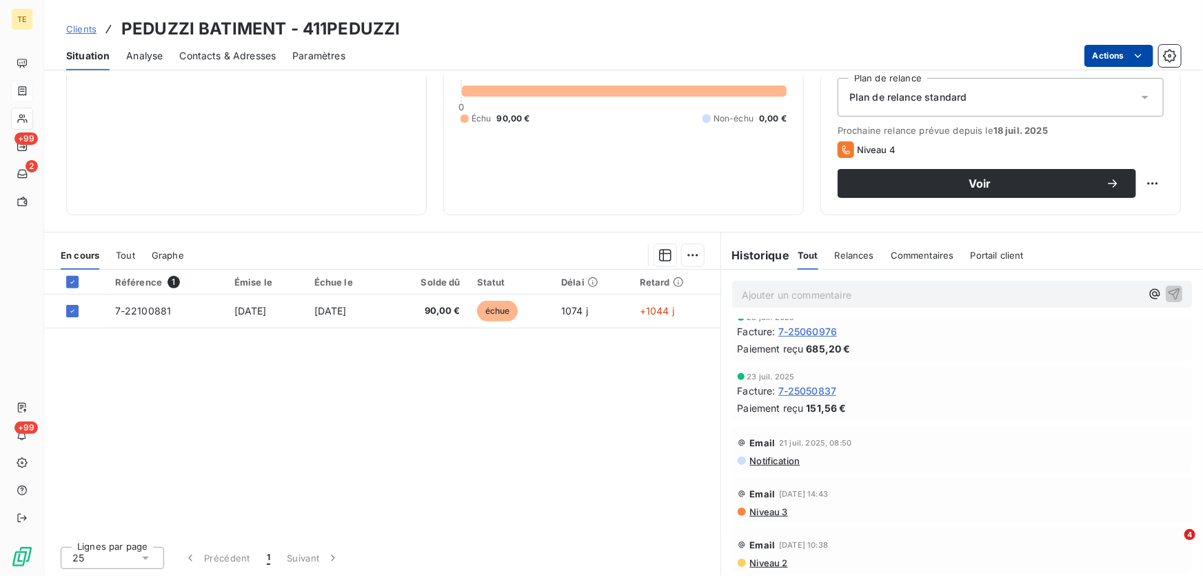
click at [1105, 54] on html "TE +99 2 +99 Clients PEDUZZI BATIMENT - 411PEDUZZI Situation Analyse Contacts &…" at bounding box center [601, 288] width 1203 height 576
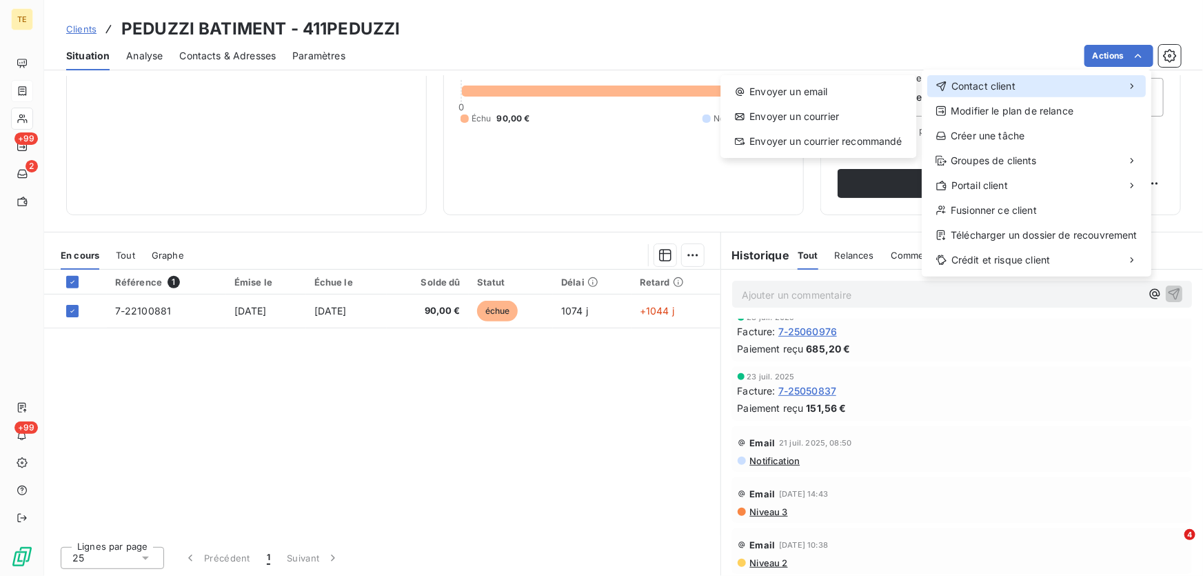
click at [990, 86] on span "Contact client" at bounding box center [983, 86] width 64 height 14
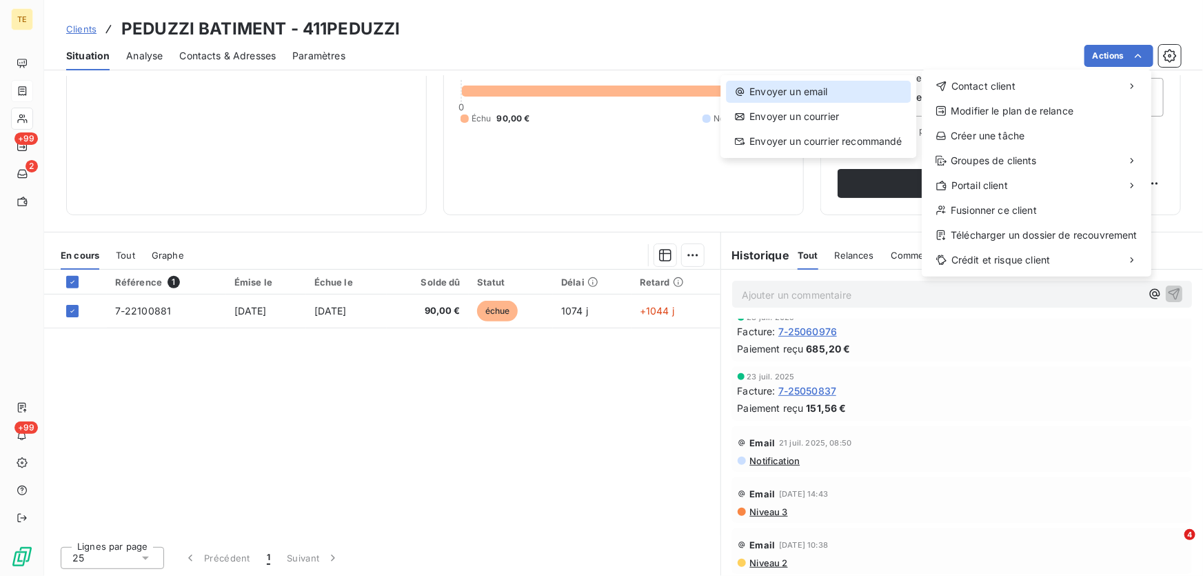
click at [798, 90] on div "Envoyer un email" at bounding box center [818, 92] width 185 height 22
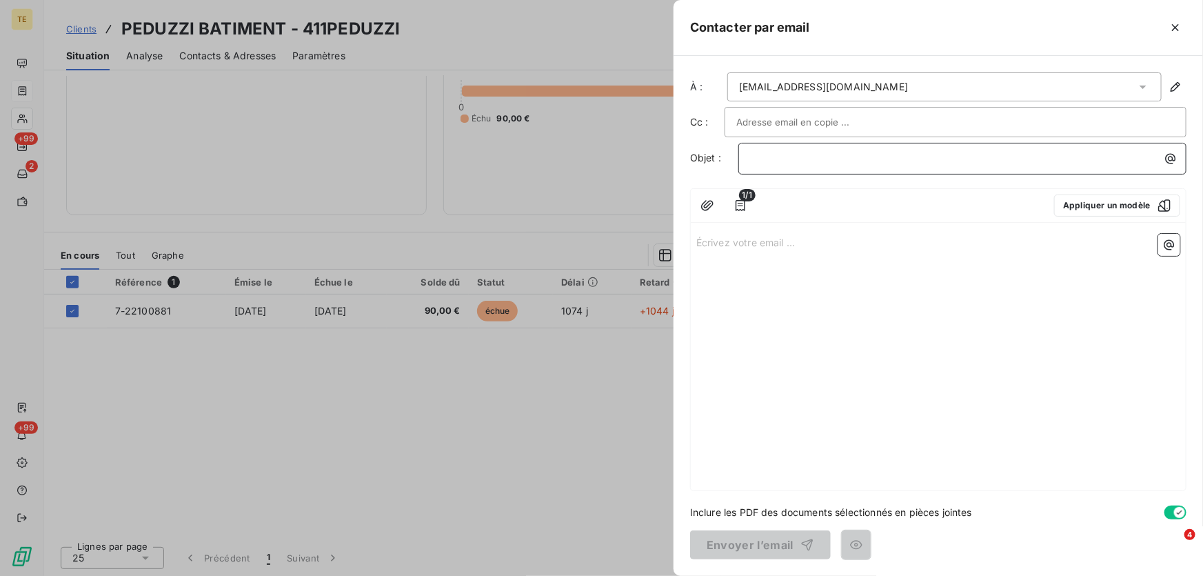
click at [751, 158] on p "﻿" at bounding box center [965, 158] width 431 height 16
click at [1073, 157] on span "[TTM ENVIRONNEMENT] PEDUZZI BATIMENT- Défaut de paiement - RELANCE 3" at bounding box center [939, 158] width 378 height 12
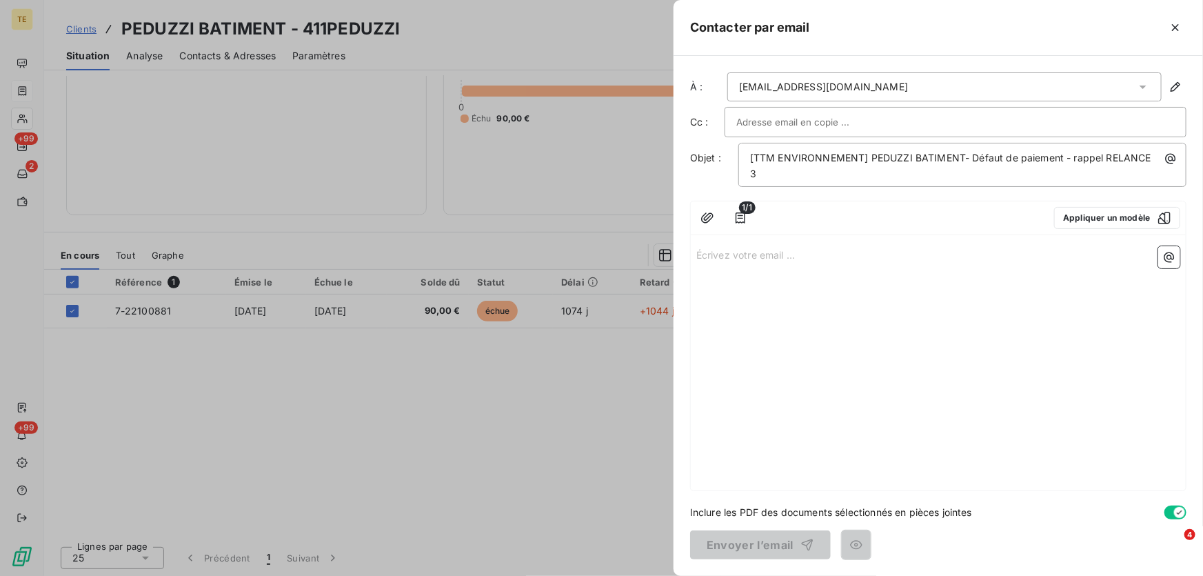
click at [718, 246] on p "Écrivez votre email ... ﻿" at bounding box center [938, 254] width 484 height 16
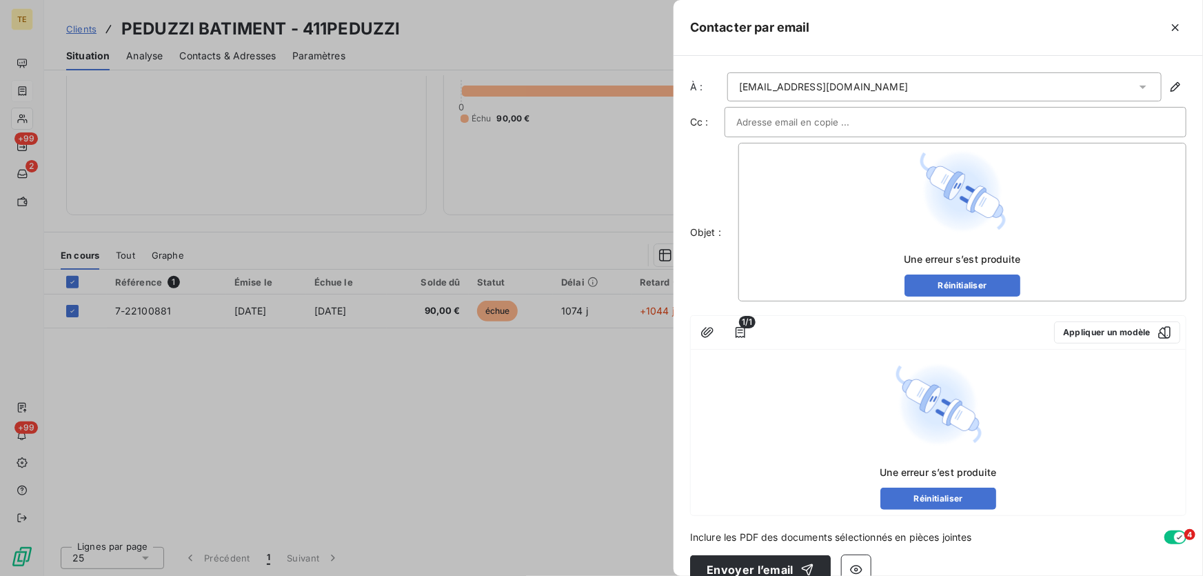
click at [558, 412] on div at bounding box center [601, 288] width 1203 height 576
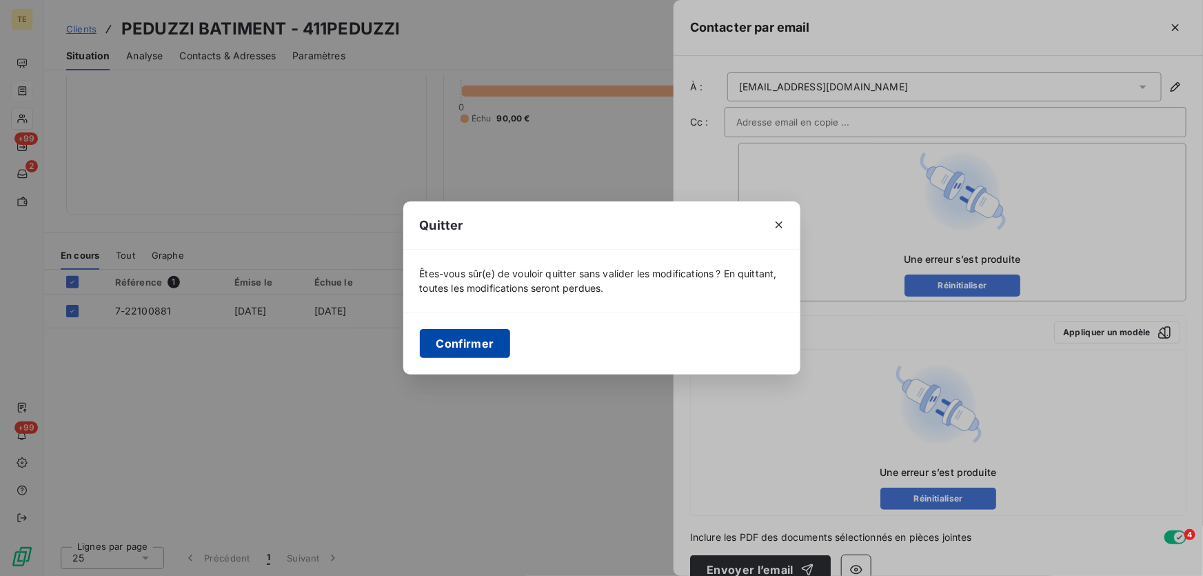
click at [485, 343] on button "Confirmer" at bounding box center [465, 343] width 91 height 29
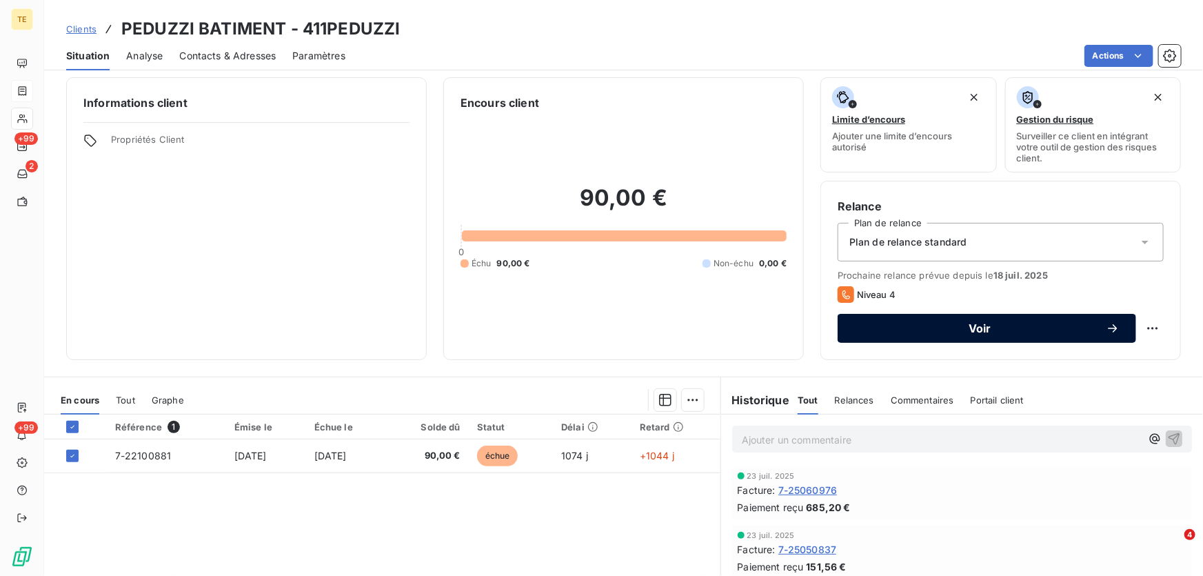
scroll to position [0, 0]
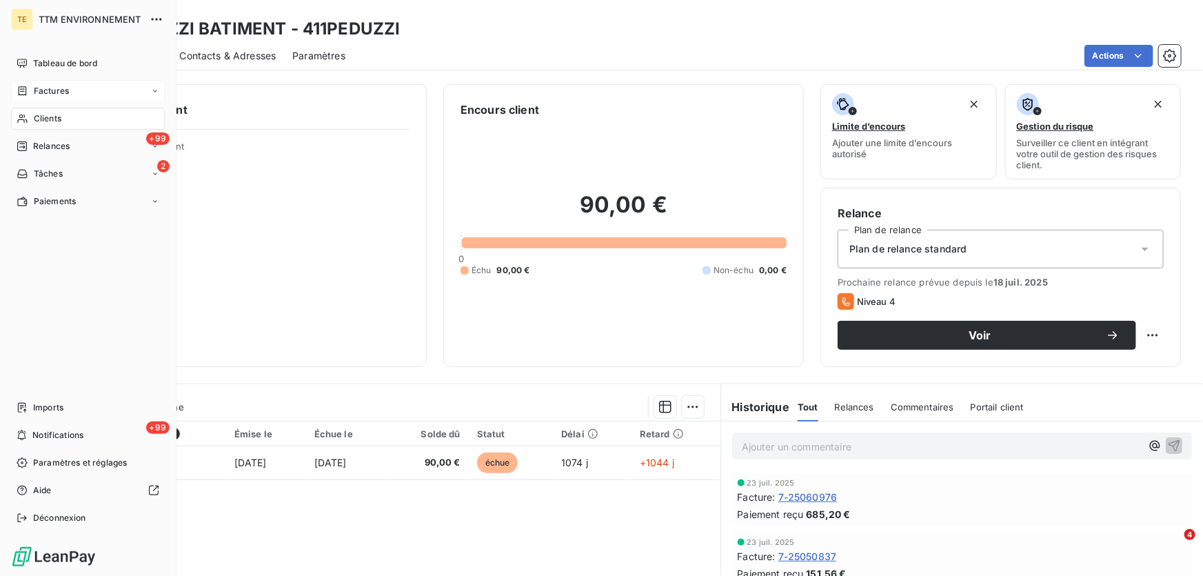
click at [56, 119] on span "Clients" at bounding box center [48, 118] width 28 height 12
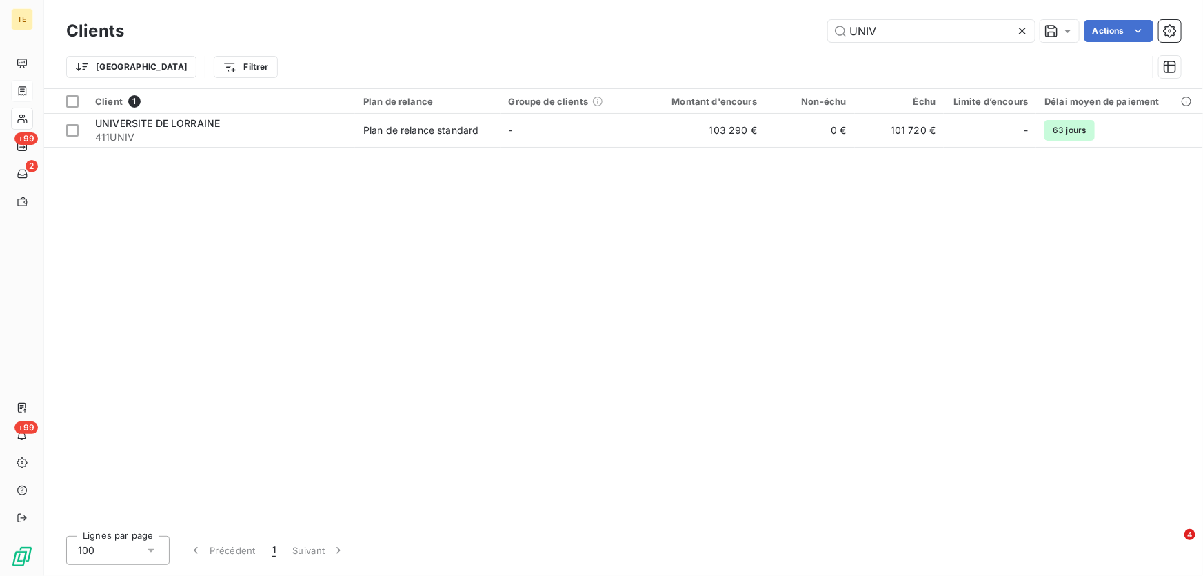
drag, startPoint x: 896, startPoint y: 28, endPoint x: 728, endPoint y: 28, distance: 168.2
click at [728, 28] on div "UNIV Actions" at bounding box center [661, 31] width 1040 height 22
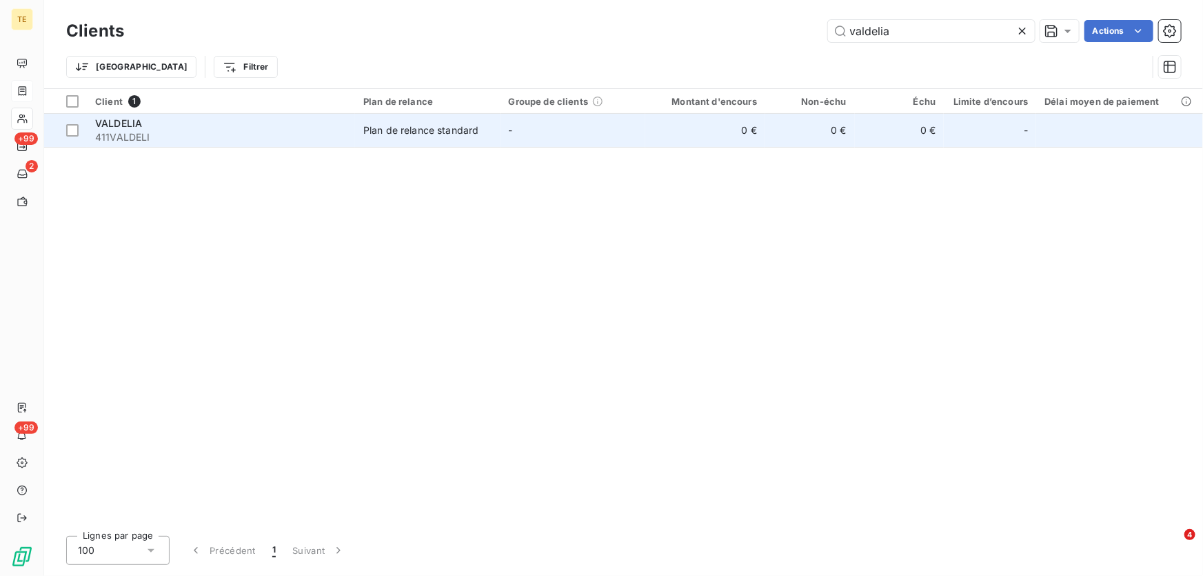
type input "valdelia"
click at [114, 130] on span "411VALDELI" at bounding box center [221, 137] width 252 height 14
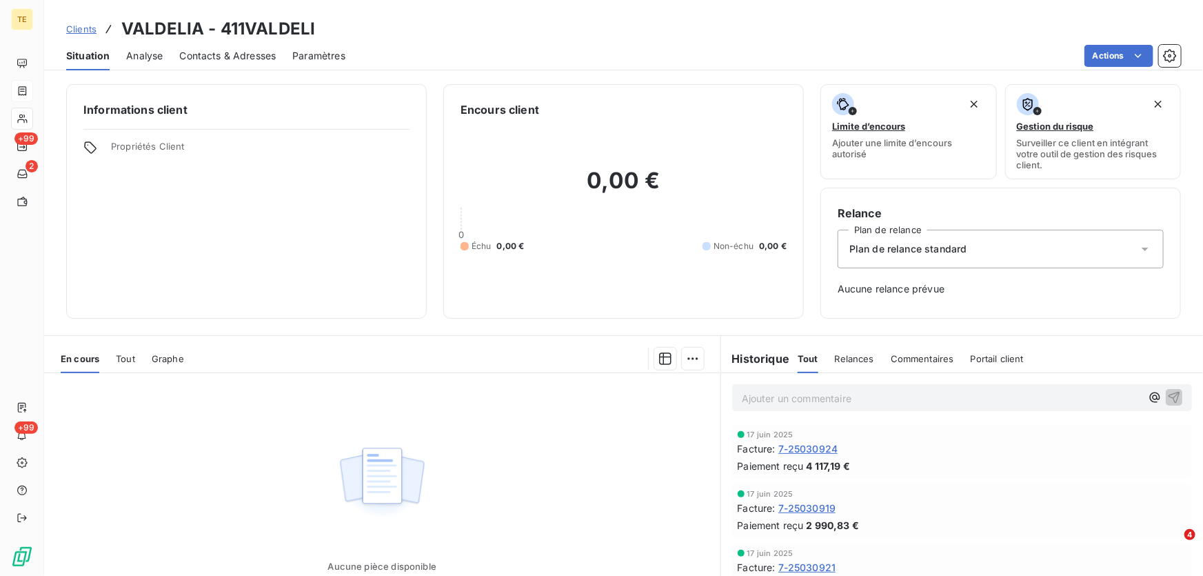
click at [748, 392] on p "Ajouter un commentaire ﻿" at bounding box center [941, 397] width 399 height 17
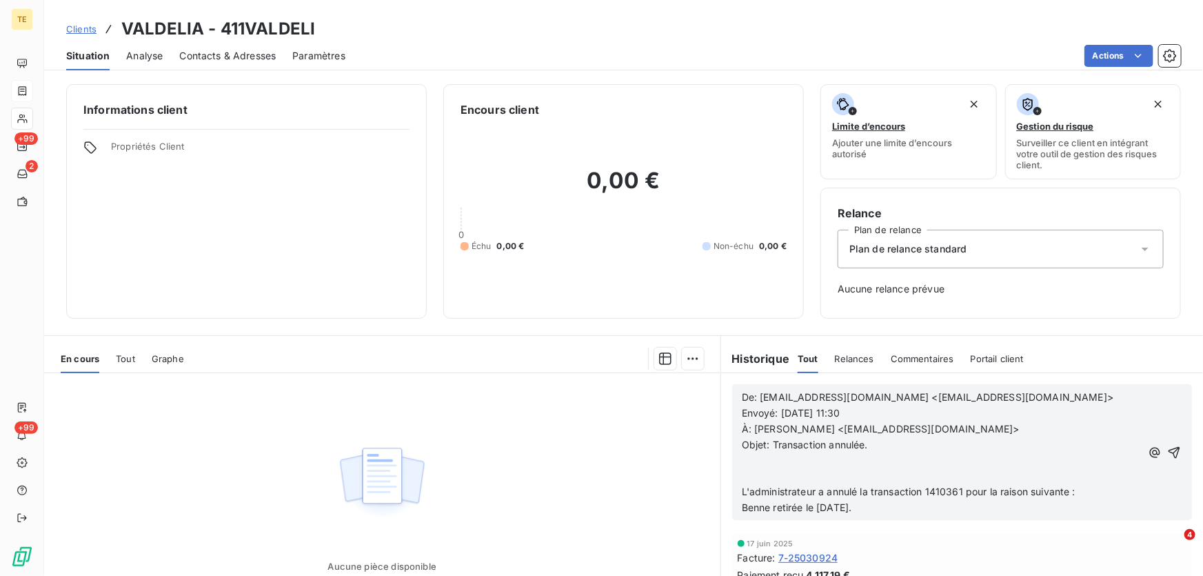
scroll to position [62, 0]
click at [774, 462] on p "﻿" at bounding box center [941, 461] width 399 height 16
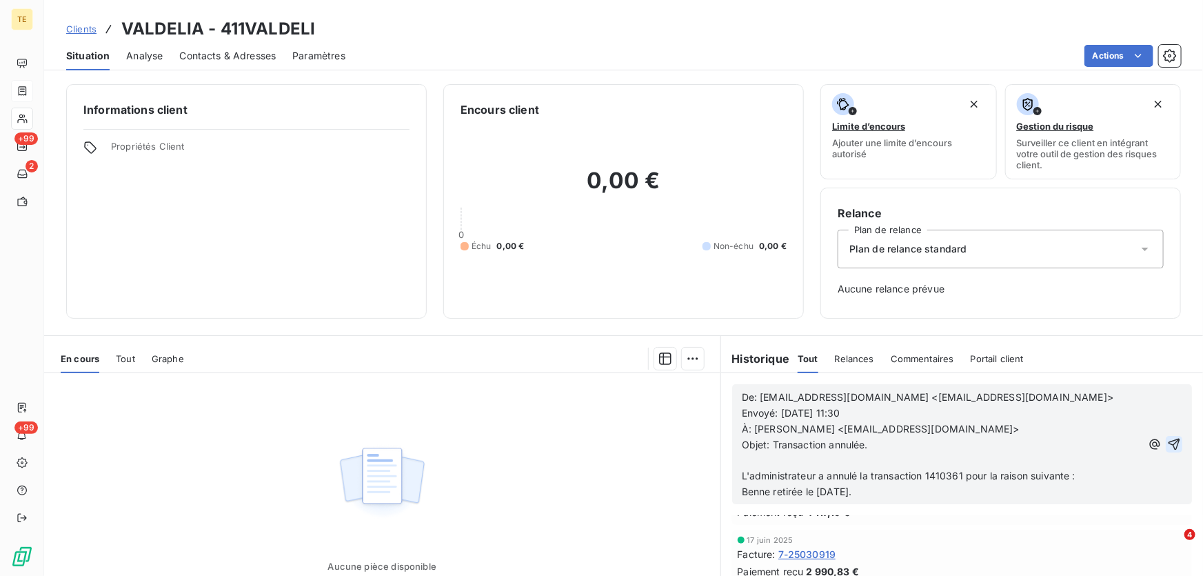
click at [1168, 446] on icon "button" at bounding box center [1174, 444] width 12 height 12
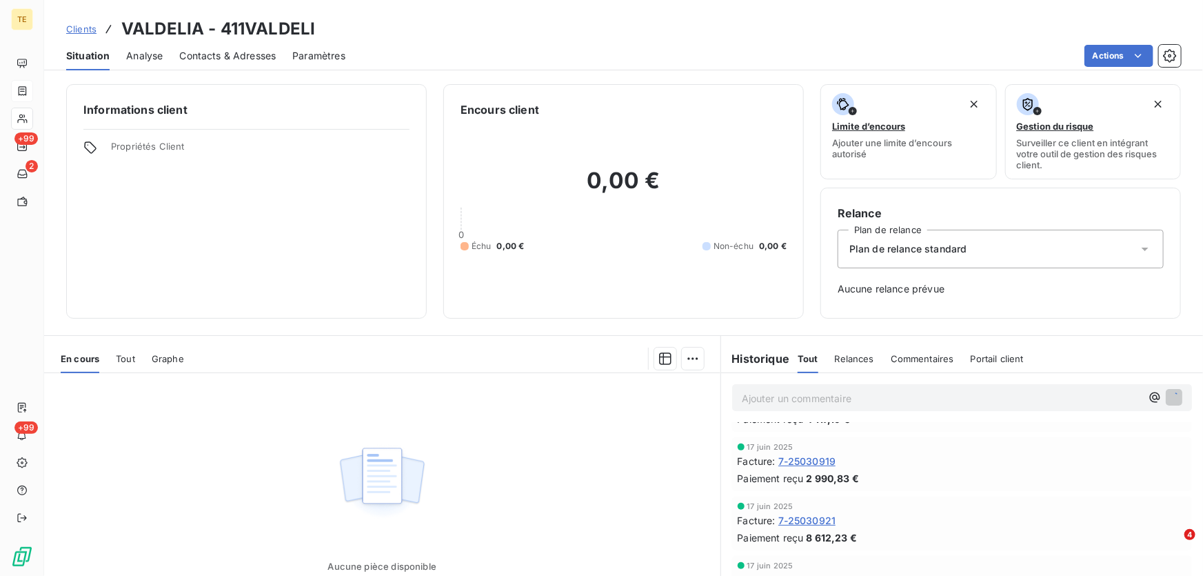
scroll to position [0, 0]
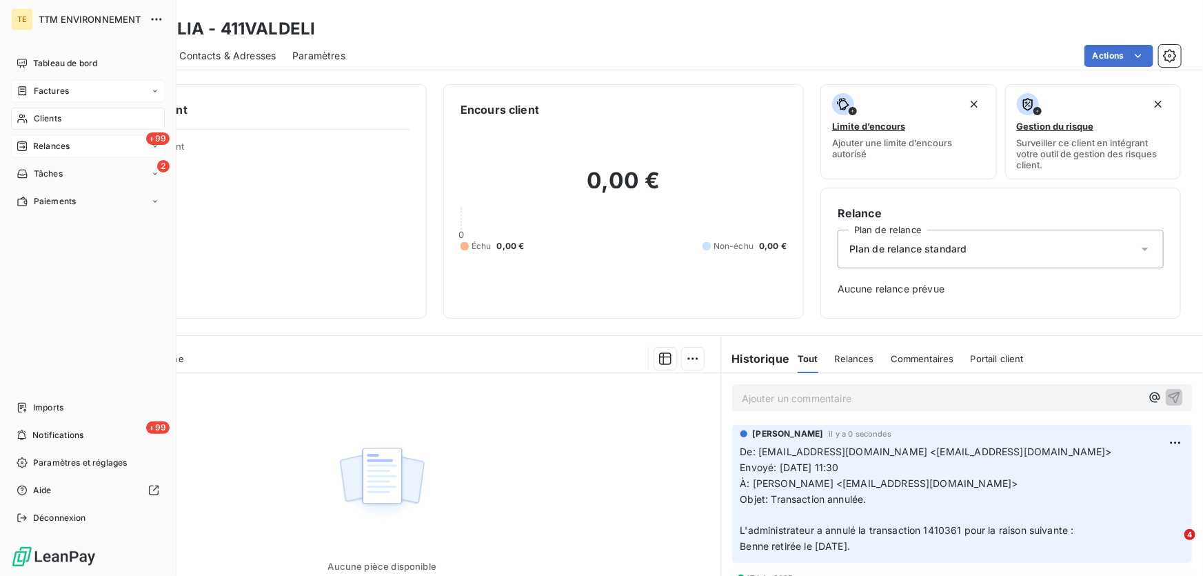
click at [47, 143] on span "Relances" at bounding box center [51, 146] width 37 height 12
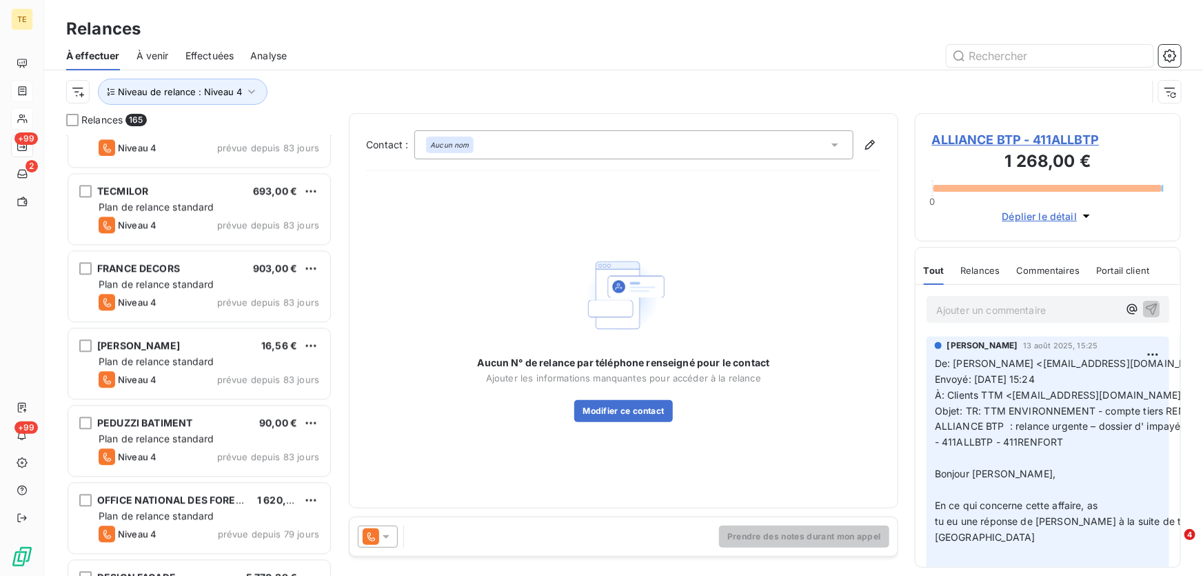
scroll to position [1692, 0]
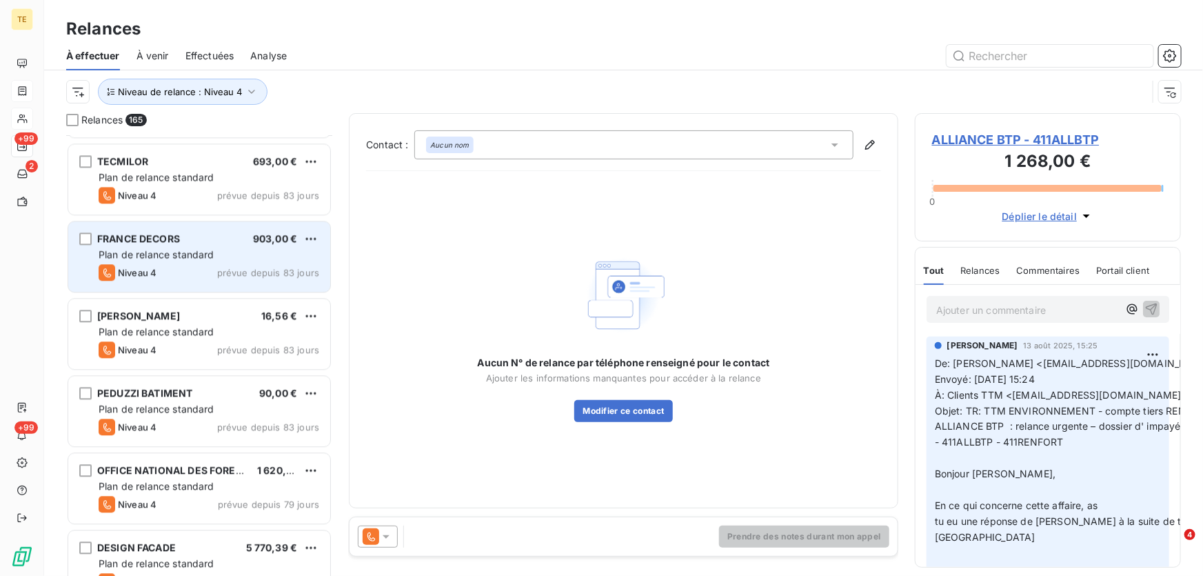
click at [176, 248] on span "Plan de relance standard" at bounding box center [157, 254] width 116 height 12
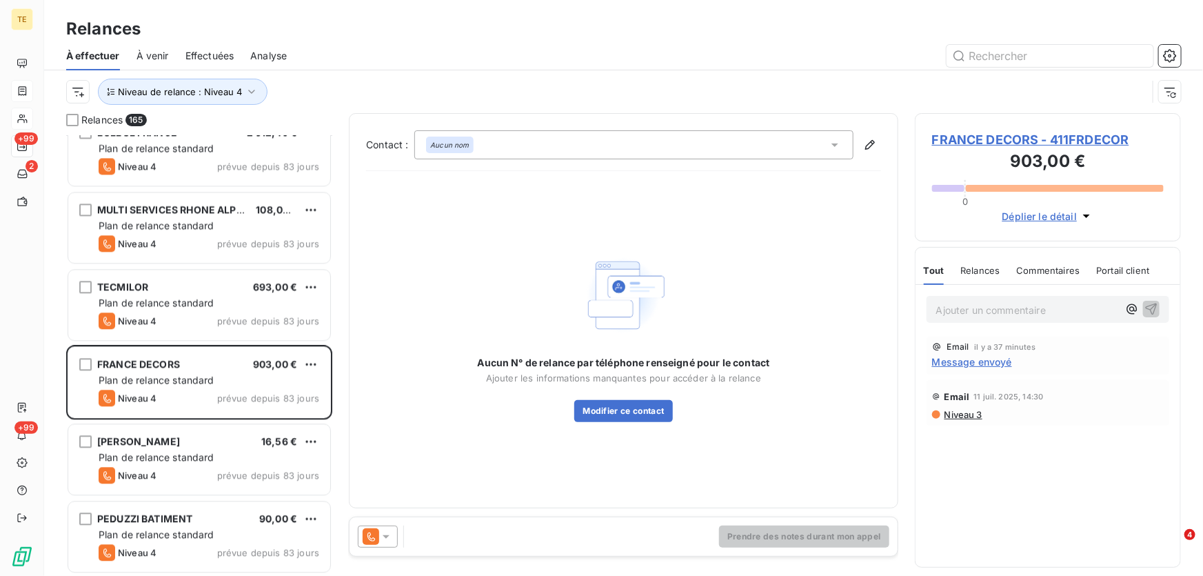
scroll to position [1755, 0]
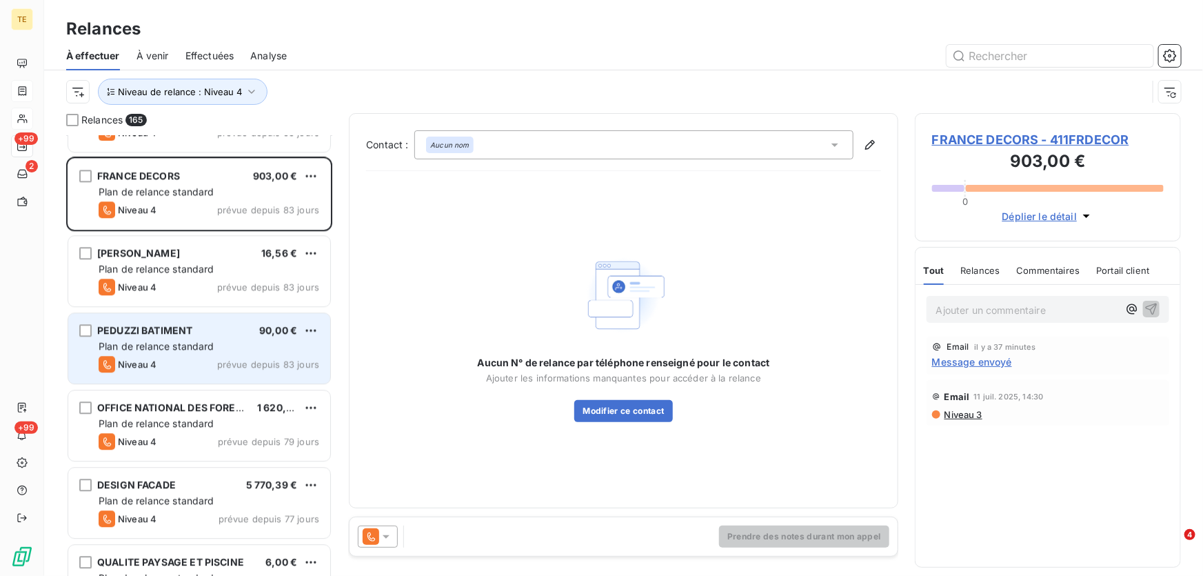
click at [156, 337] on div "PEDUZZI BATIMENT 90,00 € Plan de relance standard Niveau 4 prévue depuis 83 jou…" at bounding box center [199, 348] width 262 height 70
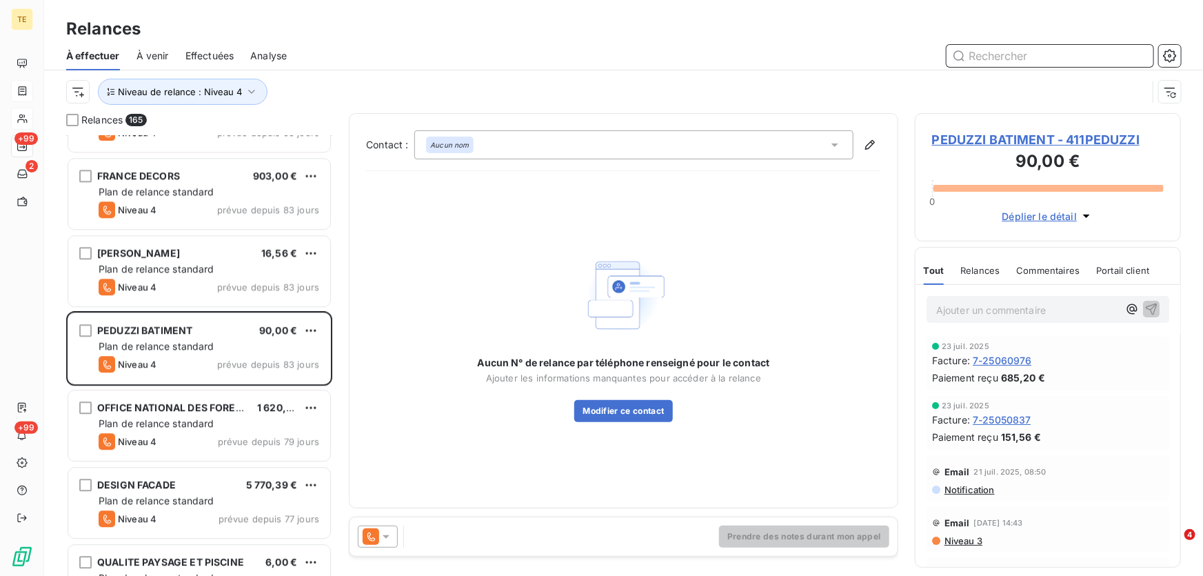
click at [1079, 57] on input "text" at bounding box center [1049, 56] width 207 height 22
click at [977, 136] on span "PEDUZZI BATIMENT - 411PEDUZZI" at bounding box center [1048, 139] width 232 height 19
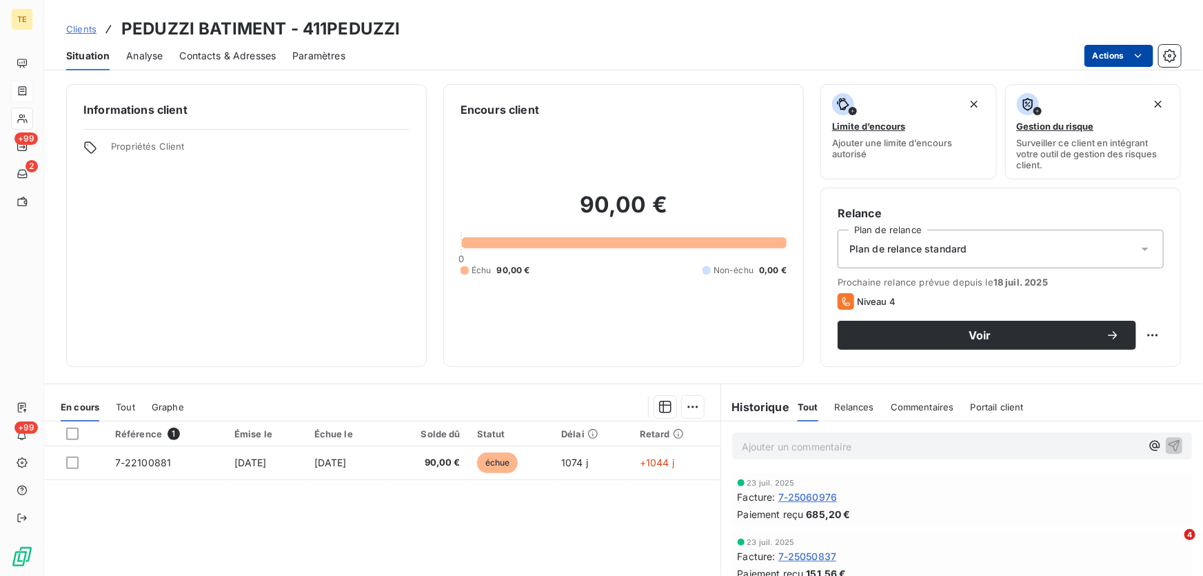
click at [1111, 58] on html "TE +99 2 +99 Clients PEDUZZI BATIMENT - 411PEDUZZI Situation Analyse Contacts &…" at bounding box center [601, 288] width 1203 height 576
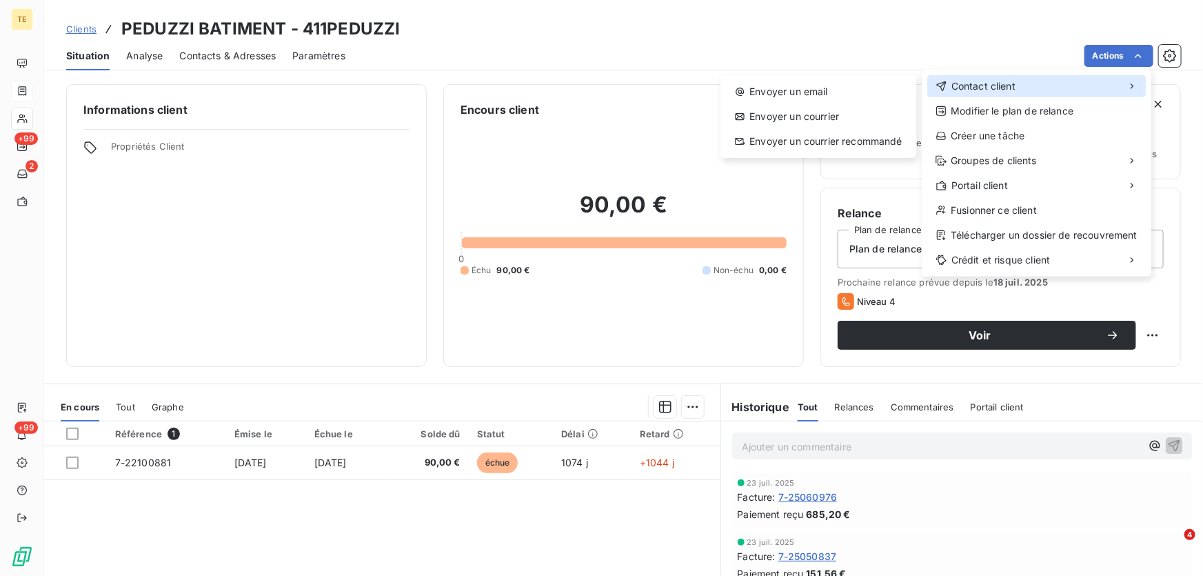
click at [992, 85] on span "Contact client" at bounding box center [983, 86] width 64 height 14
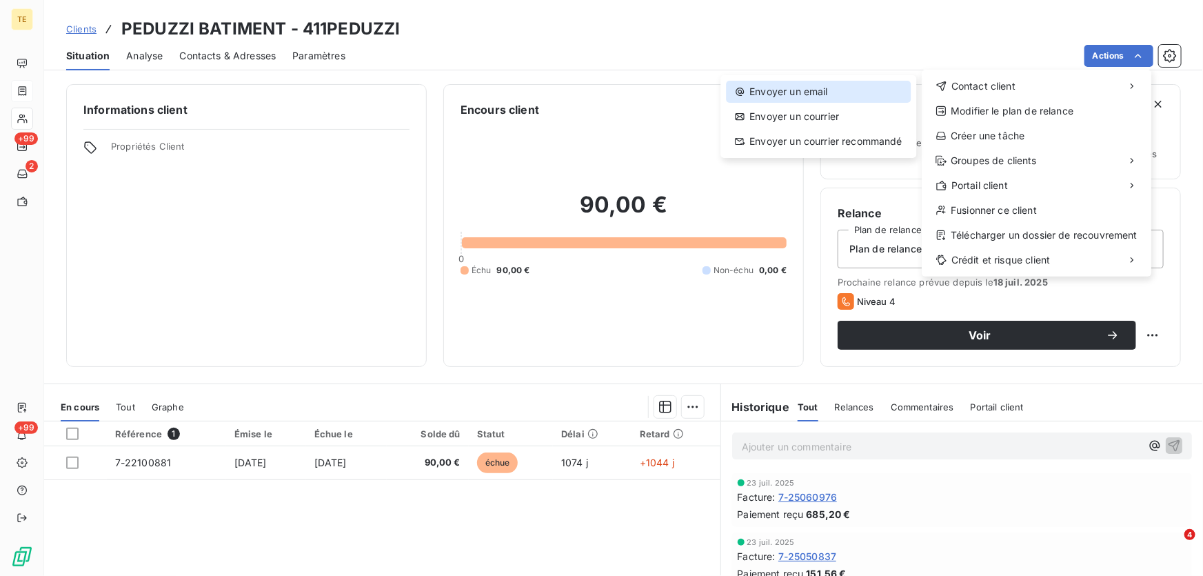
click at [813, 98] on div "Envoyer un email" at bounding box center [818, 92] width 185 height 22
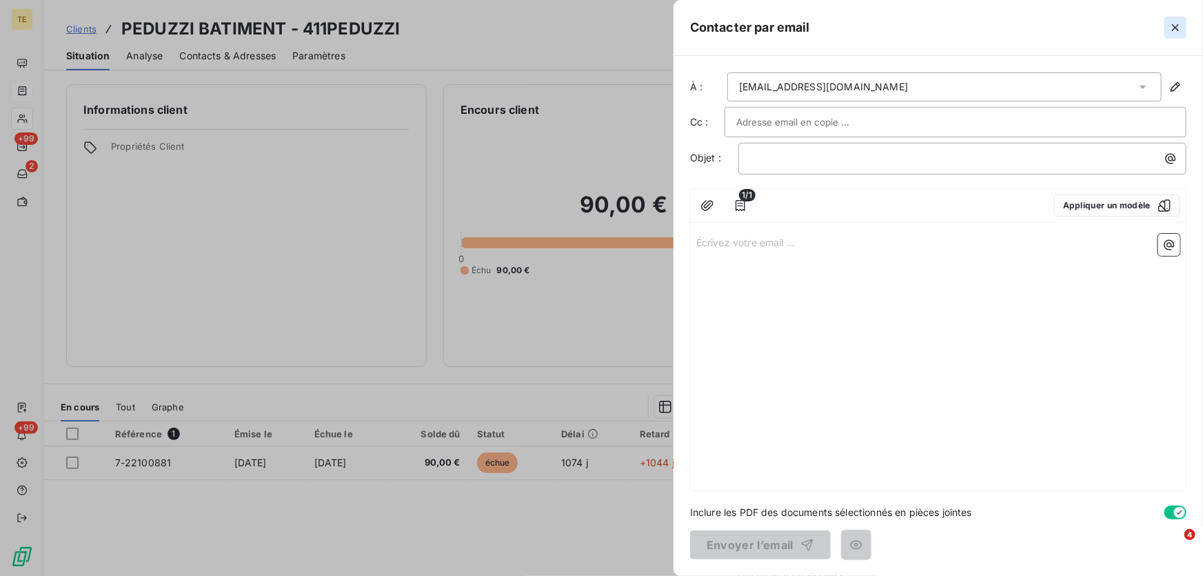
click at [1175, 26] on icon "button" at bounding box center [1175, 28] width 14 height 14
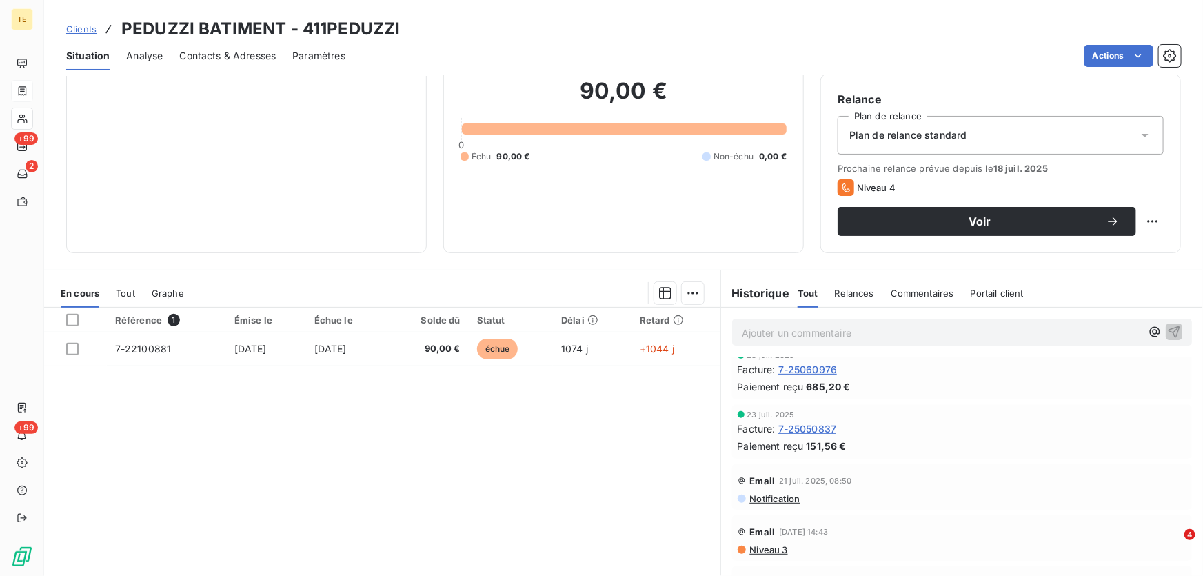
scroll to position [152, 0]
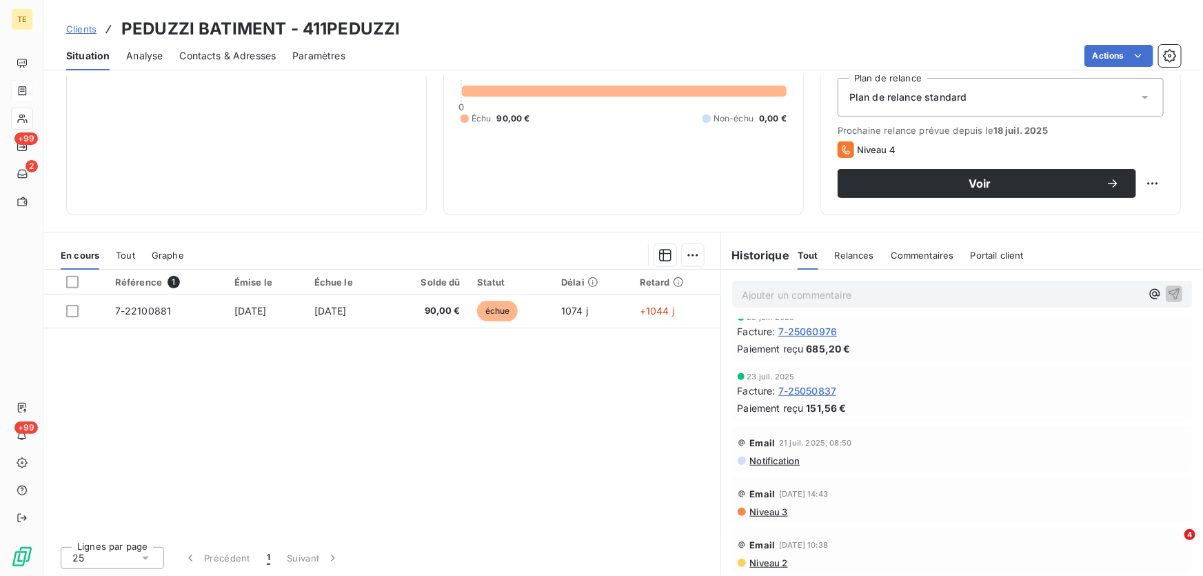
click at [767, 509] on span "Niveau 3" at bounding box center [768, 511] width 39 height 11
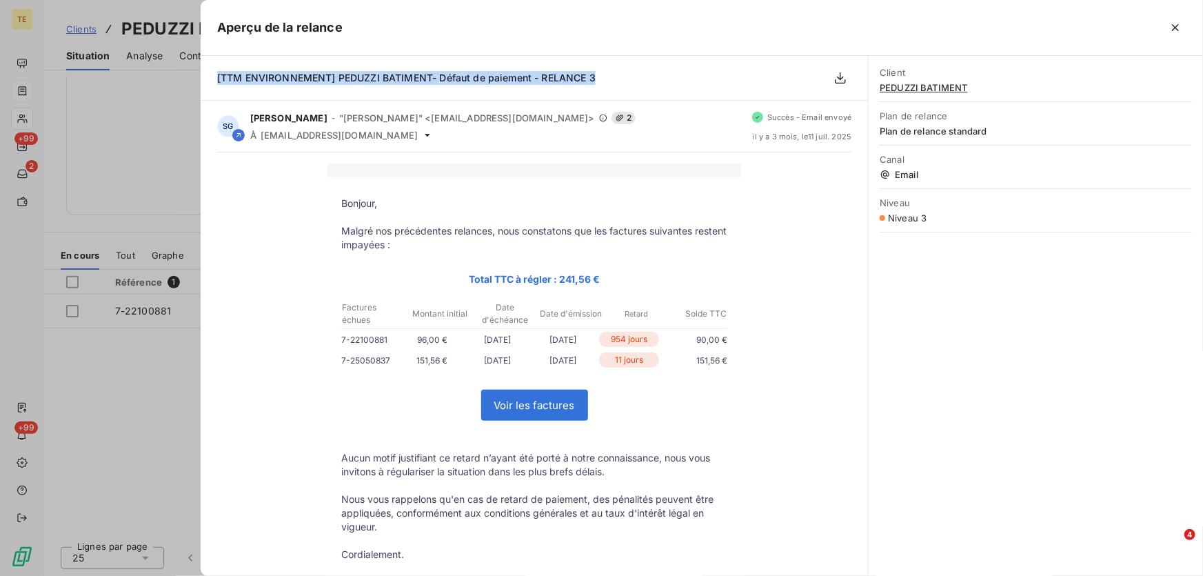
drag, startPoint x: 608, startPoint y: 76, endPoint x: 218, endPoint y: 82, distance: 390.2
click at [218, 82] on div "[TTM ENVIRONNEMENT] PEDUZZI BATIMENT- Défaut de paiement - RELANCE 3" at bounding box center [534, 78] width 667 height 45
copy span "[TTM ENVIRONNEMENT] PEDUZZI BATIMENT- Défaut de paiement - RELANCE 3"
click at [1175, 30] on icon "button" at bounding box center [1175, 28] width 14 height 14
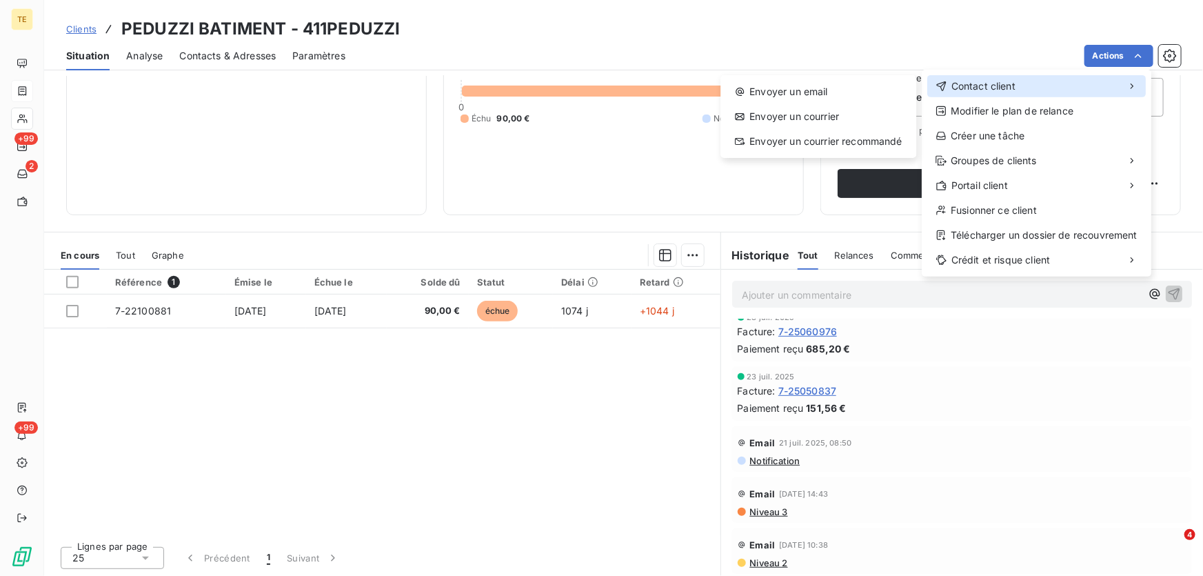
click at [970, 88] on span "Contact client" at bounding box center [983, 86] width 64 height 14
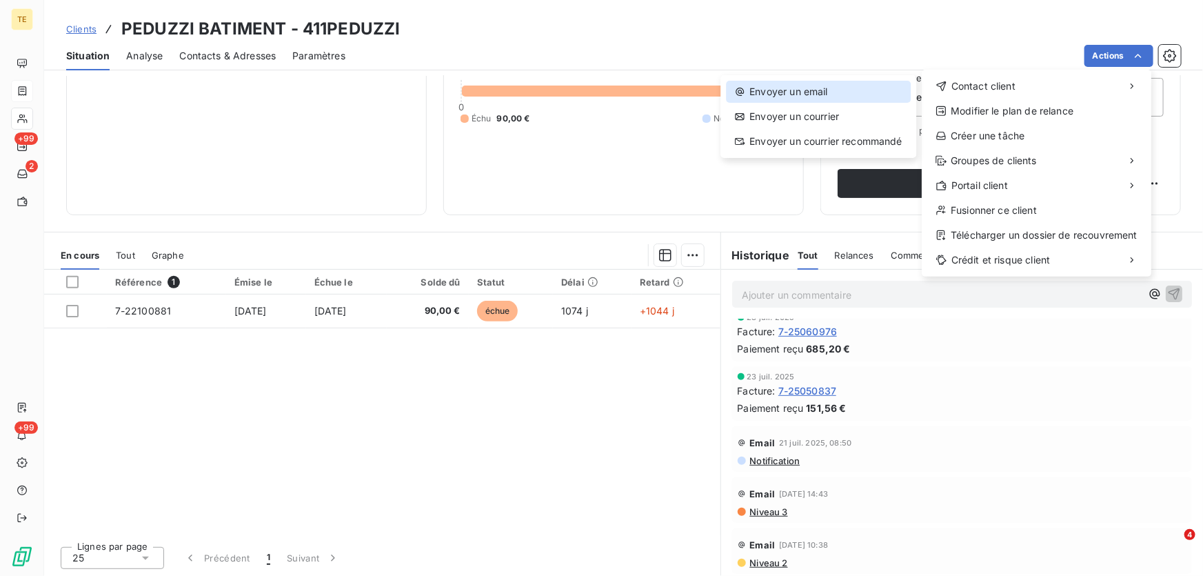
click at [821, 90] on div "Envoyer un email" at bounding box center [818, 92] width 185 height 22
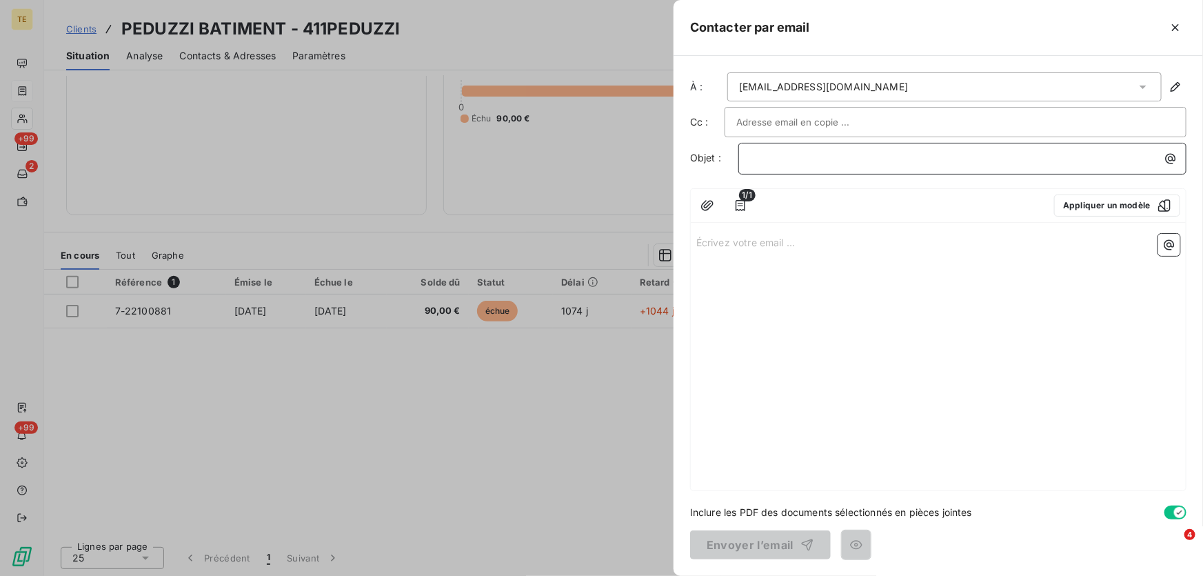
click at [788, 158] on p "﻿" at bounding box center [965, 158] width 431 height 16
click at [1075, 156] on span "[TTM ENVIRONNEMENT] PEDUZZI BATIMENT- Défaut de paiement - RELANCE 3" at bounding box center [939, 158] width 378 height 12
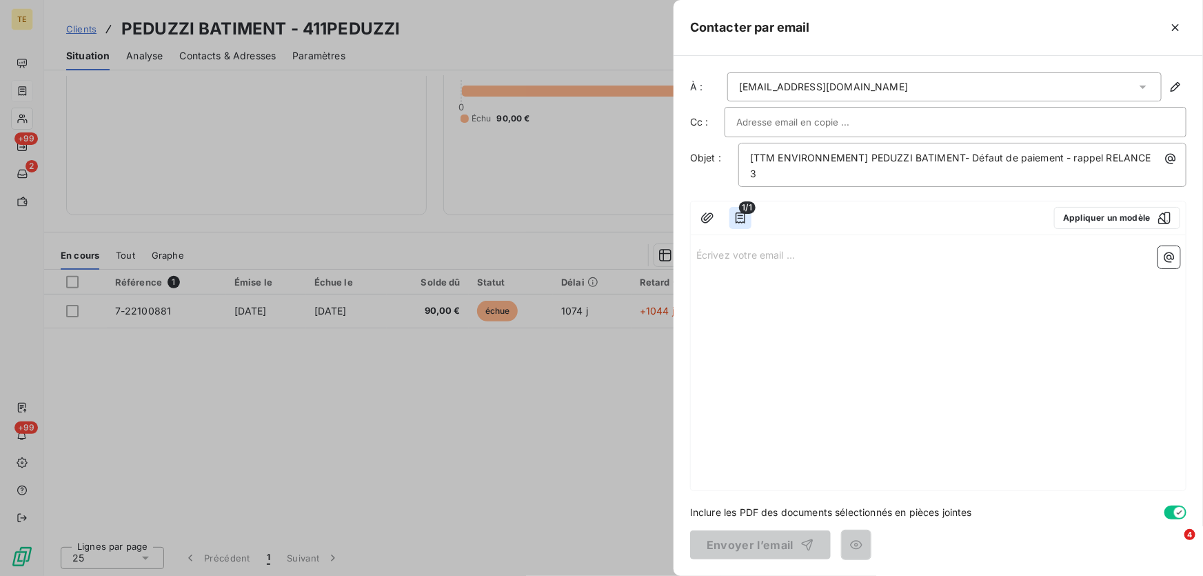
click at [741, 211] on icon "button" at bounding box center [740, 218] width 14 height 14
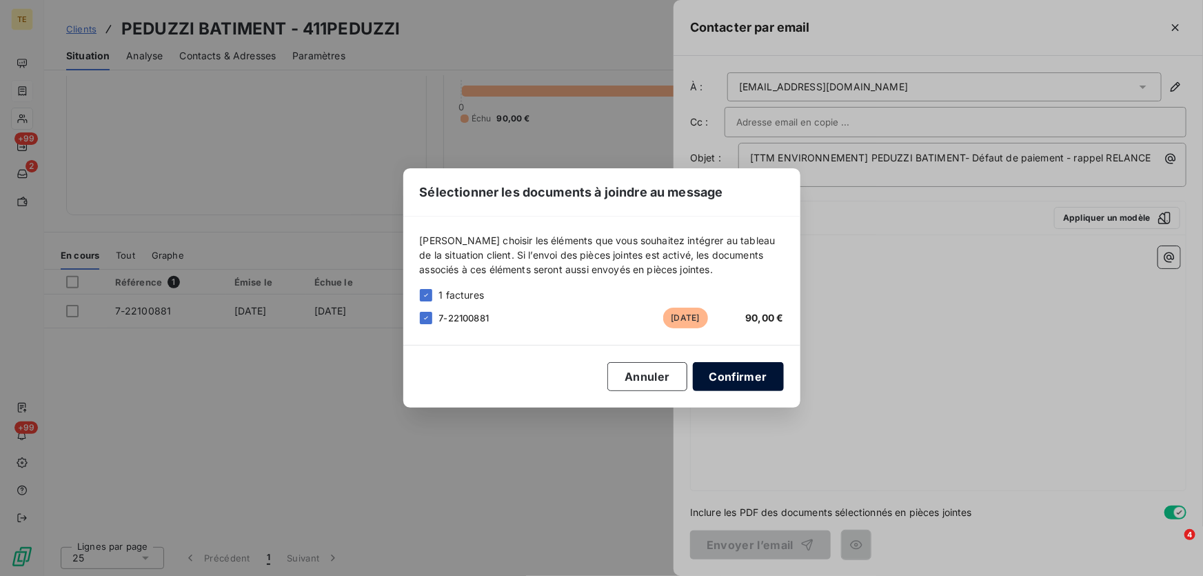
click at [724, 375] on button "Confirmer" at bounding box center [738, 376] width 91 height 29
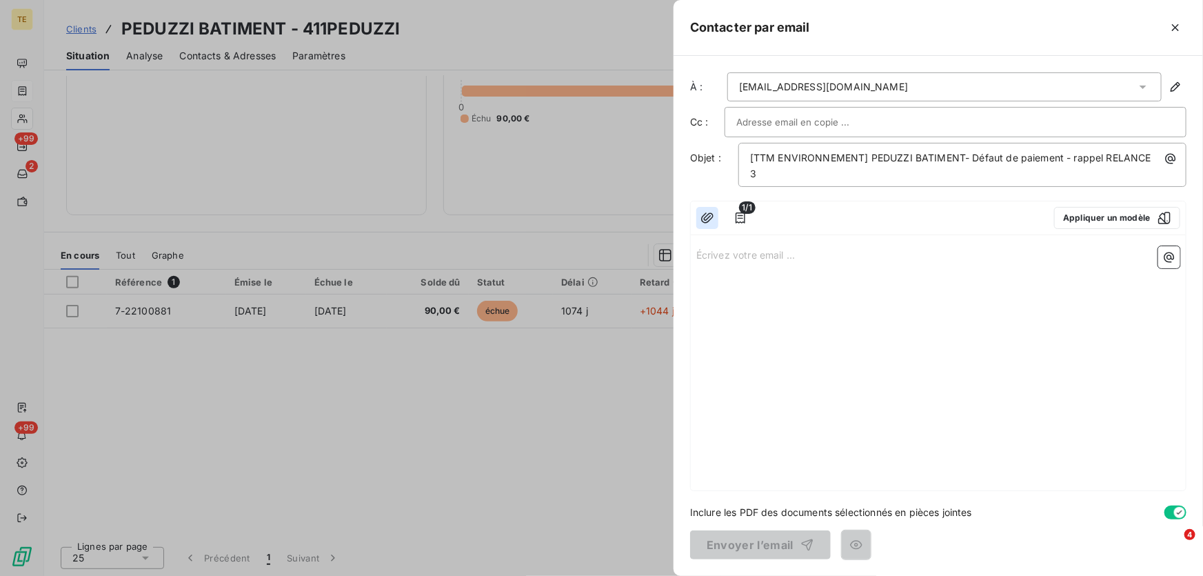
click at [706, 212] on icon "button" at bounding box center [707, 217] width 12 height 10
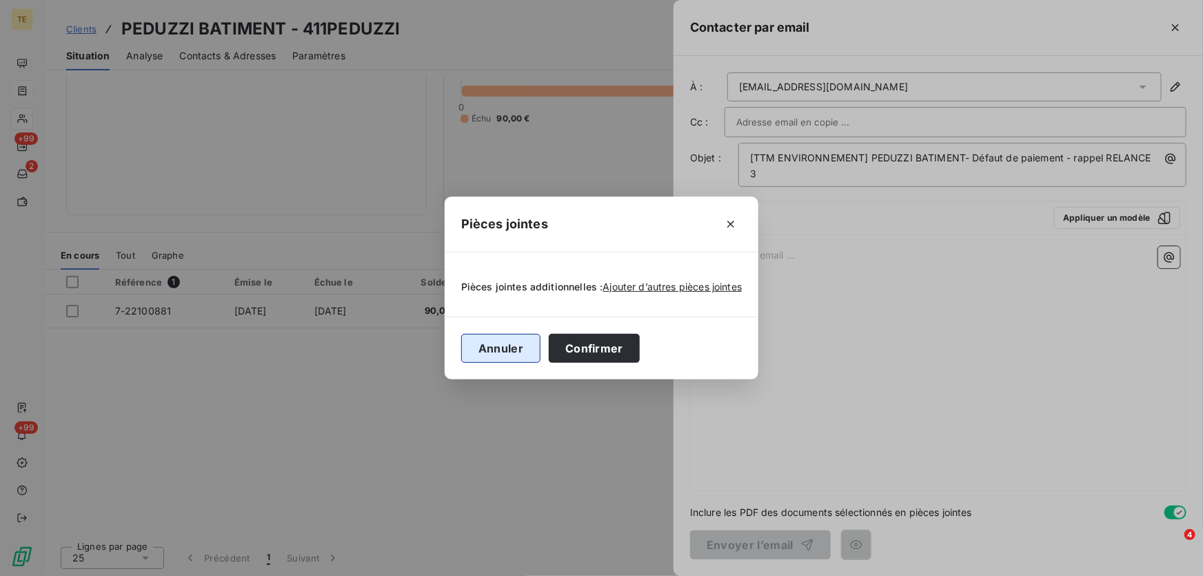
click at [510, 346] on button "Annuler" at bounding box center [500, 348] width 79 height 29
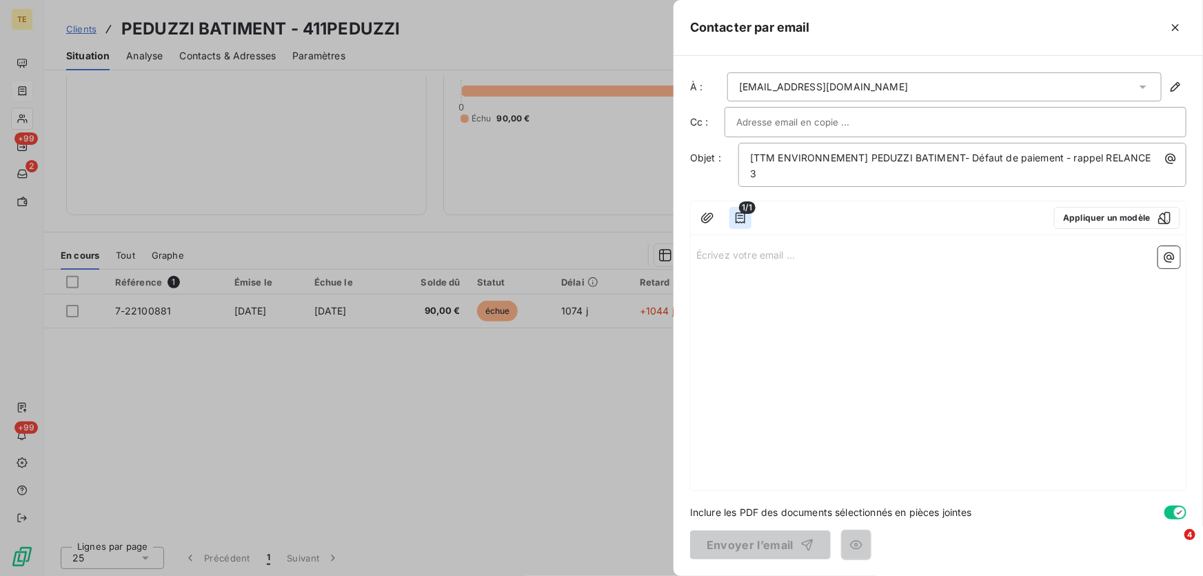
click at [739, 211] on icon "button" at bounding box center [740, 218] width 14 height 14
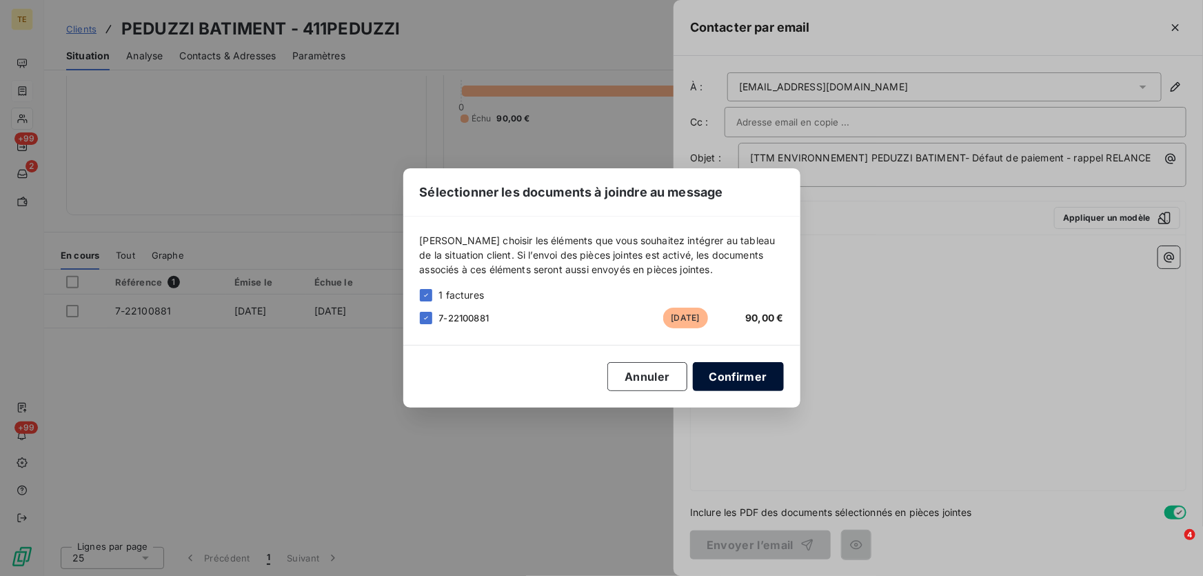
click at [740, 379] on button "Confirmer" at bounding box center [738, 376] width 91 height 29
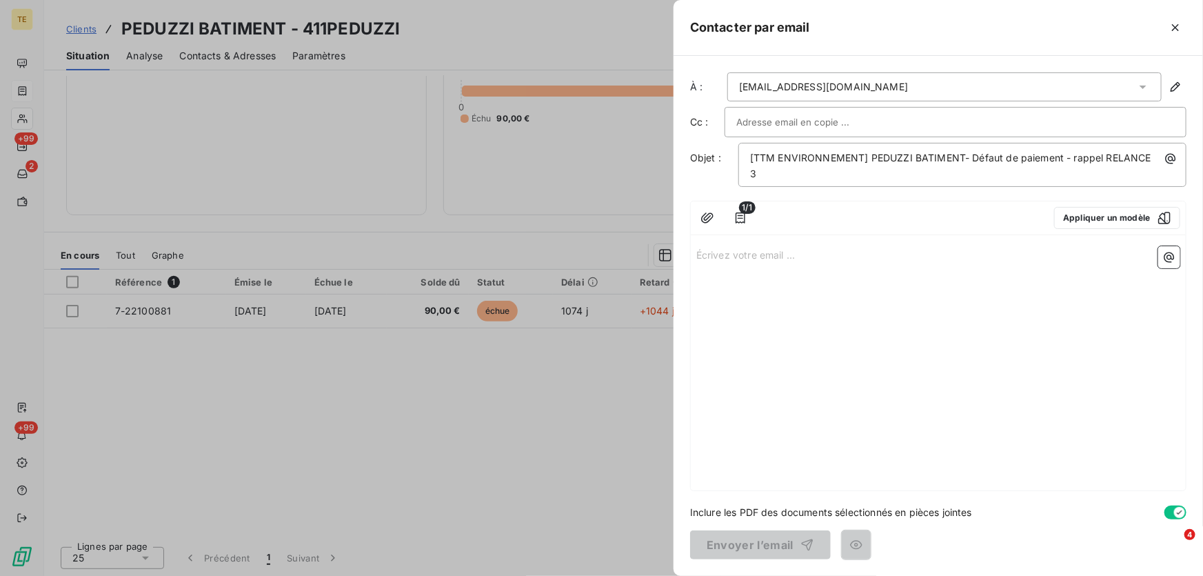
click at [751, 246] on p "Écrivez votre email ... ﻿" at bounding box center [938, 254] width 484 height 16
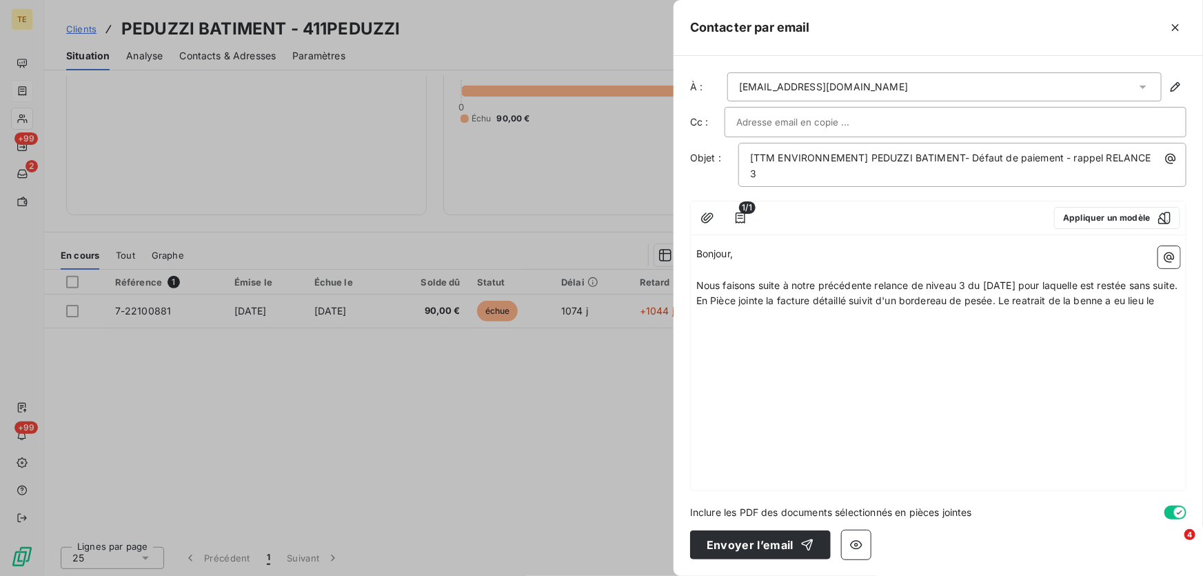
click at [1032, 303] on span "En Pièce jointe la facture détaillé suivit d'un bordereau de pesée. Le reatrait…" at bounding box center [925, 300] width 458 height 12
click at [1029, 301] on span "En Pièce jointe la facture détaillé suivit d'un bordereau de pesée. Le reatrait…" at bounding box center [925, 300] width 458 height 12
click at [1165, 301] on p "En Pièce jointe la facture détaillé suivit d'un bordereau de pesée. Le retrait …" at bounding box center [938, 301] width 484 height 16
